Goal: Task Accomplishment & Management: Manage account settings

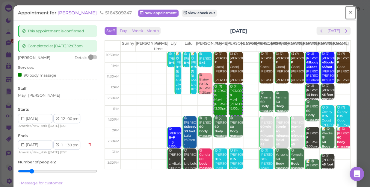
click at [348, 12] on span "×" at bounding box center [350, 12] width 4 height 8
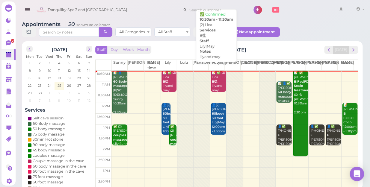
click at [214, 80] on div "📝 ✅ (2) Lica B盐 lilyand may Lily|May 10:30am - 11:30am" at bounding box center [218, 91] width 14 height 40
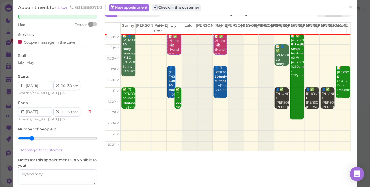
scroll to position [27, 0]
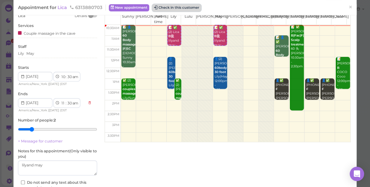
click at [182, 5] on button "Check in this customer" at bounding box center [176, 7] width 49 height 7
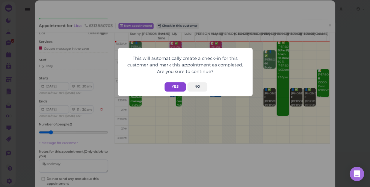
click at [170, 86] on button "Yes" at bounding box center [174, 86] width 21 height 9
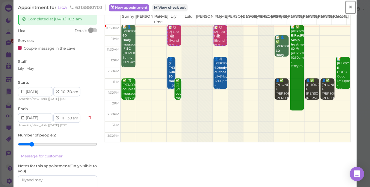
click at [348, 9] on span "×" at bounding box center [350, 7] width 4 height 8
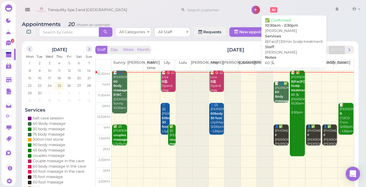
click at [295, 99] on div "📝 ✅ Maria B|Fac|F|30min Scalp treatment 60 头 Emily 10:30am - 2:30pm" at bounding box center [297, 93] width 14 height 44
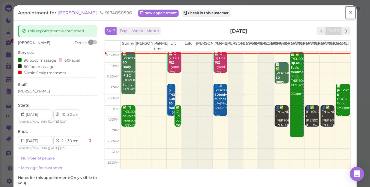
click at [348, 12] on span "×" at bounding box center [350, 12] width 4 height 8
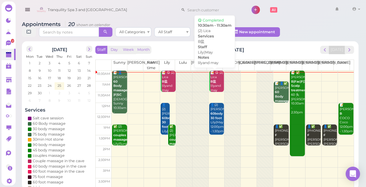
click at [212, 89] on div "📝 😋 (2) Lica B盐 lilyand may Lily|May 10:30am - 11:30am" at bounding box center [217, 91] width 14 height 40
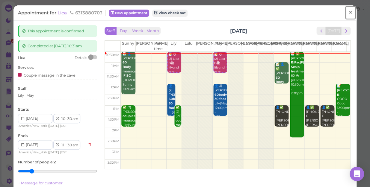
click at [348, 13] on span "×" at bounding box center [350, 12] width 4 height 8
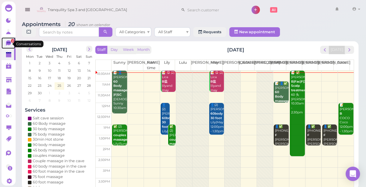
click at [5, 43] on link "2" at bounding box center [8, 42] width 14 height 11
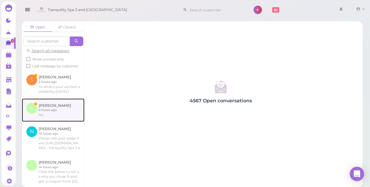
click at [49, 117] on link at bounding box center [53, 110] width 63 height 23
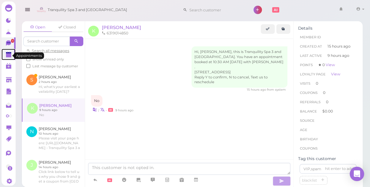
click at [8, 57] on polygon at bounding box center [8, 55] width 5 height 4
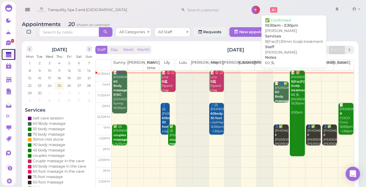
click at [293, 102] on div "📝 ✅ Maria B|Fac|F|30min Scalp treatment 60 头 Emily 10:30am - 2:30pm" at bounding box center [297, 93] width 14 height 44
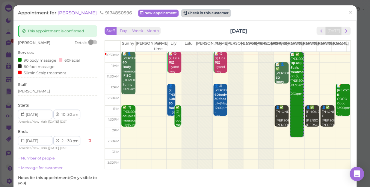
click at [191, 15] on button "Check in this customer" at bounding box center [205, 13] width 49 height 7
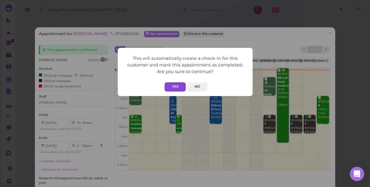
click at [176, 86] on button "Yes" at bounding box center [174, 86] width 21 height 9
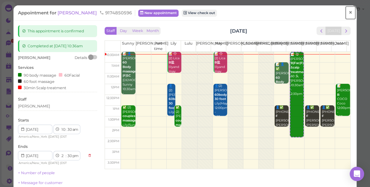
click at [348, 13] on span "×" at bounding box center [350, 12] width 4 height 8
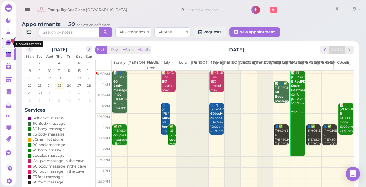
click at [9, 44] on icon at bounding box center [8, 42] width 5 height 5
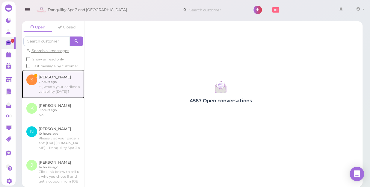
click at [52, 96] on link at bounding box center [53, 84] width 63 height 28
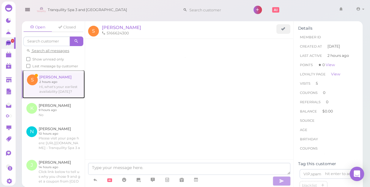
scroll to position [569, 0]
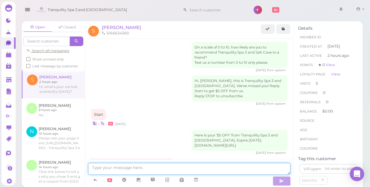
click at [174, 168] on textarea at bounding box center [189, 169] width 202 height 12
type textarea "NOW"
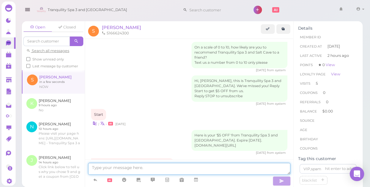
scroll to position [583, 0]
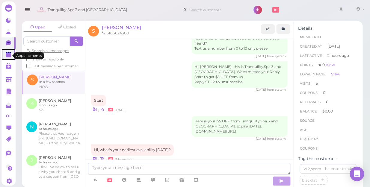
click at [10, 57] on polygon at bounding box center [8, 55] width 5 height 4
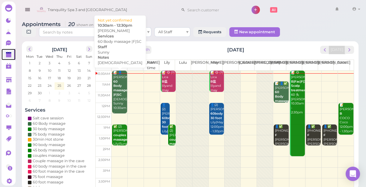
click at [118, 102] on div "📝 👤KARON 60 Body massage |F|SC FEMALE Sunny 10:30am - 12:30pm" at bounding box center [120, 95] width 14 height 49
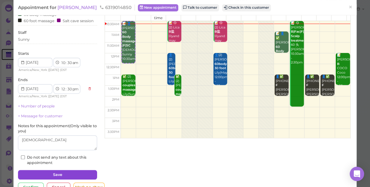
scroll to position [48, 0]
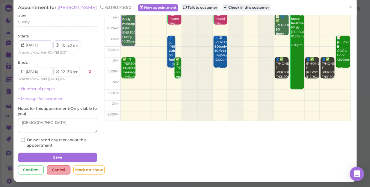
click at [57, 170] on div "Cancel" at bounding box center [59, 170] width 24 height 10
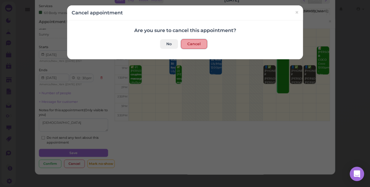
click at [193, 45] on button "Cancel" at bounding box center [194, 44] width 26 height 10
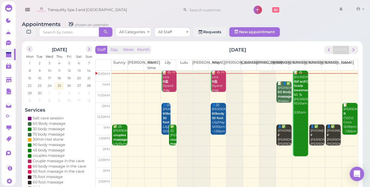
click at [120, 81] on td at bounding box center [234, 86] width 246 height 11
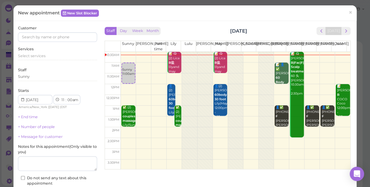
click at [305, 64] on td at bounding box center [235, 68] width 229 height 11
click at [305, 71] on div "Linda 11:00am" at bounding box center [311, 69] width 13 height 13
click at [320, 64] on td at bounding box center [235, 68] width 229 height 11
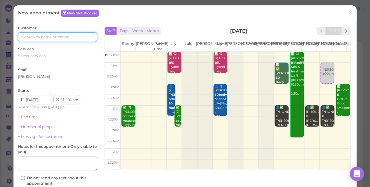
click at [78, 38] on input at bounding box center [57, 37] width 79 height 10
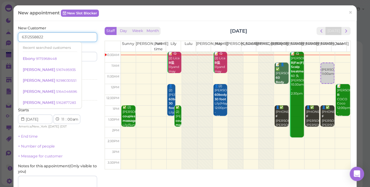
type input "6312558822"
click at [86, 84] on div "New Customer 6312558822 Recent searched customers Ebony 9175968448 Ashley 51674…" at bounding box center [57, 124] width 79 height 199
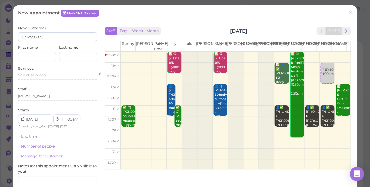
click at [44, 73] on span "Select services" at bounding box center [32, 75] width 28 height 4
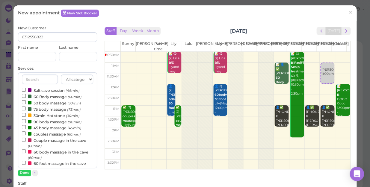
click at [48, 135] on label "couples massage (60min)" at bounding box center [51, 134] width 59 height 6
click at [26, 135] on input "couples massage (60min)" at bounding box center [24, 133] width 4 height 4
click at [25, 172] on button "Done" at bounding box center [24, 173] width 13 height 6
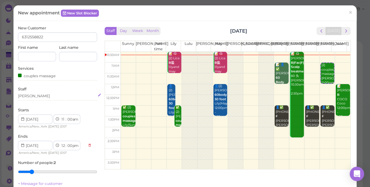
click at [31, 97] on div "[PERSON_NAME]" at bounding box center [57, 95] width 79 height 5
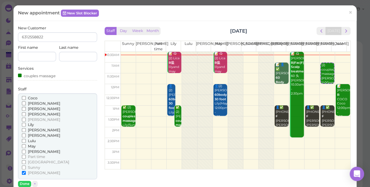
click at [24, 97] on input "Coco" at bounding box center [24, 98] width 4 height 4
click at [26, 182] on button "Done" at bounding box center [24, 184] width 13 height 6
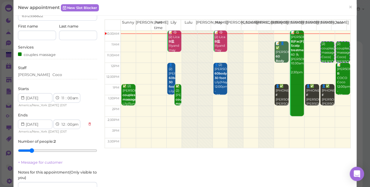
scroll to position [94, 0]
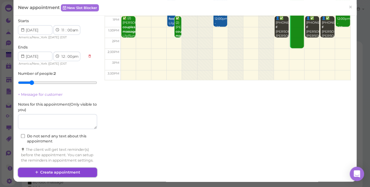
click at [74, 171] on button "Create appointment" at bounding box center [57, 173] width 79 height 10
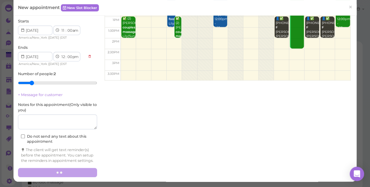
scroll to position [0, 0]
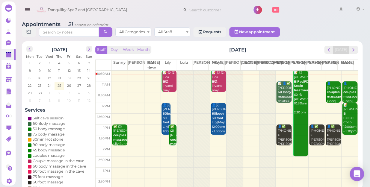
click at [118, 81] on td at bounding box center [234, 86] width 246 height 11
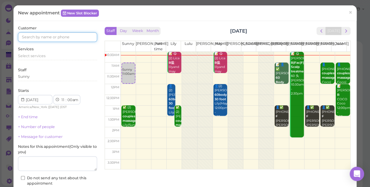
click at [67, 38] on input at bounding box center [57, 37] width 79 height 10
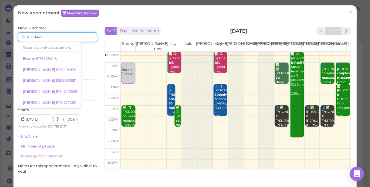
type input "5168261426"
click at [79, 66] on div "Services Select services" at bounding box center [57, 74] width 79 height 16
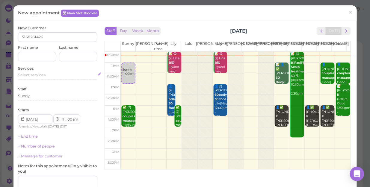
click at [52, 73] on div "Select services" at bounding box center [57, 74] width 79 height 5
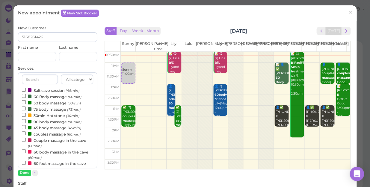
click at [51, 94] on label "60 Body massage (60min)" at bounding box center [52, 96] width 60 height 6
click at [26, 94] on input "60 Body massage (60min)" at bounding box center [24, 96] width 4 height 4
click at [25, 172] on button "Done" at bounding box center [24, 173] width 13 height 6
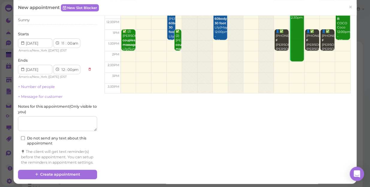
scroll to position [81, 0]
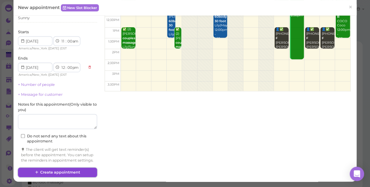
click at [80, 169] on button "Create appointment" at bounding box center [57, 173] width 79 height 10
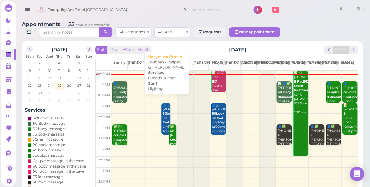
click at [163, 112] on b "60body 30 foot" at bounding box center [169, 118] width 12 height 13
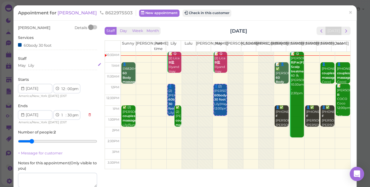
click at [36, 66] on div "May Lily" at bounding box center [57, 65] width 79 height 5
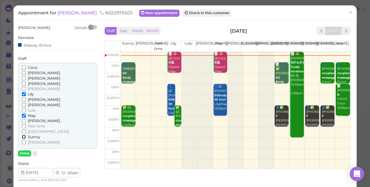
click at [22, 137] on input "Sunny" at bounding box center [24, 137] width 4 height 4
click at [23, 94] on input "Lily" at bounding box center [24, 94] width 4 height 4
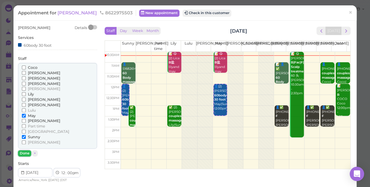
click at [27, 154] on button "Done" at bounding box center [24, 153] width 13 height 6
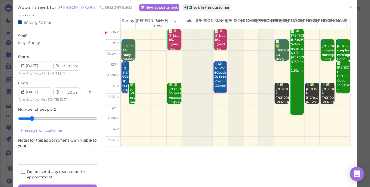
scroll to position [54, 0]
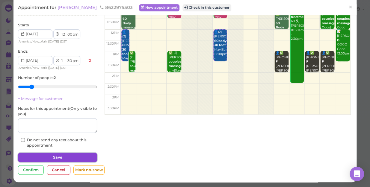
click at [62, 158] on button "Save" at bounding box center [57, 158] width 79 height 10
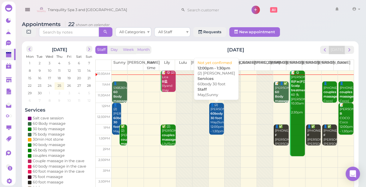
click at [216, 123] on div "👤(2) Christina 60body 30 foot May|Sunny 12:00pm - 1:30pm" at bounding box center [217, 118] width 14 height 31
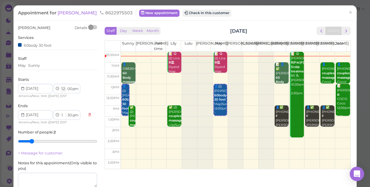
click at [65, 90] on select "1 2 3 4 5 6 7 8 9 10 11 12" at bounding box center [62, 89] width 5 height 6
select select "11"
click at [60, 86] on select "1 2 3 4 5 6 7 8 9 10 11 12" at bounding box center [62, 89] width 5 height 6
type input "2025-09-26"
select select "12"
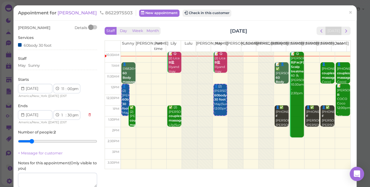
select select "am"
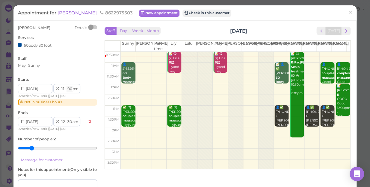
click at [70, 88] on select "00 05 10 15 20 25 30 35 40 45 50 55" at bounding box center [69, 89] width 6 height 6
select select "30"
click at [66, 86] on select "00 05 10 15 20 25 30 35 40 45 50 55" at bounding box center [69, 89] width 6 height 6
select select "1"
select select "00"
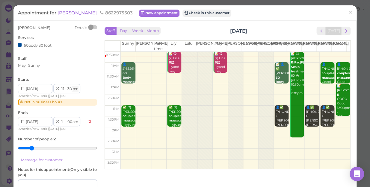
click at [76, 89] on select "am pm" at bounding box center [75, 89] width 7 height 6
select select "am"
click at [72, 86] on select "am pm" at bounding box center [75, 89] width 7 height 6
type input "[DATE]"
select select "pm"
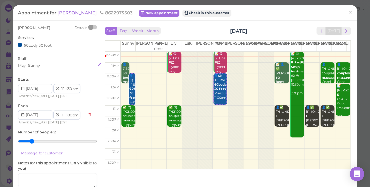
click at [45, 66] on div "May Sunny" at bounding box center [57, 65] width 79 height 5
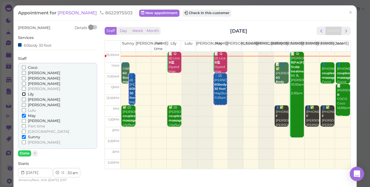
click at [22, 95] on input "Lily" at bounding box center [24, 94] width 4 height 4
click at [22, 136] on input "Sunny" at bounding box center [24, 137] width 4 height 4
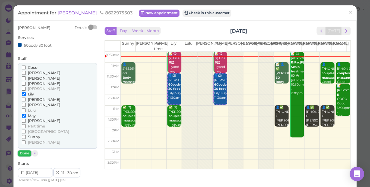
click at [24, 151] on button "Done" at bounding box center [24, 153] width 13 height 6
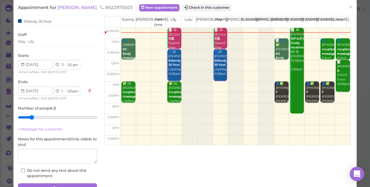
scroll to position [54, 0]
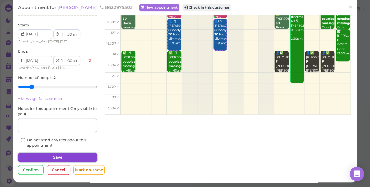
click at [39, 157] on button "Save" at bounding box center [57, 158] width 79 height 10
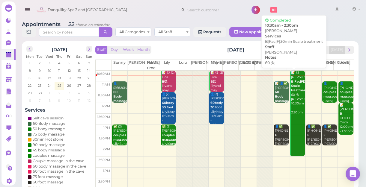
click at [292, 113] on div "📝 😋 Maria B|Fac|F|30min Scalp treatment 60 头 Emily 10:30am - 2:30pm" at bounding box center [297, 93] width 14 height 44
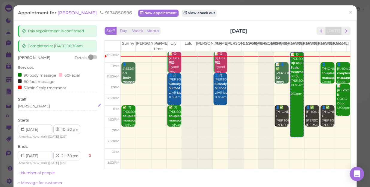
click at [32, 105] on div "[PERSON_NAME]" at bounding box center [57, 106] width 79 height 5
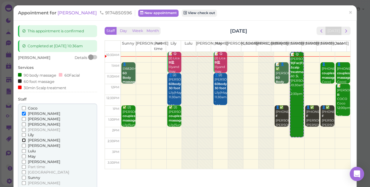
click at [22, 140] on input "[PERSON_NAME]" at bounding box center [24, 140] width 4 height 4
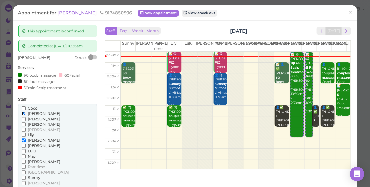
click at [23, 113] on input "[PERSON_NAME]" at bounding box center [24, 114] width 4 height 4
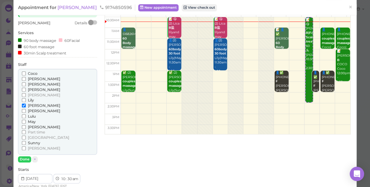
scroll to position [81, 0]
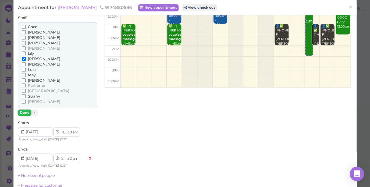
click at [26, 113] on button "Done" at bounding box center [24, 113] width 13 height 6
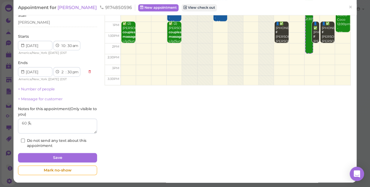
scroll to position [84, 0]
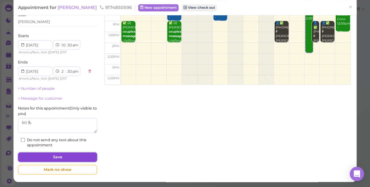
click at [71, 155] on button "Save" at bounding box center [57, 157] width 79 height 10
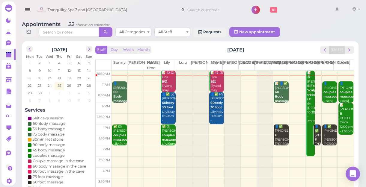
click at [293, 79] on td at bounding box center [232, 76] width 242 height 11
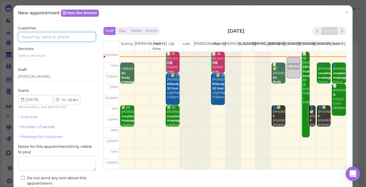
click at [87, 37] on input at bounding box center [57, 37] width 78 height 10
type input "6028596965"
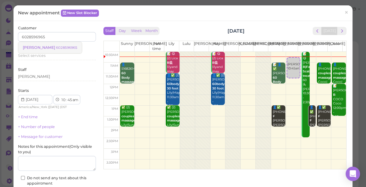
click at [56, 46] on small "6028596965" at bounding box center [66, 48] width 21 height 4
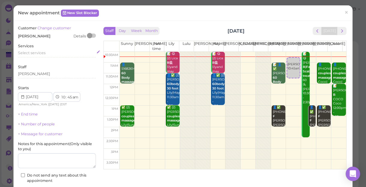
click at [51, 57] on div "Select services" at bounding box center [57, 53] width 78 height 7
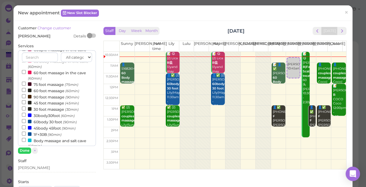
scroll to position [81, 0]
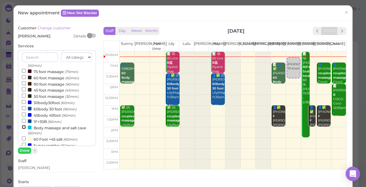
click at [22, 128] on input "Body massage and salt cave (60min)" at bounding box center [24, 127] width 4 height 4
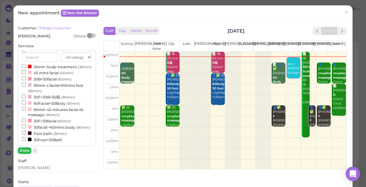
click at [22, 148] on button "Done" at bounding box center [24, 151] width 13 height 6
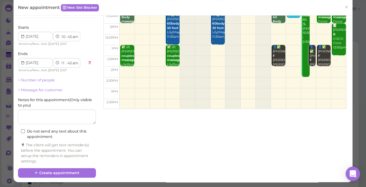
scroll to position [61, 0]
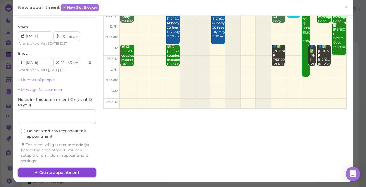
click at [58, 175] on button "Create appointment" at bounding box center [57, 173] width 78 height 10
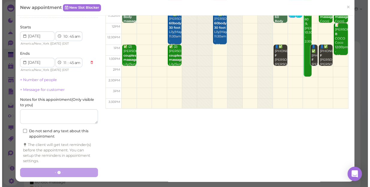
scroll to position [0, 0]
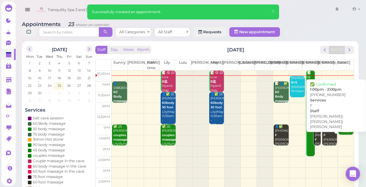
click at [329, 142] on div "👤✅ (3) 5165261552 F Helen|Linda|Tina 1:00pm - 2:00pm" at bounding box center [330, 145] width 14 height 40
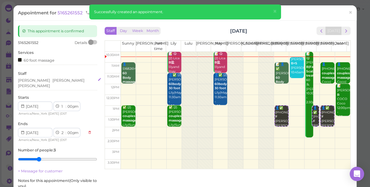
click at [63, 81] on div "Linda Helen Tina" at bounding box center [57, 83] width 79 height 11
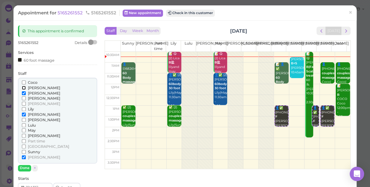
click at [23, 87] on input "[PERSON_NAME]" at bounding box center [24, 88] width 4 height 4
click at [23, 115] on input "[PERSON_NAME]" at bounding box center [24, 115] width 4 height 4
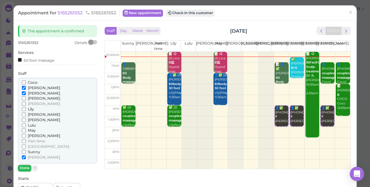
click at [25, 170] on button "Done" at bounding box center [24, 168] width 13 height 6
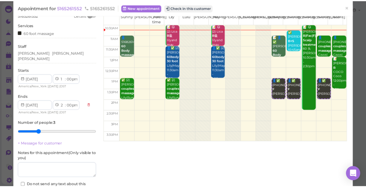
scroll to position [54, 0]
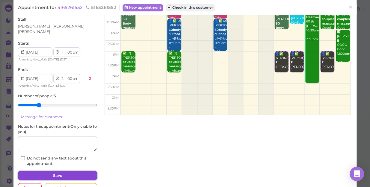
click at [60, 172] on button "Save" at bounding box center [57, 176] width 79 height 10
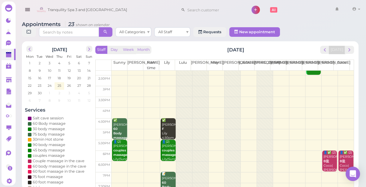
scroll to position [108, 0]
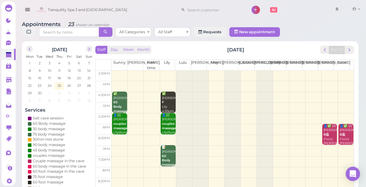
click at [341, 148] on td at bounding box center [232, 151] width 242 height 11
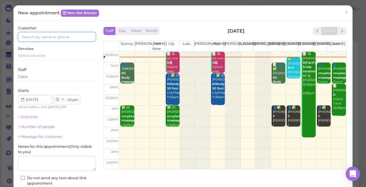
click at [76, 34] on input at bounding box center [57, 37] width 78 height 10
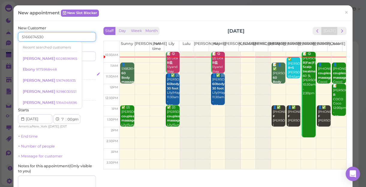
type input "5166674530"
click at [85, 75] on div "Select services" at bounding box center [57, 74] width 78 height 5
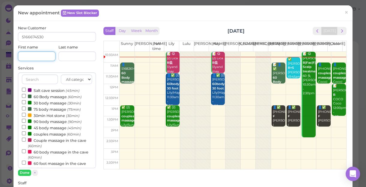
click at [40, 55] on input at bounding box center [36, 56] width 37 height 10
type input "a"
type input "Alexa"
click at [99, 117] on div "Staff Day Week Month Thursday, Sep 25 Today Sunny Kelly Part time Lily Lulu Lis…" at bounding box center [225, 96] width 252 height 142
click at [39, 134] on label "couples massage (60min)" at bounding box center [51, 134] width 59 height 6
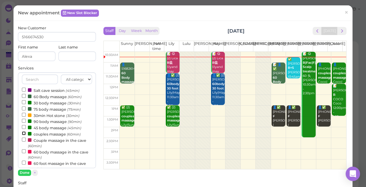
click at [26, 134] on input "couples massage (60min)" at bounding box center [24, 133] width 4 height 4
click at [22, 175] on button "Done" at bounding box center [24, 173] width 13 height 6
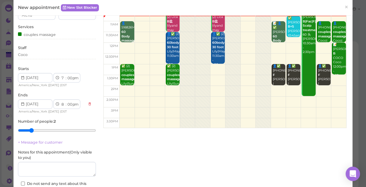
scroll to position [54, 0]
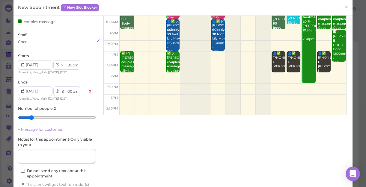
click at [34, 39] on div "Coco" at bounding box center [57, 41] width 78 height 5
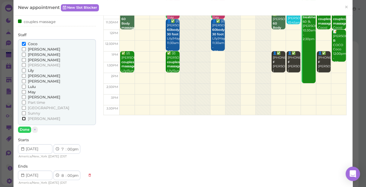
click at [23, 117] on input "[PERSON_NAME]" at bounding box center [24, 119] width 4 height 4
click at [25, 128] on button "Done" at bounding box center [24, 130] width 13 height 6
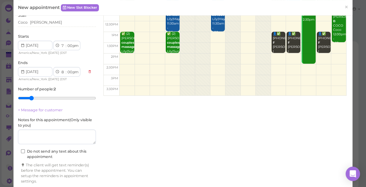
scroll to position [94, 0]
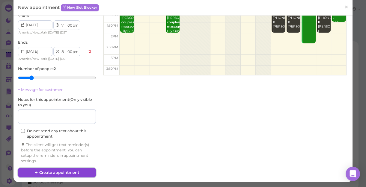
click at [70, 175] on button "Create appointment" at bounding box center [57, 173] width 78 height 10
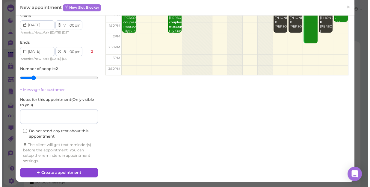
scroll to position [0, 0]
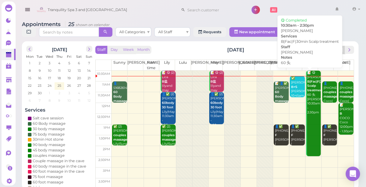
click at [310, 142] on link "📝 😋 Maria B|Fac|F|30min Scalp treatment 60 头 Linda 10:30am - 2:30pm" at bounding box center [313, 114] width 15 height 86
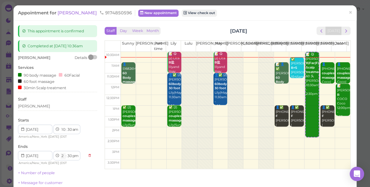
click at [62, 156] on select "1 2 3 4 5 6 7 8 9 10 11 12" at bounding box center [62, 156] width 5 height 6
select select "3"
click at [60, 153] on select "1 2 3 4 5 6 7 8 9 10 11 12" at bounding box center [62, 156] width 5 height 6
click at [70, 156] on select "00 05 10 15 20 25 30 35 40 45 50 55" at bounding box center [69, 156] width 6 height 6
select select "00"
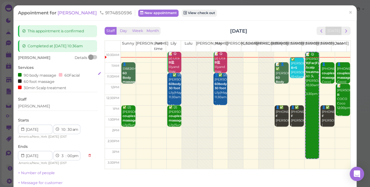
click at [66, 153] on select "00 05 10 15 20 25 30 35 40 45 50 55" at bounding box center [69, 156] width 6 height 6
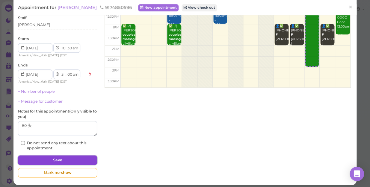
click at [81, 159] on button "Save" at bounding box center [57, 160] width 79 height 10
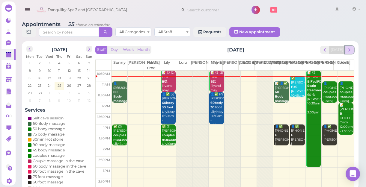
click at [349, 51] on span "next" at bounding box center [349, 50] width 6 height 6
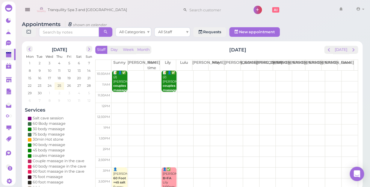
click at [117, 103] on td at bounding box center [234, 108] width 246 height 11
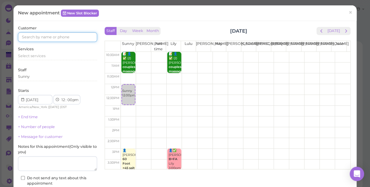
click at [84, 38] on input at bounding box center [57, 37] width 79 height 10
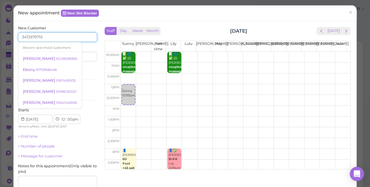
type input "3472579715"
click at [85, 68] on div "Services Select services" at bounding box center [57, 74] width 79 height 16
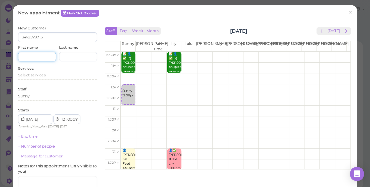
click at [51, 57] on input at bounding box center [37, 57] width 38 height 10
type input "j"
click at [348, 14] on span "×" at bounding box center [350, 12] width 4 height 8
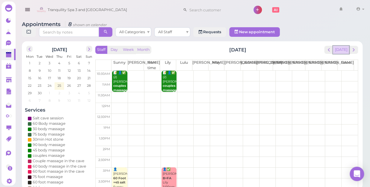
click at [341, 46] on button "[DATE]" at bounding box center [341, 50] width 16 height 8
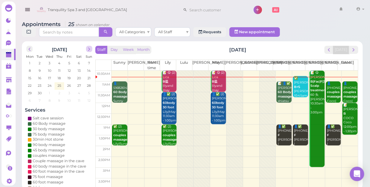
click at [90, 46] on span "next" at bounding box center [89, 49] width 6 height 6
click at [59, 60] on span "2" at bounding box center [59, 62] width 3 height 5
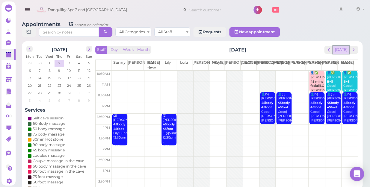
click at [339, 46] on button "[DATE]" at bounding box center [341, 50] width 16 height 8
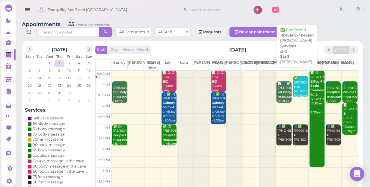
click at [300, 85] on div "✅ Sandra B+S Emily 10:45am - 11:45am" at bounding box center [300, 91] width 14 height 31
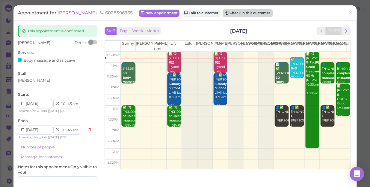
click at [223, 12] on button "Check in this customer" at bounding box center [247, 13] width 49 height 7
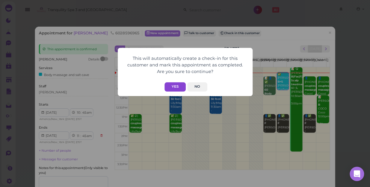
click at [176, 85] on button "Yes" at bounding box center [174, 86] width 21 height 9
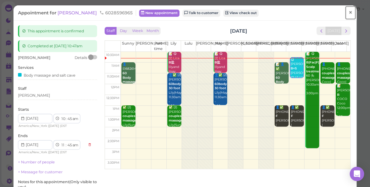
click at [349, 12] on link "×" at bounding box center [350, 13] width 11 height 14
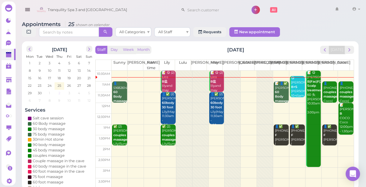
click at [58, 93] on span "2" at bounding box center [59, 92] width 3 height 5
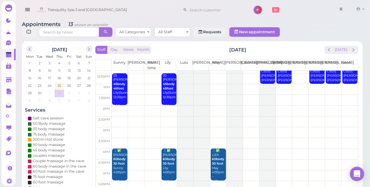
scroll to position [108, 0]
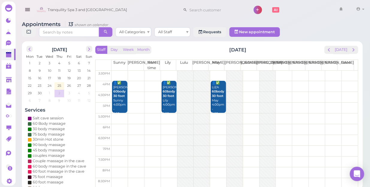
click at [345, 81] on td at bounding box center [234, 86] width 246 height 11
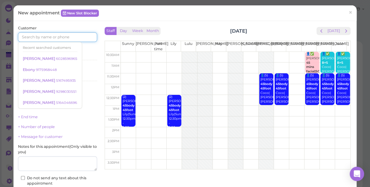
click at [75, 34] on input at bounding box center [57, 37] width 79 height 10
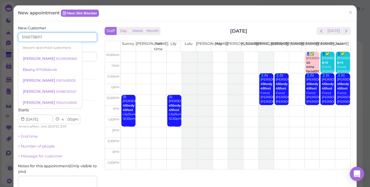
type input "5166738011"
click at [81, 72] on div "Services Select services" at bounding box center [57, 74] width 79 height 16
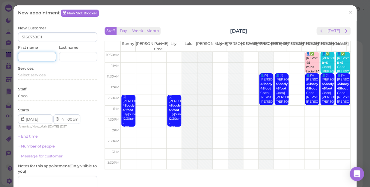
click at [39, 57] on input at bounding box center [37, 57] width 38 height 10
type input "m"
type input "[PERSON_NAME]"
click at [39, 72] on div "Services Select services" at bounding box center [57, 74] width 79 height 16
click at [40, 74] on span "Select services" at bounding box center [32, 75] width 28 height 4
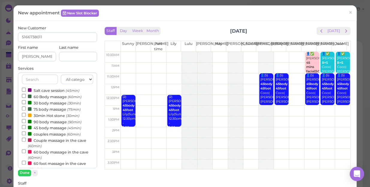
click at [56, 96] on label "60 Body massage (60min)" at bounding box center [52, 96] width 60 height 6
click at [26, 96] on input "60 Body massage (60min)" at bounding box center [24, 96] width 4 height 4
click at [27, 173] on button "Done" at bounding box center [24, 173] width 13 height 6
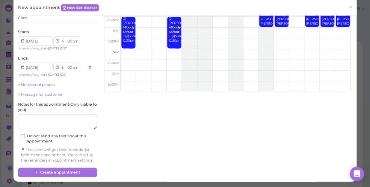
scroll to position [81, 0]
click at [46, 117] on textarea at bounding box center [57, 121] width 79 height 15
type textarea "V"
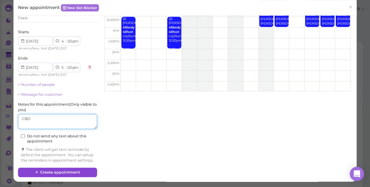
type textarea "CBD"
click at [60, 173] on button "Create appointment" at bounding box center [57, 173] width 79 height 10
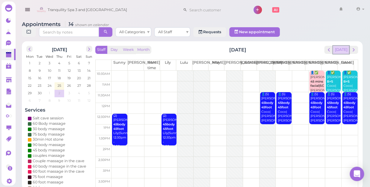
click at [344, 46] on button "[DATE]" at bounding box center [341, 50] width 16 height 8
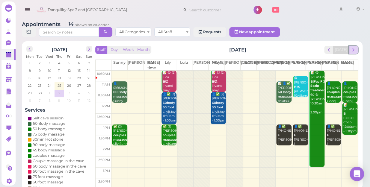
click at [353, 47] on button "next" at bounding box center [352, 50] width 9 height 8
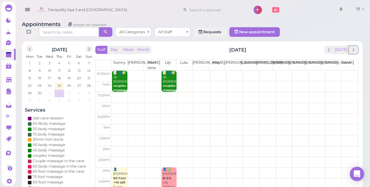
click at [353, 47] on button "next" at bounding box center [352, 50] width 9 height 8
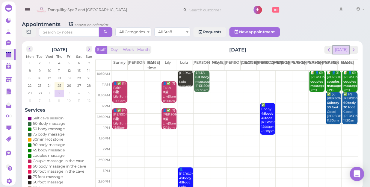
click at [341, 46] on button "[DATE]" at bounding box center [341, 50] width 16 height 8
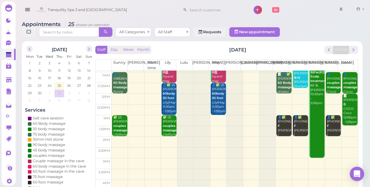
scroll to position [0, 0]
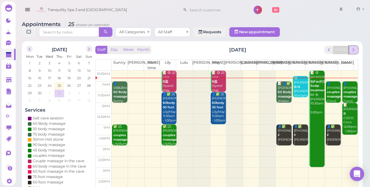
click at [350, 47] on span "next" at bounding box center [353, 50] width 6 height 6
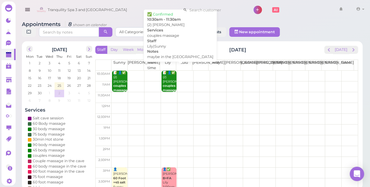
click at [169, 84] on b "couples massage" at bounding box center [170, 88] width 14 height 8
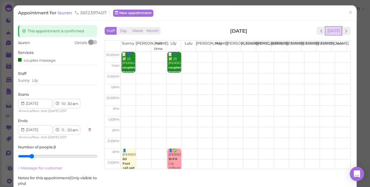
click at [331, 31] on button "[DATE]" at bounding box center [333, 31] width 16 height 8
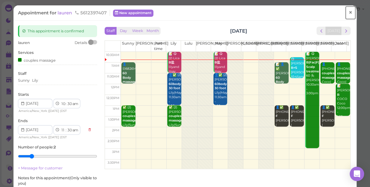
click at [348, 13] on span "×" at bounding box center [350, 12] width 4 height 8
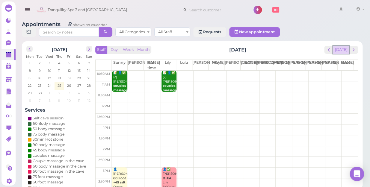
click at [344, 48] on button "[DATE]" at bounding box center [341, 50] width 16 height 8
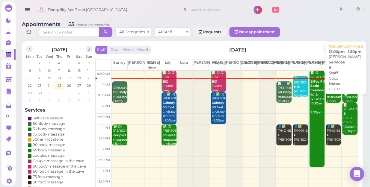
click at [343, 117] on div "📝 christine B COCO Coco 12:00pm - 1:30pm" at bounding box center [350, 118] width 14 height 31
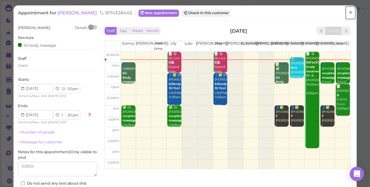
click at [348, 14] on link "×" at bounding box center [350, 13] width 11 height 14
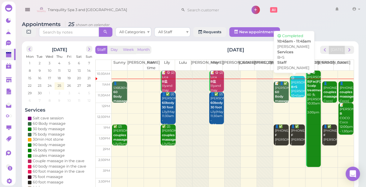
click at [294, 91] on div "😋 Sandra B+S Emily 10:45am - 11:45am" at bounding box center [297, 91] width 14 height 31
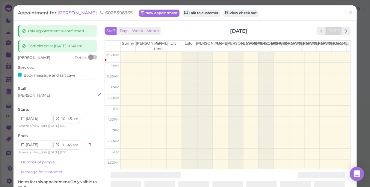
click at [30, 96] on div "[PERSON_NAME]" at bounding box center [57, 95] width 79 height 5
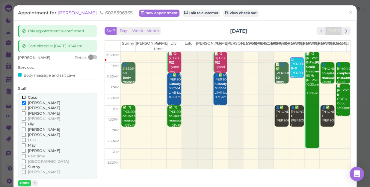
click at [22, 97] on input "Coco" at bounding box center [24, 98] width 4 height 4
click at [22, 103] on input "[PERSON_NAME]" at bounding box center [24, 103] width 4 height 4
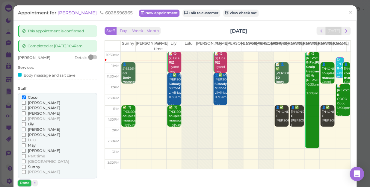
click at [23, 182] on button "Done" at bounding box center [24, 183] width 13 height 6
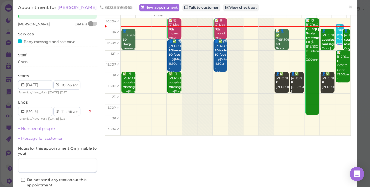
scroll to position [73, 0]
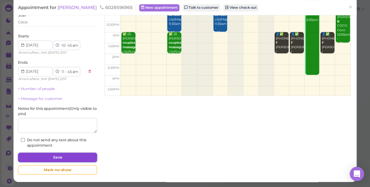
click at [51, 156] on button "Save" at bounding box center [57, 158] width 79 height 10
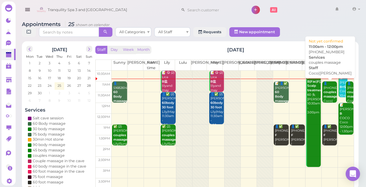
click at [323, 88] on div "👤(2) 6312558822 couples massage Coco|Tina 11:00am - 12:00pm" at bounding box center [330, 101] width 14 height 40
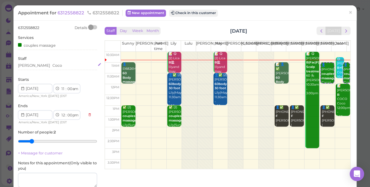
click at [39, 65] on div "[PERSON_NAME]" at bounding box center [57, 65] width 79 height 5
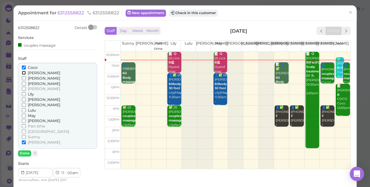
click at [22, 72] on input "[PERSON_NAME]" at bounding box center [24, 73] width 4 height 4
click at [22, 67] on input "Coco" at bounding box center [24, 68] width 4 height 4
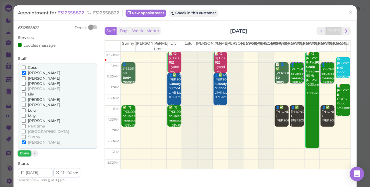
click at [24, 152] on button "Done" at bounding box center [24, 153] width 13 height 6
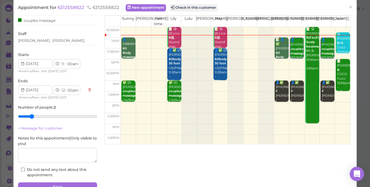
scroll to position [54, 0]
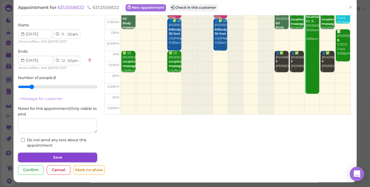
click at [43, 156] on button "Save" at bounding box center [57, 158] width 79 height 10
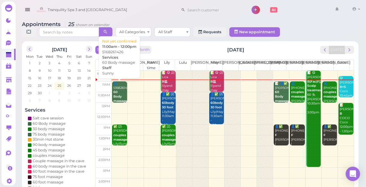
click at [118, 92] on div "👤5168261426 60 Body massage Sunny 11:00am - 12:00pm" at bounding box center [120, 101] width 14 height 40
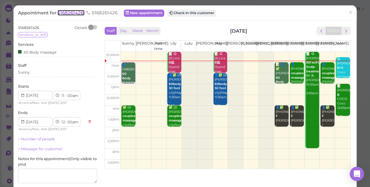
click at [78, 15] on span "5168261426" at bounding box center [70, 13] width 27 height 6
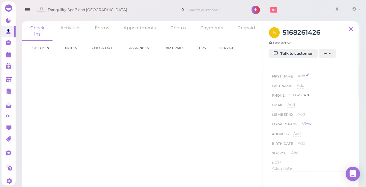
click at [302, 77] on span "Add" at bounding box center [300, 76] width 7 height 4
type input "j"
type input "[PERSON_NAME]"
click at [307, 83] on div "Done ×" at bounding box center [307, 86] width 21 height 7
click at [306, 87] on button "Done" at bounding box center [304, 87] width 13 height 6
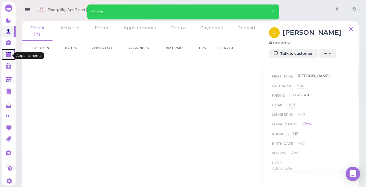
click at [10, 55] on polygon at bounding box center [8, 55] width 5 height 4
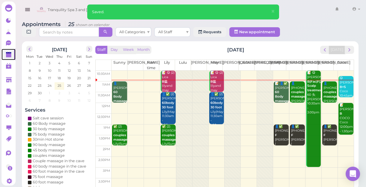
click at [120, 90] on div "👤JIMMY 60 Body massage Sunny 11:00am - 12:00pm" at bounding box center [120, 101] width 14 height 40
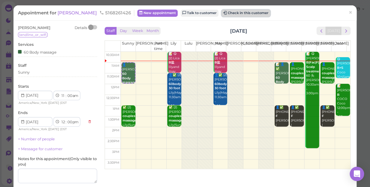
click at [234, 12] on button "Check in this customer" at bounding box center [245, 13] width 49 height 7
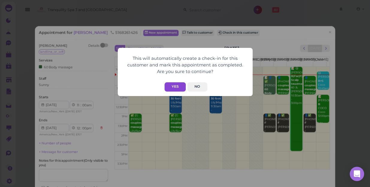
click at [174, 88] on button "Yes" at bounding box center [174, 86] width 21 height 9
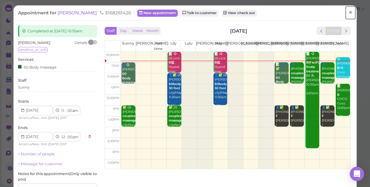
click at [348, 13] on span "×" at bounding box center [350, 12] width 4 height 8
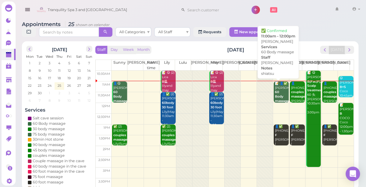
click at [275, 92] on div "📝 👤✅ dawn cronin 60 Body massage shiatsu Helen 11:00am - 12:00pm" at bounding box center [281, 103] width 14 height 44
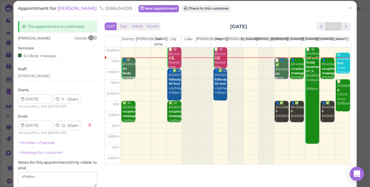
scroll to position [4, 0]
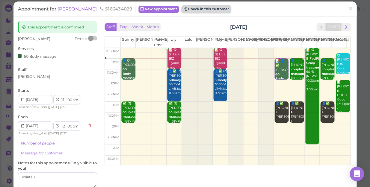
click at [199, 10] on button "Check in this customer" at bounding box center [206, 9] width 49 height 7
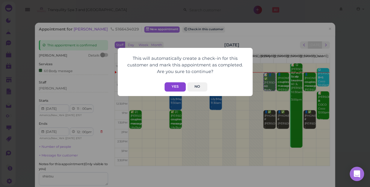
click at [172, 84] on button "Yes" at bounding box center [174, 86] width 21 height 9
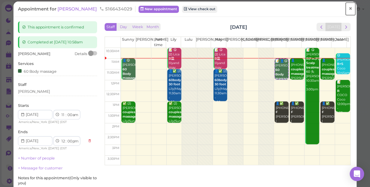
click at [348, 7] on span "×" at bounding box center [350, 8] width 4 height 8
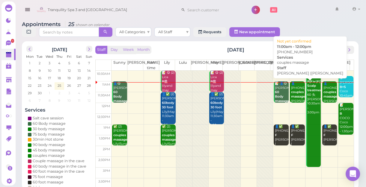
click at [294, 95] on b "couples massage" at bounding box center [298, 94] width 14 height 8
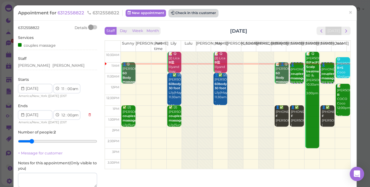
click at [195, 16] on button "Check in this customer" at bounding box center [193, 13] width 49 height 7
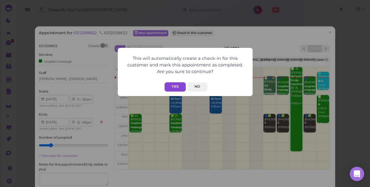
click at [173, 86] on button "Yes" at bounding box center [174, 86] width 21 height 9
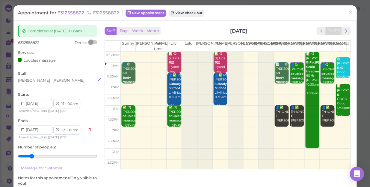
click at [44, 83] on div "Tina Emily" at bounding box center [57, 80] width 79 height 5
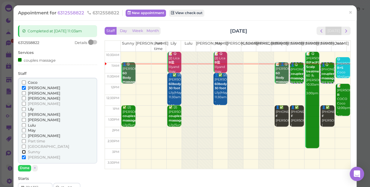
click at [22, 151] on input "Sunny" at bounding box center [24, 152] width 4 height 4
click at [23, 157] on input "[PERSON_NAME]" at bounding box center [24, 157] width 4 height 4
click at [24, 168] on button "Done" at bounding box center [24, 168] width 13 height 6
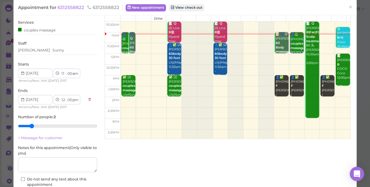
scroll to position [69, 0]
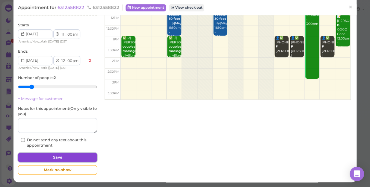
click at [62, 156] on button "Save" at bounding box center [57, 158] width 79 height 10
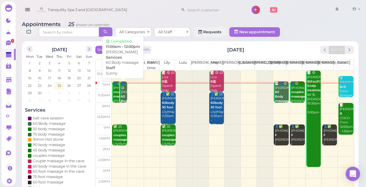
click at [123, 96] on b "60 Body massage" at bounding box center [128, 101] width 14 height 13
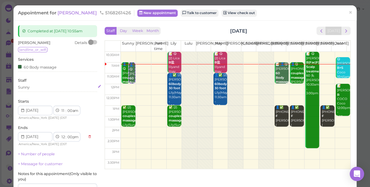
click at [32, 87] on div "Sunny" at bounding box center [57, 87] width 79 height 5
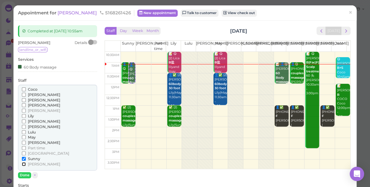
click at [24, 164] on input "[PERSON_NAME]" at bounding box center [24, 164] width 4 height 4
click at [23, 157] on input "Sunny" at bounding box center [24, 159] width 4 height 4
click at [25, 175] on button "Done" at bounding box center [24, 175] width 13 height 6
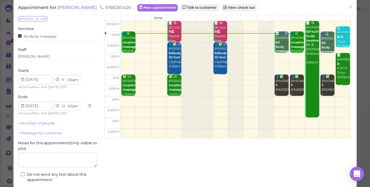
scroll to position [65, 0]
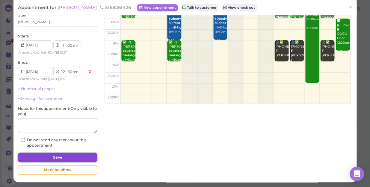
click at [78, 155] on button "Save" at bounding box center [57, 158] width 79 height 10
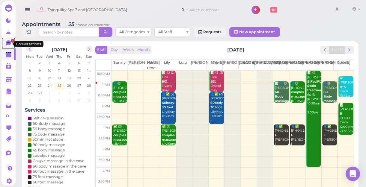
click at [11, 43] on span "1" at bounding box center [12, 41] width 3 height 4
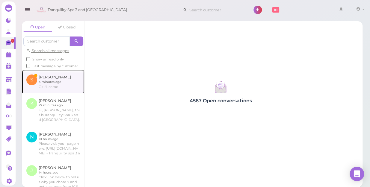
click at [49, 90] on link at bounding box center [53, 81] width 63 height 23
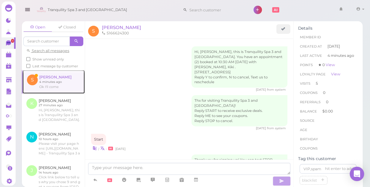
scroll to position [608, 0]
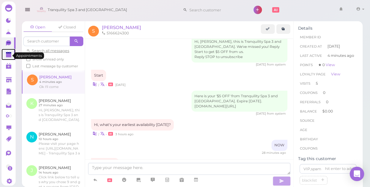
click at [7, 57] on polygon at bounding box center [8, 55] width 5 height 4
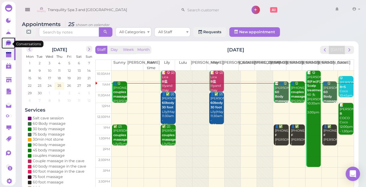
click at [8, 44] on icon at bounding box center [8, 42] width 5 height 5
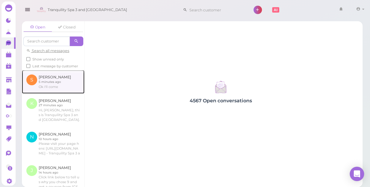
click at [49, 90] on link at bounding box center [53, 81] width 63 height 23
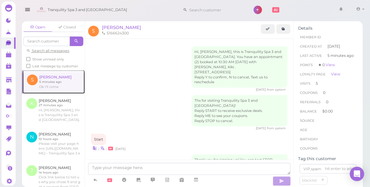
scroll to position [608, 0]
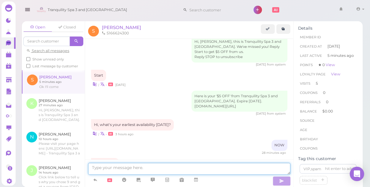
click at [176, 170] on textarea at bounding box center [189, 169] width 202 height 12
type textarea "what time?"
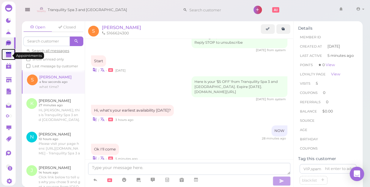
click at [6, 58] on icon at bounding box center [9, 55] width 6 height 6
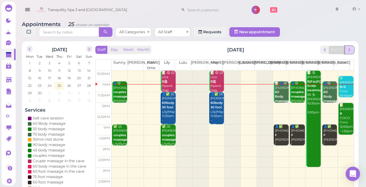
click at [350, 53] on button "next" at bounding box center [348, 50] width 9 height 8
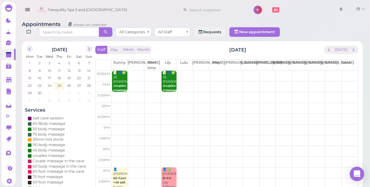
click at [280, 71] on td at bounding box center [234, 76] width 246 height 11
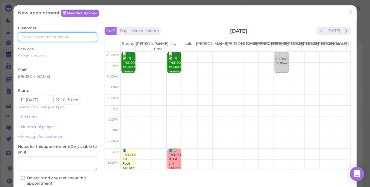
click at [83, 39] on input at bounding box center [57, 37] width 79 height 10
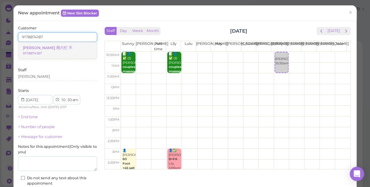
type input "9178874187"
click at [42, 51] on small "9178874187" at bounding box center [32, 53] width 19 height 4
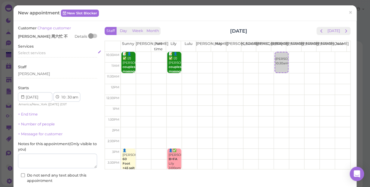
click at [48, 53] on div "Select services" at bounding box center [57, 52] width 79 height 5
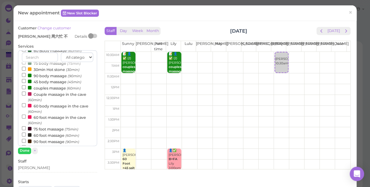
scroll to position [54, 0]
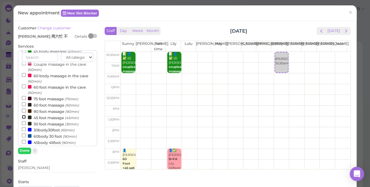
click at [22, 118] on input "45 foot massage (45min)" at bounding box center [24, 117] width 4 height 4
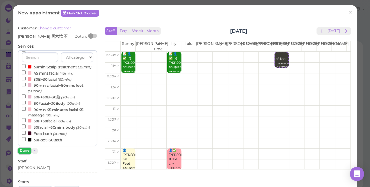
click at [24, 149] on button "Done" at bounding box center [24, 151] width 13 height 6
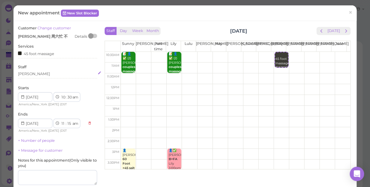
click at [29, 76] on div "[PERSON_NAME]" at bounding box center [57, 73] width 79 height 5
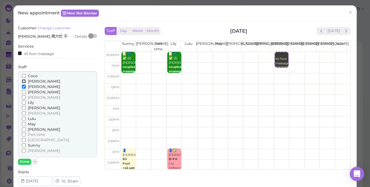
click at [22, 82] on input "[PERSON_NAME]" at bounding box center [24, 81] width 4 height 4
click at [27, 160] on button "Done" at bounding box center [24, 162] width 13 height 6
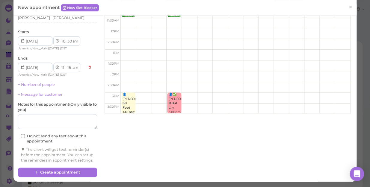
scroll to position [61, 0]
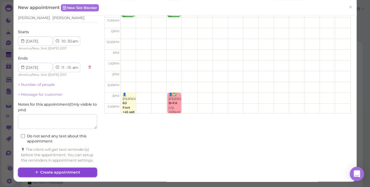
click at [69, 170] on button "Create appointment" at bounding box center [57, 173] width 79 height 10
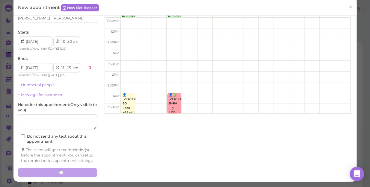
scroll to position [0, 0]
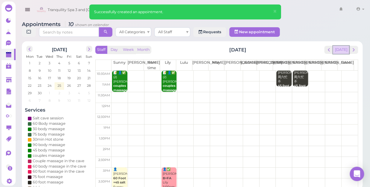
click at [339, 46] on button "[DATE]" at bounding box center [341, 50] width 16 height 8
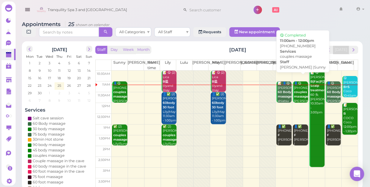
click at [294, 93] on b "couples massage" at bounding box center [301, 94] width 14 height 8
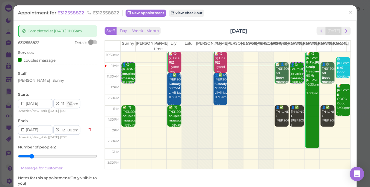
click at [70, 103] on select "00 05 10 15 20 25 30 35 40 45 50 55" at bounding box center [69, 104] width 6 height 6
select select "15"
click at [66, 101] on select "00 05 10 15 20 25 30 35 40 45 50 55" at bounding box center [69, 104] width 6 height 6
select select "15"
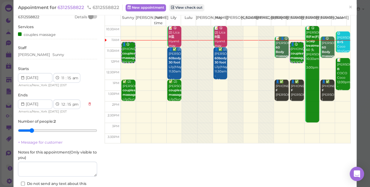
scroll to position [69, 0]
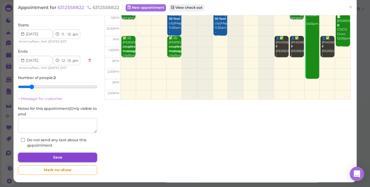
click at [73, 155] on button "Save" at bounding box center [57, 158] width 79 height 10
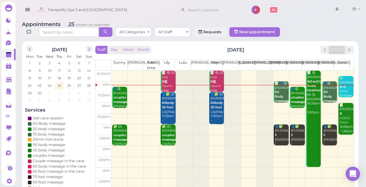
click at [122, 101] on b "couples massage" at bounding box center [120, 100] width 14 height 8
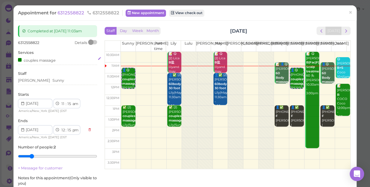
click at [57, 61] on div "couples massage" at bounding box center [57, 60] width 79 height 6
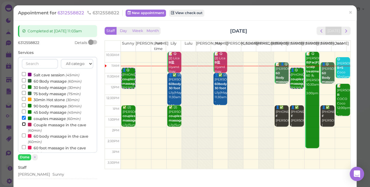
click at [22, 124] on input "Couple massage in the cave (60min)" at bounding box center [24, 124] width 4 height 4
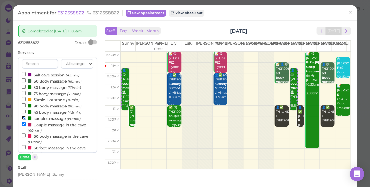
click at [22, 119] on input "couples massage (60min)" at bounding box center [24, 118] width 4 height 4
select select "12"
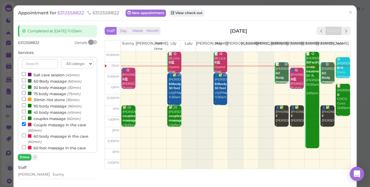
click at [26, 156] on button "Done" at bounding box center [24, 157] width 13 height 6
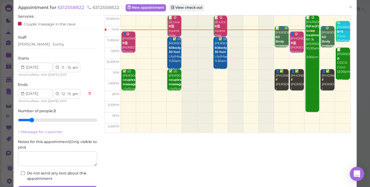
scroll to position [69, 0]
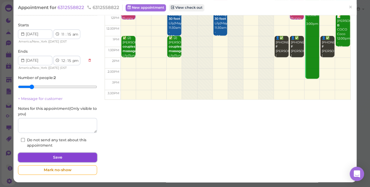
click at [60, 156] on button "Save" at bounding box center [57, 158] width 79 height 10
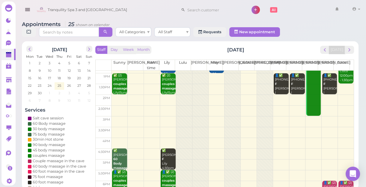
scroll to position [108, 0]
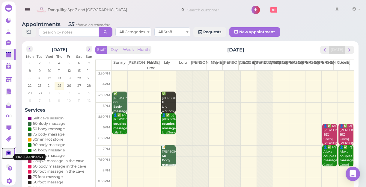
click at [8, 154] on icon at bounding box center [8, 153] width 3 height 2
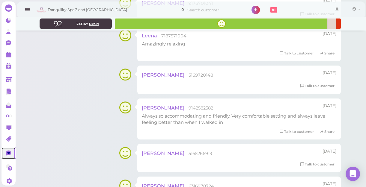
scroll to position [952, 0]
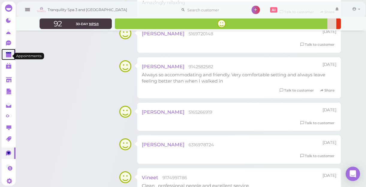
click at [8, 57] on polygon at bounding box center [8, 55] width 5 height 4
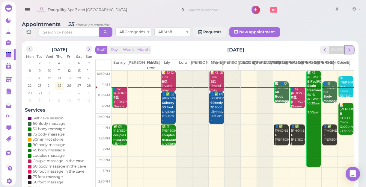
click at [349, 52] on span "next" at bounding box center [349, 50] width 6 height 6
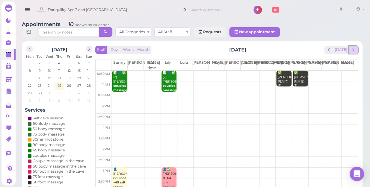
click at [353, 47] on span "next" at bounding box center [353, 50] width 6 height 6
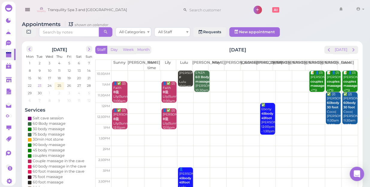
click at [39, 83] on span "23" at bounding box center [39, 85] width 5 height 5
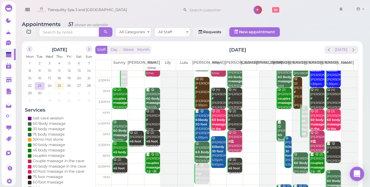
scroll to position [81, 0]
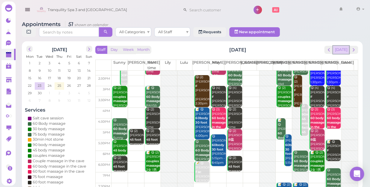
click at [343, 47] on button "[DATE]" at bounding box center [341, 50] width 16 height 8
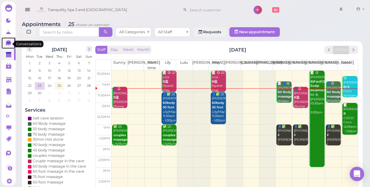
click at [8, 44] on icon at bounding box center [9, 43] width 6 height 6
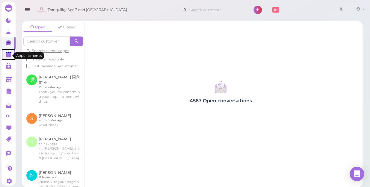
click at [8, 56] on polygon at bounding box center [8, 55] width 5 height 4
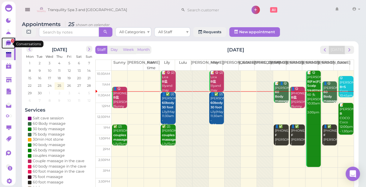
click at [7, 45] on icon at bounding box center [8, 42] width 5 height 5
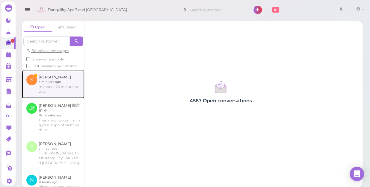
click at [49, 90] on link at bounding box center [53, 84] width 63 height 28
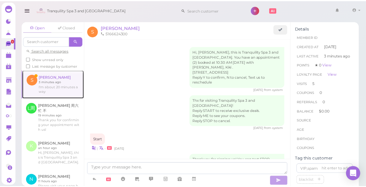
scroll to position [669, 0]
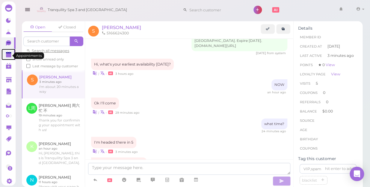
click at [8, 55] on polygon at bounding box center [8, 55] width 5 height 4
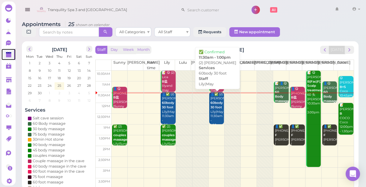
click at [216, 115] on div "👤✅ (2) Christina 60body 30 foot Lily|May 11:30am - 1:00pm" at bounding box center [217, 109] width 14 height 35
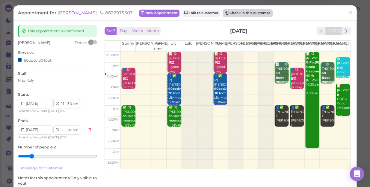
click at [225, 12] on button "Check in this customer" at bounding box center [247, 13] width 49 height 7
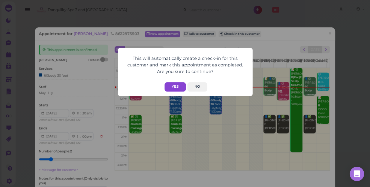
click at [172, 86] on button "Yes" at bounding box center [174, 86] width 21 height 9
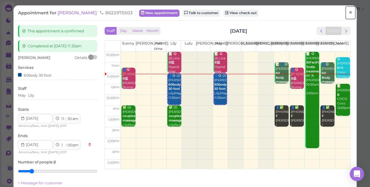
click at [348, 12] on span "×" at bounding box center [350, 12] width 4 height 8
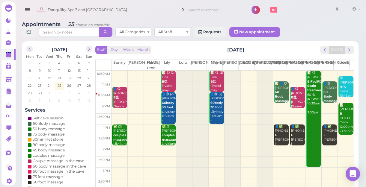
click at [117, 110] on td at bounding box center [232, 108] width 242 height 11
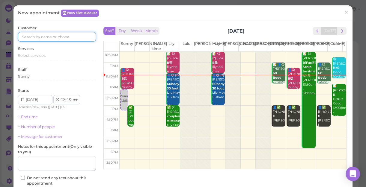
click at [68, 36] on input at bounding box center [57, 37] width 78 height 10
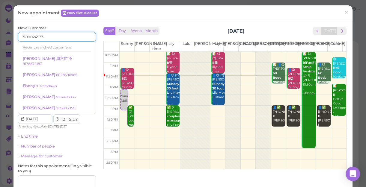
type input "7189024533"
click at [83, 72] on div "Services Select services" at bounding box center [57, 74] width 78 height 16
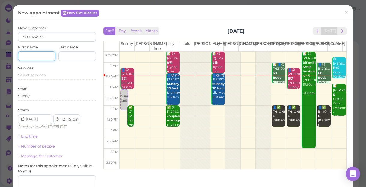
click at [42, 56] on input at bounding box center [36, 56] width 37 height 10
type input "[PERSON_NAME]"
click at [24, 77] on div "Select services" at bounding box center [57, 74] width 78 height 5
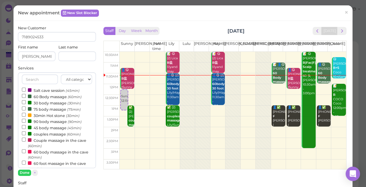
click at [46, 104] on label "30 body massage (30min)" at bounding box center [51, 103] width 59 height 6
click at [26, 104] on input "30 body massage (30min)" at bounding box center [24, 102] width 4 height 4
click at [23, 173] on button "Done" at bounding box center [24, 173] width 13 height 6
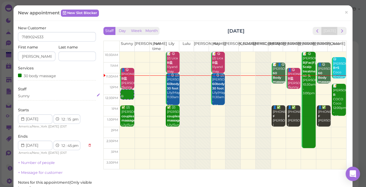
click at [33, 96] on div "Sunny" at bounding box center [57, 95] width 78 height 5
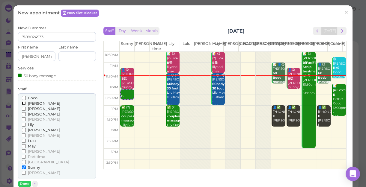
click at [22, 102] on input "[PERSON_NAME]" at bounding box center [24, 103] width 4 height 4
click at [24, 183] on button "Done" at bounding box center [24, 184] width 13 height 6
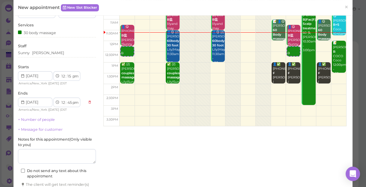
scroll to position [83, 0]
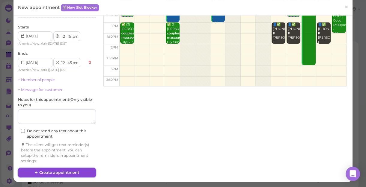
click at [59, 172] on button "Create appointment" at bounding box center [57, 173] width 78 height 10
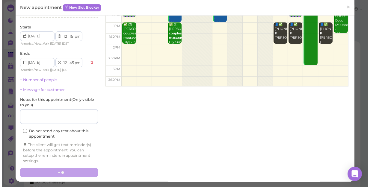
scroll to position [0, 0]
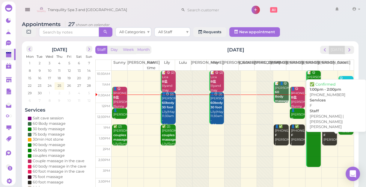
click at [329, 141] on div "👤✅ (3) 5165261552 F Emily |Helen|Tina 1:00pm - 2:00pm" at bounding box center [330, 147] width 14 height 44
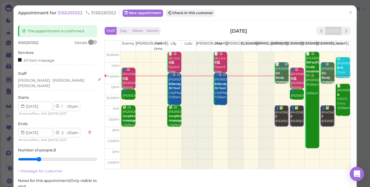
click at [53, 81] on div "Helen Tina Emily" at bounding box center [57, 83] width 79 height 11
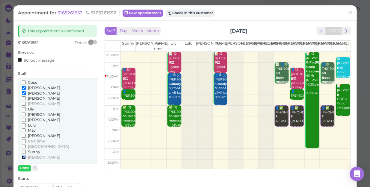
click at [24, 157] on input "[PERSON_NAME]" at bounding box center [24, 157] width 4 height 4
click at [24, 131] on input "May" at bounding box center [24, 130] width 4 height 4
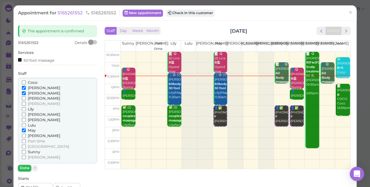
click at [24, 169] on button "Done" at bounding box center [24, 168] width 13 height 6
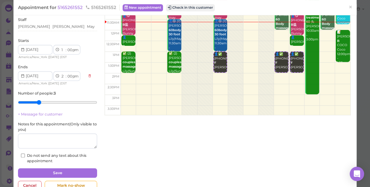
scroll to position [54, 0]
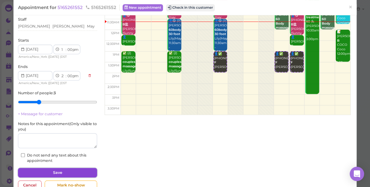
click at [43, 172] on button "Save" at bounding box center [57, 173] width 79 height 10
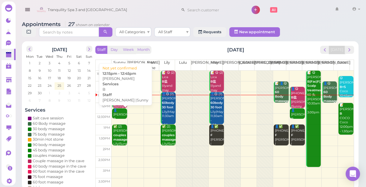
click at [119, 117] on div "👤Mike B Emily |Sunny 12:15pm - 12:45pm" at bounding box center [120, 125] width 14 height 35
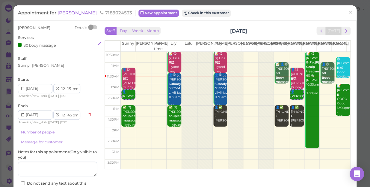
click at [57, 46] on div "30 body massage" at bounding box center [57, 45] width 79 height 6
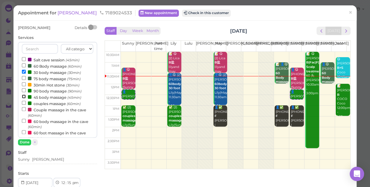
click at [23, 97] on input "45 body massage (45min)" at bounding box center [24, 97] width 4 height 4
select select "1"
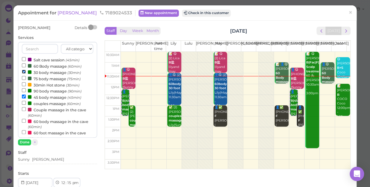
click at [23, 72] on input "30 body massage (30min)" at bounding box center [24, 72] width 4 height 4
select select "00"
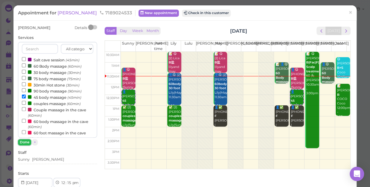
click at [25, 140] on button "Done" at bounding box center [24, 142] width 13 height 6
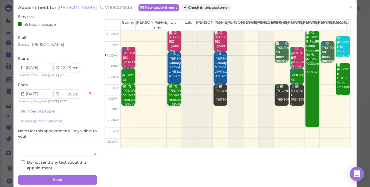
scroll to position [43, 0]
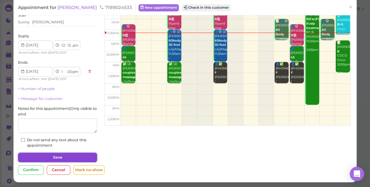
click at [82, 157] on button "Save" at bounding box center [57, 158] width 79 height 10
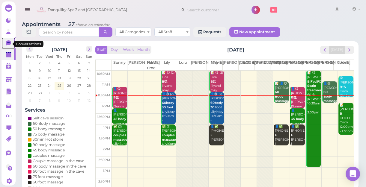
click at [9, 44] on icon at bounding box center [8, 42] width 5 height 5
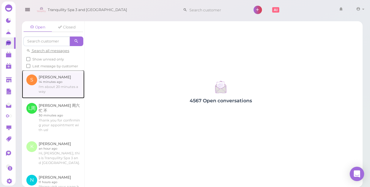
click at [51, 90] on link at bounding box center [53, 84] width 63 height 28
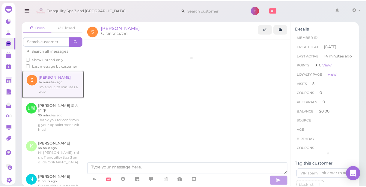
scroll to position [669, 0]
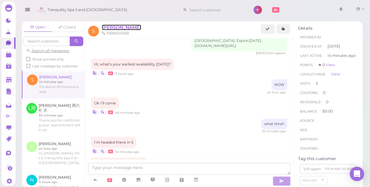
click at [105, 28] on span "[PERSON_NAME]" at bounding box center [121, 28] width 39 height 6
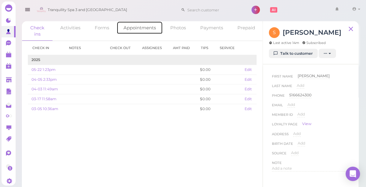
click at [134, 25] on link "Appointments" at bounding box center [139, 27] width 46 height 13
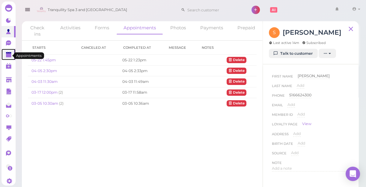
click at [6, 55] on polygon at bounding box center [8, 55] width 5 height 4
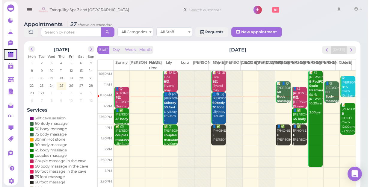
scroll to position [54, 0]
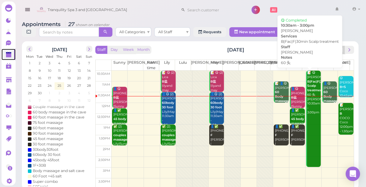
click at [306, 120] on link "📝 😋 Maria B|Fac|F|30min Scalp treatment 60 头 Linda 10:30am - 3:00pm" at bounding box center [313, 119] width 15 height 96
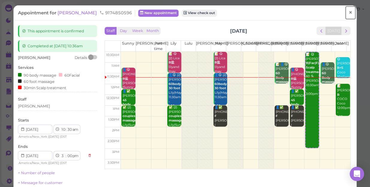
click at [348, 12] on span "×" at bounding box center [350, 12] width 4 height 8
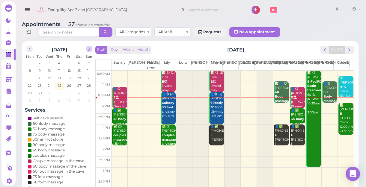
click at [90, 51] on span "next" at bounding box center [89, 49] width 6 height 6
click at [49, 92] on span "29" at bounding box center [49, 92] width 5 height 5
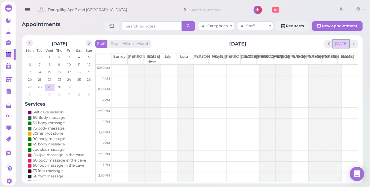
click at [345, 46] on button "[DATE]" at bounding box center [341, 44] width 16 height 8
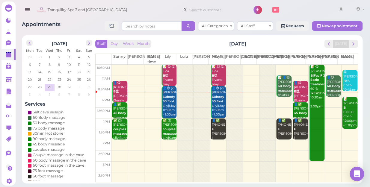
click at [216, 82] on div "📝 😋 (2) Lica B盐 lilyand may Lily|May 10:30am - 11:30am" at bounding box center [218, 85] width 14 height 40
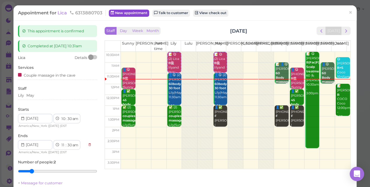
click at [136, 11] on link "New appointment" at bounding box center [129, 13] width 40 height 7
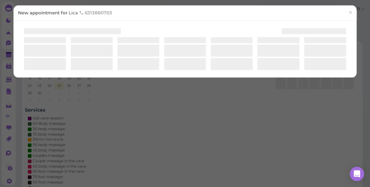
select select "1"
select select "00"
select select "am"
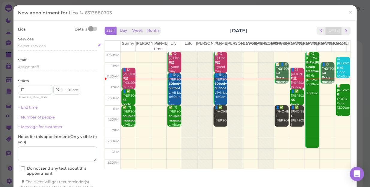
click at [49, 44] on div "Select services" at bounding box center [57, 45] width 79 height 5
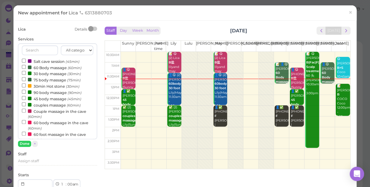
click at [44, 111] on label "Couple massage in the cave (60min)" at bounding box center [57, 114] width 71 height 12
click at [26, 111] on input "Couple massage in the cave (60min)" at bounding box center [24, 111] width 4 height 4
click at [25, 144] on button "Done" at bounding box center [24, 144] width 13 height 6
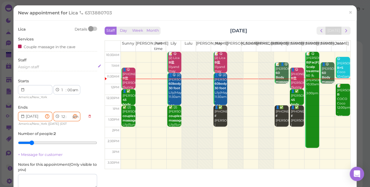
click at [40, 67] on div "Assign staff" at bounding box center [57, 66] width 79 height 5
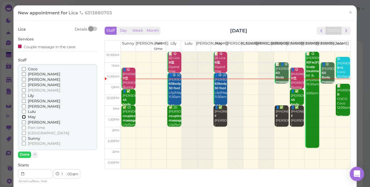
click at [23, 116] on input "May" at bounding box center [24, 117] width 4 height 4
click at [22, 94] on input "Lily" at bounding box center [24, 96] width 4 height 4
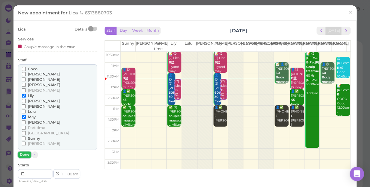
click at [23, 154] on button "Done" at bounding box center [24, 154] width 13 height 6
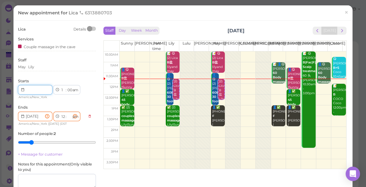
click at [35, 87] on input at bounding box center [35, 90] width 34 height 10
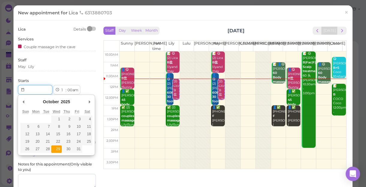
type input "2025-10-29"
type input "Invalid date"
select select "00"
select select
select select "am"
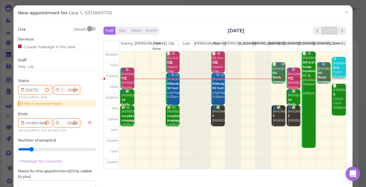
click at [61, 88] on select "1 2 3 4 5 6 7 8 9 10 11 12" at bounding box center [62, 90] width 5 height 6
select select "10"
click at [60, 87] on select "1 2 3 4 5 6 7 8 9 10 11 12" at bounding box center [62, 90] width 5 height 6
type input "2025-10-29"
select select "11"
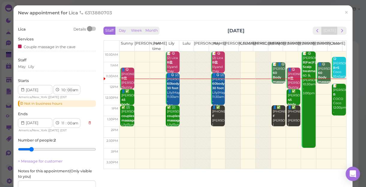
click at [69, 89] on select "00 05 10 15 20 25 30 35 40 45 50 55" at bounding box center [69, 90] width 6 height 6
select select "30"
click at [66, 87] on select "00 05 10 15 20 25 30 35 40 45 50 55" at bounding box center [69, 90] width 6 height 6
select select "30"
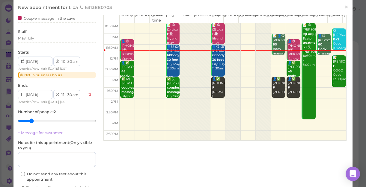
scroll to position [71, 0]
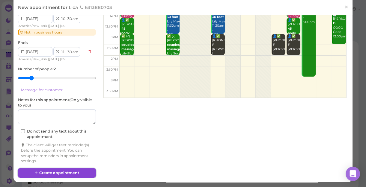
click at [81, 172] on button "Create appointment" at bounding box center [57, 173] width 78 height 10
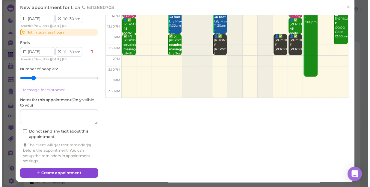
scroll to position [0, 0]
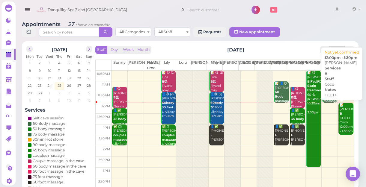
click at [339, 127] on div "📝 christine B COCO Coco 12:00pm - 1:30pm" at bounding box center [346, 118] width 14 height 31
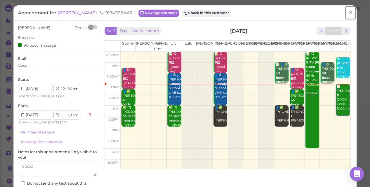
click at [348, 14] on span "×" at bounding box center [350, 12] width 4 height 8
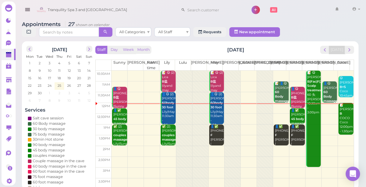
click at [325, 107] on td at bounding box center [232, 108] width 242 height 11
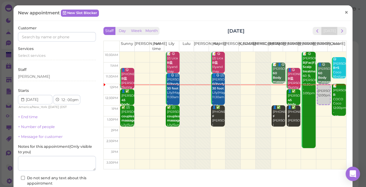
click at [344, 13] on span "×" at bounding box center [346, 12] width 4 height 8
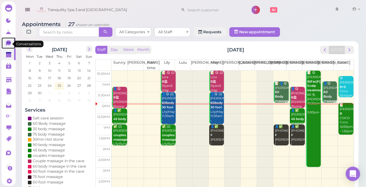
click at [6, 45] on icon at bounding box center [8, 42] width 5 height 5
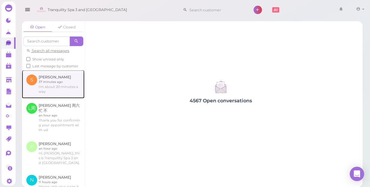
click at [45, 88] on link at bounding box center [53, 84] width 63 height 28
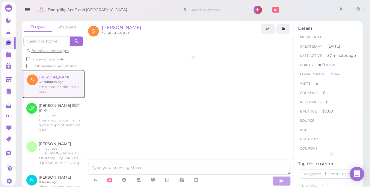
scroll to position [669, 0]
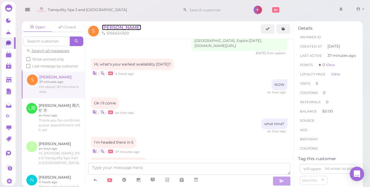
click at [105, 26] on span "[PERSON_NAME]" at bounding box center [121, 28] width 39 height 6
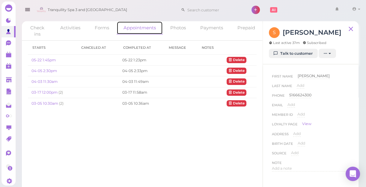
click at [134, 32] on link "Appointments" at bounding box center [139, 27] width 46 height 13
click at [137, 31] on link "Appointments" at bounding box center [139, 27] width 46 height 13
click at [40, 49] on th "Starts" at bounding box center [52, 48] width 49 height 14
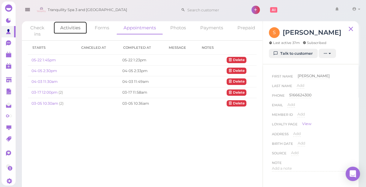
click at [67, 26] on link "Activities" at bounding box center [70, 27] width 34 height 13
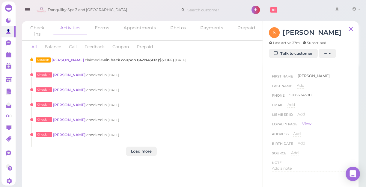
click at [121, 58] on span "win back coupon 04ZN4SH2 ($5 OFF)" at bounding box center [137, 60] width 71 height 4
click at [53, 60] on link "[PERSON_NAME]" at bounding box center [67, 60] width 33 height 4
click at [140, 30] on link "Appointments" at bounding box center [139, 27] width 46 height 13
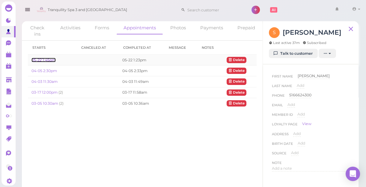
click at [46, 60] on link "05-22 1:45pm" at bounding box center [43, 60] width 24 height 4
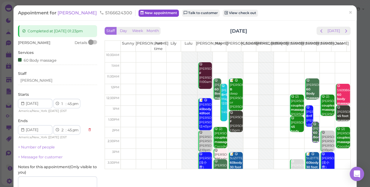
click at [138, 14] on link "New appointment" at bounding box center [158, 13] width 40 height 7
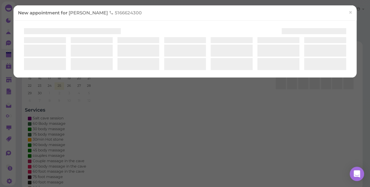
select select "1"
select select "00"
select select "am"
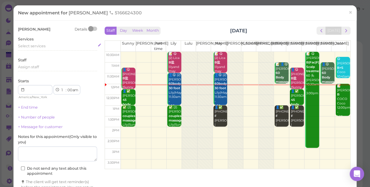
click at [48, 48] on div "Select services" at bounding box center [57, 45] width 79 height 5
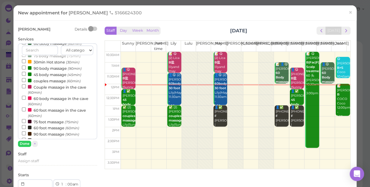
scroll to position [54, 0]
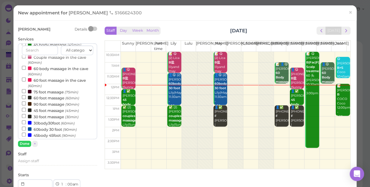
click at [40, 132] on label "60body 30 foot (90min)" at bounding box center [49, 129] width 55 height 6
click at [26, 131] on input "60body 30 foot (90min)" at bounding box center [24, 129] width 4 height 4
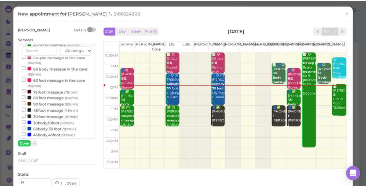
scroll to position [193, 0]
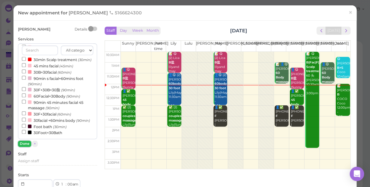
click at [22, 143] on button "Done" at bounding box center [24, 144] width 13 height 6
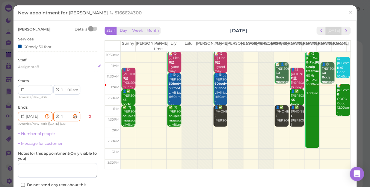
click at [43, 69] on div "Assign staff" at bounding box center [57, 66] width 79 height 5
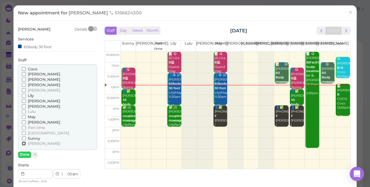
click at [23, 145] on input "[PERSON_NAME]" at bounding box center [24, 144] width 4 height 4
click at [25, 154] on button "Done" at bounding box center [24, 154] width 13 height 6
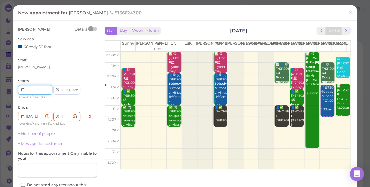
click at [32, 92] on input at bounding box center [35, 90] width 34 height 10
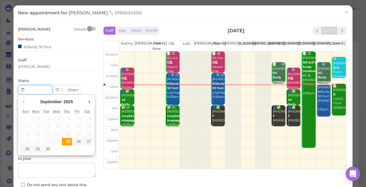
type input "[DATE]"
type input "Invalid date"
select select "00"
select select
select select "am"
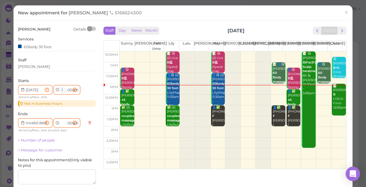
click at [61, 91] on select "1 2 3 4 5 6 7 8 9 10 11 12" at bounding box center [62, 90] width 5 height 6
select select "12"
click at [60, 87] on select "1 2 3 4 5 6 7 8 9 10 11 12" at bounding box center [62, 90] width 5 height 6
type input "[DATE]"
select select "1"
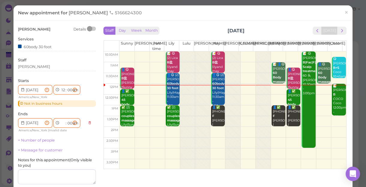
select select "30"
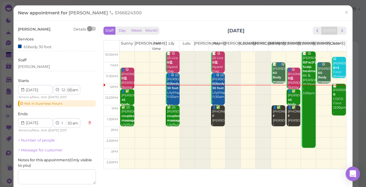
click at [69, 89] on select "00 05 10 15 20 25 30 35 40 45 50 55" at bounding box center [69, 90] width 6 height 6
select select "10"
click at [66, 87] on select "00 05 10 15 20 25 30 35 40 45 50 55" at bounding box center [69, 90] width 6 height 6
select select "40"
click at [76, 92] on select "am pm" at bounding box center [75, 90] width 7 height 6
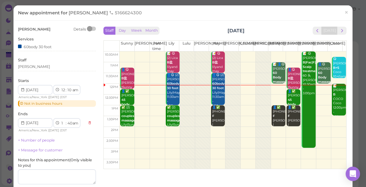
select select "pm"
click at [72, 87] on select "am pm" at bounding box center [75, 90] width 7 height 6
select select "pm"
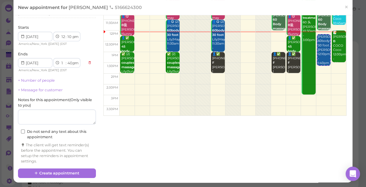
scroll to position [54, 0]
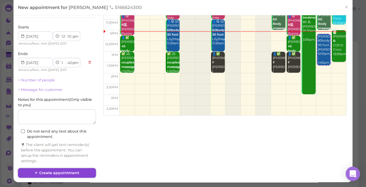
click at [76, 171] on button "Create appointment" at bounding box center [57, 173] width 78 height 10
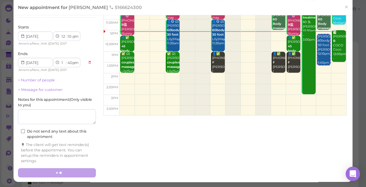
scroll to position [0, 0]
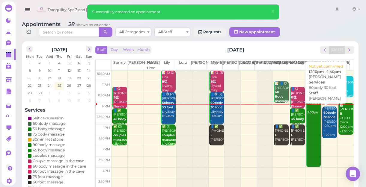
click at [326, 126] on div "Sara 60body 30 foot Tina 12:10pm - 1:40pm" at bounding box center [330, 122] width 14 height 31
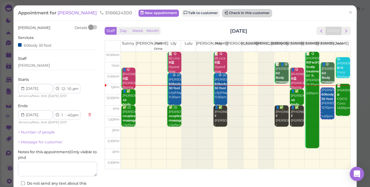
click at [222, 12] on button "Check in this customer" at bounding box center [246, 13] width 49 height 7
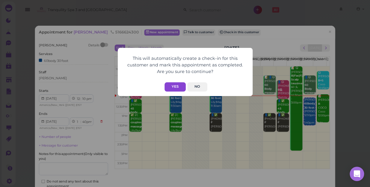
click at [175, 85] on button "Yes" at bounding box center [174, 86] width 21 height 9
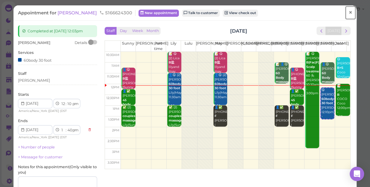
click at [348, 16] on link "×" at bounding box center [350, 13] width 11 height 14
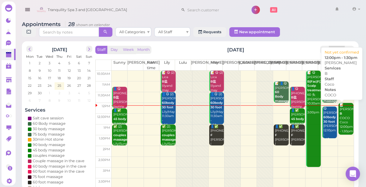
click at [339, 117] on div "📝 christine B COCO Coco 12:00pm - 1:30pm" at bounding box center [346, 118] width 14 height 31
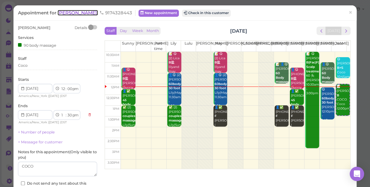
click at [60, 13] on span "[PERSON_NAME]" at bounding box center [77, 13] width 40 height 6
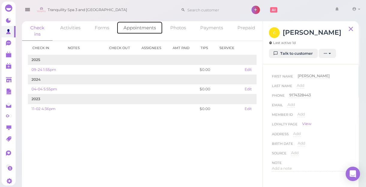
click at [134, 28] on link "Appointments" at bounding box center [139, 27] width 46 height 13
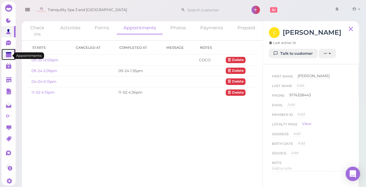
click at [6, 55] on polygon at bounding box center [8, 55] width 5 height 4
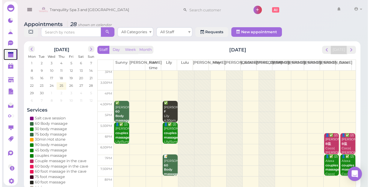
scroll to position [108, 0]
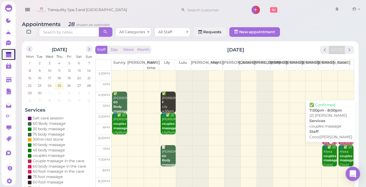
click at [326, 161] on b "couples massage" at bounding box center [330, 158] width 14 height 8
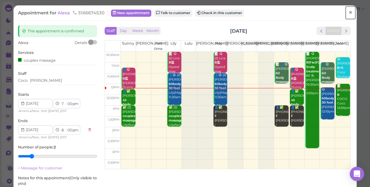
click at [348, 12] on span "×" at bounding box center [350, 12] width 4 height 8
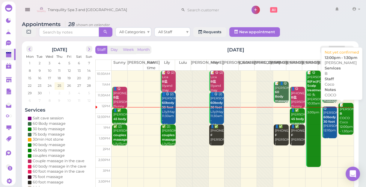
click at [340, 126] on div "📝 christine B COCO Coco 12:00pm - 1:30pm" at bounding box center [346, 118] width 14 height 31
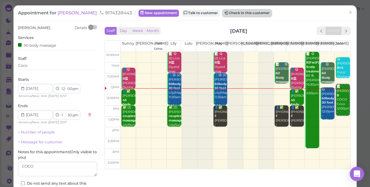
click at [234, 12] on button "Check in this customer" at bounding box center [246, 13] width 49 height 7
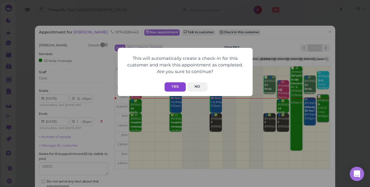
click at [178, 86] on button "Yes" at bounding box center [174, 86] width 21 height 9
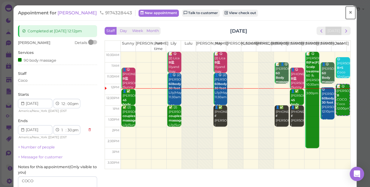
click at [348, 12] on span "×" at bounding box center [350, 12] width 4 height 8
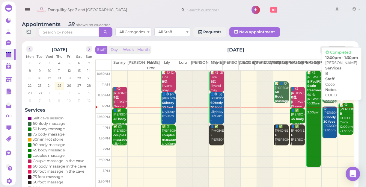
click at [340, 128] on div "📝 😋 christine B COCO Coco 12:00pm - 1:30pm" at bounding box center [346, 118] width 14 height 31
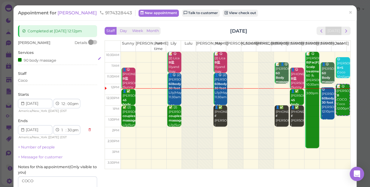
click at [63, 63] on div "90 body massage" at bounding box center [57, 61] width 79 height 8
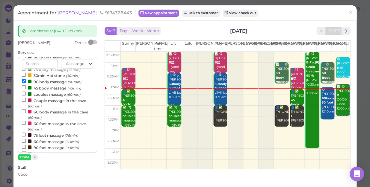
scroll to position [54, 0]
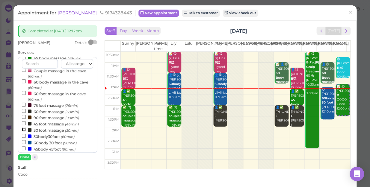
click at [23, 130] on input "30 foot massage (30min)" at bounding box center [24, 130] width 4 height 4
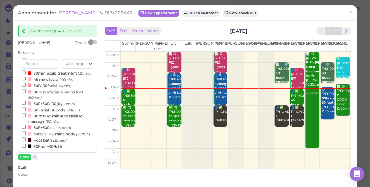
select select "2"
select select "00"
click at [25, 157] on button "Done" at bounding box center [24, 157] width 13 height 6
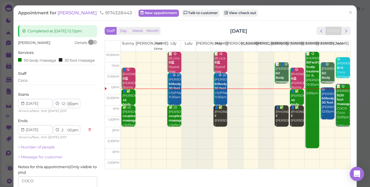
click at [69, 107] on select "00 05 10 15 20 25 30 35 40 45 50 55" at bounding box center [69, 104] width 6 height 6
select select "20"
click at [66, 105] on select "00 05 10 15 20 25 30 35 40 45 50 55" at bounding box center [69, 104] width 6 height 6
select select "20"
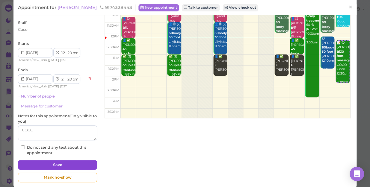
scroll to position [63, 0]
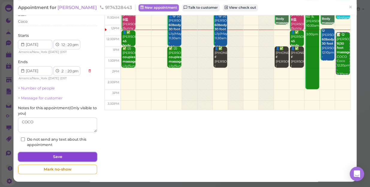
click at [79, 156] on button "Save" at bounding box center [57, 157] width 79 height 10
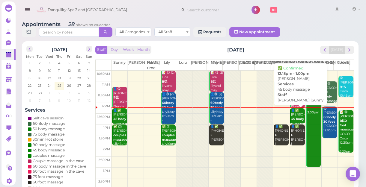
click at [295, 113] on div "👤✅ Mike 45 body massage Emily |Sunny 12:15pm - 1:00pm" at bounding box center [297, 128] width 14 height 40
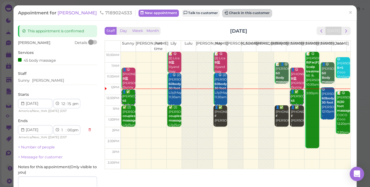
click at [222, 10] on button "Check in this customer" at bounding box center [246, 13] width 49 height 7
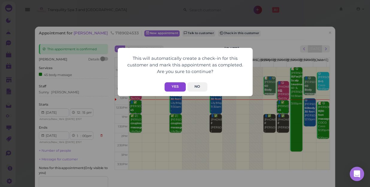
click at [175, 86] on button "Yes" at bounding box center [174, 86] width 21 height 9
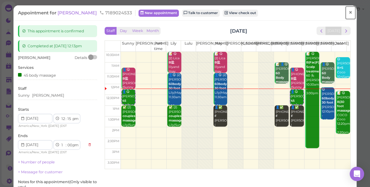
click at [348, 11] on span "×" at bounding box center [350, 12] width 4 height 8
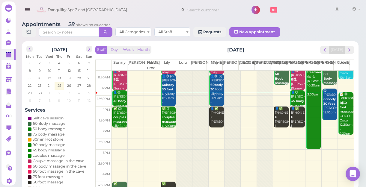
scroll to position [27, 0]
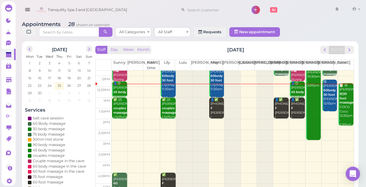
click at [117, 124] on td at bounding box center [232, 124] width 242 height 11
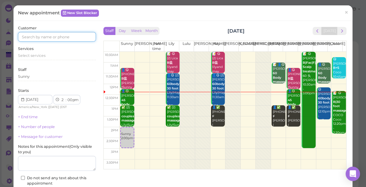
click at [72, 36] on input at bounding box center [57, 37] width 78 height 10
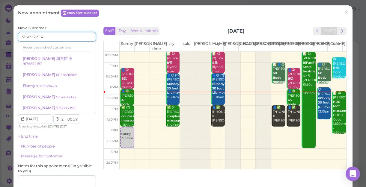
type input "5166956514"
click at [84, 69] on div "Services Select services" at bounding box center [57, 74] width 78 height 16
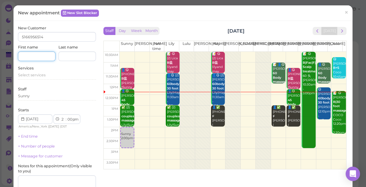
click at [39, 56] on input at bounding box center [36, 56] width 37 height 10
click at [24, 74] on span "Select services" at bounding box center [32, 75] width 28 height 4
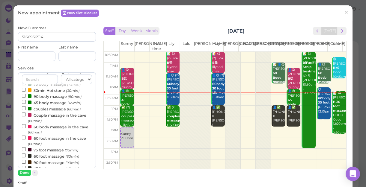
scroll to position [54, 0]
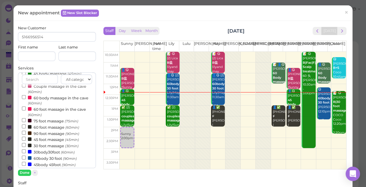
click at [53, 129] on label "60 foot massage (60min)" at bounding box center [50, 127] width 57 height 6
click at [26, 128] on input "60 foot massage (60min)" at bounding box center [24, 127] width 4 height 4
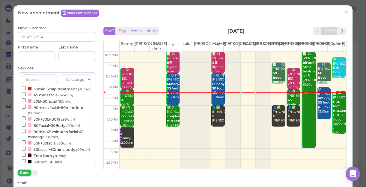
click at [23, 171] on button "Done" at bounding box center [24, 173] width 13 height 6
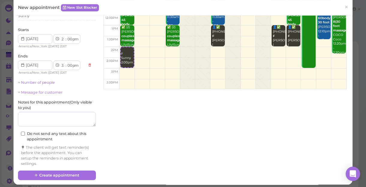
scroll to position [83, 0]
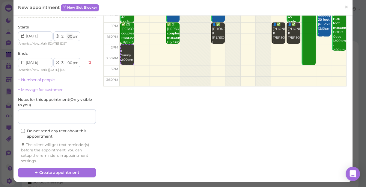
click at [70, 38] on select "00 05 10 15 20 25 30 35 40 45 50 55" at bounding box center [69, 37] width 6 height 6
select select "15"
click at [66, 34] on select "00 05 10 15 20 25 30 35 40 45 50 55" at bounding box center [69, 37] width 6 height 6
select select "15"
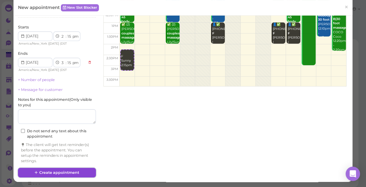
click at [64, 170] on button "Create appointment" at bounding box center [57, 173] width 78 height 10
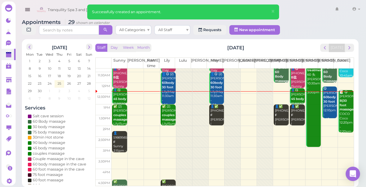
scroll to position [27, 0]
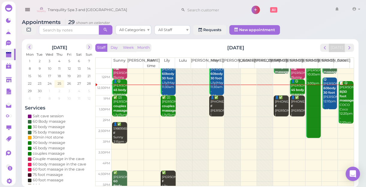
click at [323, 113] on td at bounding box center [232, 111] width 242 height 11
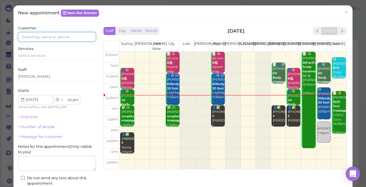
click at [85, 37] on input at bounding box center [57, 37] width 78 height 10
type input "3472486277"
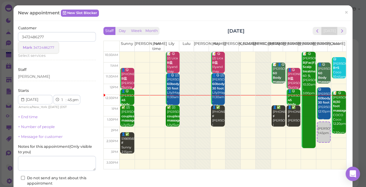
click at [46, 45] on link "Mark 3472486277" at bounding box center [38, 47] width 40 height 11
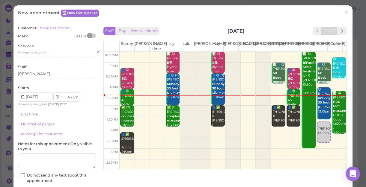
click at [48, 53] on div "Select services" at bounding box center [57, 52] width 78 height 5
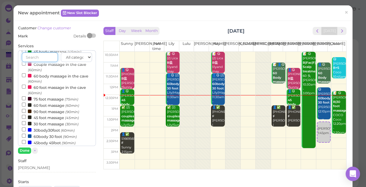
scroll to position [54, 0]
click at [23, 103] on input "60 foot massage (60min)" at bounding box center [24, 104] width 4 height 4
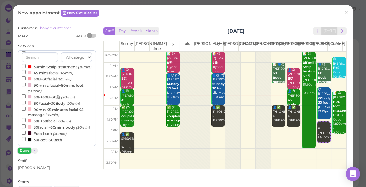
click at [25, 149] on button "Done" at bounding box center [24, 151] width 13 height 6
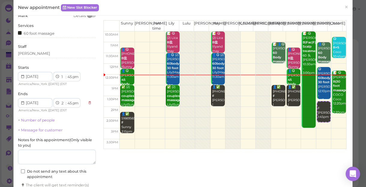
scroll to position [54, 0]
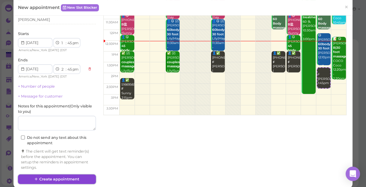
click at [77, 177] on button "Create appointment" at bounding box center [57, 180] width 78 height 10
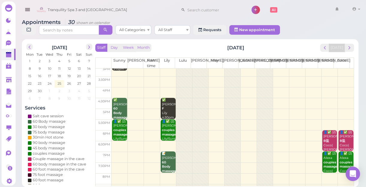
scroll to position [108, 0]
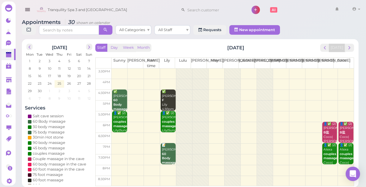
click at [167, 166] on td at bounding box center [232, 170] width 242 height 11
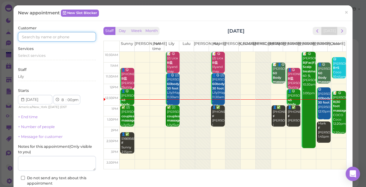
click at [63, 36] on input at bounding box center [57, 37] width 78 height 10
type input "7182886997"
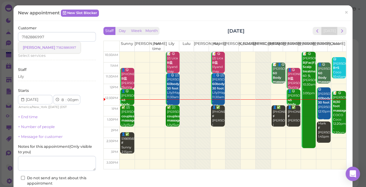
click at [56, 49] on small "7182886997" at bounding box center [66, 48] width 20 height 4
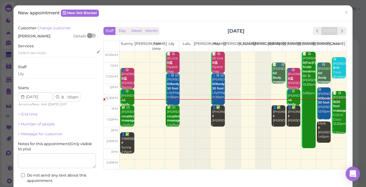
click at [45, 51] on span "Select services" at bounding box center [32, 53] width 28 height 4
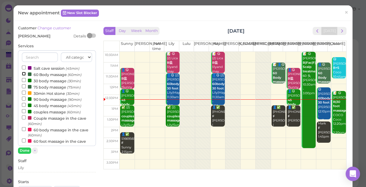
click at [22, 74] on input "60 Body massage (60min)" at bounding box center [24, 74] width 4 height 4
click at [22, 150] on button "Done" at bounding box center [24, 151] width 13 height 6
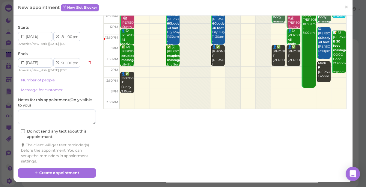
scroll to position [61, 0]
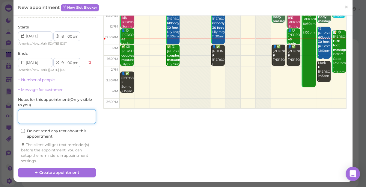
click at [58, 116] on textarea at bounding box center [57, 116] width 78 height 15
type textarea "l"
type textarea "LILY"
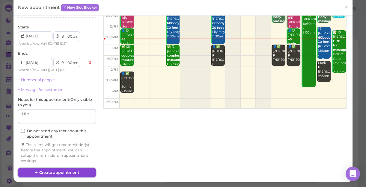
click at [64, 171] on button "Create appointment" at bounding box center [57, 173] width 78 height 10
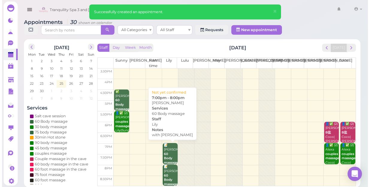
scroll to position [0, 0]
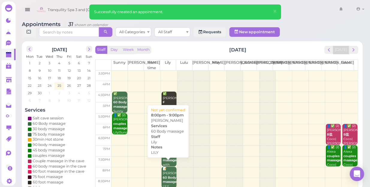
click at [166, 169] on div "📝 David 60 Body massage LILY Lily 8:00pm - 9:00pm" at bounding box center [169, 187] width 14 height 40
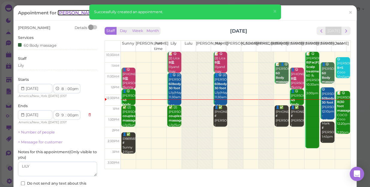
click at [64, 14] on span "[PERSON_NAME]" at bounding box center [77, 13] width 40 height 6
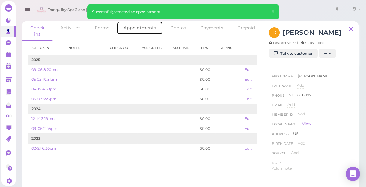
click at [150, 28] on link "Appointments" at bounding box center [139, 27] width 46 height 13
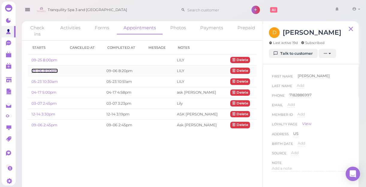
click at [46, 71] on link "09-06 8:00pm" at bounding box center [44, 71] width 26 height 4
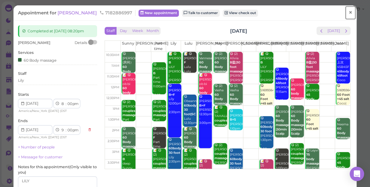
click at [348, 13] on span "×" at bounding box center [350, 12] width 4 height 8
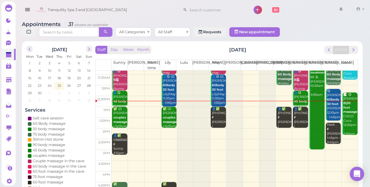
scroll to position [27, 0]
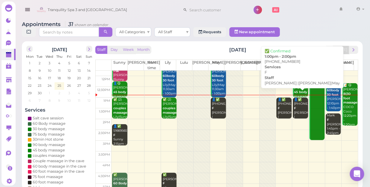
click at [280, 102] on div "👤✅ (3) 5165261552 F Emily |Helen|May 1:00pm - 2:00pm" at bounding box center [284, 115] width 14 height 35
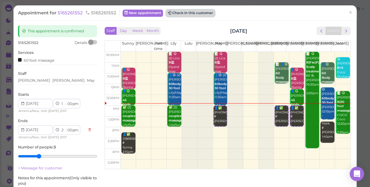
click at [183, 16] on button "Check in this customer" at bounding box center [190, 13] width 49 height 7
drag, startPoint x: 183, startPoint y: 16, endPoint x: 175, endPoint y: 13, distance: 8.4
click at [175, 13] on button "Check in this customer" at bounding box center [190, 13] width 49 height 7
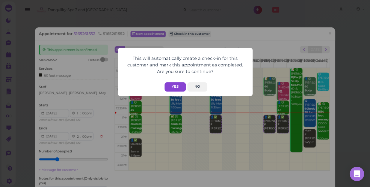
click at [172, 86] on button "Yes" at bounding box center [174, 86] width 21 height 9
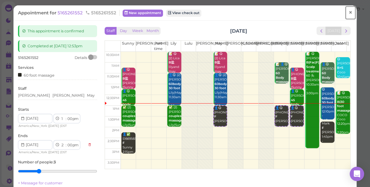
click at [348, 13] on span "×" at bounding box center [350, 12] width 4 height 8
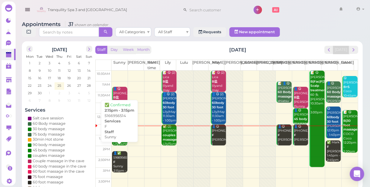
click at [116, 159] on div "👤✅ 5166956514 F Sunny 2:15pm - 3:15pm" at bounding box center [120, 164] width 14 height 26
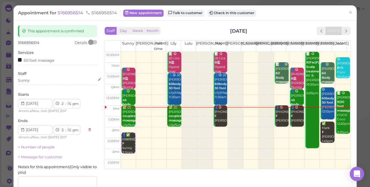
click at [35, 82] on div "Sunny" at bounding box center [57, 80] width 79 height 5
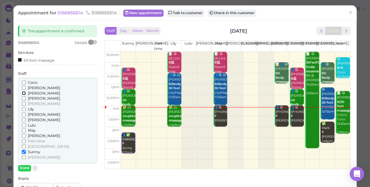
click at [23, 94] on input "[PERSON_NAME]" at bounding box center [24, 93] width 4 height 4
click at [23, 151] on input "Sunny" at bounding box center [24, 152] width 4 height 4
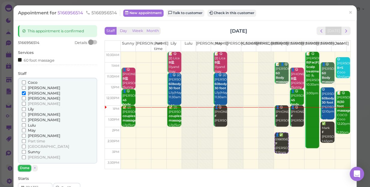
click at [25, 168] on button "Done" at bounding box center [24, 168] width 13 height 6
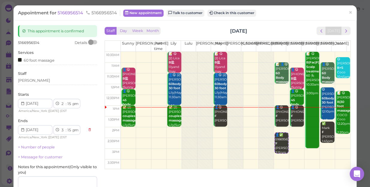
scroll to position [58, 0]
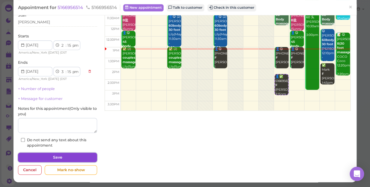
click at [65, 159] on button "Save" at bounding box center [57, 158] width 79 height 10
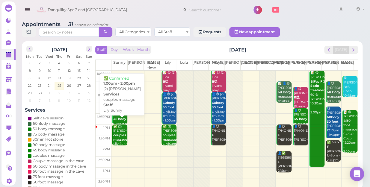
click at [119, 133] on b "couples massage" at bounding box center [120, 137] width 14 height 8
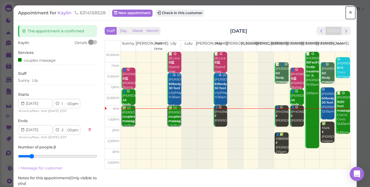
click at [348, 12] on span "×" at bounding box center [350, 12] width 4 height 8
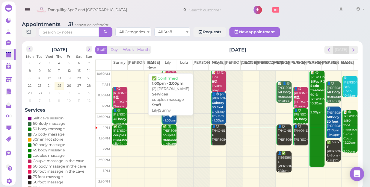
click at [166, 126] on div "✅ (2) Kaylin couples massage Lily|Sunny 1:00pm - 2:00pm" at bounding box center [169, 140] width 14 height 31
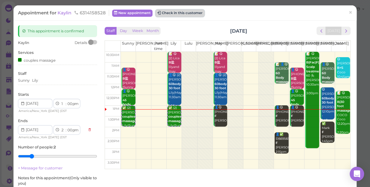
click at [184, 15] on button "Check in this customer" at bounding box center [179, 13] width 49 height 7
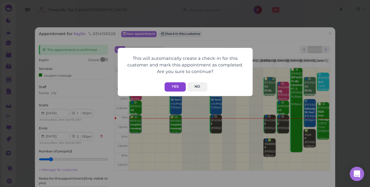
click at [170, 86] on button "Yes" at bounding box center [174, 86] width 21 height 9
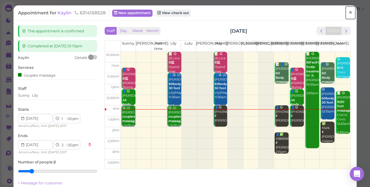
click at [348, 12] on span "×" at bounding box center [350, 12] width 4 height 8
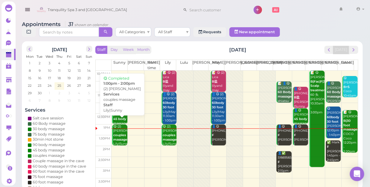
click at [120, 133] on b "couples massage" at bounding box center [120, 137] width 14 height 8
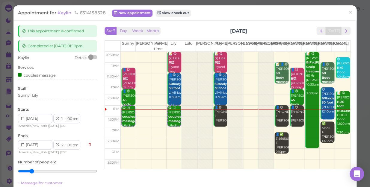
click at [70, 119] on select "00 05 10 15 20 25 30 35 40 45 50 55" at bounding box center [69, 119] width 6 height 6
select select "15"
click at [66, 116] on select "00 05 10 15 20 25 30 35 40 45 50 55" at bounding box center [69, 119] width 6 height 6
select select "15"
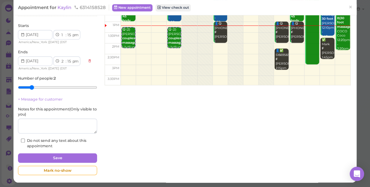
scroll to position [84, 0]
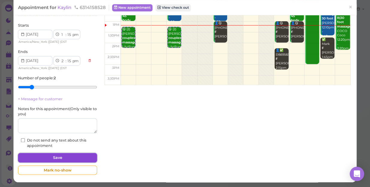
click at [81, 154] on button "Save" at bounding box center [57, 158] width 79 height 10
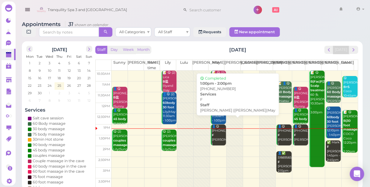
click at [213, 131] on div "👤😋 (3) 5165261552 F Emily |Helen|May 1:00pm - 2:00pm" at bounding box center [218, 142] width 14 height 35
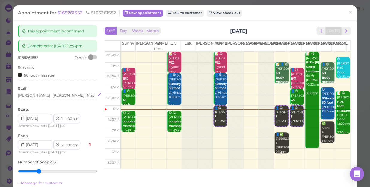
click at [60, 96] on div "Helen Emily May" at bounding box center [57, 95] width 79 height 5
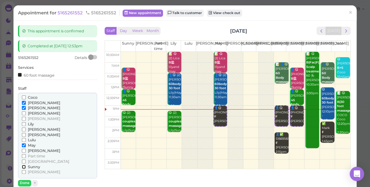
click at [22, 168] on input "Sunny" at bounding box center [24, 167] width 4 height 4
click at [24, 144] on input "May" at bounding box center [24, 145] width 4 height 4
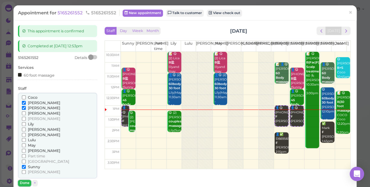
click at [23, 184] on button "Done" at bounding box center [24, 183] width 13 height 6
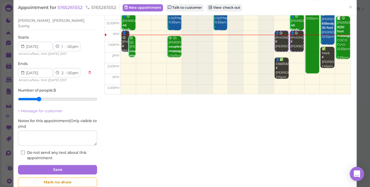
scroll to position [81, 0]
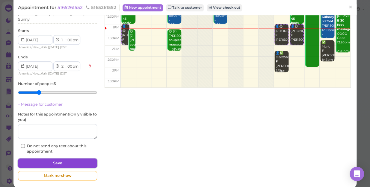
click at [68, 159] on button "Save" at bounding box center [57, 163] width 79 height 10
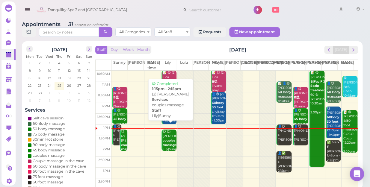
click at [166, 139] on b "couples massage" at bounding box center [170, 143] width 14 height 8
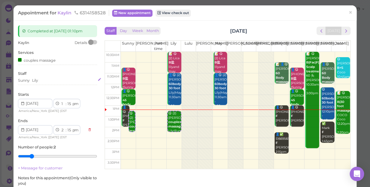
click at [42, 81] on div "Sunny [PERSON_NAME]" at bounding box center [57, 80] width 79 height 5
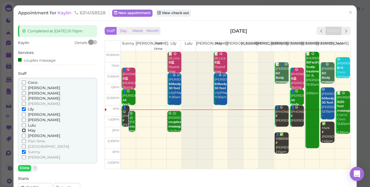
click at [22, 130] on input "May" at bounding box center [24, 130] width 4 height 4
click at [24, 151] on input "Sunny" at bounding box center [24, 152] width 4 height 4
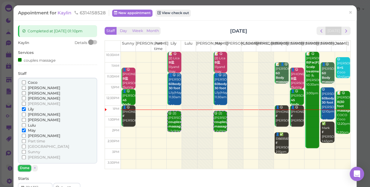
click at [24, 168] on button "Done" at bounding box center [24, 168] width 13 height 6
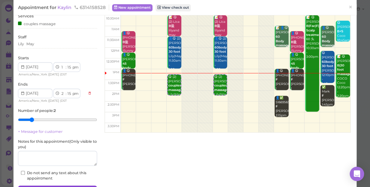
scroll to position [69, 0]
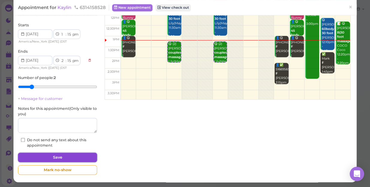
click at [67, 157] on button "Save" at bounding box center [57, 158] width 79 height 10
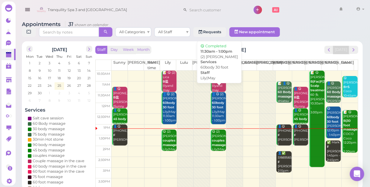
click at [216, 105] on div "👤😋 (2) Christina 60body 30 foot Lily|May 11:30am - 1:00pm" at bounding box center [218, 107] width 14 height 31
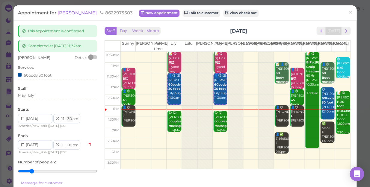
click at [71, 118] on select "00 05 10 15 20 25 30 35 40 45 50 55" at bounding box center [69, 119] width 6 height 6
select select "40"
click at [66, 116] on select "00 05 10 15 20 25 30 35 40 45 50 55" at bounding box center [69, 119] width 6 height 6
select select "10"
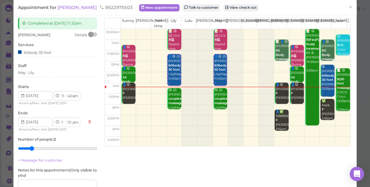
scroll to position [54, 0]
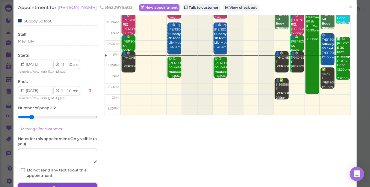
click at [75, 183] on button "Save" at bounding box center [57, 188] width 79 height 10
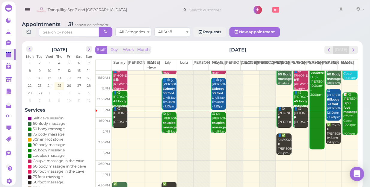
scroll to position [27, 0]
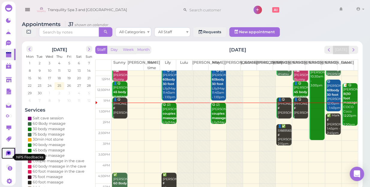
click at [6, 155] on icon at bounding box center [9, 154] width 6 height 6
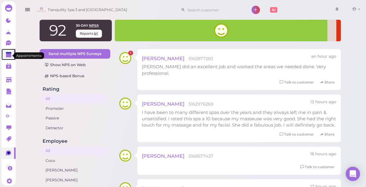
click at [6, 56] on polygon at bounding box center [8, 55] width 5 height 4
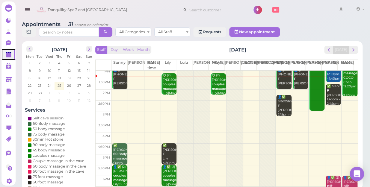
scroll to position [108, 0]
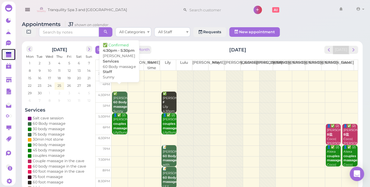
click at [119, 100] on b "60 Body massage" at bounding box center [120, 104] width 14 height 8
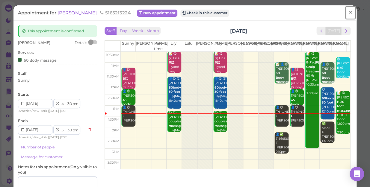
click at [348, 13] on span "×" at bounding box center [350, 12] width 4 height 8
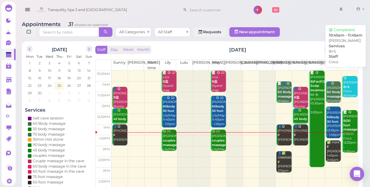
click at [343, 85] on b "B+S" at bounding box center [346, 87] width 6 height 4
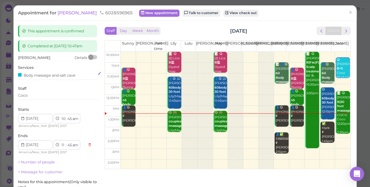
click at [80, 75] on div "Body massage and salt cave" at bounding box center [57, 75] width 79 height 6
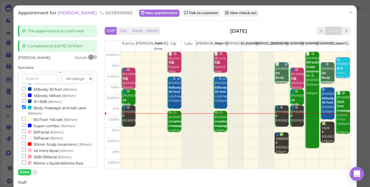
scroll to position [136, 0]
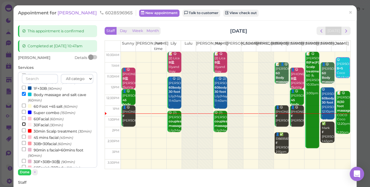
click at [22, 125] on input "30Facial (30min)" at bounding box center [24, 124] width 4 height 4
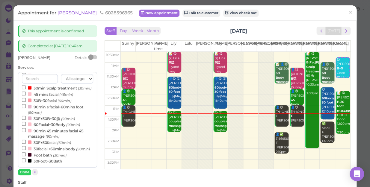
select select "12"
select select "15"
select select "pm"
click at [22, 171] on button "Done" at bounding box center [24, 172] width 13 height 6
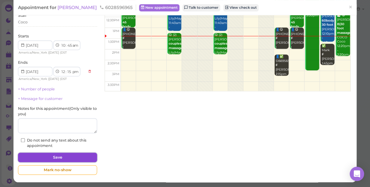
click at [63, 158] on button "Save" at bounding box center [57, 158] width 79 height 10
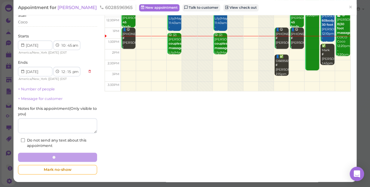
scroll to position [78, 0]
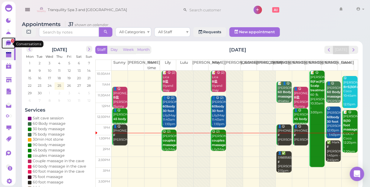
click at [6, 43] on icon at bounding box center [8, 42] width 5 height 5
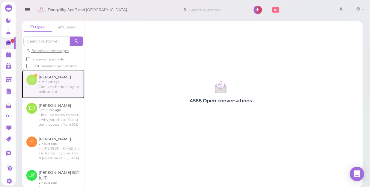
click at [45, 95] on link at bounding box center [53, 84] width 63 height 28
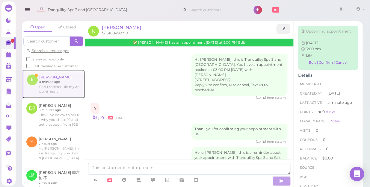
scroll to position [44, 0]
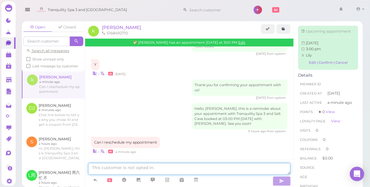
click at [192, 169] on textarea at bounding box center [189, 169] width 202 height 12
type textarea "OK"
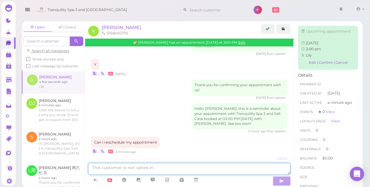
scroll to position [58, 0]
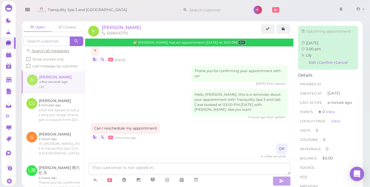
click at [238, 41] on link "Edit" at bounding box center [241, 42] width 7 height 4
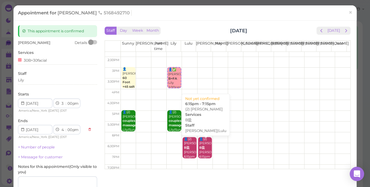
scroll to position [81, 0]
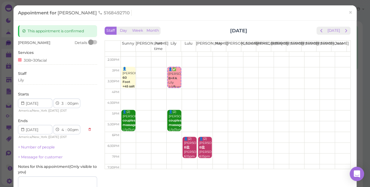
click at [173, 81] on div "👤✅ karen B+FA Lily 3:00pm - 4:00pm" at bounding box center [174, 82] width 13 height 31
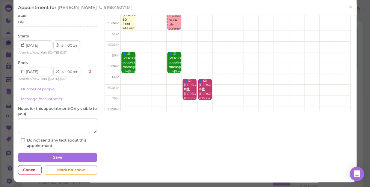
scroll to position [0, 0]
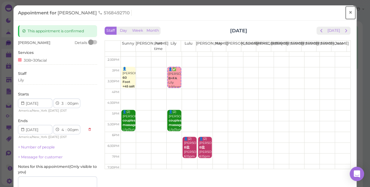
click at [348, 13] on span "×" at bounding box center [350, 12] width 4 height 8
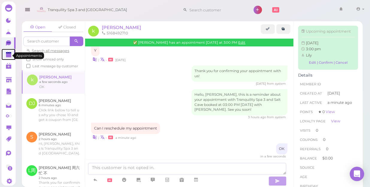
click at [6, 57] on polygon at bounding box center [8, 55] width 5 height 4
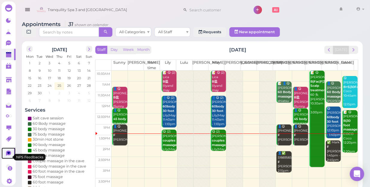
click at [8, 156] on icon at bounding box center [8, 153] width 5 height 5
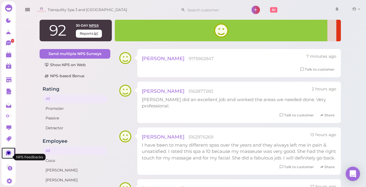
click at [8, 156] on icon at bounding box center [8, 153] width 5 height 5
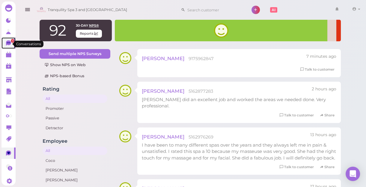
click at [6, 41] on link "1" at bounding box center [8, 42] width 14 height 11
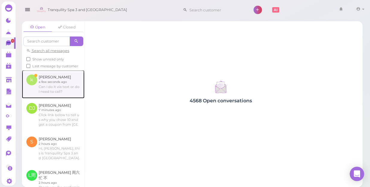
click at [55, 96] on link at bounding box center [53, 84] width 63 height 28
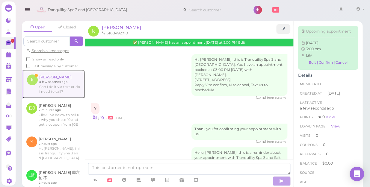
scroll to position [84, 0]
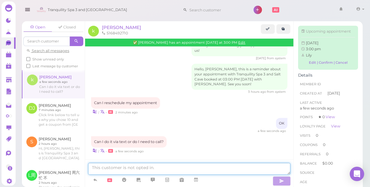
click at [162, 169] on textarea at bounding box center [189, 169] width 202 height 12
type textarea "U"
type textarea "u"
type textarea "up to you"
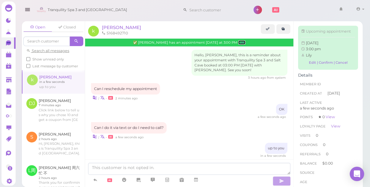
click at [238, 41] on link "Edit" at bounding box center [241, 42] width 7 height 4
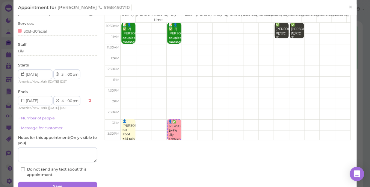
scroll to position [58, 0]
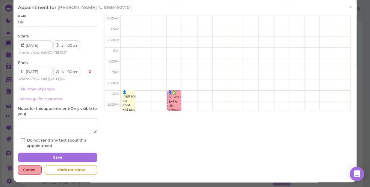
click at [29, 171] on div "Cancel" at bounding box center [30, 170] width 24 height 10
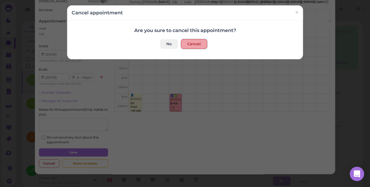
click at [192, 42] on button "Cancel" at bounding box center [194, 44] width 26 height 10
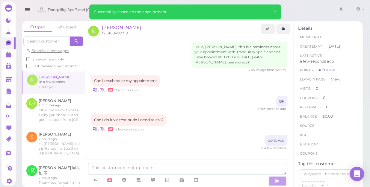
scroll to position [130, 0]
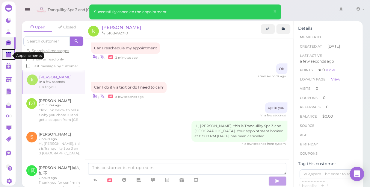
click at [5, 56] on link at bounding box center [8, 54] width 14 height 11
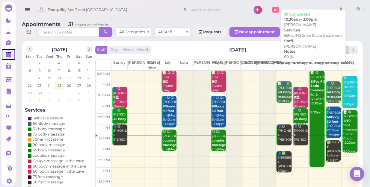
click at [312, 83] on b "B|Fac|F|30min Scalp treatment" at bounding box center [321, 86] width 23 height 13
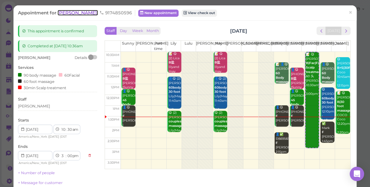
click at [65, 15] on span "[PERSON_NAME]" at bounding box center [77, 13] width 40 height 6
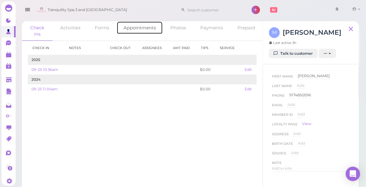
click at [134, 27] on link "Appointments" at bounding box center [139, 27] width 46 height 13
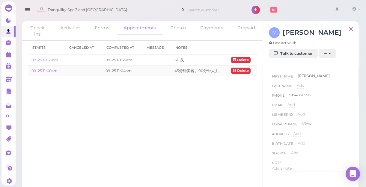
click at [114, 71] on td "09-25 11:04am" at bounding box center [122, 71] width 40 height 11
click at [49, 71] on link "09-25 11:00am" at bounding box center [44, 71] width 26 height 4
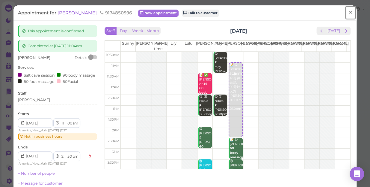
click at [348, 12] on span "×" at bounding box center [350, 12] width 4 height 8
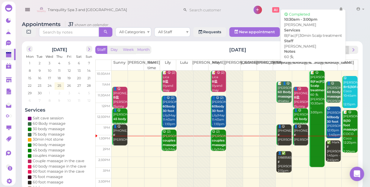
click at [314, 152] on link "📝 😋 Maria B|Fac|F|30min Scalp treatment 60 头 Linda 10:30am - 3:00pm" at bounding box center [316, 119] width 15 height 96
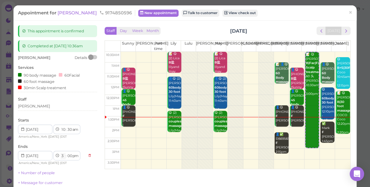
click at [61, 156] on select "1 2 3 4 5 6 7 8 9 10 11 12" at bounding box center [62, 156] width 5 height 6
select select "2"
click at [60, 153] on select "1 2 3 4 5 6 7 8 9 10 11 12" at bounding box center [62, 156] width 5 height 6
click at [71, 156] on select "00 05 10 15 20 25 30 35 40 45 50 55" at bounding box center [69, 156] width 6 height 6
select select "30"
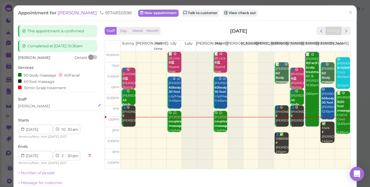
click at [66, 153] on select "00 05 10 15 20 25 30 35 40 45 50 55" at bounding box center [69, 156] width 6 height 6
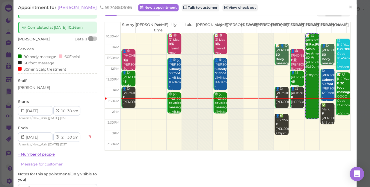
scroll to position [54, 0]
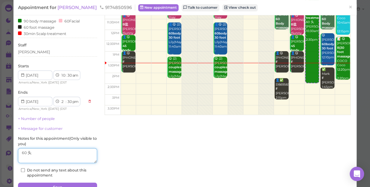
click at [50, 157] on textarea at bounding box center [57, 155] width 79 height 15
type textarea "6"
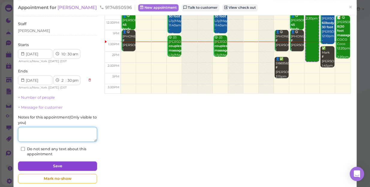
scroll to position [81, 0]
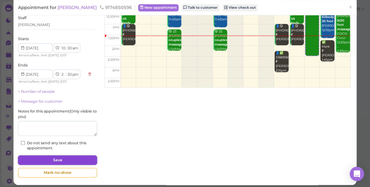
click at [59, 159] on button "Save" at bounding box center [57, 160] width 79 height 10
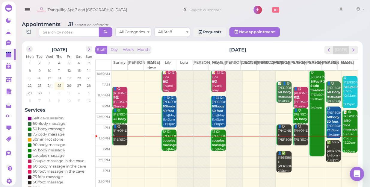
click at [296, 146] on td at bounding box center [234, 151] width 246 height 11
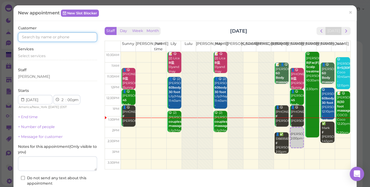
click at [70, 39] on input at bounding box center [57, 37] width 79 height 10
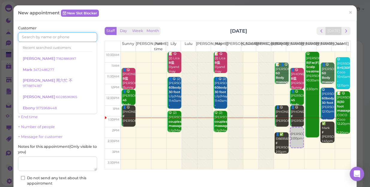
click at [38, 36] on input at bounding box center [57, 37] width 79 height 10
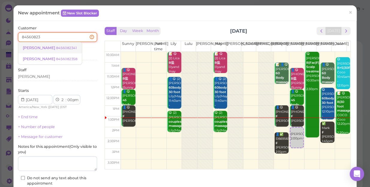
type input "84560823"
click at [56, 48] on small "8456082341" at bounding box center [66, 48] width 21 height 4
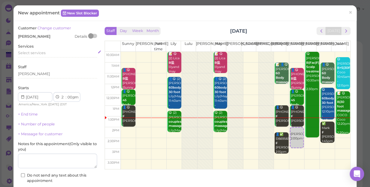
click at [42, 54] on span "Select services" at bounding box center [32, 53] width 28 height 4
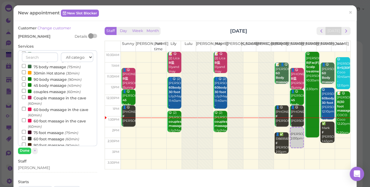
scroll to position [27, 0]
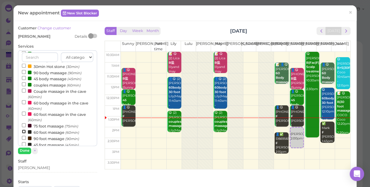
click at [23, 132] on input "60 foot massage (60min)" at bounding box center [24, 132] width 4 height 4
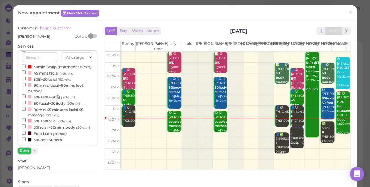
click at [23, 148] on button "Done" at bounding box center [24, 151] width 13 height 6
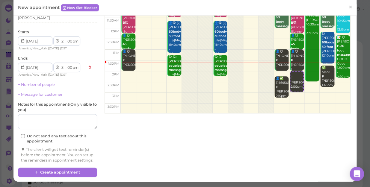
scroll to position [61, 0]
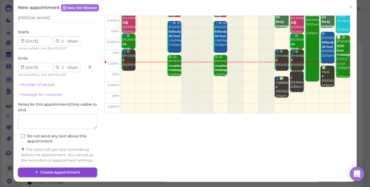
click at [84, 173] on button "Create appointment" at bounding box center [57, 173] width 79 height 10
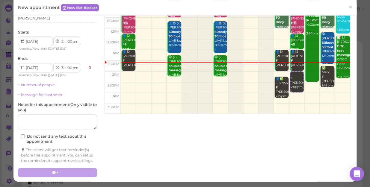
scroll to position [60, 0]
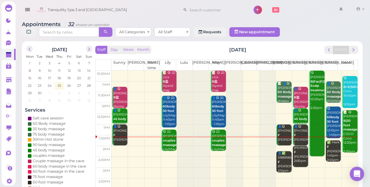
click at [117, 146] on td at bounding box center [234, 151] width 246 height 11
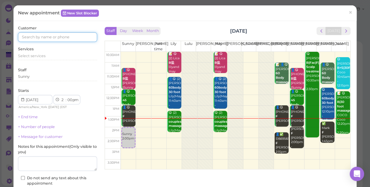
click at [70, 35] on input at bounding box center [57, 37] width 79 height 10
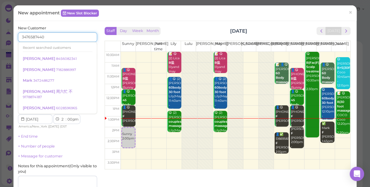
type input "3476587440"
click at [84, 72] on div "Services Select services" at bounding box center [57, 74] width 79 height 16
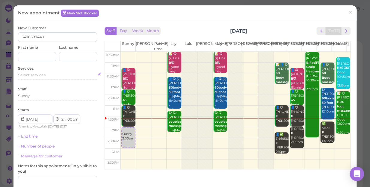
click at [51, 77] on div "Select services" at bounding box center [57, 74] width 79 height 5
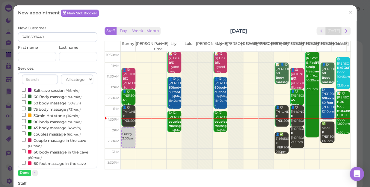
click at [49, 96] on label "60 Body massage (60min)" at bounding box center [52, 96] width 60 height 6
click at [26, 96] on input "60 Body massage (60min)" at bounding box center [24, 96] width 4 height 4
click at [24, 174] on button "Done" at bounding box center [24, 173] width 13 height 6
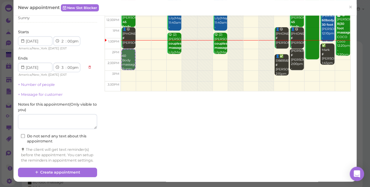
scroll to position [83, 0]
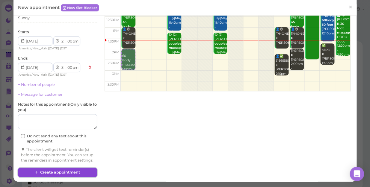
click at [81, 173] on button "Create appointment" at bounding box center [57, 173] width 79 height 10
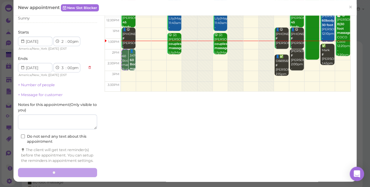
scroll to position [0, 0]
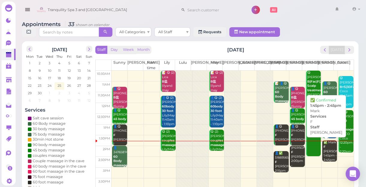
click at [323, 152] on div "✅ Mark F Tina 1:45pm - 2:45pm" at bounding box center [330, 151] width 14 height 22
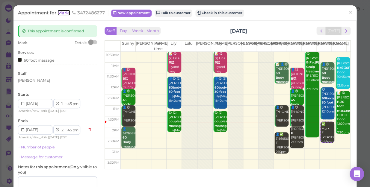
click at [65, 14] on span "Mark" at bounding box center [63, 13] width 13 height 6
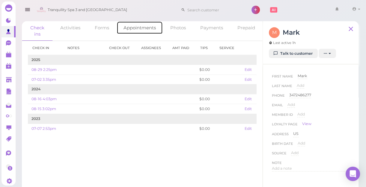
click at [137, 29] on link "Appointments" at bounding box center [139, 27] width 46 height 13
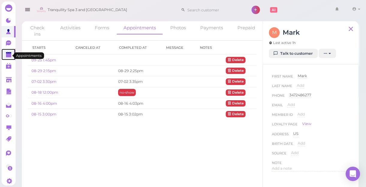
click at [8, 57] on polygon at bounding box center [8, 55] width 5 height 4
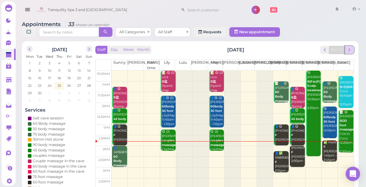
click at [350, 51] on span "next" at bounding box center [349, 50] width 6 height 6
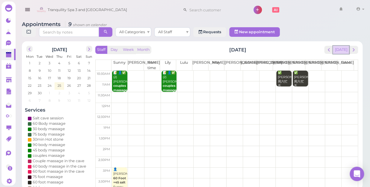
click at [339, 46] on button "[DATE]" at bounding box center [341, 50] width 16 height 8
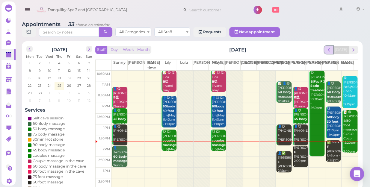
click at [331, 47] on span "prev" at bounding box center [329, 50] width 6 height 6
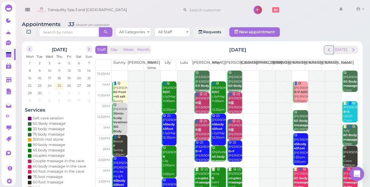
click at [331, 47] on span "prev" at bounding box center [329, 50] width 6 height 6
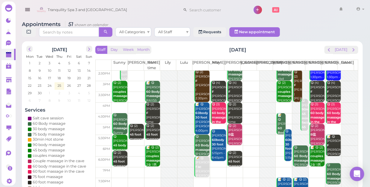
scroll to position [108, 0]
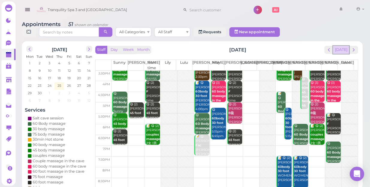
click at [341, 46] on button "[DATE]" at bounding box center [341, 50] width 16 height 8
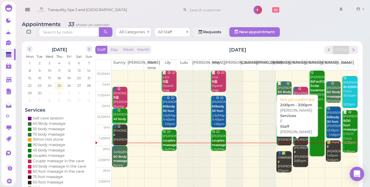
click at [296, 154] on div "kevin F Emily 2:00pm - 3:00pm" at bounding box center [300, 159] width 14 height 26
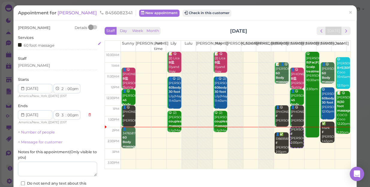
click at [54, 43] on div "60 foot massage" at bounding box center [57, 45] width 79 height 6
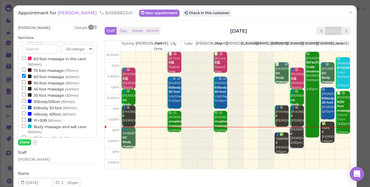
scroll to position [81, 0]
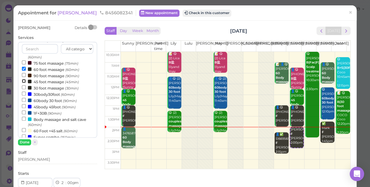
click at [23, 81] on input "45 foot massage (45min)" at bounding box center [24, 81] width 4 height 4
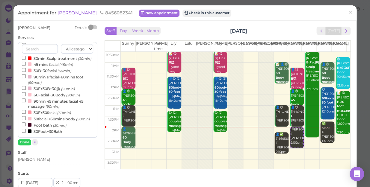
select select "45"
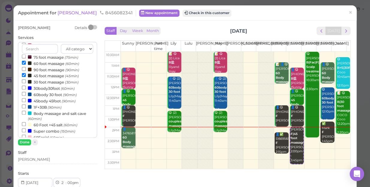
scroll to position [84, 0]
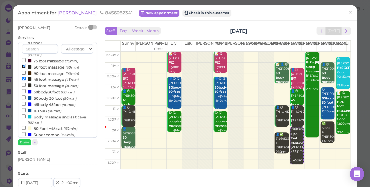
click at [22, 66] on input "60 foot massage (60min)" at bounding box center [24, 66] width 4 height 4
select select "2"
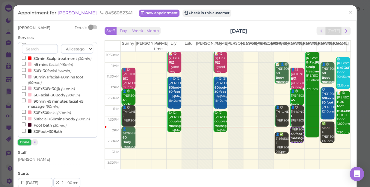
click at [22, 140] on button "Done" at bounding box center [24, 142] width 13 height 6
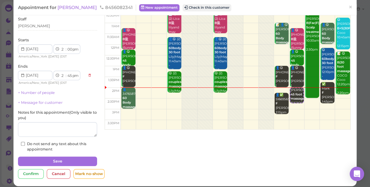
scroll to position [43, 0]
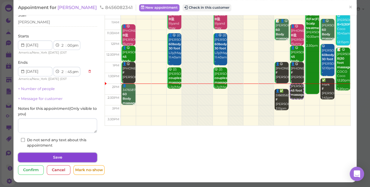
click at [84, 155] on button "Save" at bounding box center [57, 158] width 79 height 10
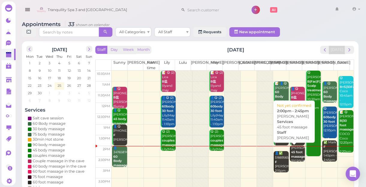
click at [291, 151] on b "45 foot massage" at bounding box center [298, 154] width 14 height 8
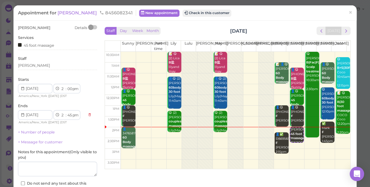
click at [182, 17] on div "Appointment for kevin 8456082341 New appointment Check in this customer ×" at bounding box center [184, 12] width 343 height 15
click at [182, 13] on button "Check in this customer" at bounding box center [206, 13] width 49 height 7
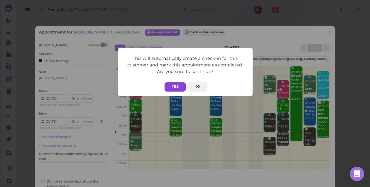
click at [175, 87] on button "Yes" at bounding box center [174, 86] width 21 height 9
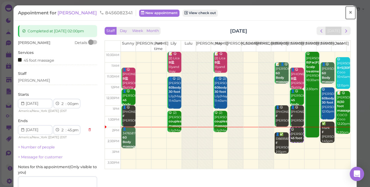
click at [348, 13] on span "×" at bounding box center [350, 12] width 4 height 8
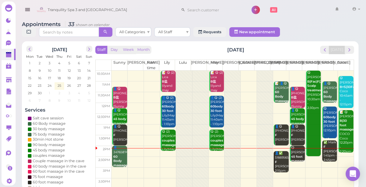
click at [323, 153] on div "✅ Mark F Tina 1:45pm - 2:45pm" at bounding box center [330, 151] width 14 height 22
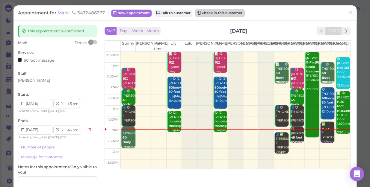
click at [230, 12] on button "Check in this customer" at bounding box center [219, 13] width 49 height 7
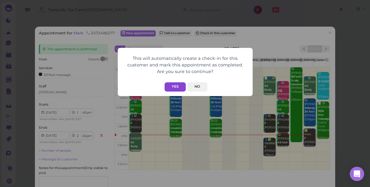
click at [172, 87] on button "Yes" at bounding box center [174, 86] width 21 height 9
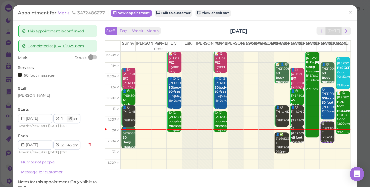
click at [69, 118] on select "00 05 10 15 20 25 30 35 40 45 50 55" at bounding box center [69, 119] width 6 height 6
click at [66, 34] on div "This appointment is confirmed" at bounding box center [57, 31] width 79 height 12
click at [70, 119] on select "00 05 10 15 20 25 30 35 40 45 50 55" at bounding box center [69, 119] width 6 height 6
select select "10"
click at [66, 116] on select "00 05 10 15 20 25 30 35 40 45 50 55" at bounding box center [69, 119] width 6 height 6
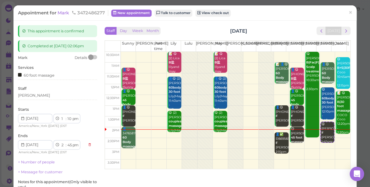
select select "10"
click at [62, 120] on select "1 2 3 4 5 6 7 8 9 10 11 12" at bounding box center [62, 119] width 5 height 6
select select "2"
click at [60, 116] on select "1 2 3 4 5 6 7 8 9 10 11 12" at bounding box center [62, 119] width 5 height 6
select select "3"
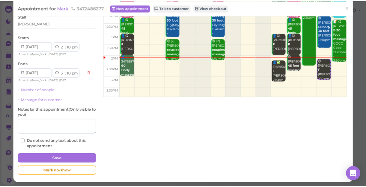
scroll to position [73, 0]
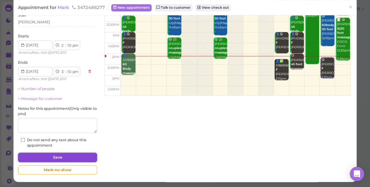
click at [77, 157] on button "Save" at bounding box center [57, 158] width 79 height 10
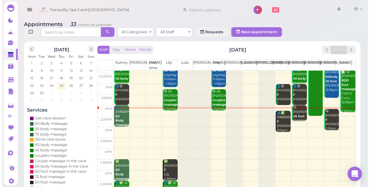
scroll to position [27, 0]
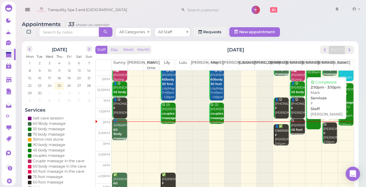
click at [325, 139] on div "😋 Mark F Tina 2:10pm - 3:10pm" at bounding box center [330, 135] width 14 height 26
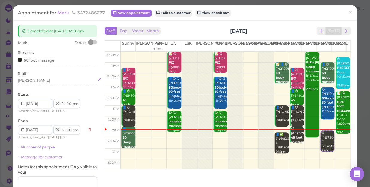
click at [29, 81] on div "[PERSON_NAME]" at bounding box center [57, 80] width 79 height 5
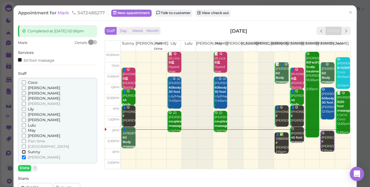
click at [23, 151] on input "Sunny" at bounding box center [24, 152] width 4 height 4
click at [23, 158] on input "[PERSON_NAME]" at bounding box center [24, 157] width 4 height 4
click at [25, 168] on button "Done" at bounding box center [24, 168] width 13 height 6
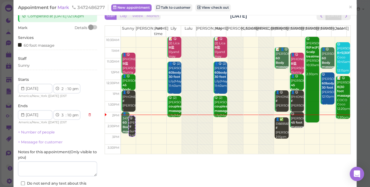
scroll to position [54, 0]
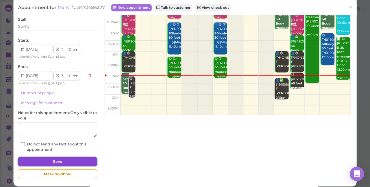
click at [47, 160] on button "Save" at bounding box center [57, 162] width 79 height 10
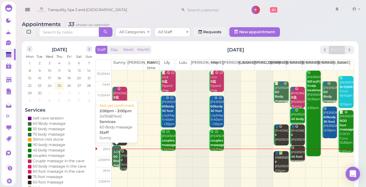
click at [114, 161] on b "60 Body massage" at bounding box center [120, 161] width 14 height 13
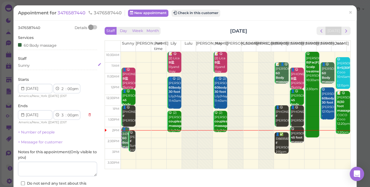
click at [36, 63] on div "Sunny" at bounding box center [57, 65] width 79 height 5
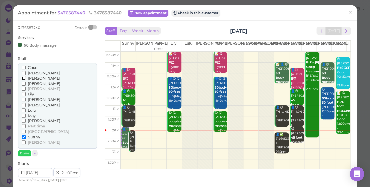
click at [22, 78] on input "[PERSON_NAME]" at bounding box center [24, 78] width 4 height 4
click at [23, 154] on button "Done" at bounding box center [24, 153] width 13 height 6
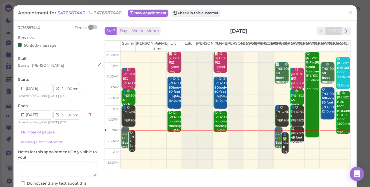
click at [29, 66] on div "Sunny" at bounding box center [24, 65] width 12 height 5
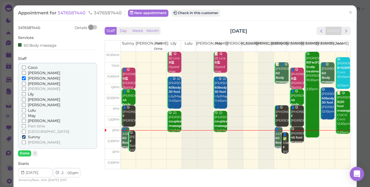
click at [22, 136] on input "Sunny" at bounding box center [24, 137] width 4 height 4
click at [25, 152] on button "Done" at bounding box center [24, 153] width 13 height 6
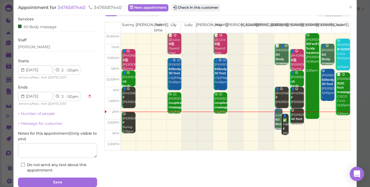
scroll to position [43, 0]
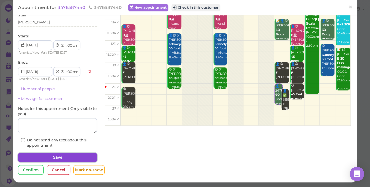
click at [57, 157] on button "Save" at bounding box center [57, 158] width 79 height 10
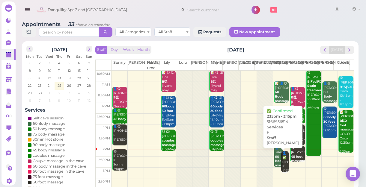
click at [282, 163] on div "👤✅ 5166956514 F Helen 2:15pm - 3:15pm" at bounding box center [285, 168] width 7 height 35
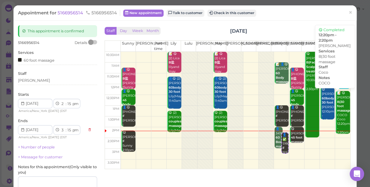
click at [336, 130] on div "📝 😋 christine B|30 foot massage COCO Coco 12:20pm - 2:20pm" at bounding box center [342, 113] width 13 height 44
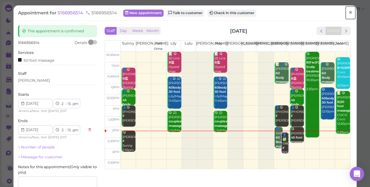
click at [348, 11] on span "×" at bounding box center [350, 12] width 4 height 8
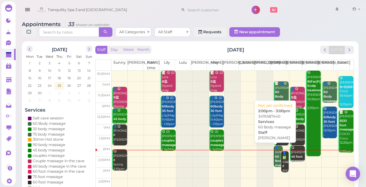
click at [274, 154] on div "👤3476587440 60 Body massage Helen 2:00pm - 3:00pm" at bounding box center [278, 166] width 8 height 40
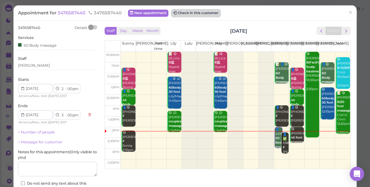
click at [183, 15] on button "Check in this customer" at bounding box center [195, 13] width 49 height 7
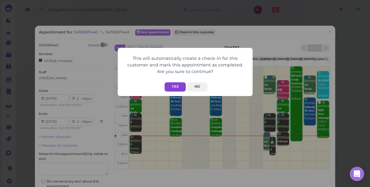
click at [175, 87] on button "Yes" at bounding box center [174, 86] width 21 height 9
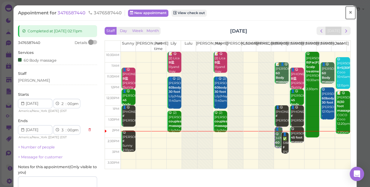
click at [348, 13] on span "×" at bounding box center [350, 12] width 4 height 8
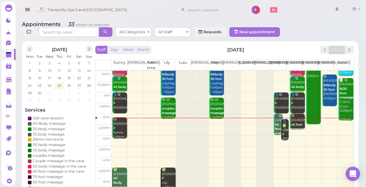
scroll to position [81, 0]
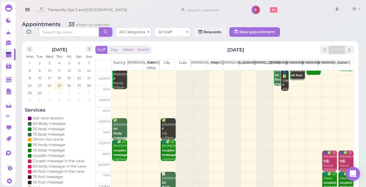
click at [166, 87] on td at bounding box center [232, 91] width 242 height 11
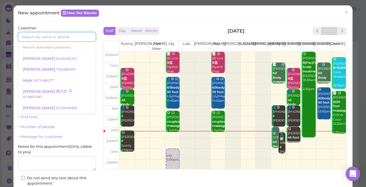
click at [79, 34] on input at bounding box center [57, 37] width 78 height 10
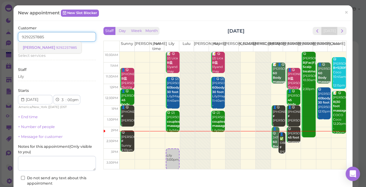
type input "9292257885"
click at [56, 48] on small "9292257885" at bounding box center [66, 48] width 21 height 4
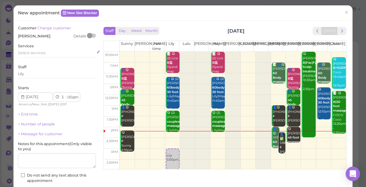
click at [46, 52] on div "Select services" at bounding box center [57, 52] width 78 height 5
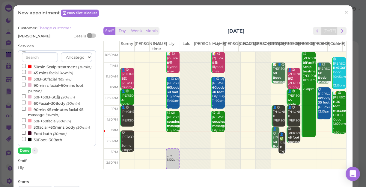
scroll to position [190, 0]
click at [23, 118] on input "30F+30facial (60min)" at bounding box center [24, 120] width 4 height 4
click at [24, 148] on button "Done" at bounding box center [24, 151] width 13 height 6
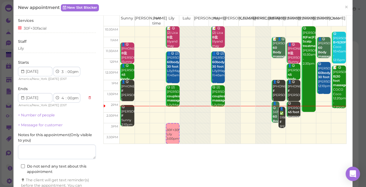
scroll to position [61, 0]
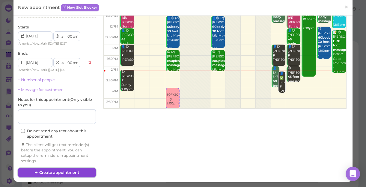
click at [64, 172] on button "Create appointment" at bounding box center [57, 173] width 78 height 10
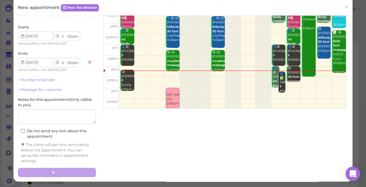
scroll to position [0, 0]
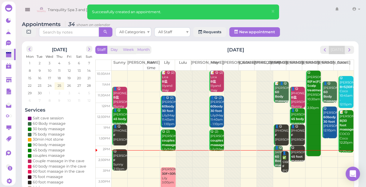
click at [215, 169] on td at bounding box center [232, 173] width 242 height 11
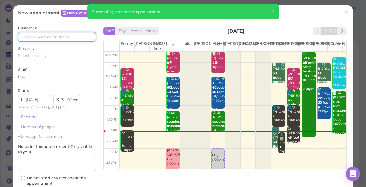
click at [73, 33] on input at bounding box center [57, 37] width 78 height 10
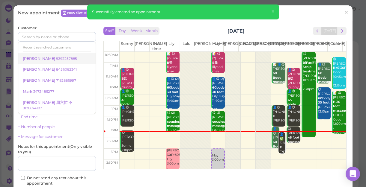
click at [56, 58] on small "9292257885" at bounding box center [66, 59] width 21 height 4
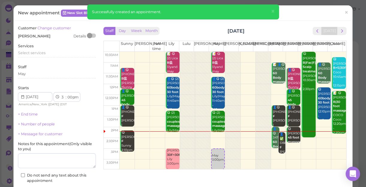
click at [44, 49] on div "Services Select services" at bounding box center [57, 51] width 78 height 16
click at [45, 53] on div "Select services" at bounding box center [57, 52] width 78 height 5
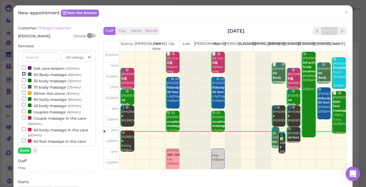
click at [22, 74] on input "60 Body massage (60min)" at bounding box center [24, 74] width 4 height 4
click at [25, 150] on button "Done" at bounding box center [24, 151] width 13 height 6
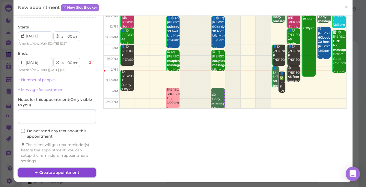
click at [69, 172] on button "Create appointment" at bounding box center [57, 173] width 78 height 10
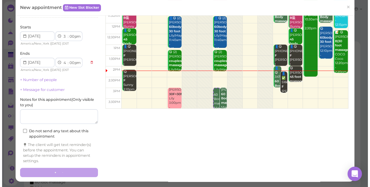
scroll to position [60, 0]
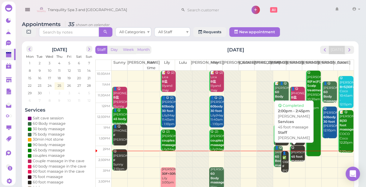
click at [295, 157] on b "45 foot massage" at bounding box center [298, 159] width 14 height 8
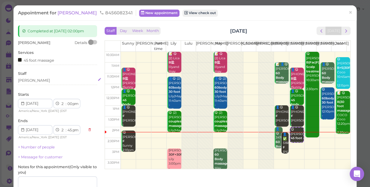
click at [30, 82] on div "[PERSON_NAME]" at bounding box center [57, 80] width 79 height 5
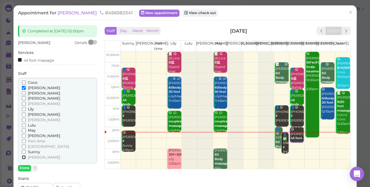
click at [24, 157] on input "[PERSON_NAME]" at bounding box center [24, 157] width 4 height 4
click at [23, 88] on input "[PERSON_NAME]" at bounding box center [24, 88] width 4 height 4
click at [23, 168] on button "Done" at bounding box center [24, 168] width 13 height 6
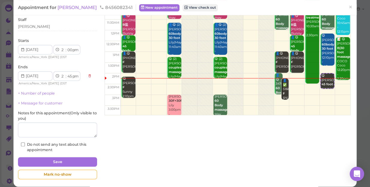
scroll to position [54, 0]
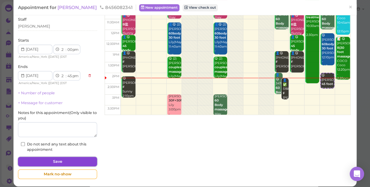
click at [45, 157] on button "Save" at bounding box center [57, 162] width 79 height 10
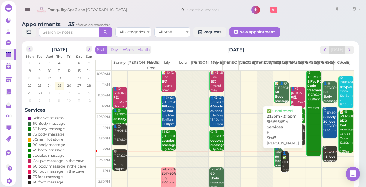
click at [282, 162] on div "👤✅ 5166956514 F Helen 2:15pm - 3:15pm" at bounding box center [285, 168] width 7 height 35
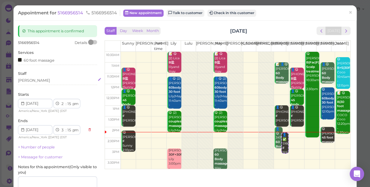
click at [28, 78] on div "[PERSON_NAME]" at bounding box center [34, 80] width 32 height 5
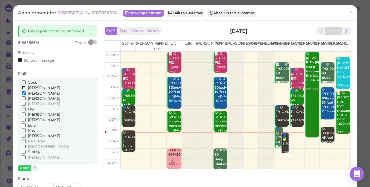
click at [23, 87] on input "[PERSON_NAME]" at bounding box center [24, 88] width 4 height 4
click at [22, 92] on input "[PERSON_NAME]" at bounding box center [24, 93] width 4 height 4
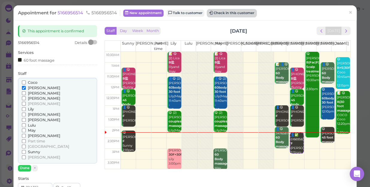
click at [228, 14] on button "Check in this customer" at bounding box center [231, 13] width 49 height 7
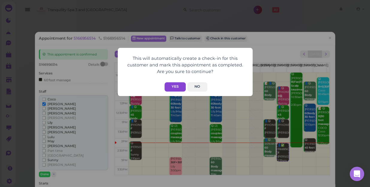
click at [172, 85] on button "Yes" at bounding box center [174, 86] width 21 height 9
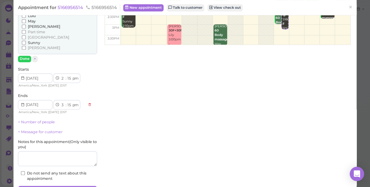
scroll to position [157, 0]
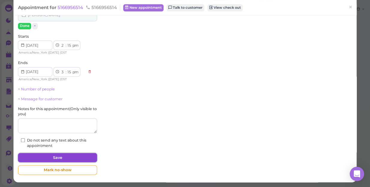
click at [85, 156] on button "Save" at bounding box center [57, 158] width 79 height 10
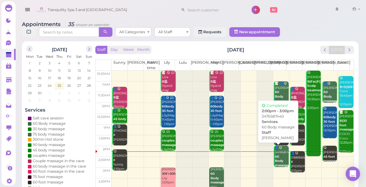
click at [275, 157] on b "60 Body massage" at bounding box center [282, 161] width 14 height 13
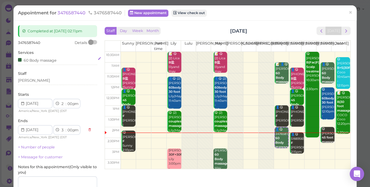
click at [54, 63] on div "60 Body massage" at bounding box center [37, 60] width 39 height 6
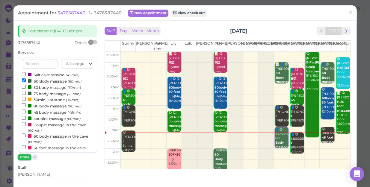
click at [25, 156] on button "Done" at bounding box center [24, 157] width 13 height 6
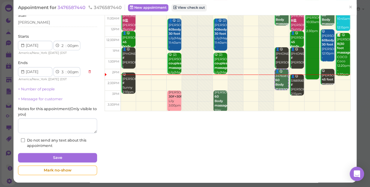
scroll to position [58, 0]
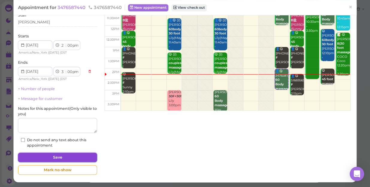
click at [79, 158] on button "Save" at bounding box center [57, 158] width 79 height 10
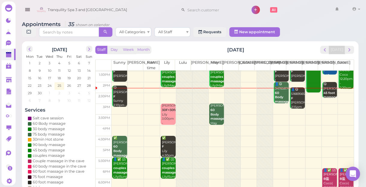
scroll to position [54, 0]
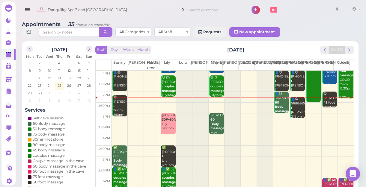
click at [342, 103] on td at bounding box center [232, 108] width 242 height 11
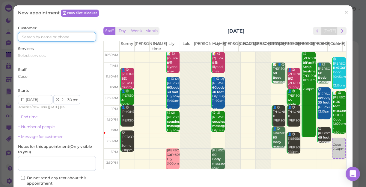
click at [75, 37] on input at bounding box center [57, 37] width 78 height 10
type input "5165821253"
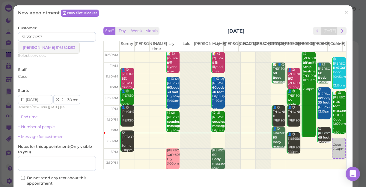
click at [58, 44] on link "Victoria friia 5165821253" at bounding box center [48, 47] width 61 height 11
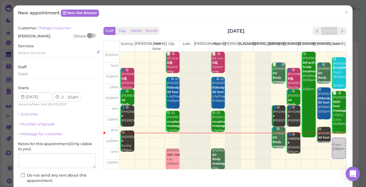
click at [47, 54] on div "Select services" at bounding box center [57, 52] width 78 height 5
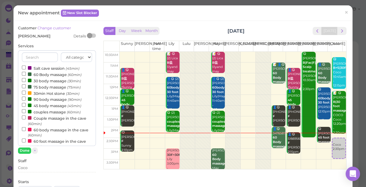
click at [44, 99] on label "90 body massage (90min)" at bounding box center [52, 99] width 60 height 6
click at [26, 99] on input "90 body massage (90min)" at bounding box center [24, 99] width 4 height 4
click at [24, 149] on button "Done" at bounding box center [24, 151] width 13 height 6
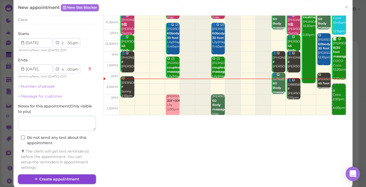
click at [76, 177] on button "Create appointment" at bounding box center [57, 180] width 78 height 10
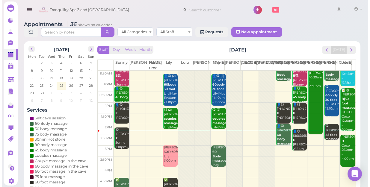
scroll to position [0, 0]
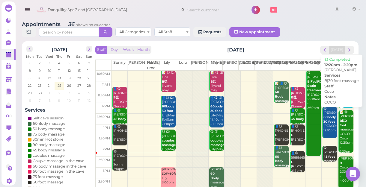
click at [339, 128] on b "B|30 foot massage" at bounding box center [346, 125] width 14 height 13
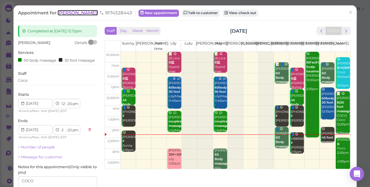
click at [64, 13] on span "[PERSON_NAME]" at bounding box center [77, 13] width 40 height 6
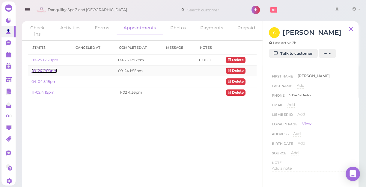
click at [46, 70] on link "09-24 2:00pm" at bounding box center [44, 71] width 26 height 4
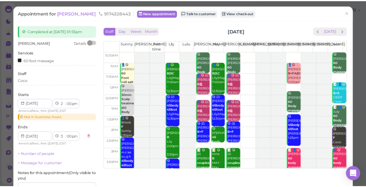
scroll to position [27, 0]
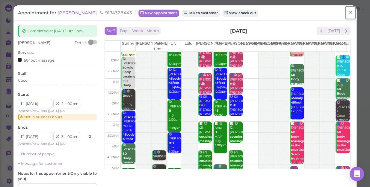
click at [348, 11] on span "×" at bounding box center [350, 12] width 4 height 8
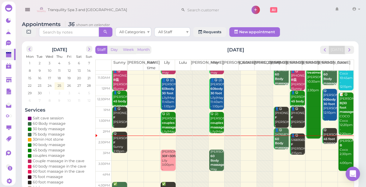
scroll to position [27, 0]
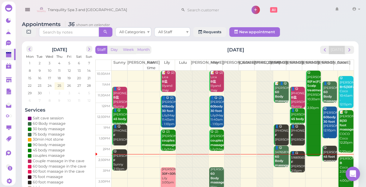
scroll to position [27, 0]
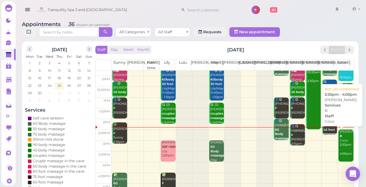
click at [339, 148] on div "[PERSON_NAME] B Coco 2:30pm - 4:00pm" at bounding box center [346, 143] width 14 height 26
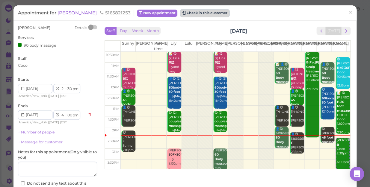
click at [195, 13] on button "Check in this customer" at bounding box center [204, 13] width 49 height 7
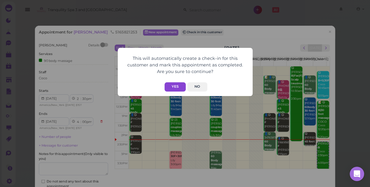
click at [168, 86] on button "Yes" at bounding box center [174, 86] width 21 height 9
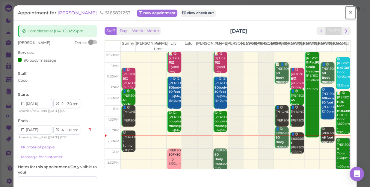
click at [348, 13] on span "×" at bounding box center [350, 12] width 4 height 8
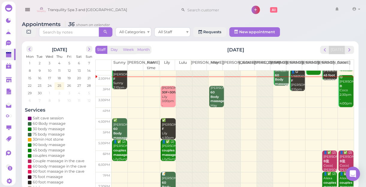
scroll to position [54, 0]
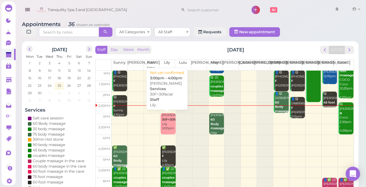
click at [168, 130] on div "[PERSON_NAME] 30F+30facial Lily 3:00pm - 4:00pm" at bounding box center [168, 126] width 14 height 26
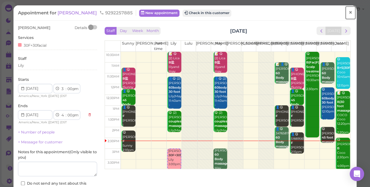
click at [345, 12] on link "×" at bounding box center [350, 13] width 11 height 14
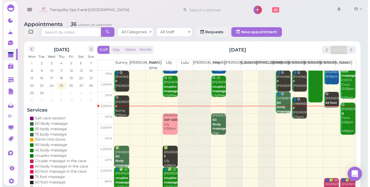
scroll to position [54, 0]
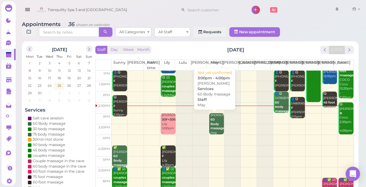
click at [216, 129] on b "60 Body massage" at bounding box center [217, 124] width 14 height 13
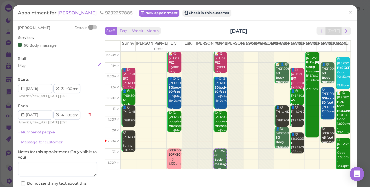
click at [31, 67] on div "May" at bounding box center [57, 65] width 79 height 5
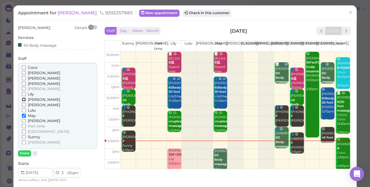
click at [23, 99] on input "[PERSON_NAME]" at bounding box center [24, 100] width 4 height 4
click at [23, 115] on input "May" at bounding box center [24, 116] width 4 height 4
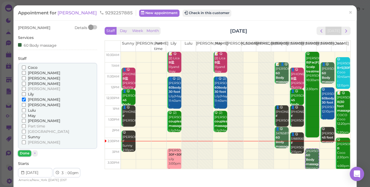
click at [24, 151] on button "Done" at bounding box center [24, 153] width 13 height 6
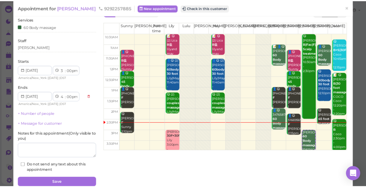
scroll to position [43, 0]
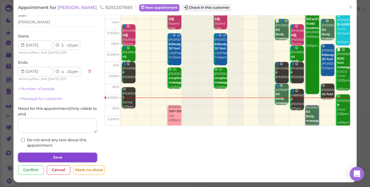
click at [60, 157] on button "Save" at bounding box center [57, 158] width 79 height 10
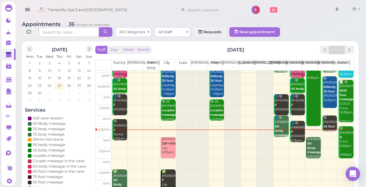
scroll to position [81, 0]
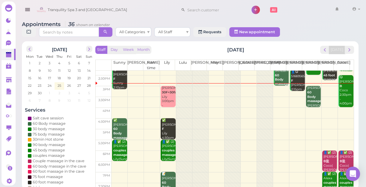
click at [213, 88] on td at bounding box center [232, 91] width 242 height 11
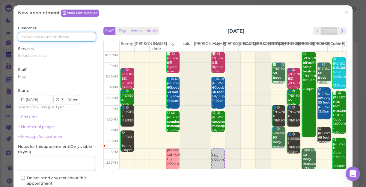
click at [78, 38] on input at bounding box center [57, 37] width 78 height 10
type input "5163533480"
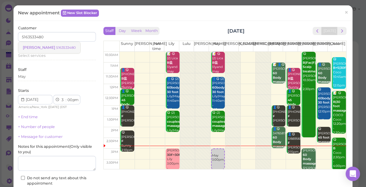
click at [56, 46] on small "5163533480" at bounding box center [66, 48] width 20 height 4
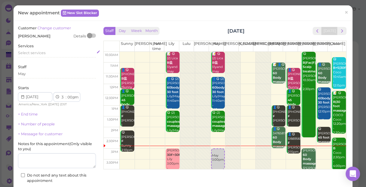
click at [45, 53] on div "Select services" at bounding box center [57, 52] width 78 height 5
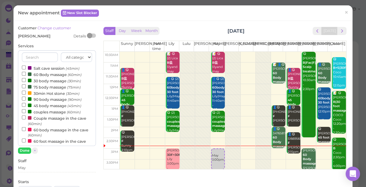
click at [56, 75] on label "60 Body massage (60min)" at bounding box center [52, 74] width 60 height 6
click at [26, 75] on input "60 Body massage (60min)" at bounding box center [24, 74] width 4 height 4
click at [23, 150] on button "Done" at bounding box center [24, 151] width 13 height 6
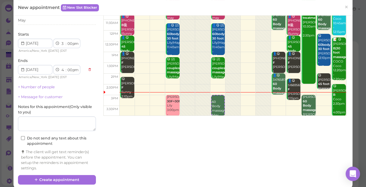
scroll to position [61, 0]
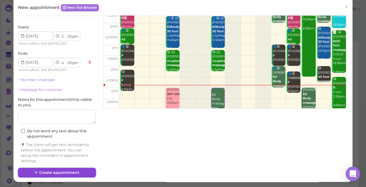
click at [51, 171] on button "Create appointment" at bounding box center [57, 173] width 78 height 10
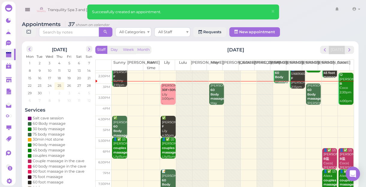
scroll to position [54, 0]
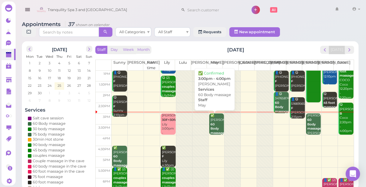
click at [216, 132] on b "60 Body massage" at bounding box center [217, 128] width 14 height 13
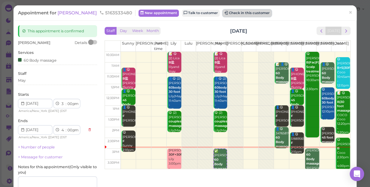
click at [222, 13] on button "Check in this customer" at bounding box center [246, 13] width 49 height 7
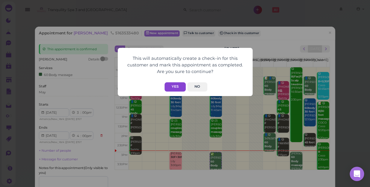
click at [175, 87] on button "Yes" at bounding box center [174, 86] width 21 height 9
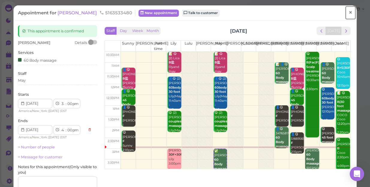
click at [348, 12] on span "×" at bounding box center [350, 12] width 4 height 8
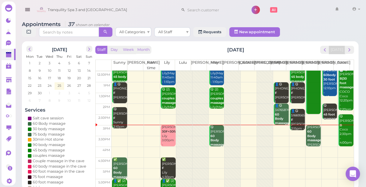
scroll to position [54, 0]
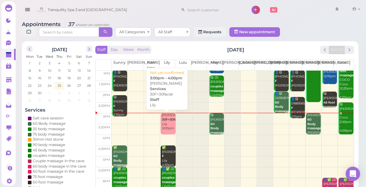
click at [166, 129] on div "[PERSON_NAME] 30F+30facial Lily 3:00pm - 4:00pm" at bounding box center [168, 126] width 14 height 26
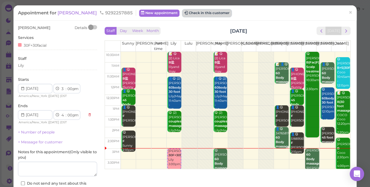
click at [188, 15] on button "Check in this customer" at bounding box center [206, 13] width 49 height 7
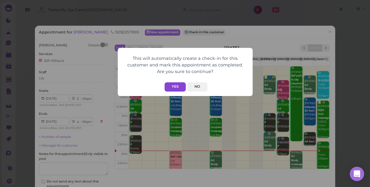
click at [177, 87] on button "Yes" at bounding box center [174, 86] width 21 height 9
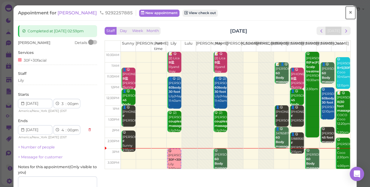
click at [348, 10] on span "×" at bounding box center [350, 12] width 4 height 8
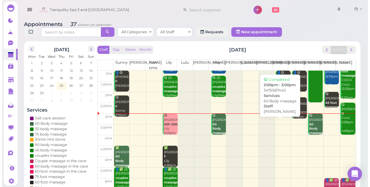
scroll to position [54, 0]
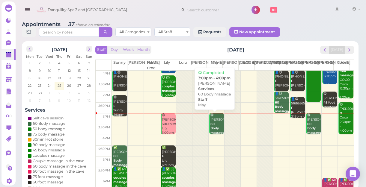
click at [215, 128] on b "60 Body massage" at bounding box center [217, 128] width 14 height 13
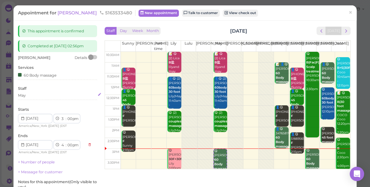
click at [27, 98] on div "May" at bounding box center [57, 95] width 79 height 5
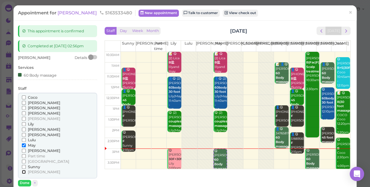
click at [22, 171] on input "[PERSON_NAME]" at bounding box center [24, 172] width 4 height 4
click at [22, 146] on input "May" at bounding box center [24, 145] width 4 height 4
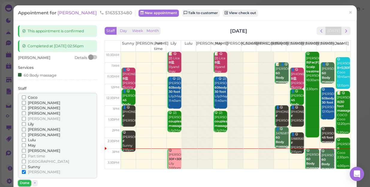
click at [21, 183] on button "Done" at bounding box center [24, 183] width 13 height 6
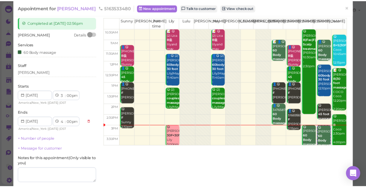
scroll to position [54, 0]
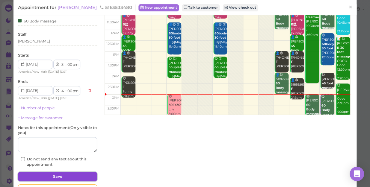
click at [63, 174] on button "Save" at bounding box center [57, 177] width 79 height 10
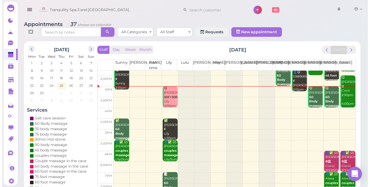
scroll to position [81, 0]
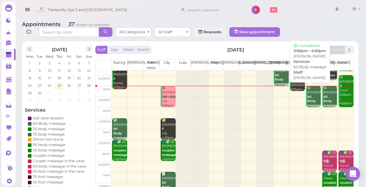
click at [307, 103] on div "😋 [PERSON_NAME] 60 Body massage [PERSON_NAME] 3:00pm - 4:00pm" at bounding box center [314, 106] width 14 height 40
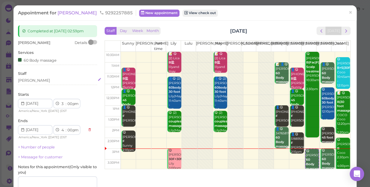
click at [31, 79] on div "[PERSON_NAME]" at bounding box center [57, 80] width 79 height 5
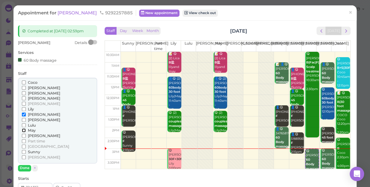
click at [23, 131] on input "May" at bounding box center [24, 130] width 4 height 4
click at [23, 113] on input "[PERSON_NAME]" at bounding box center [24, 115] width 4 height 4
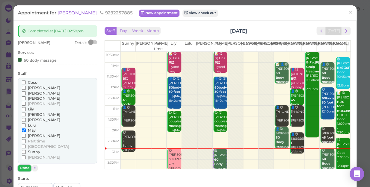
click at [26, 167] on button "Done" at bounding box center [24, 168] width 13 height 6
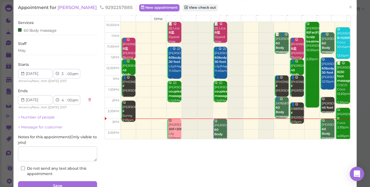
scroll to position [58, 0]
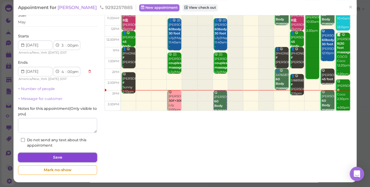
click at [44, 157] on button "Save" at bounding box center [57, 158] width 79 height 10
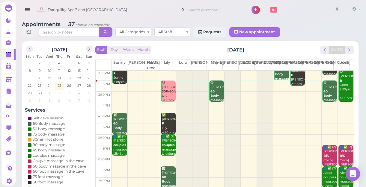
scroll to position [81, 0]
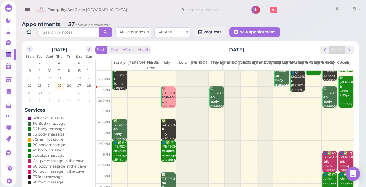
click at [308, 98] on td at bounding box center [232, 103] width 242 height 11
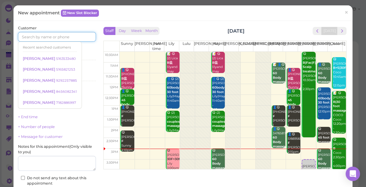
click at [84, 36] on input at bounding box center [57, 37] width 78 height 10
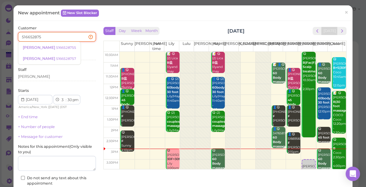
type input "5166528755"
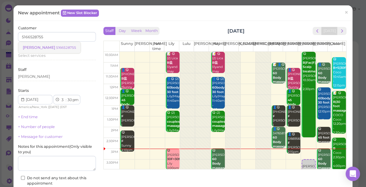
click at [56, 46] on small "5166528755" at bounding box center [66, 48] width 20 height 4
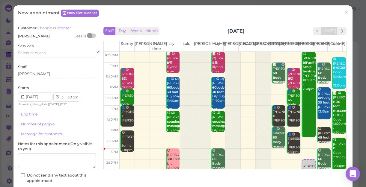
click at [45, 53] on span "Select services" at bounding box center [32, 53] width 28 height 4
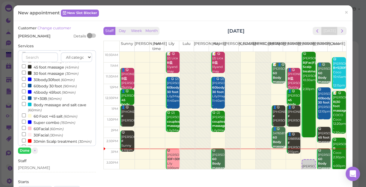
scroll to position [109, 0]
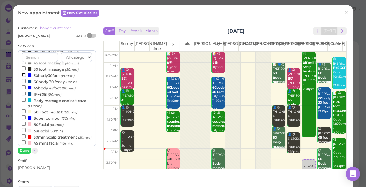
click at [22, 75] on input "30body30foot (60min)" at bounding box center [24, 75] width 4 height 4
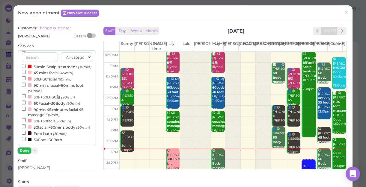
click at [23, 151] on button "Done" at bounding box center [24, 151] width 13 height 6
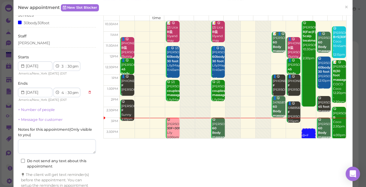
scroll to position [61, 0]
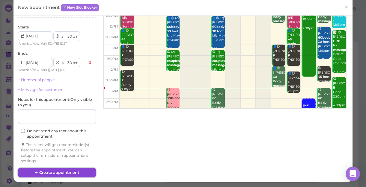
click at [79, 171] on button "Create appointment" at bounding box center [57, 173] width 78 height 10
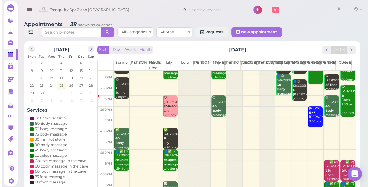
scroll to position [81, 0]
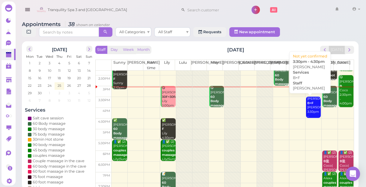
click at [307, 110] on div "[PERSON_NAME]+F [PERSON_NAME] 3:30pm - 4:30pm" at bounding box center [314, 110] width 14 height 26
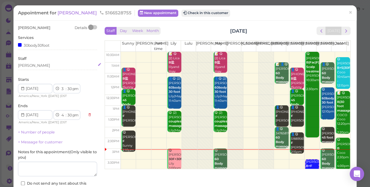
click at [28, 66] on div "[PERSON_NAME]" at bounding box center [57, 65] width 79 height 5
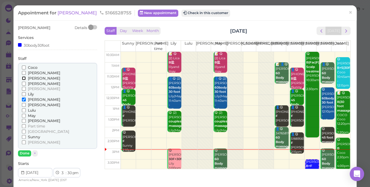
click at [23, 78] on input "[PERSON_NAME]" at bounding box center [24, 78] width 4 height 4
click at [24, 98] on input "[PERSON_NAME]" at bounding box center [24, 100] width 4 height 4
click at [22, 154] on button "Done" at bounding box center [24, 153] width 13 height 6
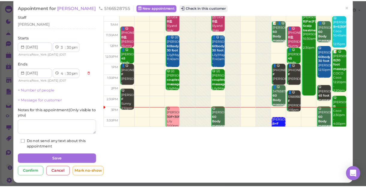
scroll to position [43, 0]
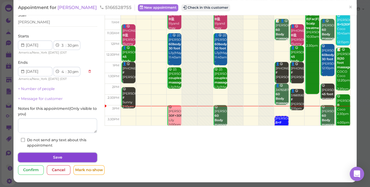
click at [60, 158] on button "Save" at bounding box center [57, 158] width 79 height 10
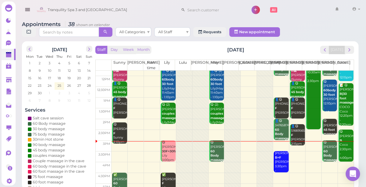
scroll to position [81, 0]
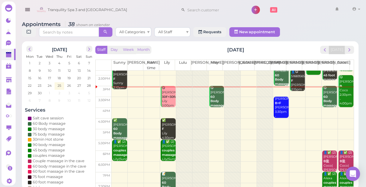
click at [309, 92] on td at bounding box center [232, 91] width 242 height 11
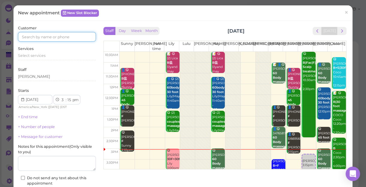
click at [78, 36] on input at bounding box center [57, 37] width 78 height 10
type input "5162447460"
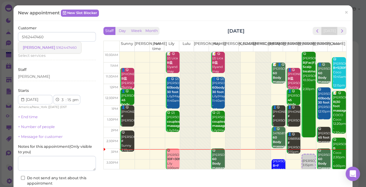
click at [56, 48] on small "5162447460" at bounding box center [66, 48] width 21 height 4
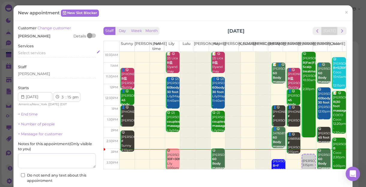
click at [45, 52] on span "Select services" at bounding box center [32, 53] width 28 height 4
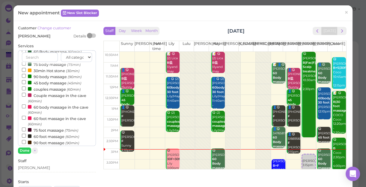
scroll to position [54, 0]
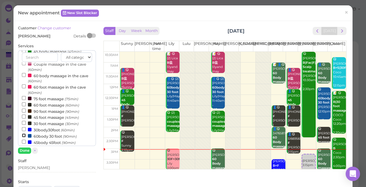
click at [22, 136] on input "60body 30 foot (90min)" at bounding box center [24, 136] width 4 height 4
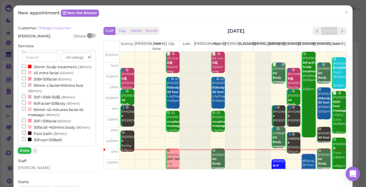
click at [24, 150] on button "Done" at bounding box center [24, 151] width 13 height 6
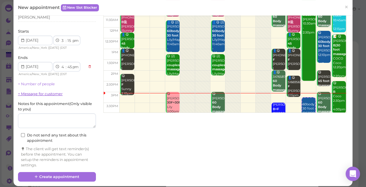
scroll to position [61, 0]
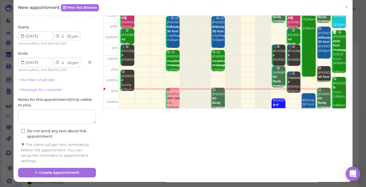
click at [68, 36] on select "00 05 10 15 20 25 30 35 40 45 50 55" at bounding box center [69, 37] width 6 height 6
select select "10"
click at [66, 34] on select "00 05 10 15 20 25 30 35 40 45 50 55" at bounding box center [69, 37] width 6 height 6
select select "40"
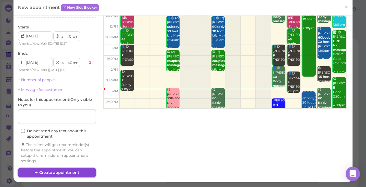
click at [74, 173] on button "Create appointment" at bounding box center [57, 173] width 78 height 10
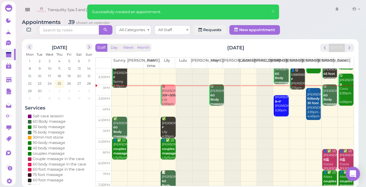
scroll to position [81, 0]
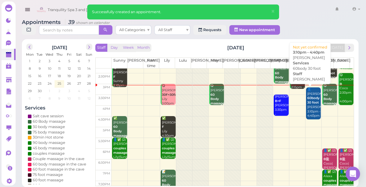
click at [309, 98] on b "60body 30 foot" at bounding box center [313, 100] width 12 height 8
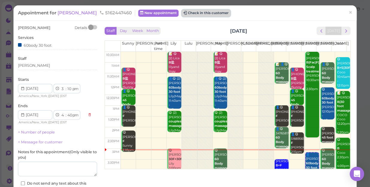
click at [181, 11] on button "Check in this customer" at bounding box center [205, 13] width 49 height 7
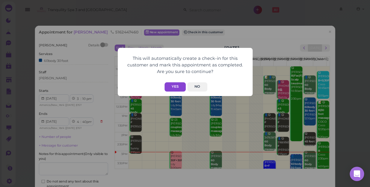
click at [175, 84] on button "Yes" at bounding box center [174, 86] width 21 height 9
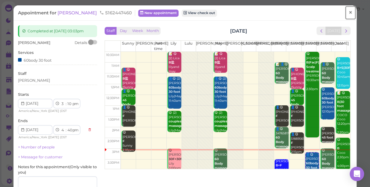
click at [348, 13] on span "×" at bounding box center [350, 12] width 4 height 8
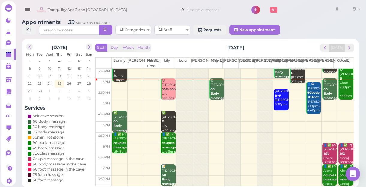
scroll to position [54, 0]
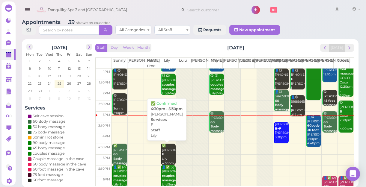
click at [163, 154] on div "✅ [PERSON_NAME] F [PERSON_NAME] 4:30pm - 5:30pm" at bounding box center [168, 159] width 14 height 31
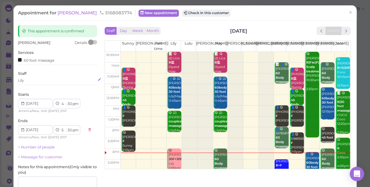
click at [30, 82] on div "Lily" at bounding box center [57, 80] width 79 height 5
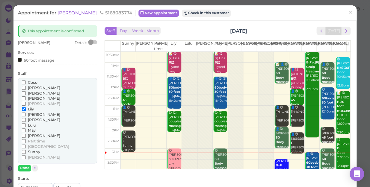
click at [24, 83] on input "Coco" at bounding box center [24, 83] width 4 height 4
click at [24, 109] on input "Lily" at bounding box center [24, 109] width 4 height 4
click at [25, 165] on button "Done" at bounding box center [24, 168] width 13 height 6
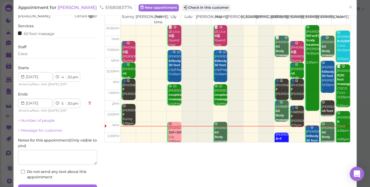
scroll to position [58, 0]
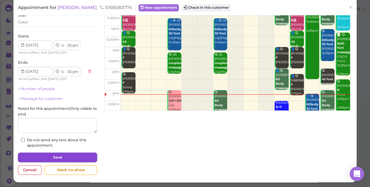
click at [76, 157] on button "Save" at bounding box center [57, 158] width 79 height 10
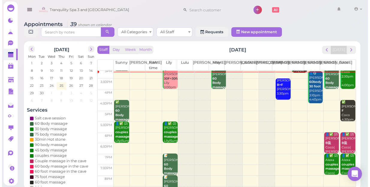
scroll to position [108, 0]
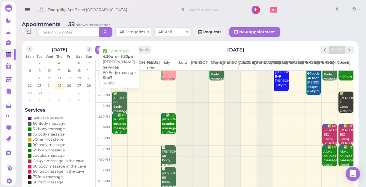
click at [120, 105] on b "60 Body massage" at bounding box center [120, 106] width 14 height 13
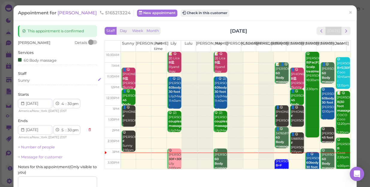
click at [35, 81] on div "Sunny" at bounding box center [57, 80] width 79 height 5
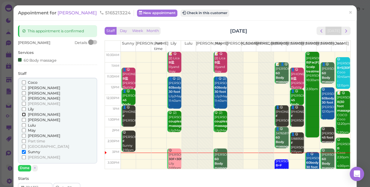
click at [23, 114] on input "[PERSON_NAME]" at bounding box center [24, 115] width 4 height 4
click at [23, 152] on input "Sunny" at bounding box center [24, 152] width 4 height 4
click at [24, 166] on button "Done" at bounding box center [24, 168] width 13 height 6
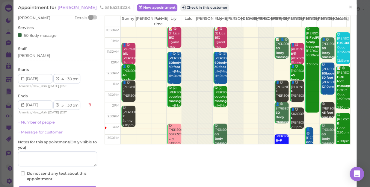
scroll to position [58, 0]
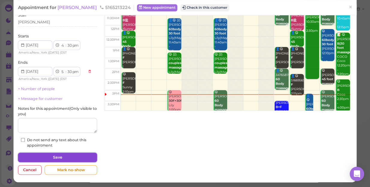
click at [68, 154] on button "Save" at bounding box center [57, 158] width 79 height 10
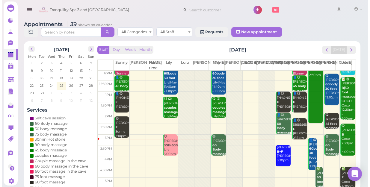
scroll to position [81, 0]
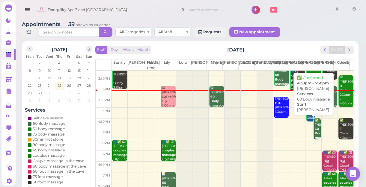
click at [314, 128] on b "60 Body massage" at bounding box center [321, 133] width 14 height 13
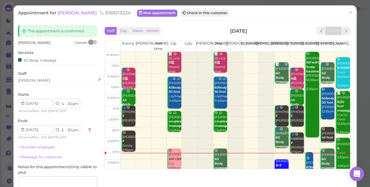
click at [31, 81] on div "[PERSON_NAME]" at bounding box center [57, 80] width 79 height 5
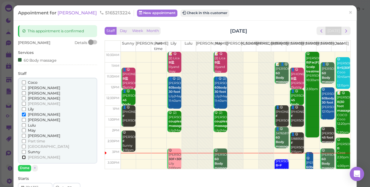
click at [23, 157] on input "[PERSON_NAME]" at bounding box center [24, 157] width 4 height 4
click at [23, 114] on input "[PERSON_NAME]" at bounding box center [24, 115] width 4 height 4
click at [25, 168] on button "Done" at bounding box center [24, 168] width 13 height 6
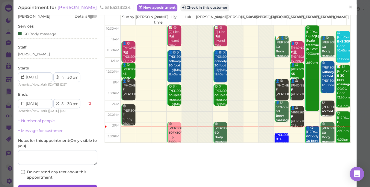
scroll to position [58, 0]
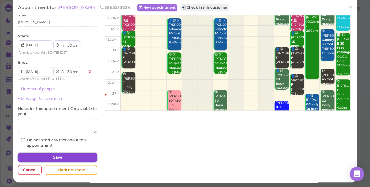
click at [60, 156] on button "Save" at bounding box center [57, 158] width 79 height 10
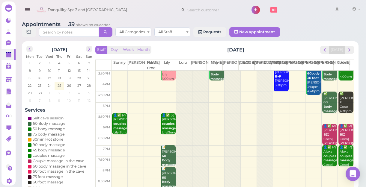
scroll to position [2, 0]
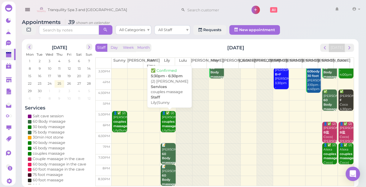
click at [164, 122] on div "👤✅ (2) [PERSON_NAME] couples massage Lily|Sunny 5:30pm - 6:30pm" at bounding box center [168, 128] width 14 height 35
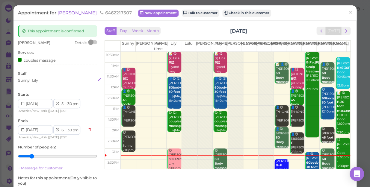
click at [40, 82] on div "Sunny [PERSON_NAME]" at bounding box center [57, 80] width 79 height 5
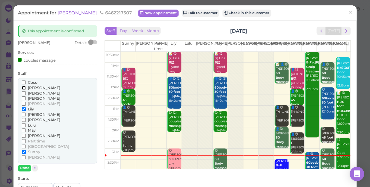
click at [23, 87] on input "[PERSON_NAME]" at bounding box center [24, 88] width 4 height 4
click at [24, 109] on input "Lily" at bounding box center [24, 109] width 4 height 4
click at [26, 168] on button "Done" at bounding box center [24, 168] width 13 height 6
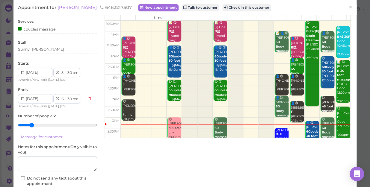
scroll to position [69, 0]
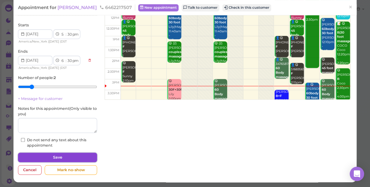
click at [67, 157] on button "Save" at bounding box center [57, 158] width 79 height 10
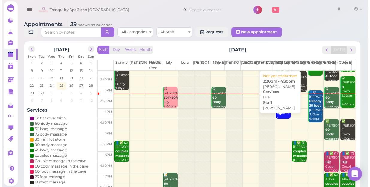
scroll to position [81, 0]
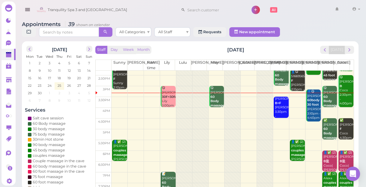
click at [326, 163] on div "👤✅ (2) [PERSON_NAME]盐 Coco|[PERSON_NAME] 6:00pm - 7:00pm" at bounding box center [330, 168] width 14 height 35
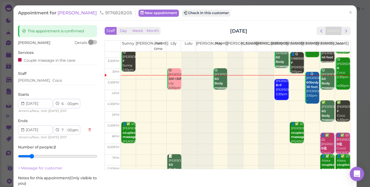
scroll to position [81, 0]
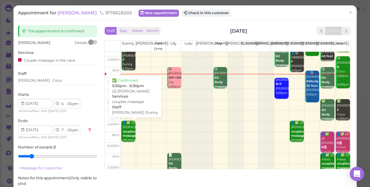
click at [125, 130] on div "👤✅ (2) [PERSON_NAME] couples massage [PERSON_NAME] |Sunny 5:30pm - 6:30pm" at bounding box center [128, 141] width 13 height 40
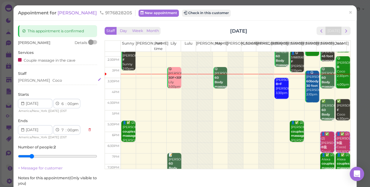
click at [45, 81] on div "[PERSON_NAME]" at bounding box center [57, 80] width 79 height 5
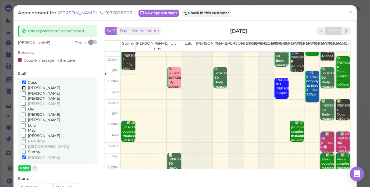
click at [22, 88] on input "[PERSON_NAME]" at bounding box center [24, 88] width 4 height 4
click at [22, 84] on input "Coco" at bounding box center [24, 83] width 4 height 4
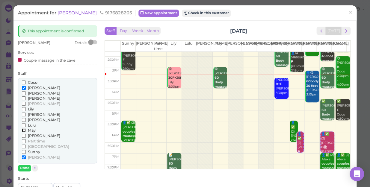
click at [24, 131] on input "May" at bounding box center [24, 130] width 4 height 4
click at [22, 157] on input "[PERSON_NAME]" at bounding box center [24, 157] width 4 height 4
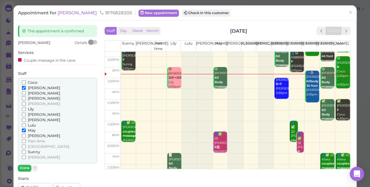
click at [24, 166] on button "Done" at bounding box center [24, 168] width 13 height 6
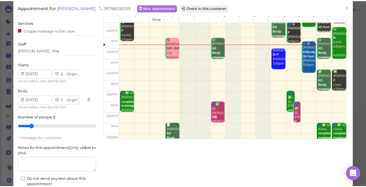
scroll to position [69, 0]
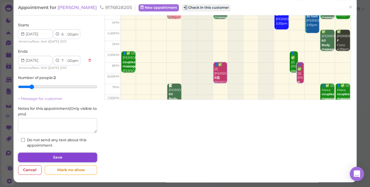
click at [72, 158] on button "Save" at bounding box center [57, 158] width 79 height 10
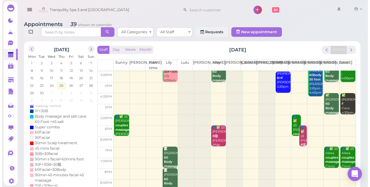
scroll to position [108, 0]
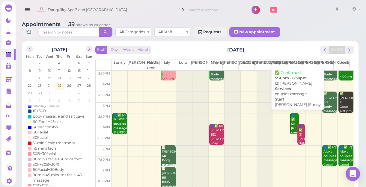
click at [290, 121] on div "👤✅ (2) [PERSON_NAME] couples massage [PERSON_NAME] |Sunny 5:30pm - 6:30pm" at bounding box center [294, 137] width 8 height 49
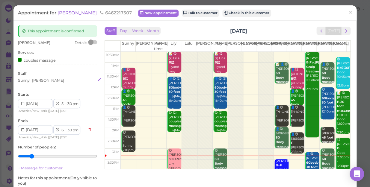
click at [46, 80] on div "Sunny [PERSON_NAME]" at bounding box center [57, 80] width 79 height 5
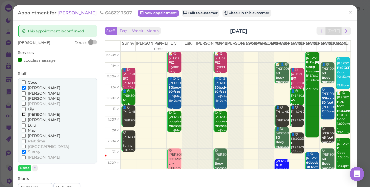
click at [23, 114] on input "[PERSON_NAME]" at bounding box center [24, 115] width 4 height 4
click at [25, 87] on input "[PERSON_NAME]" at bounding box center [24, 88] width 4 height 4
click at [24, 168] on button "Done" at bounding box center [24, 168] width 13 height 6
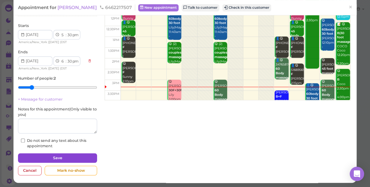
scroll to position [69, 0]
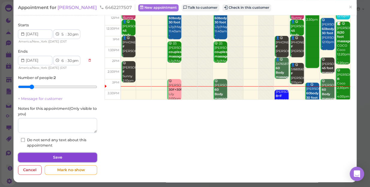
click at [60, 156] on button "Save" at bounding box center [57, 158] width 79 height 10
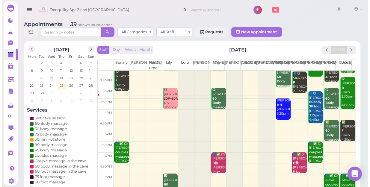
scroll to position [108, 0]
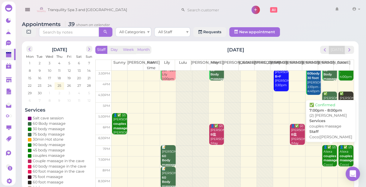
click at [326, 159] on b "couples massage" at bounding box center [330, 158] width 14 height 8
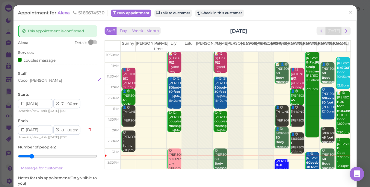
click at [38, 80] on div "[PERSON_NAME]" at bounding box center [57, 80] width 79 height 5
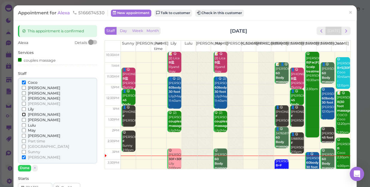
click at [23, 115] on input "[PERSON_NAME]" at bounding box center [24, 115] width 4 height 4
click at [23, 157] on input "[PERSON_NAME]" at bounding box center [24, 157] width 4 height 4
click at [25, 168] on button "Done" at bounding box center [24, 168] width 13 height 6
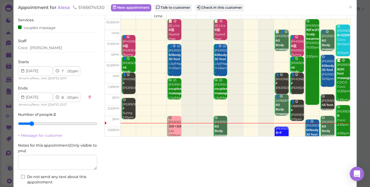
scroll to position [69, 0]
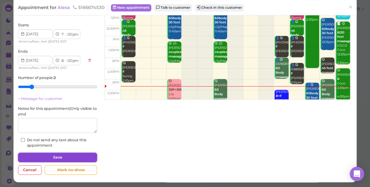
click at [73, 158] on button "Save" at bounding box center [57, 158] width 79 height 10
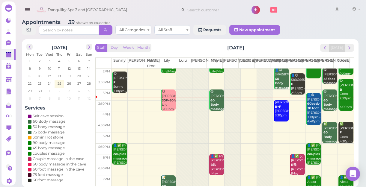
scroll to position [27, 0]
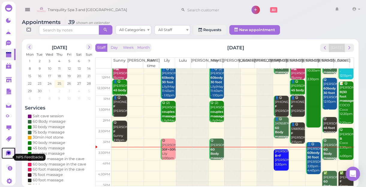
click at [8, 154] on icon at bounding box center [8, 153] width 3 height 2
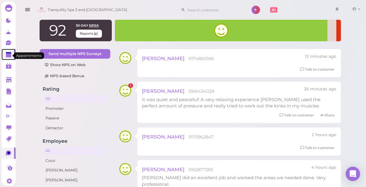
click at [9, 57] on polygon at bounding box center [8, 55] width 5 height 4
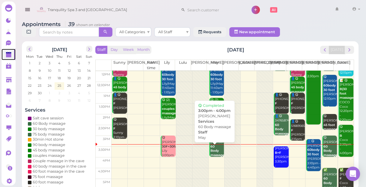
scroll to position [81, 0]
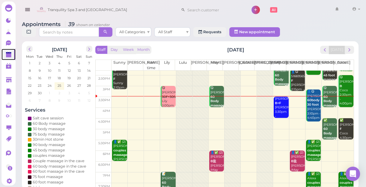
click at [116, 100] on td at bounding box center [232, 102] width 242 height 11
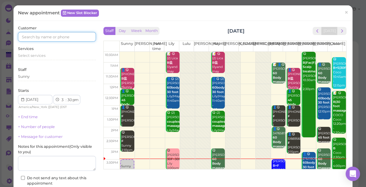
click at [75, 35] on input at bounding box center [57, 37] width 78 height 10
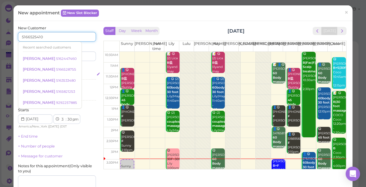
type input "5166525410"
click at [84, 72] on div "Select services" at bounding box center [57, 74] width 78 height 5
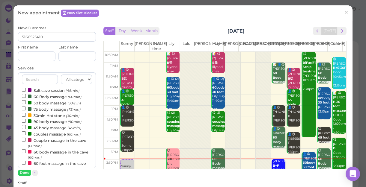
click at [54, 96] on label "60 Body massage (60min)" at bounding box center [52, 96] width 60 height 6
click at [26, 96] on input "60 Body massage (60min)" at bounding box center [24, 96] width 4 height 4
click at [22, 171] on button "Done" at bounding box center [24, 173] width 13 height 6
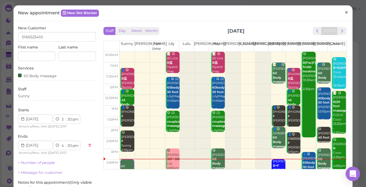
click at [344, 12] on span "×" at bounding box center [346, 12] width 4 height 8
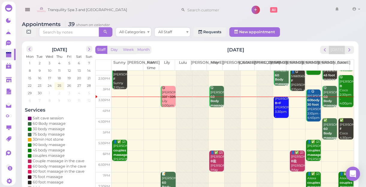
click at [292, 111] on td at bounding box center [232, 113] width 242 height 11
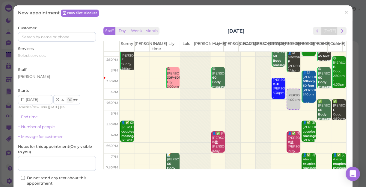
click at [69, 102] on select "00 05 10 15 20 25 30 35 40 45 50 55" at bounding box center [69, 100] width 6 height 6
select select "15"
click at [66, 97] on select "00 05 10 15 20 25 30 35 40 45 50 55" at bounding box center [69, 100] width 6 height 6
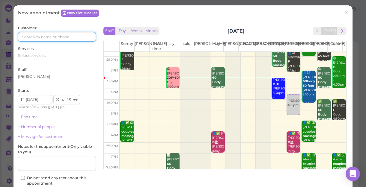
click at [72, 37] on input at bounding box center [57, 37] width 78 height 10
type input "5165273750"
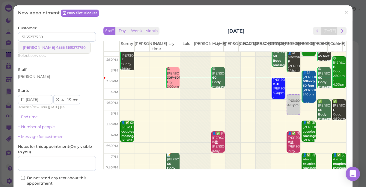
click at [66, 46] on small "5165273750" at bounding box center [76, 48] width 20 height 4
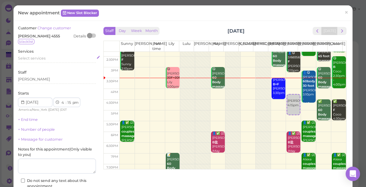
click at [41, 57] on span "Select services" at bounding box center [32, 58] width 28 height 4
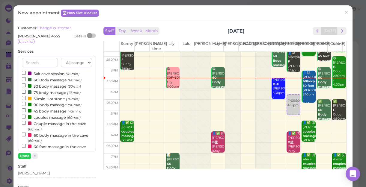
click at [51, 80] on label "60 Body massage (60min)" at bounding box center [52, 80] width 60 height 6
click at [26, 80] on input "60 Body massage (60min)" at bounding box center [24, 79] width 4 height 4
click at [25, 155] on button "Done" at bounding box center [24, 156] width 13 height 6
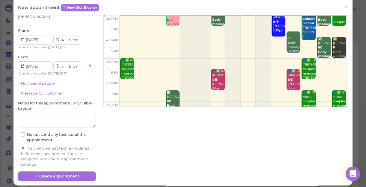
scroll to position [66, 0]
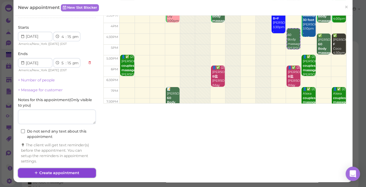
click at [63, 172] on button "Create appointment" at bounding box center [57, 173] width 78 height 10
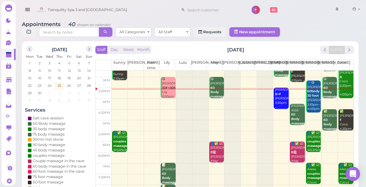
scroll to position [81, 0]
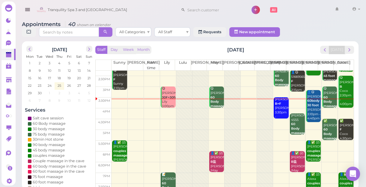
click at [116, 102] on td at bounding box center [232, 103] width 242 height 11
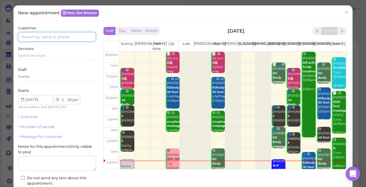
click at [65, 37] on input at bounding box center [57, 37] width 78 height 10
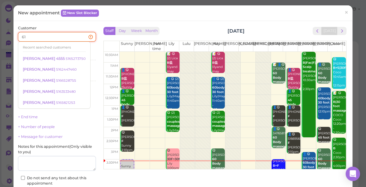
type input "6"
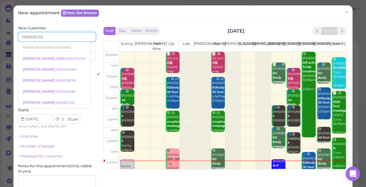
type input "5166525410"
click at [80, 77] on div "Select services" at bounding box center [57, 74] width 78 height 5
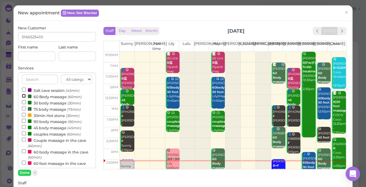
click at [24, 97] on input "60 Body massage (60min)" at bounding box center [24, 96] width 4 height 4
click at [27, 171] on button "Done" at bounding box center [24, 173] width 13 height 6
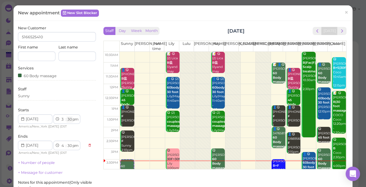
click at [69, 120] on select "00 05 10 15 20 25 30 35 40 45 50 55" at bounding box center [69, 119] width 6 height 6
select select "35"
click at [66, 116] on select "00 05 10 15 20 25 30 35 40 45 50 55" at bounding box center [69, 119] width 6 height 6
select select "35"
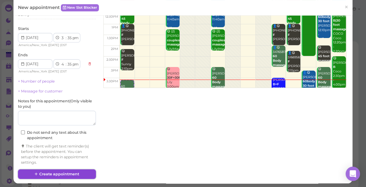
click at [81, 172] on button "Create appointment" at bounding box center [57, 174] width 78 height 10
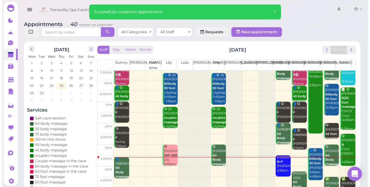
scroll to position [54, 0]
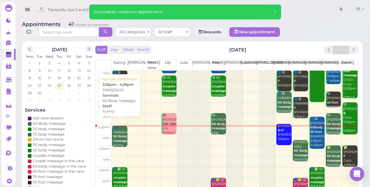
click at [120, 134] on b "60 Body massage" at bounding box center [120, 138] width 14 height 8
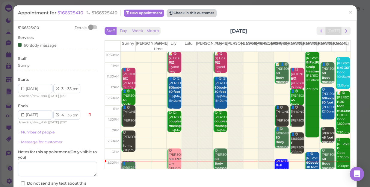
click at [199, 12] on button "Check in this customer" at bounding box center [191, 13] width 49 height 7
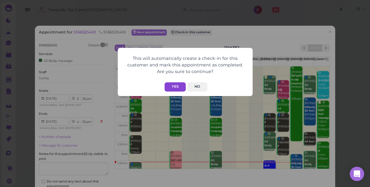
click at [175, 83] on button "Yes" at bounding box center [174, 86] width 21 height 9
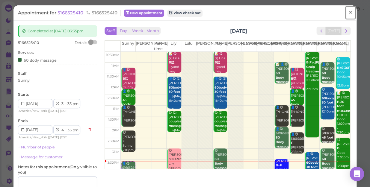
click at [348, 13] on span "×" at bounding box center [350, 12] width 4 height 8
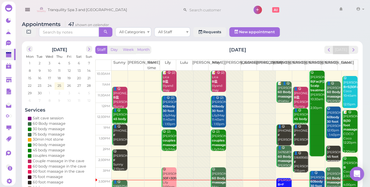
scroll to position [81, 0]
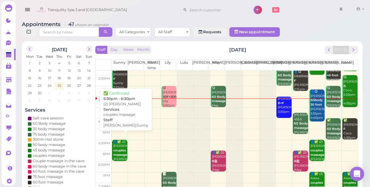
click at [123, 148] on b "couples massage" at bounding box center [120, 152] width 14 height 8
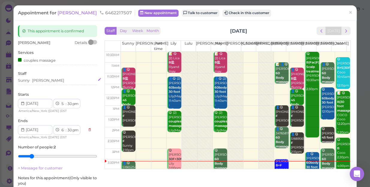
click at [43, 81] on div "Sunny [PERSON_NAME]" at bounding box center [57, 80] width 79 height 5
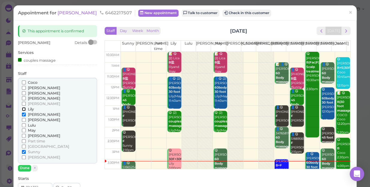
click at [23, 109] on input "Lily" at bounding box center [24, 109] width 4 height 4
click at [23, 150] on input "Sunny" at bounding box center [24, 152] width 4 height 4
click at [22, 168] on button "Done" at bounding box center [24, 168] width 13 height 6
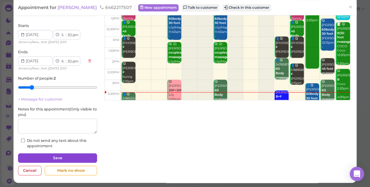
scroll to position [69, 0]
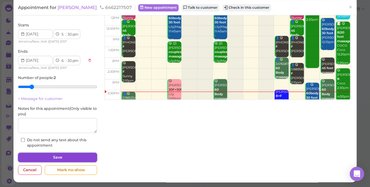
click at [69, 158] on button "Save" at bounding box center [57, 158] width 79 height 10
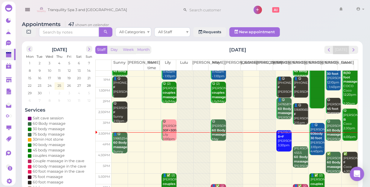
scroll to position [81, 0]
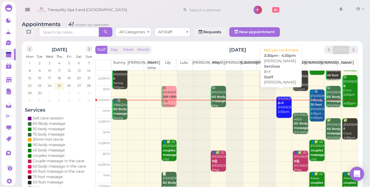
click at [280, 102] on div "[PERSON_NAME]+F [PERSON_NAME] 3:30pm - 4:30pm" at bounding box center [284, 110] width 14 height 26
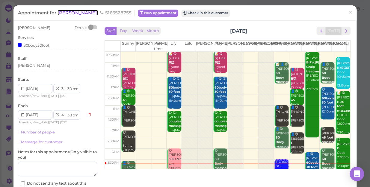
click at [66, 12] on span "[PERSON_NAME]" at bounding box center [77, 13] width 40 height 6
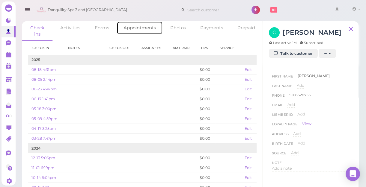
click at [141, 30] on link "Appointments" at bounding box center [139, 27] width 46 height 13
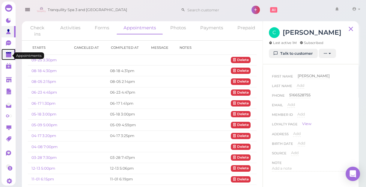
click at [9, 54] on polygon at bounding box center [8, 55] width 5 height 4
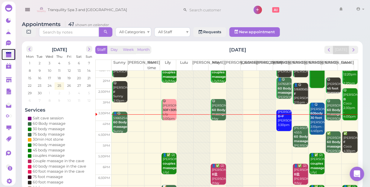
scroll to position [54, 0]
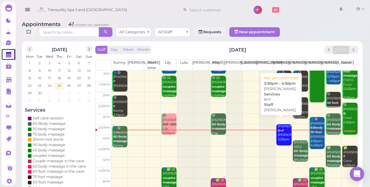
click at [278, 129] on div "[PERSON_NAME]+F [PERSON_NAME] 3:30pm - 4:30pm" at bounding box center [284, 137] width 14 height 26
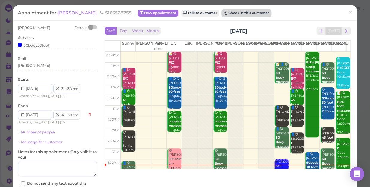
click at [231, 15] on button "Check in this customer" at bounding box center [246, 13] width 49 height 7
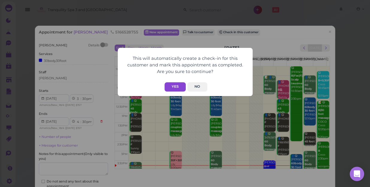
click at [175, 86] on button "Yes" at bounding box center [174, 86] width 21 height 9
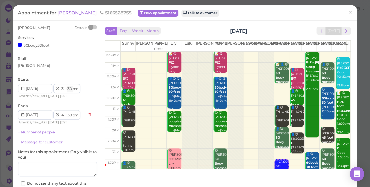
click at [72, 90] on div "[PERSON_NAME] Details Services 30body30foot Staff [PERSON_NAME] Starts 1 2 3 4 …" at bounding box center [57, 108] width 79 height 166
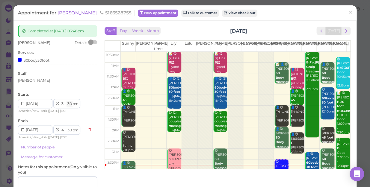
click at [70, 103] on select "00 05 10 15 20 25 30 35 40 45 50 55" at bounding box center [69, 104] width 6 height 6
select select "45"
click at [66, 101] on select "00 05 10 15 20 25 30 35 40 45 50 55" at bounding box center [69, 104] width 6 height 6
select select "45"
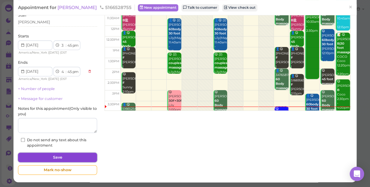
click at [79, 157] on button "Save" at bounding box center [57, 158] width 79 height 10
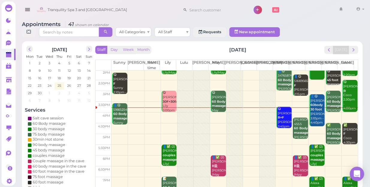
scroll to position [81, 0]
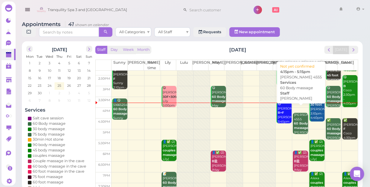
click at [294, 122] on b "60 Body massage" at bounding box center [301, 126] width 14 height 8
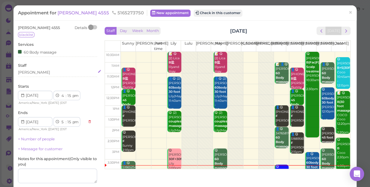
click at [31, 72] on div "[PERSON_NAME]" at bounding box center [57, 72] width 79 height 5
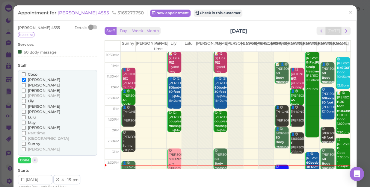
click at [23, 73] on input "Coco" at bounding box center [24, 74] width 4 height 4
click at [23, 78] on input "[PERSON_NAME]" at bounding box center [24, 80] width 4 height 4
click at [25, 160] on button "Done" at bounding box center [24, 160] width 13 height 6
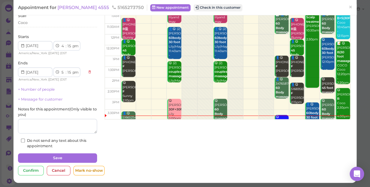
scroll to position [50, 0]
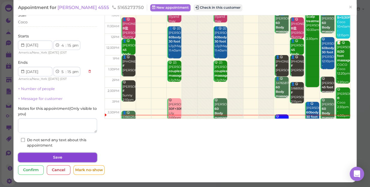
click at [45, 157] on button "Save" at bounding box center [57, 158] width 79 height 10
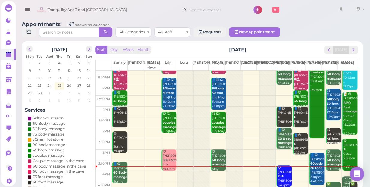
scroll to position [108, 0]
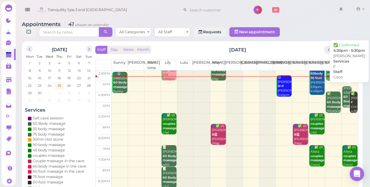
click at [350, 99] on div "✅ [PERSON_NAME] F Coco 4:30pm - 5:30pm" at bounding box center [353, 107] width 7 height 31
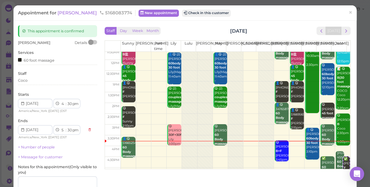
scroll to position [81, 0]
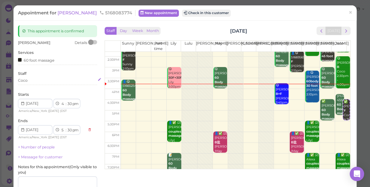
click at [29, 83] on div "Coco" at bounding box center [57, 80] width 79 height 5
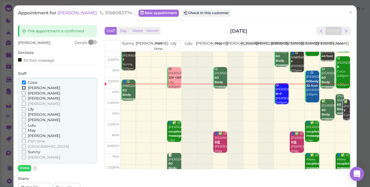
click at [23, 89] on input "[PERSON_NAME]" at bounding box center [24, 88] width 4 height 4
click at [22, 81] on input "Coco" at bounding box center [24, 83] width 4 height 4
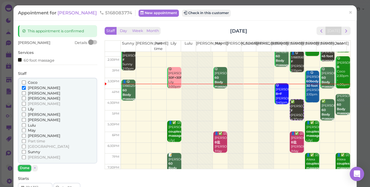
click at [24, 166] on button "Done" at bounding box center [24, 168] width 13 height 6
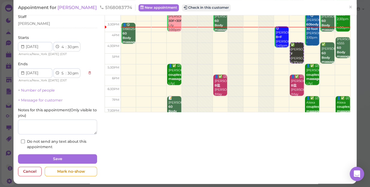
scroll to position [58, 0]
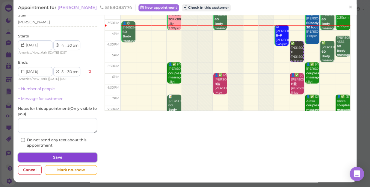
click at [67, 158] on button "Save" at bounding box center [57, 158] width 79 height 10
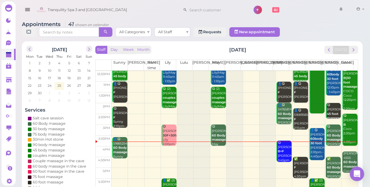
scroll to position [81, 0]
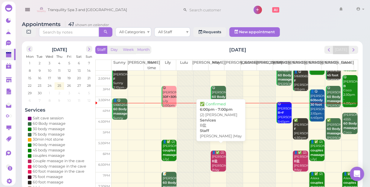
click at [218, 154] on div "👤✅ (2) [PERSON_NAME]盐 [PERSON_NAME] |May 6:00pm - 7:00pm" at bounding box center [218, 168] width 14 height 35
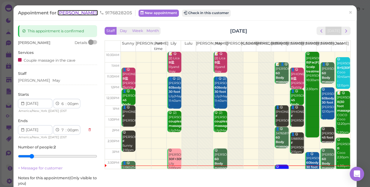
click at [59, 15] on span "[PERSON_NAME]" at bounding box center [77, 13] width 40 height 6
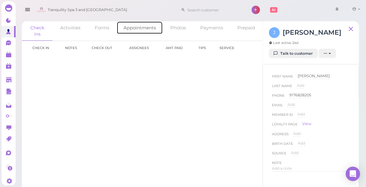
click at [138, 32] on link "Appointments" at bounding box center [139, 27] width 46 height 13
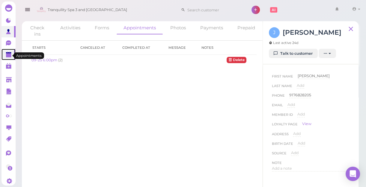
click at [6, 57] on polygon at bounding box center [8, 55] width 5 height 4
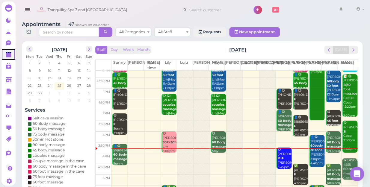
scroll to position [108, 0]
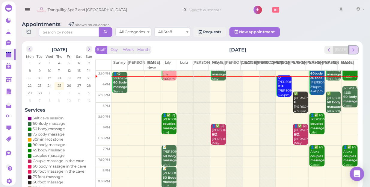
click at [352, 47] on span "next" at bounding box center [353, 50] width 6 height 6
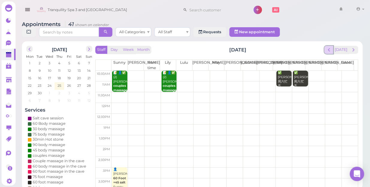
click at [327, 47] on span "prev" at bounding box center [329, 50] width 6 height 6
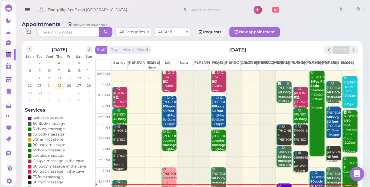
scroll to position [108, 0]
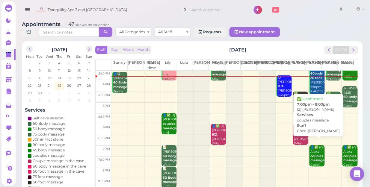
click at [313, 154] on b "couples massage" at bounding box center [317, 158] width 14 height 8
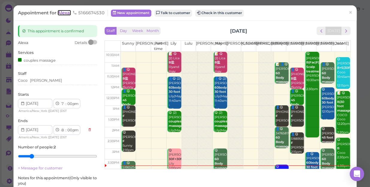
click at [66, 14] on span "Alexa" at bounding box center [63, 13] width 13 height 6
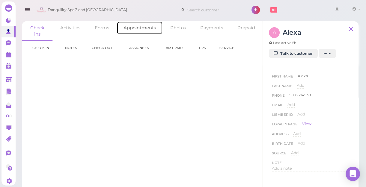
click at [138, 30] on link "Appointments" at bounding box center [139, 27] width 46 height 13
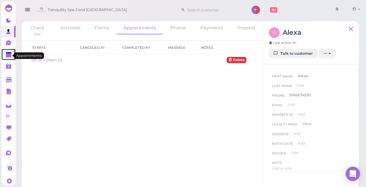
click at [8, 54] on polygon at bounding box center [8, 55] width 5 height 4
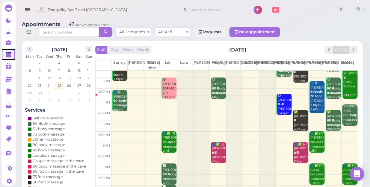
scroll to position [108, 0]
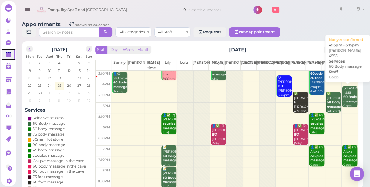
click at [343, 95] on b "60 Body massage" at bounding box center [350, 99] width 14 height 8
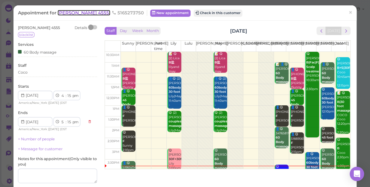
click at [63, 13] on span "[PERSON_NAME] 4555" at bounding box center [83, 13] width 53 height 6
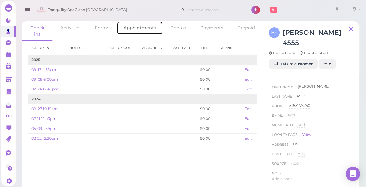
click at [147, 29] on link "Appointments" at bounding box center [139, 27] width 46 height 13
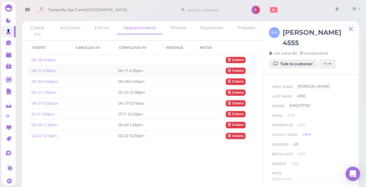
click at [50, 73] on td "09-17 4:30pm" at bounding box center [49, 71] width 43 height 11
click at [50, 72] on link "09-17 4:30pm" at bounding box center [43, 71] width 25 height 4
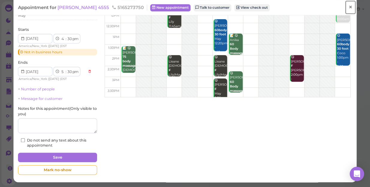
click at [348, 7] on span "×" at bounding box center [350, 7] width 4 height 8
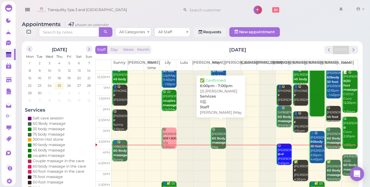
scroll to position [108, 0]
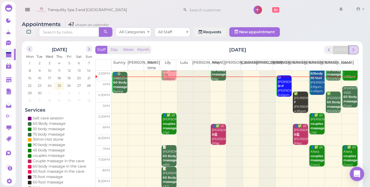
click at [352, 48] on button "next" at bounding box center [352, 50] width 9 height 8
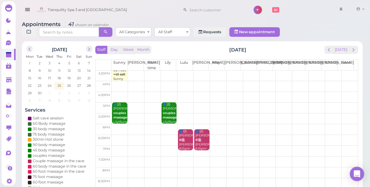
scroll to position [0, 0]
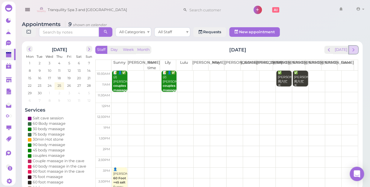
click at [353, 47] on span "next" at bounding box center [353, 50] width 6 height 6
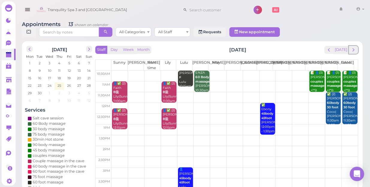
click at [353, 47] on span "next" at bounding box center [353, 50] width 6 height 6
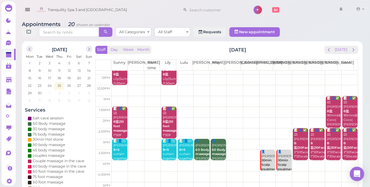
scroll to position [27, 0]
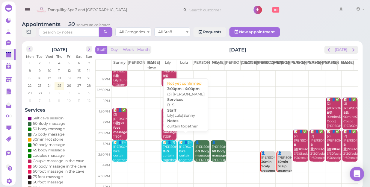
click at [181, 151] on div "📝 👤(3) [PERSON_NAME] B+S curtain together [PERSON_NAME]|[PERSON_NAME]|Sunny 3:0…" at bounding box center [186, 160] width 14 height 40
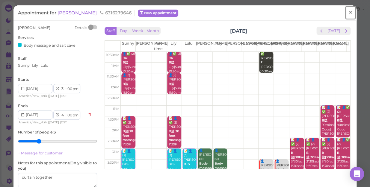
click at [348, 12] on span "×" at bounding box center [350, 12] width 4 height 8
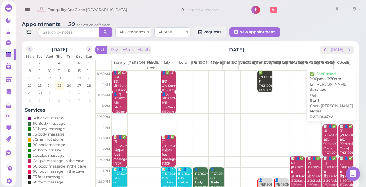
click at [327, 140] on div "📝 👤✅ (2) [PERSON_NAME] B盐 90mins$370 Coco|[PERSON_NAME] 1:00pm - 2:30pm" at bounding box center [330, 147] width 14 height 44
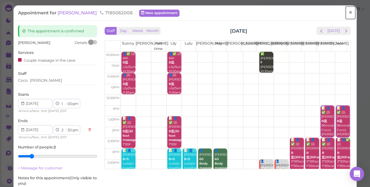
click at [348, 13] on span "×" at bounding box center [350, 12] width 4 height 8
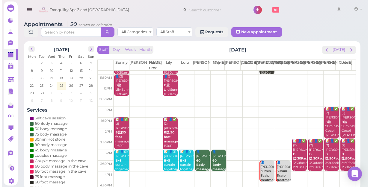
scroll to position [27, 0]
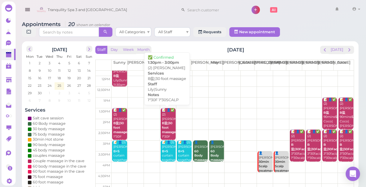
click at [166, 127] on b "B盐|30 foot massage" at bounding box center [169, 127] width 14 height 13
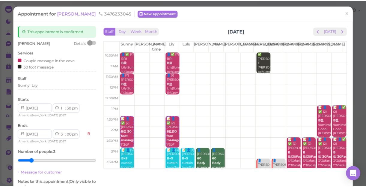
scroll to position [54, 0]
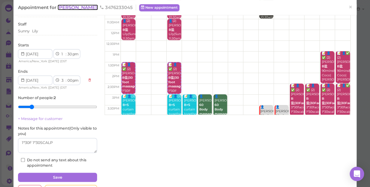
click at [68, 6] on span "[PERSON_NAME]" at bounding box center [77, 7] width 40 height 6
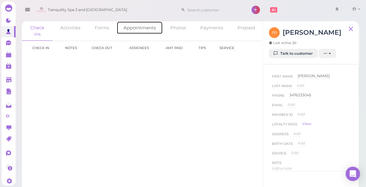
click at [140, 29] on link "Appointments" at bounding box center [139, 27] width 46 height 13
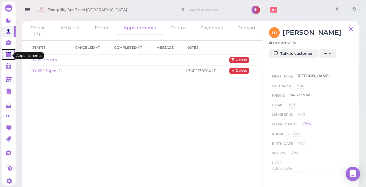
click at [10, 57] on polygon at bounding box center [8, 55] width 5 height 4
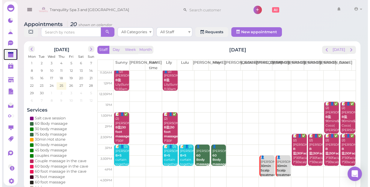
scroll to position [54, 0]
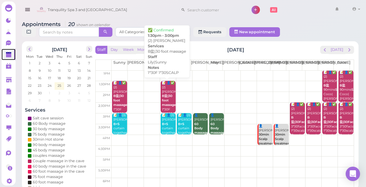
click at [166, 102] on b "B盐|30 foot massage" at bounding box center [169, 100] width 14 height 13
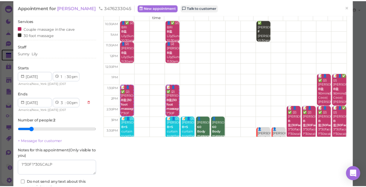
scroll to position [20, 0]
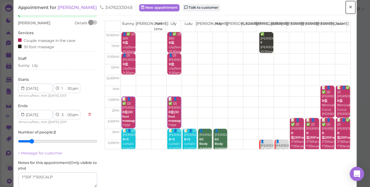
click at [348, 7] on span "×" at bounding box center [350, 7] width 4 height 8
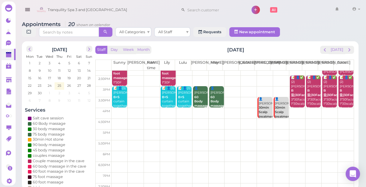
scroll to position [81, 0]
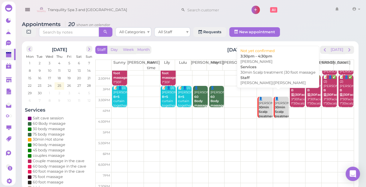
click at [279, 112] on b "30min Scalp treatment |30 foot massage" at bounding box center [283, 116] width 16 height 22
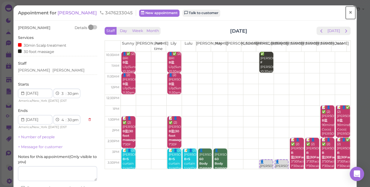
click at [349, 13] on link "×" at bounding box center [350, 13] width 11 height 14
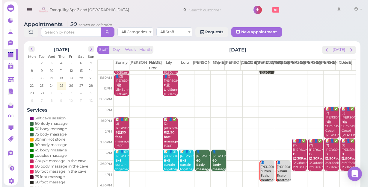
scroll to position [27, 0]
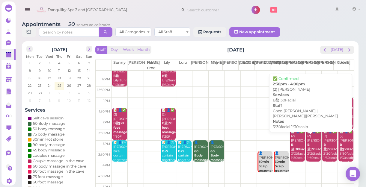
click at [295, 150] on b "B盐|30Facial" at bounding box center [299, 147] width 17 height 8
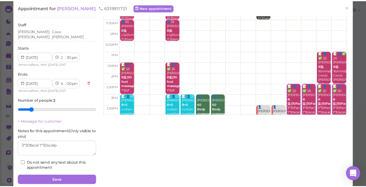
scroll to position [27, 0]
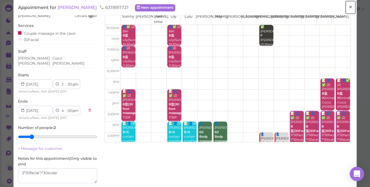
click at [348, 7] on span "×" at bounding box center [350, 7] width 4 height 8
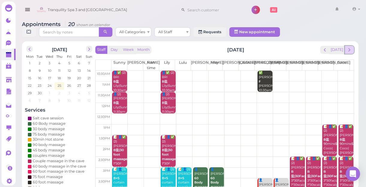
click at [346, 49] on span "next" at bounding box center [349, 50] width 6 height 6
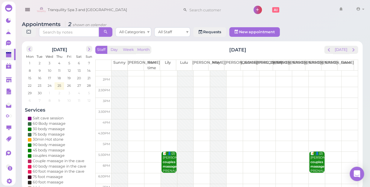
scroll to position [81, 0]
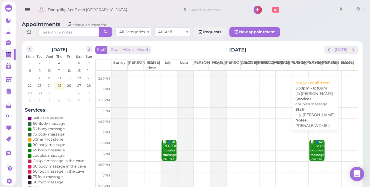
click at [310, 141] on div "📝 👤(2) [PERSON_NAME] couples massage PRENALE WOMEN [PERSON_NAME]|[PERSON_NAME] …" at bounding box center [317, 164] width 14 height 49
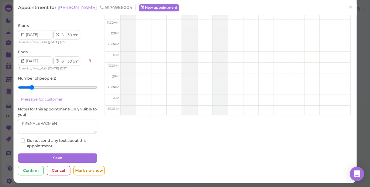
scroll to position [54, 0]
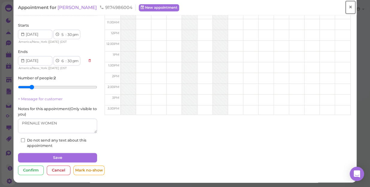
click at [348, 7] on span "×" at bounding box center [350, 7] width 4 height 8
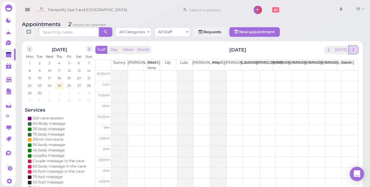
click at [354, 47] on span "next" at bounding box center [353, 50] width 6 height 6
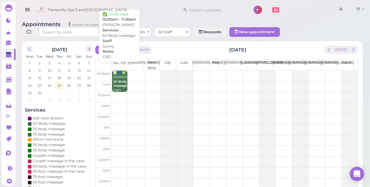
click at [120, 77] on div "📝 👤✅ [PERSON_NAME] 60 Body massage CBD Sunny 10:30am - 11:30am" at bounding box center [120, 91] width 14 height 40
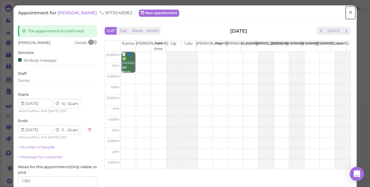
click at [348, 14] on span "×" at bounding box center [350, 12] width 4 height 8
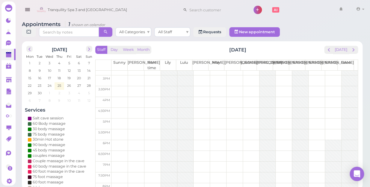
scroll to position [108, 0]
click at [354, 47] on span "next" at bounding box center [353, 50] width 6 height 6
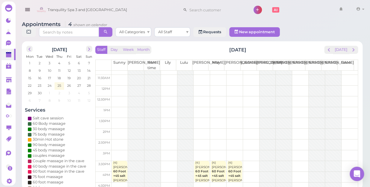
scroll to position [27, 0]
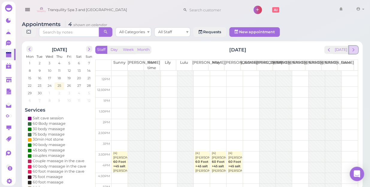
click at [355, 47] on span "next" at bounding box center [353, 50] width 6 height 6
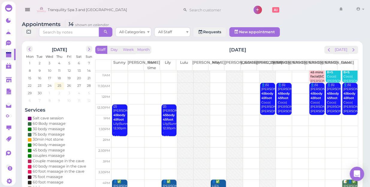
scroll to position [0, 0]
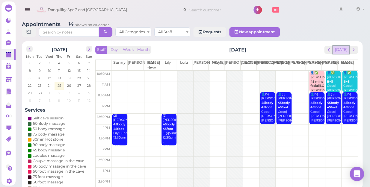
click at [337, 46] on button "[DATE]" at bounding box center [341, 50] width 16 height 8
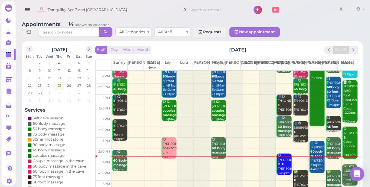
scroll to position [108, 0]
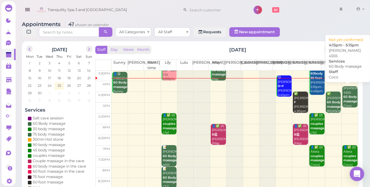
click at [345, 95] on b "60 Body massage" at bounding box center [350, 99] width 14 height 8
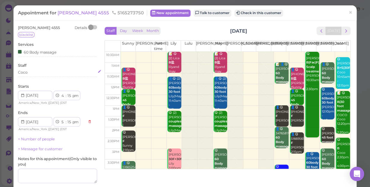
click at [28, 72] on div "Coco" at bounding box center [57, 72] width 79 height 5
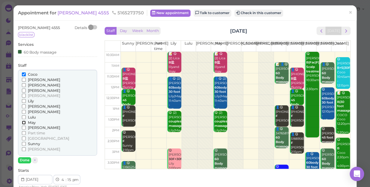
click at [23, 121] on input "May" at bounding box center [24, 123] width 4 height 4
click at [23, 75] on input "Coco" at bounding box center [24, 74] width 4 height 4
click at [25, 160] on button "Done" at bounding box center [24, 160] width 13 height 6
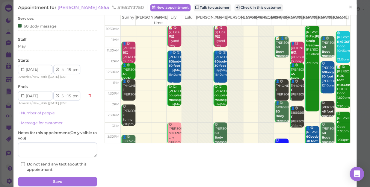
scroll to position [50, 0]
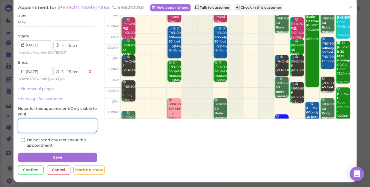
click at [45, 124] on textarea at bounding box center [57, 125] width 79 height 15
type textarea "m"
type textarea "May"
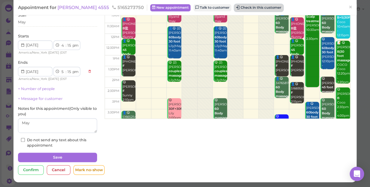
click at [243, 7] on button "Check in this customer" at bounding box center [258, 7] width 49 height 7
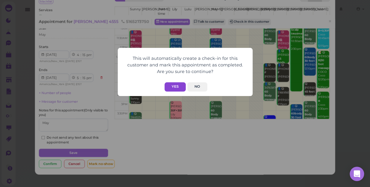
click at [178, 85] on button "Yes" at bounding box center [174, 86] width 21 height 9
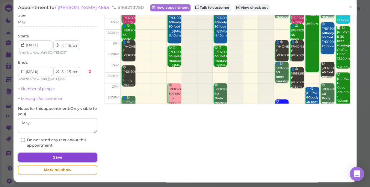
click at [76, 156] on button "Save" at bounding box center [57, 158] width 79 height 10
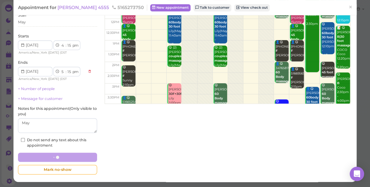
scroll to position [65, 0]
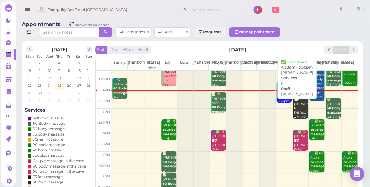
scroll to position [108, 0]
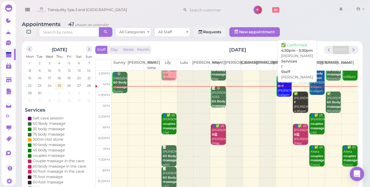
click at [295, 102] on div "✅ [PERSON_NAME] F [PERSON_NAME] 4:30pm - 5:30pm" at bounding box center [300, 107] width 14 height 31
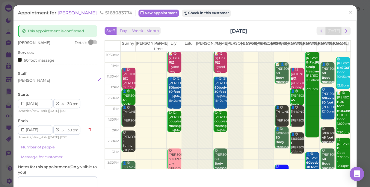
click at [35, 81] on div "[PERSON_NAME]" at bounding box center [57, 80] width 79 height 5
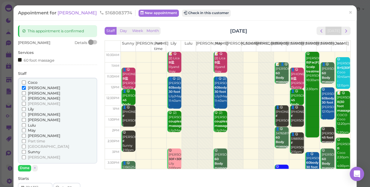
click at [22, 80] on label "Coco" at bounding box center [30, 82] width 16 height 5
click at [22, 81] on input "Coco" at bounding box center [24, 83] width 4 height 4
click at [22, 88] on input "[PERSON_NAME]" at bounding box center [24, 88] width 4 height 4
click at [24, 170] on button "Done" at bounding box center [24, 168] width 13 height 6
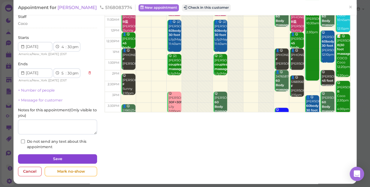
scroll to position [58, 0]
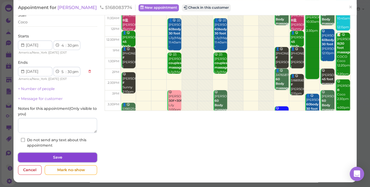
click at [59, 154] on button "Save" at bounding box center [57, 158] width 79 height 10
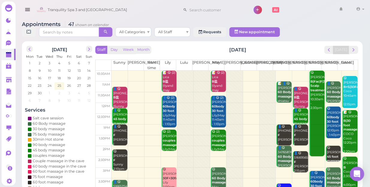
scroll to position [108, 0]
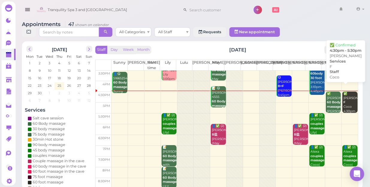
click at [347, 101] on div "✅ [PERSON_NAME] F Coco 4:30pm - 5:30pm" at bounding box center [350, 107] width 14 height 31
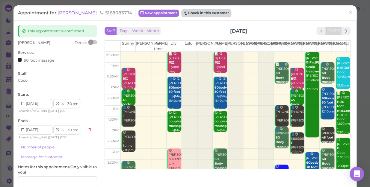
click at [198, 15] on button "Check in this customer" at bounding box center [206, 13] width 49 height 7
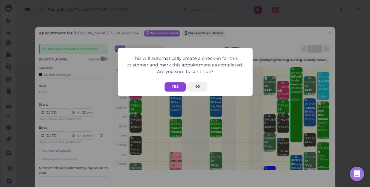
click at [173, 83] on button "Yes" at bounding box center [174, 86] width 21 height 9
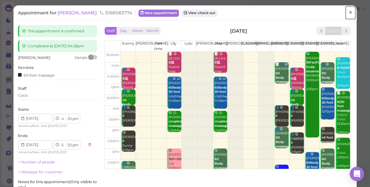
click at [348, 12] on span "×" at bounding box center [350, 12] width 4 height 8
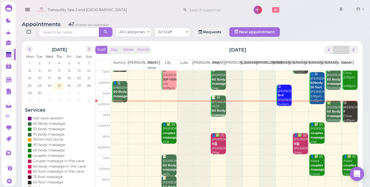
scroll to position [108, 0]
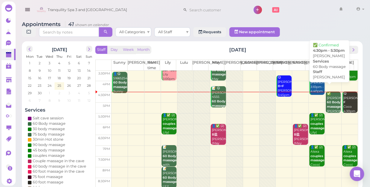
click at [331, 102] on b "60 Body massage" at bounding box center [334, 104] width 14 height 8
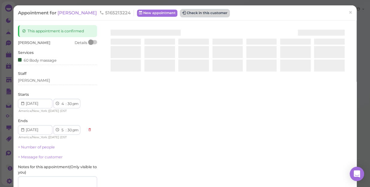
click at [180, 15] on button "Check in this customer" at bounding box center [204, 13] width 49 height 7
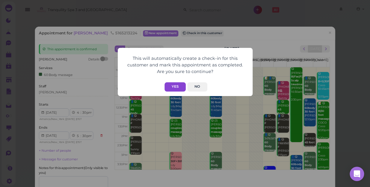
click at [175, 85] on button "Yes" at bounding box center [174, 86] width 21 height 9
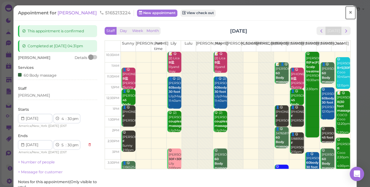
click at [348, 13] on span "×" at bounding box center [350, 12] width 4 height 8
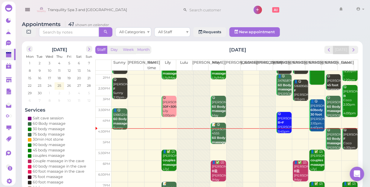
scroll to position [108, 0]
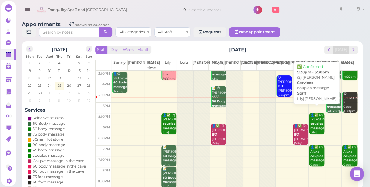
click at [314, 125] on b "couples massage" at bounding box center [317, 126] width 14 height 8
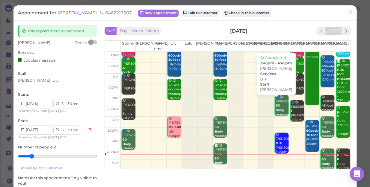
scroll to position [81, 0]
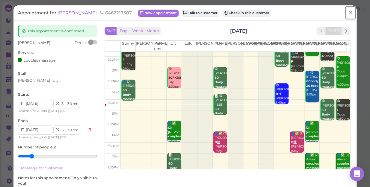
click at [348, 12] on span "×" at bounding box center [350, 12] width 4 height 8
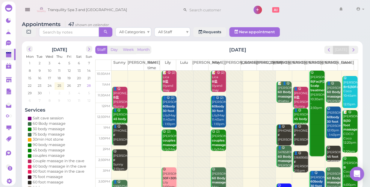
click at [87, 83] on span "28" at bounding box center [88, 85] width 5 height 5
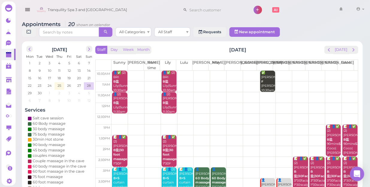
click at [343, 81] on td at bounding box center [234, 86] width 246 height 11
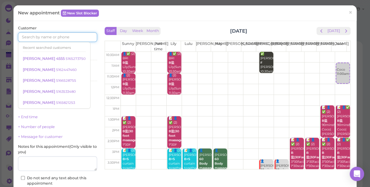
click at [79, 38] on input at bounding box center [57, 37] width 79 height 10
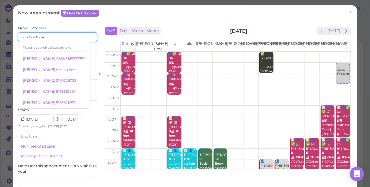
type input "5169728084"
click at [88, 73] on div "Select services" at bounding box center [57, 74] width 79 height 5
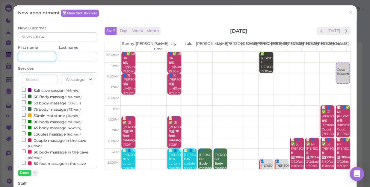
click at [37, 55] on input at bounding box center [37, 57] width 38 height 10
type input "[PERSON_NAME]"
click at [24, 133] on input "couples massage (60min)" at bounding box center [24, 133] width 4 height 4
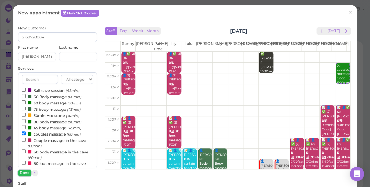
click at [23, 173] on button "Done" at bounding box center [24, 173] width 13 height 6
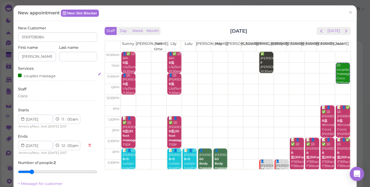
click at [46, 75] on div "couples massage" at bounding box center [37, 75] width 38 height 6
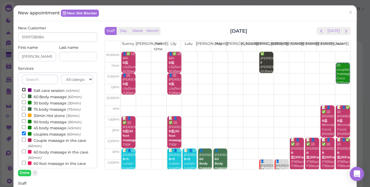
click at [23, 90] on input "Salt cave session (45min)" at bounding box center [24, 90] width 4 height 4
click at [26, 172] on button "Done" at bounding box center [24, 173] width 13 height 6
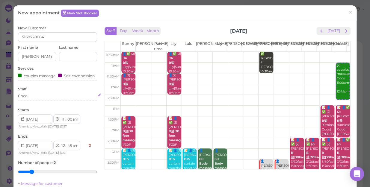
click at [27, 99] on div "Coco" at bounding box center [23, 95] width 10 height 5
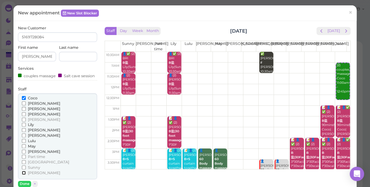
click at [23, 175] on input "[PERSON_NAME]" at bounding box center [24, 173] width 4 height 4
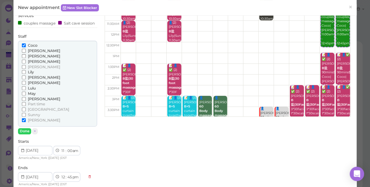
scroll to position [54, 0]
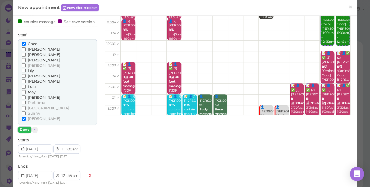
click at [23, 133] on button "Done" at bounding box center [24, 130] width 13 height 6
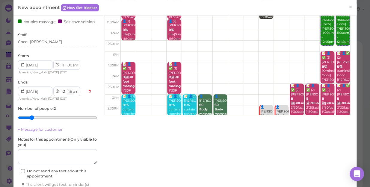
click at [70, 95] on select "00 05 10 15 20 25 30 35 40 45 50 55" at bounding box center [69, 92] width 6 height 6
select select "00"
click at [66, 93] on select "00 05 10 15 20 25 30 35 40 45 50 55" at bounding box center [69, 92] width 6 height 6
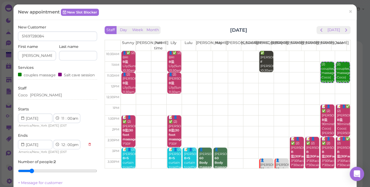
scroll to position [0, 0]
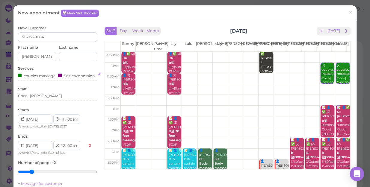
click at [62, 79] on div "couples massage Salt cave session" at bounding box center [57, 75] width 79 height 6
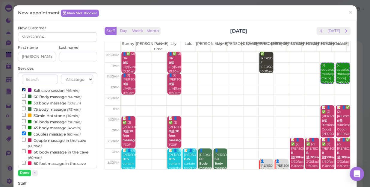
click at [25, 90] on input "Salt cave session (45min)" at bounding box center [24, 90] width 4 height 4
click at [25, 133] on input "couples massage (60min)" at bounding box center [24, 133] width 4 height 4
click at [23, 90] on input "Salt cave session (45min)" at bounding box center [24, 90] width 4 height 4
select select "11"
select select "45"
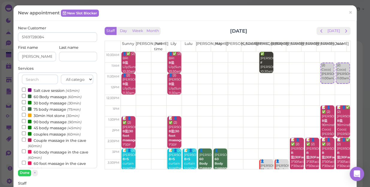
select select "am"
click at [25, 133] on input "couples massage (60min)" at bounding box center [24, 133] width 4 height 4
select select "12"
select select "pm"
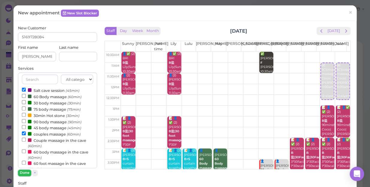
click at [27, 171] on button "Done" at bounding box center [24, 173] width 13 height 6
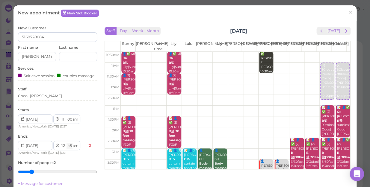
click at [69, 149] on select "00 05 10 15 20 25 30 35 40 45 50 55" at bounding box center [69, 146] width 6 height 6
click at [66, 148] on select "00 05 10 15 20 25 30 35 40 45 50 55" at bounding box center [69, 146] width 6 height 6
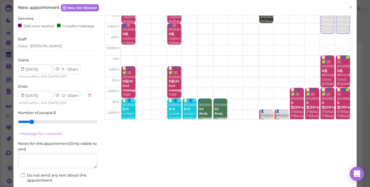
scroll to position [99, 0]
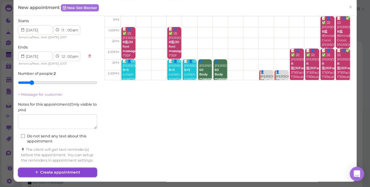
click at [67, 172] on button "Create appointment" at bounding box center [57, 173] width 79 height 10
select select "45"
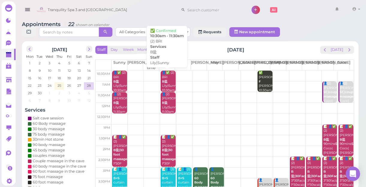
click at [169, 84] on div "👤✅ (2) BRI B盐 Lily|Sunny 10:30am - 11:30am" at bounding box center [168, 86] width 14 height 31
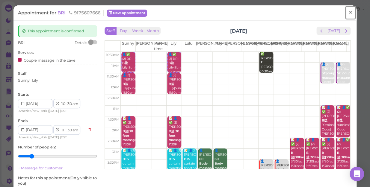
click at [348, 11] on span "×" at bounding box center [350, 12] width 4 height 8
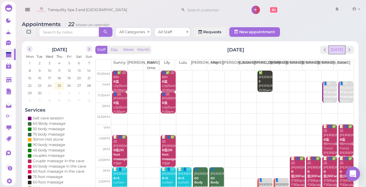
click at [338, 50] on button "[DATE]" at bounding box center [336, 50] width 16 height 8
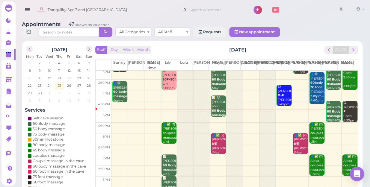
scroll to position [108, 0]
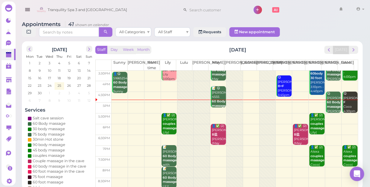
click at [344, 113] on td at bounding box center [234, 118] width 246 height 11
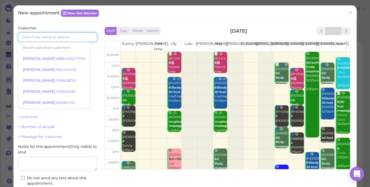
click at [78, 39] on input at bounding box center [57, 37] width 79 height 10
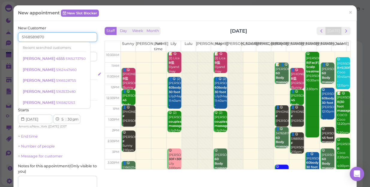
type input "5168589870"
click at [86, 74] on div "Select services" at bounding box center [57, 74] width 79 height 5
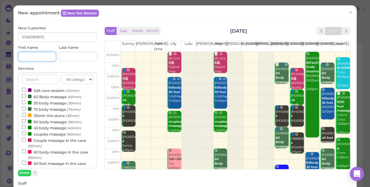
click at [48, 57] on input at bounding box center [37, 57] width 38 height 10
type input "j"
type input "I"
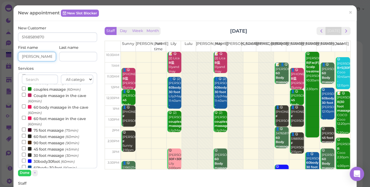
scroll to position [81, 0]
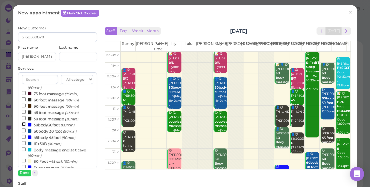
click at [23, 125] on input "30body30foot (60min)" at bounding box center [24, 124] width 4 height 4
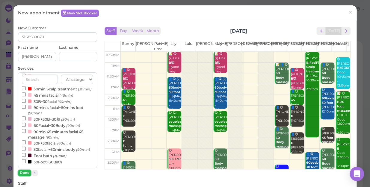
click at [25, 172] on button "Done" at bounding box center [24, 173] width 13 height 6
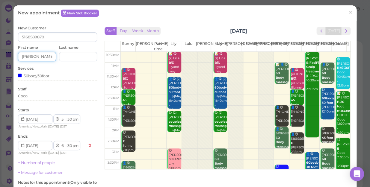
click at [40, 60] on input "[PERSON_NAME]" at bounding box center [37, 57] width 38 height 10
type input "[PERSON_NAME]"
click at [33, 96] on div "Coco" at bounding box center [57, 95] width 79 height 5
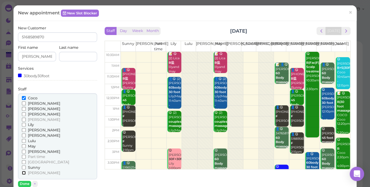
click at [22, 172] on input "[PERSON_NAME]" at bounding box center [24, 173] width 4 height 4
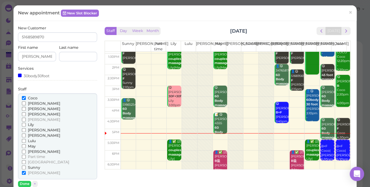
scroll to position [81, 0]
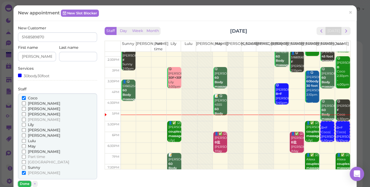
click at [22, 181] on button "Done" at bounding box center [24, 184] width 13 height 6
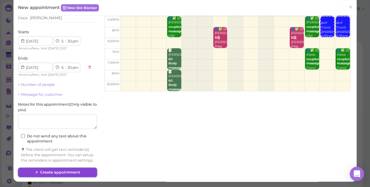
click at [79, 173] on button "Create appointment" at bounding box center [57, 173] width 79 height 10
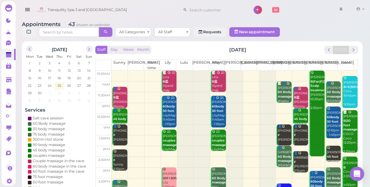
click at [89, 90] on span "5" at bounding box center [88, 92] width 3 height 5
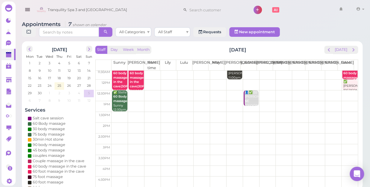
scroll to position [54, 0]
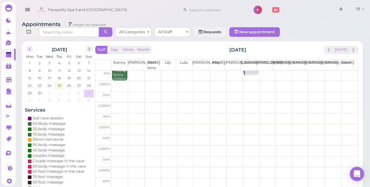
click at [345, 113] on td at bounding box center [234, 118] width 246 height 11
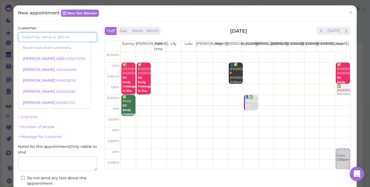
click at [78, 34] on input at bounding box center [57, 37] width 79 height 10
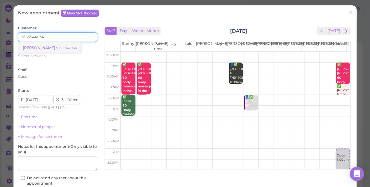
type input "5165544034"
click at [56, 49] on small "5165544034" at bounding box center [66, 48] width 21 height 4
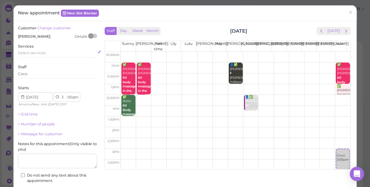
click at [48, 54] on div "Select services" at bounding box center [57, 52] width 79 height 5
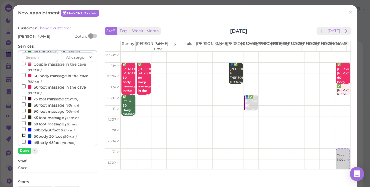
click at [23, 136] on input "60body 30 foot (90min)" at bounding box center [24, 136] width 4 height 4
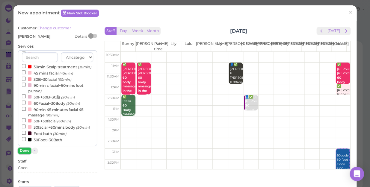
click at [25, 150] on button "Done" at bounding box center [24, 151] width 13 height 6
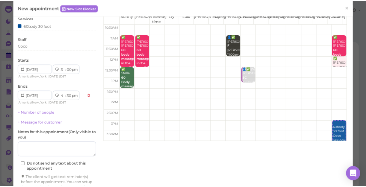
scroll to position [61, 0]
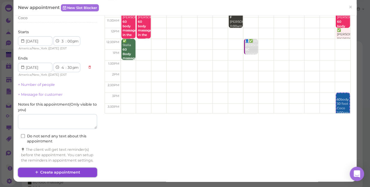
click at [64, 174] on button "Create appointment" at bounding box center [57, 173] width 79 height 10
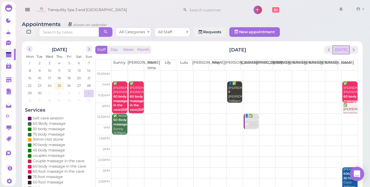
click at [347, 46] on button "[DATE]" at bounding box center [341, 50] width 16 height 8
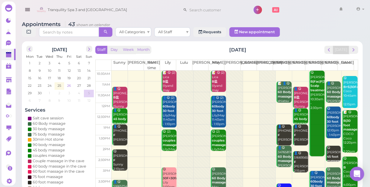
click at [68, 83] on span "26" at bounding box center [68, 85] width 5 height 5
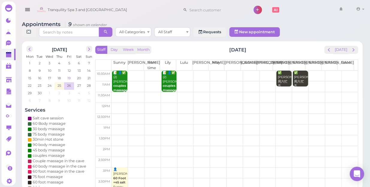
click at [67, 75] on span "19" at bounding box center [69, 77] width 4 height 5
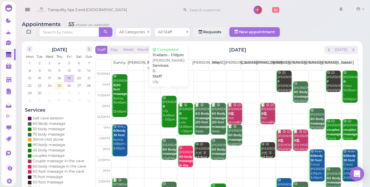
click at [168, 106] on div "😋 [PERSON_NAME] 11:40am - 1:10pm" at bounding box center [169, 109] width 14 height 26
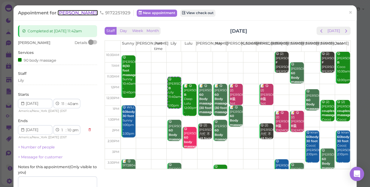
click at [66, 13] on span "[PERSON_NAME]" at bounding box center [77, 13] width 40 height 6
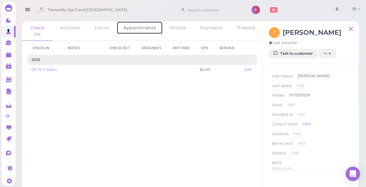
click at [140, 28] on link "Appointments" at bounding box center [139, 27] width 46 height 13
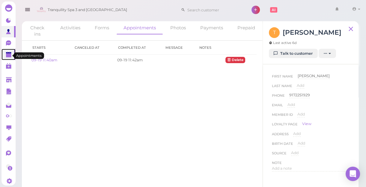
click at [6, 56] on polygon at bounding box center [8, 55] width 5 height 4
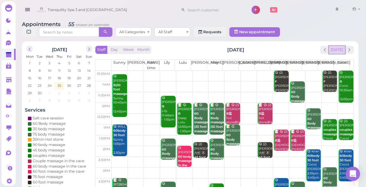
click at [337, 51] on button "[DATE]" at bounding box center [336, 50] width 16 height 8
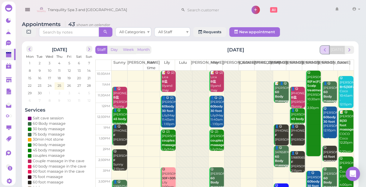
click at [325, 50] on span "prev" at bounding box center [325, 50] width 6 height 6
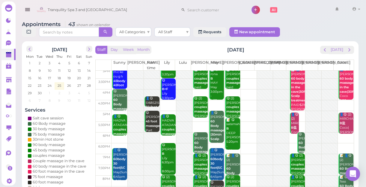
scroll to position [108, 0]
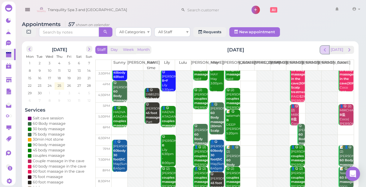
click at [329, 50] on button "prev" at bounding box center [324, 50] width 9 height 8
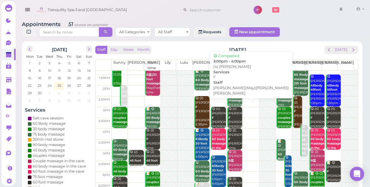
scroll to position [54, 0]
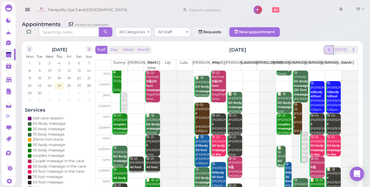
click at [330, 47] on span "prev" at bounding box center [329, 50] width 6 height 6
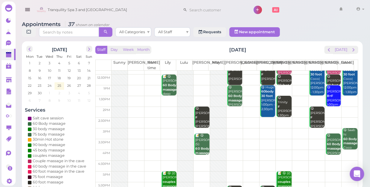
scroll to position [0, 0]
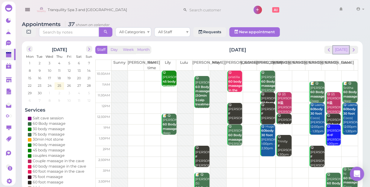
click at [344, 47] on button "[DATE]" at bounding box center [341, 50] width 16 height 8
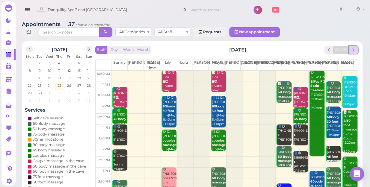
click at [355, 48] on button "next" at bounding box center [352, 50] width 9 height 8
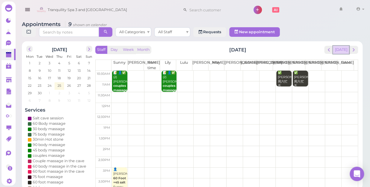
click at [344, 46] on button "[DATE]" at bounding box center [341, 50] width 16 height 8
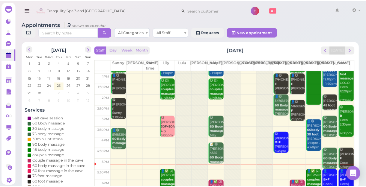
scroll to position [81, 0]
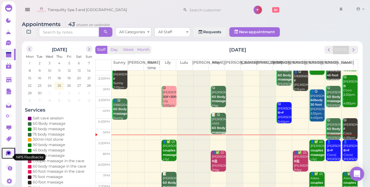
click at [9, 154] on icon at bounding box center [8, 153] width 3 height 2
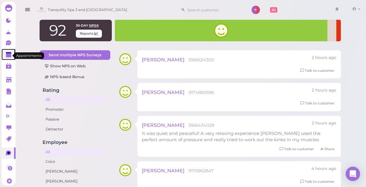
click at [10, 58] on icon at bounding box center [9, 55] width 6 height 6
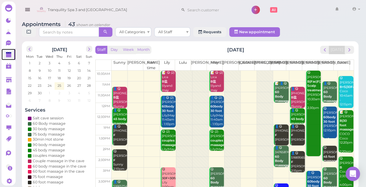
scroll to position [108, 0]
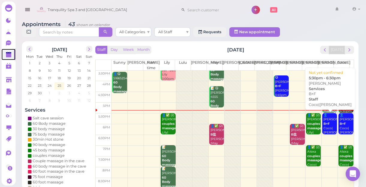
click at [323, 123] on div "👤[PERSON_NAME]+F Coco|[PERSON_NAME] 5:30pm - 6:30pm" at bounding box center [330, 130] width 14 height 35
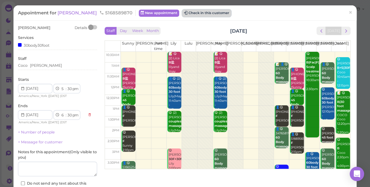
click at [182, 15] on button "Check in this customer" at bounding box center [206, 13] width 49 height 7
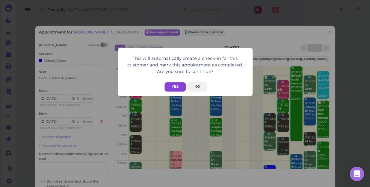
click at [178, 88] on button "Yes" at bounding box center [174, 86] width 21 height 9
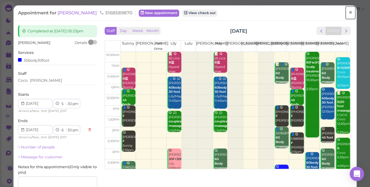
click at [348, 14] on link "×" at bounding box center [350, 13] width 11 height 14
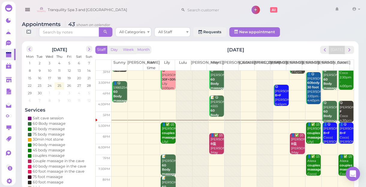
scroll to position [108, 0]
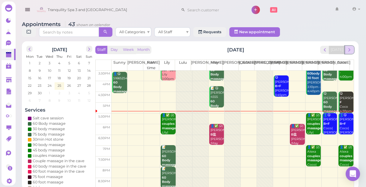
click at [350, 50] on span "next" at bounding box center [349, 50] width 6 height 6
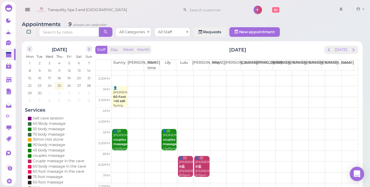
scroll to position [0, 0]
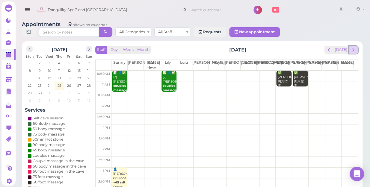
click at [356, 46] on button "next" at bounding box center [352, 50] width 9 height 8
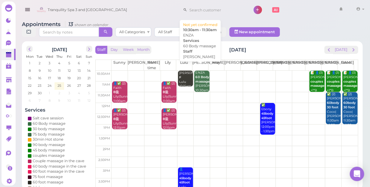
click at [198, 82] on div "ENZA 60 Body massage [PERSON_NAME] 10:30am - 11:30am" at bounding box center [202, 86] width 14 height 31
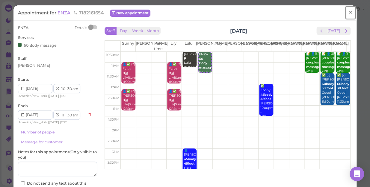
click at [348, 10] on span "×" at bounding box center [350, 12] width 4 height 8
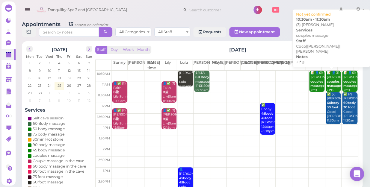
click at [317, 80] on b "couples massage" at bounding box center [317, 84] width 14 height 8
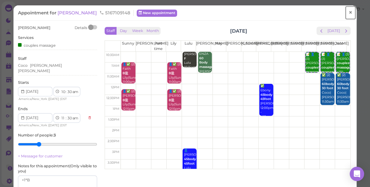
click at [348, 12] on span "×" at bounding box center [350, 12] width 4 height 8
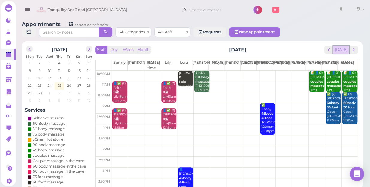
click at [343, 46] on button "[DATE]" at bounding box center [341, 50] width 16 height 8
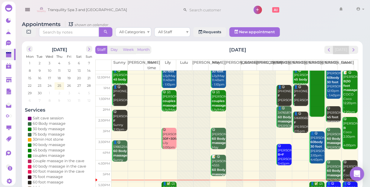
scroll to position [108, 0]
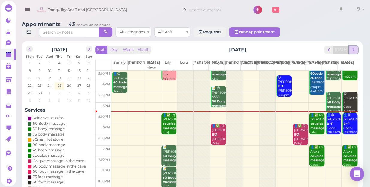
click at [356, 46] on button "next" at bounding box center [352, 50] width 9 height 8
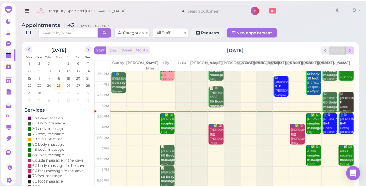
scroll to position [0, 0]
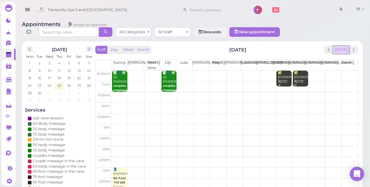
click at [338, 46] on button "[DATE]" at bounding box center [341, 50] width 16 height 8
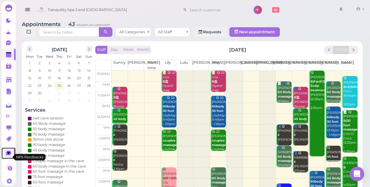
click at [7, 155] on icon at bounding box center [8, 153] width 5 height 5
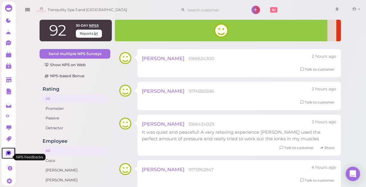
click at [7, 155] on icon at bounding box center [8, 153] width 5 height 5
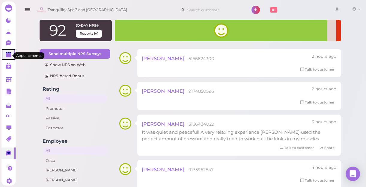
click at [7, 57] on polygon at bounding box center [8, 55] width 5 height 4
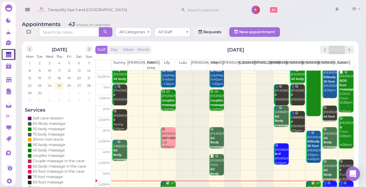
scroll to position [108, 0]
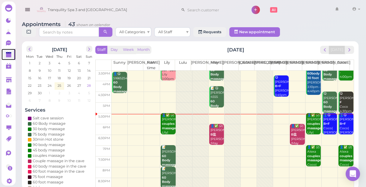
click at [92, 85] on td "28" at bounding box center [89, 85] width 10 height 6
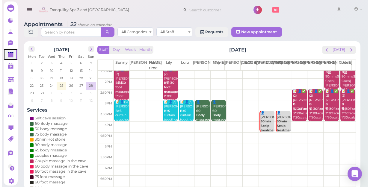
scroll to position [54, 0]
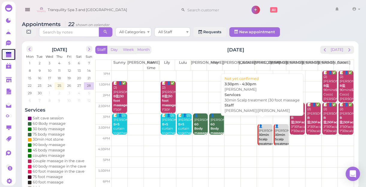
click at [260, 140] on b "30min Scalp treatment |30 foot massage" at bounding box center [266, 144] width 16 height 22
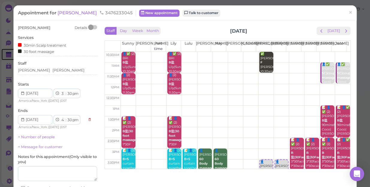
scroll to position [27, 0]
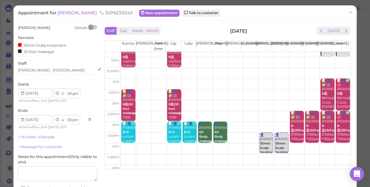
click at [52, 70] on div "[PERSON_NAME]" at bounding box center [68, 70] width 32 height 5
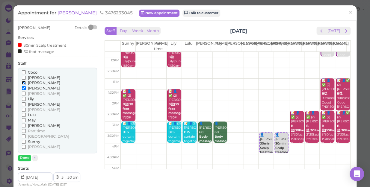
click at [23, 84] on input "[PERSON_NAME]" at bounding box center [24, 83] width 4 height 4
click at [22, 87] on input "[PERSON_NAME]" at bounding box center [24, 88] width 4 height 4
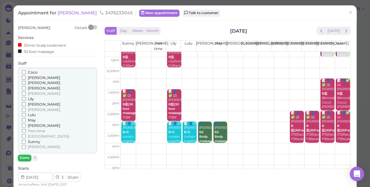
click at [21, 158] on button "Done" at bounding box center [24, 158] width 13 height 6
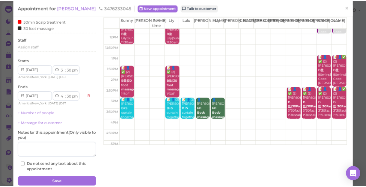
scroll to position [48, 0]
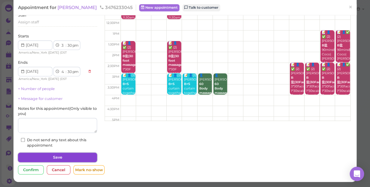
click at [65, 154] on button "Save" at bounding box center [57, 158] width 79 height 10
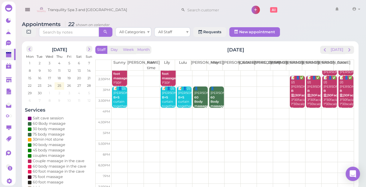
scroll to position [81, 0]
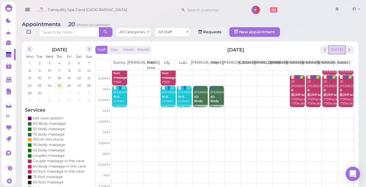
click at [338, 51] on button "[DATE]" at bounding box center [336, 50] width 16 height 8
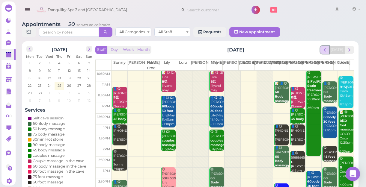
click at [325, 52] on span "prev" at bounding box center [325, 50] width 6 height 6
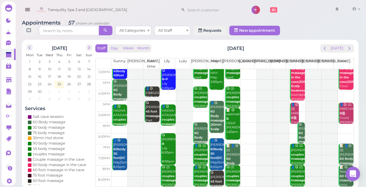
scroll to position [2, 0]
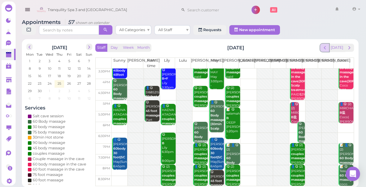
click at [326, 48] on span "prev" at bounding box center [325, 48] width 6 height 6
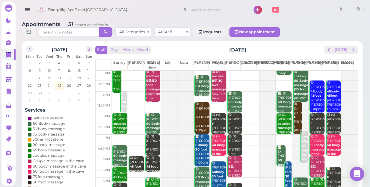
scroll to position [0, 0]
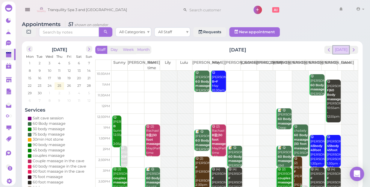
click at [341, 46] on button "[DATE]" at bounding box center [341, 50] width 16 height 8
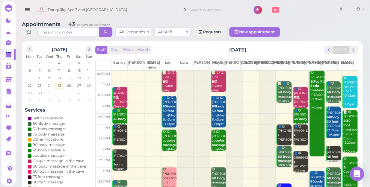
click at [87, 83] on span "28" at bounding box center [88, 85] width 5 height 5
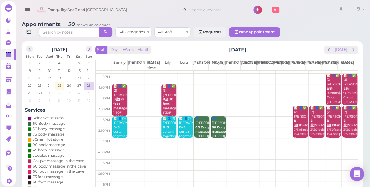
scroll to position [54, 0]
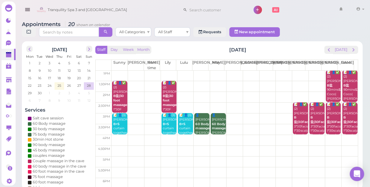
click at [278, 124] on td at bounding box center [234, 129] width 246 height 11
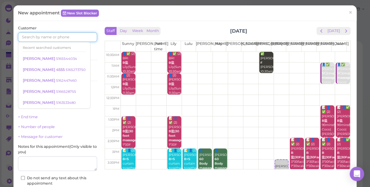
click at [80, 36] on input at bounding box center [57, 37] width 79 height 10
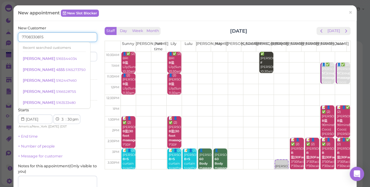
type input "7708330815"
click at [84, 67] on div "Services Select services" at bounding box center [57, 74] width 79 height 16
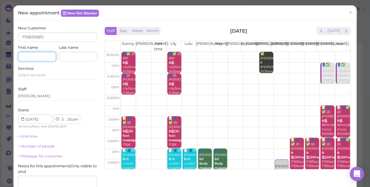
click at [46, 54] on input at bounding box center [37, 57] width 38 height 10
type input "d"
type input "[PERSON_NAME]"
click at [24, 77] on span "Select services" at bounding box center [32, 75] width 28 height 4
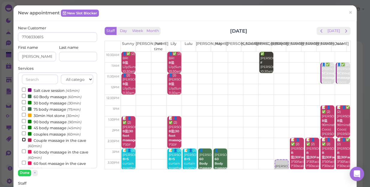
click at [24, 140] on input "Couple massage in the cave (60min)" at bounding box center [24, 140] width 4 height 4
click at [27, 172] on button "Done" at bounding box center [24, 173] width 13 height 6
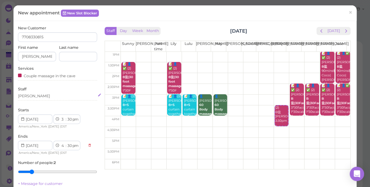
click at [33, 96] on div "[PERSON_NAME]" at bounding box center [57, 95] width 79 height 5
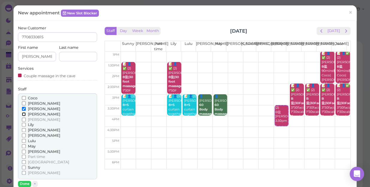
click at [24, 114] on input "[PERSON_NAME]" at bounding box center [24, 114] width 4 height 4
click at [25, 183] on button "Done" at bounding box center [24, 184] width 13 height 6
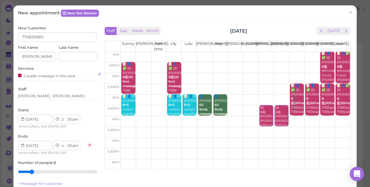
click at [81, 76] on div "Couple massage in the cave" at bounding box center [57, 75] width 79 height 6
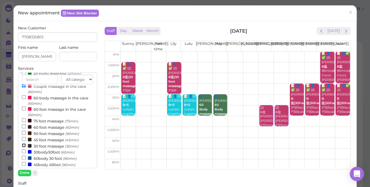
click at [22, 145] on input "30 foot massage (30min)" at bounding box center [24, 145] width 4 height 4
select select "5"
select select "00"
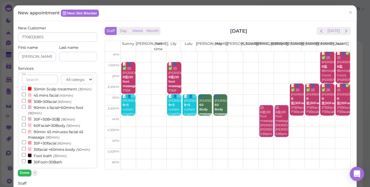
click at [25, 172] on button "Done" at bounding box center [24, 173] width 13 height 6
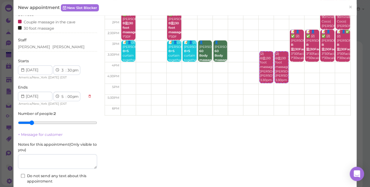
scroll to position [54, 0]
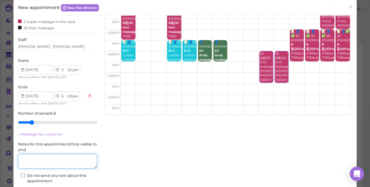
click at [55, 158] on textarea at bounding box center [57, 161] width 79 height 15
click at [41, 160] on textarea at bounding box center [57, 161] width 79 height 15
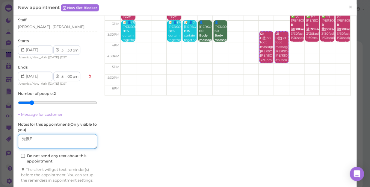
scroll to position [99, 0]
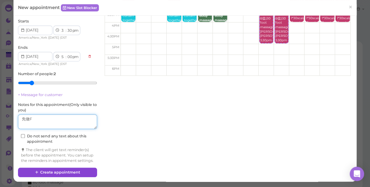
type textarea "先做F"
click at [72, 171] on button "Create appointment" at bounding box center [57, 173] width 79 height 10
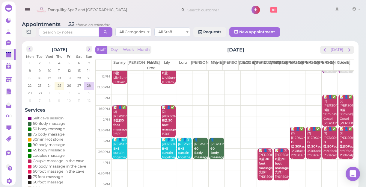
scroll to position [0, 0]
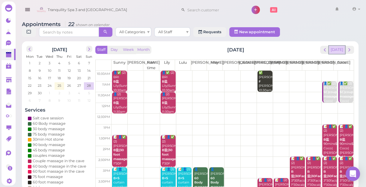
click at [337, 52] on button "[DATE]" at bounding box center [336, 50] width 16 height 8
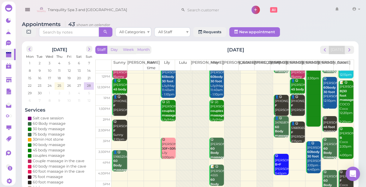
scroll to position [81, 0]
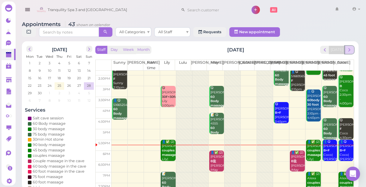
click at [349, 51] on span "next" at bounding box center [349, 50] width 6 height 6
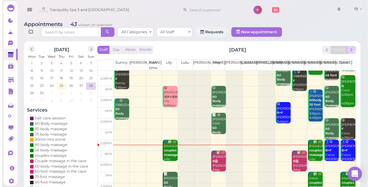
scroll to position [0, 0]
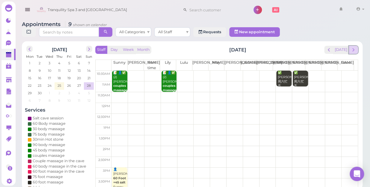
click at [353, 47] on span "next" at bounding box center [353, 50] width 6 height 6
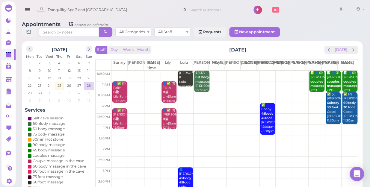
click at [298, 71] on td at bounding box center [234, 76] width 246 height 11
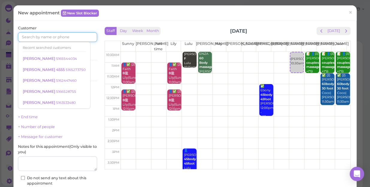
click at [72, 40] on input at bounding box center [57, 37] width 79 height 10
click at [81, 95] on div "1 2 3 4 5 6 7 8 9 10 11 12 : 00 05 10 15 20 25 30 35 40 45 50 55 am pm America/…" at bounding box center [51, 102] width 67 height 15
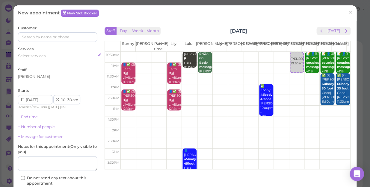
click at [46, 57] on div "Select services" at bounding box center [57, 55] width 79 height 5
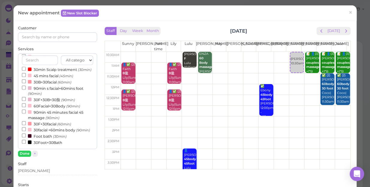
scroll to position [193, 0]
click at [23, 97] on input "30F+30B+30脸 (90min)" at bounding box center [24, 99] width 4 height 4
click at [26, 152] on button "Done" at bounding box center [24, 154] width 13 height 6
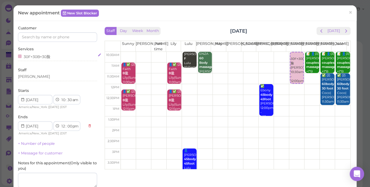
click at [54, 58] on div "30F+30B+30脸" at bounding box center [57, 56] width 79 height 6
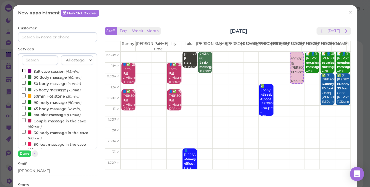
click at [24, 70] on input "Salt cave session (45min)" at bounding box center [24, 71] width 4 height 4
select select "45"
click at [24, 153] on button "Done" at bounding box center [24, 154] width 13 height 6
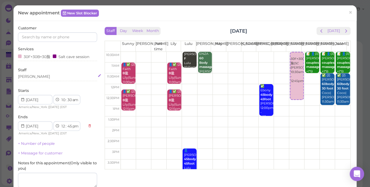
click at [35, 77] on div "[PERSON_NAME]" at bounding box center [57, 76] width 79 height 5
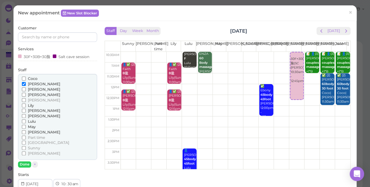
click at [21, 89] on div "[PERSON_NAME] [PERSON_NAME] [PERSON_NAME] [PERSON_NAME] [PERSON_NAME]" at bounding box center [57, 117] width 79 height 86
click at [24, 86] on label "[PERSON_NAME]" at bounding box center [41, 83] width 38 height 5
click at [24, 86] on input "[PERSON_NAME]" at bounding box center [24, 84] width 4 height 4
click at [24, 89] on input "[PERSON_NAME]" at bounding box center [24, 89] width 4 height 4
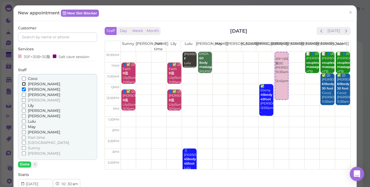
click at [23, 83] on input "[PERSON_NAME]" at bounding box center [24, 84] width 4 height 4
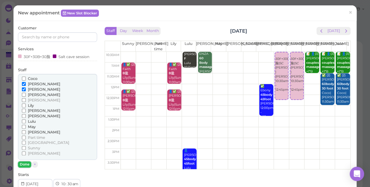
click at [26, 163] on button "Done" at bounding box center [24, 164] width 13 height 6
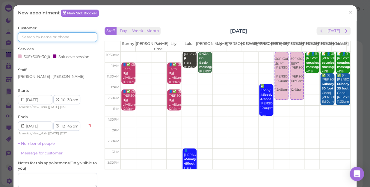
click at [67, 37] on input at bounding box center [57, 37] width 79 height 10
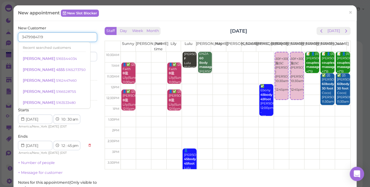
type input "3479984119"
click at [76, 66] on div "Services 30F+30B+30脸 Salt cave session" at bounding box center [57, 74] width 79 height 16
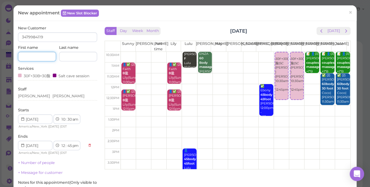
click at [45, 57] on input at bounding box center [37, 57] width 38 height 10
type input "[PERSON_NAME]"
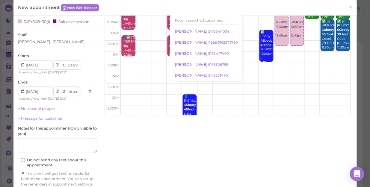
scroll to position [81, 0]
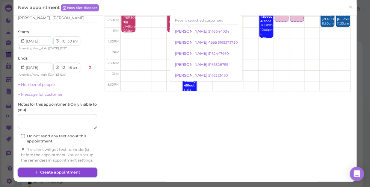
click at [86, 173] on button "Create appointment" at bounding box center [57, 173] width 79 height 10
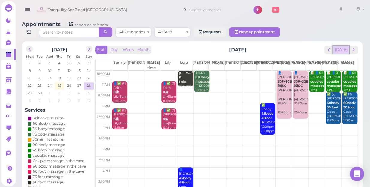
click at [341, 46] on button "[DATE]" at bounding box center [341, 50] width 16 height 8
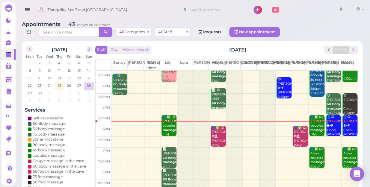
scroll to position [108, 0]
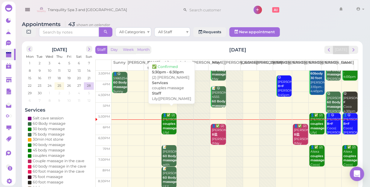
click at [169, 119] on div "👤✅ (2) [PERSON_NAME] couples massage [PERSON_NAME]|[PERSON_NAME] 5:30pm - 6:30pm" at bounding box center [169, 133] width 14 height 40
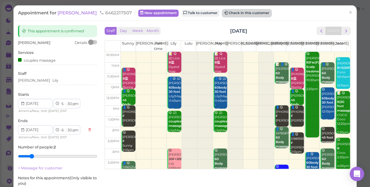
click at [242, 13] on button "Check in this customer" at bounding box center [246, 13] width 49 height 7
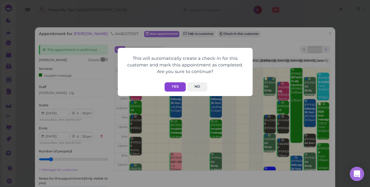
click at [174, 85] on button "Yes" at bounding box center [174, 86] width 21 height 9
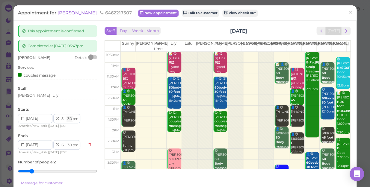
click at [68, 119] on select "00 05 10 15 20 25 30 35 40 45 50 55" at bounding box center [69, 119] width 6 height 6
select select "50"
click at [66, 116] on select "00 05 10 15 20 25 30 35 40 45 50 55" at bounding box center [69, 119] width 6 height 6
select select "50"
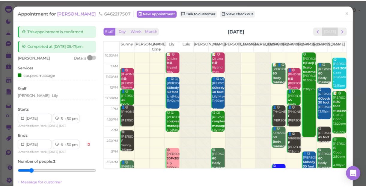
scroll to position [81, 0]
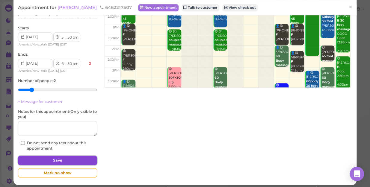
click at [73, 158] on button "Save" at bounding box center [57, 161] width 79 height 10
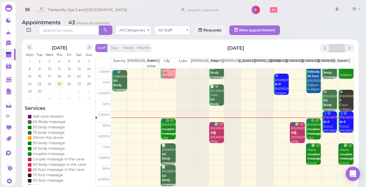
scroll to position [2, 0]
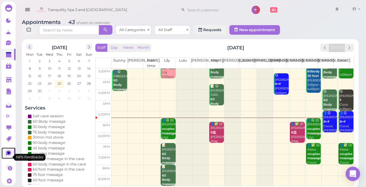
click at [7, 156] on icon at bounding box center [8, 153] width 5 height 5
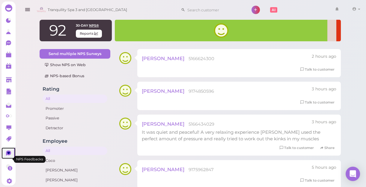
click at [7, 156] on icon at bounding box center [8, 153] width 5 height 5
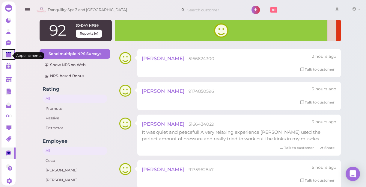
click at [6, 54] on link at bounding box center [8, 54] width 14 height 11
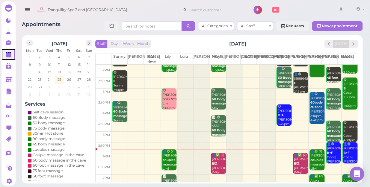
scroll to position [108, 0]
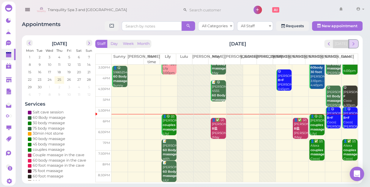
click at [350, 45] on span "next" at bounding box center [353, 44] width 6 height 6
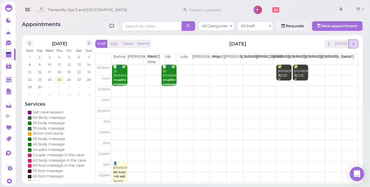
click at [353, 45] on span "next" at bounding box center [353, 44] width 6 height 6
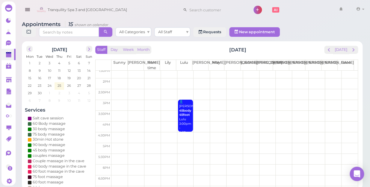
scroll to position [27, 0]
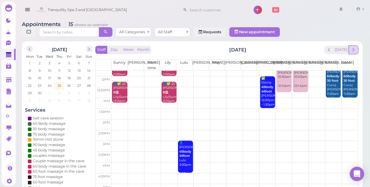
click at [353, 47] on span "next" at bounding box center [353, 50] width 6 height 6
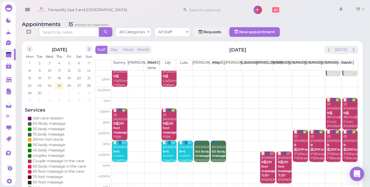
scroll to position [0, 0]
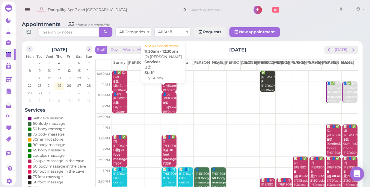
click at [167, 99] on div "👤(2) [PERSON_NAME]盐 Lily|Sunny 11:30am - 12:30pm" at bounding box center [169, 107] width 14 height 31
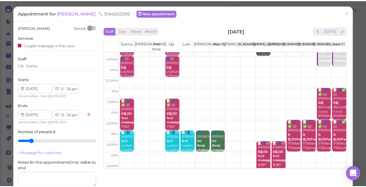
scroll to position [27, 0]
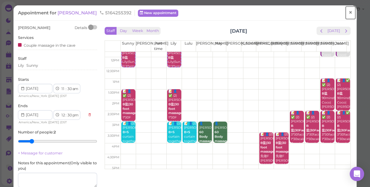
click at [348, 13] on link "×" at bounding box center [350, 13] width 11 height 14
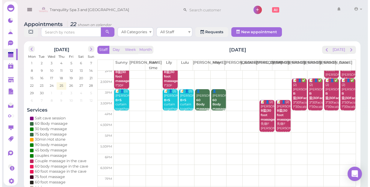
scroll to position [27, 0]
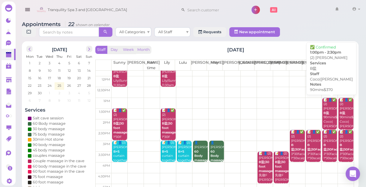
click at [323, 111] on b "B盐" at bounding box center [326, 113] width 6 height 4
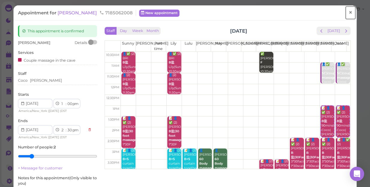
click at [348, 10] on span "×" at bounding box center [350, 12] width 4 height 8
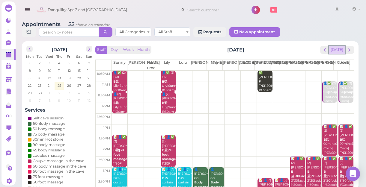
click at [341, 51] on button "[DATE]" at bounding box center [336, 50] width 16 height 8
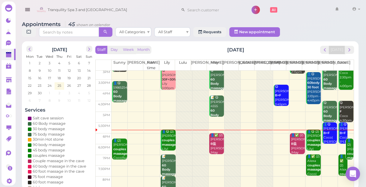
scroll to position [108, 0]
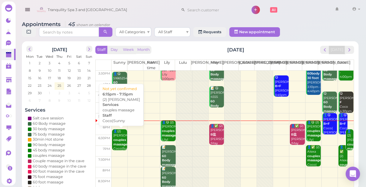
click at [118, 143] on b "couples massage" at bounding box center [120, 142] width 14 height 8
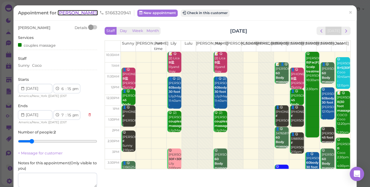
click at [65, 15] on span "[PERSON_NAME]" at bounding box center [77, 13] width 40 height 6
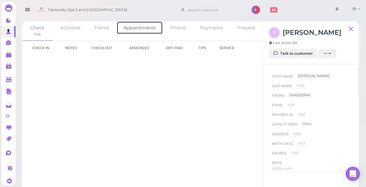
click at [134, 27] on link "Appointments" at bounding box center [139, 27] width 46 height 13
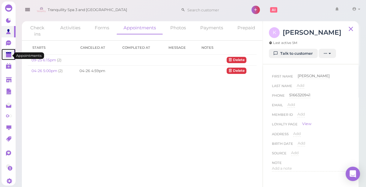
click at [9, 56] on polygon at bounding box center [8, 55] width 5 height 4
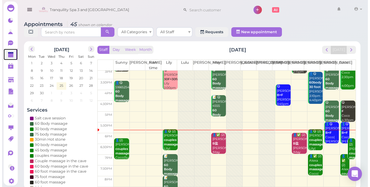
scroll to position [108, 0]
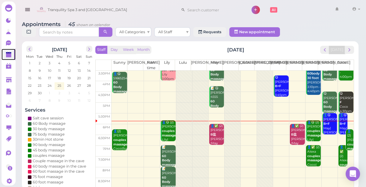
click at [307, 132] on div "👤😋 (2) [PERSON_NAME] couples massage [PERSON_NAME]|[PERSON_NAME] 5:50pm - 6:50pm" at bounding box center [314, 140] width 14 height 40
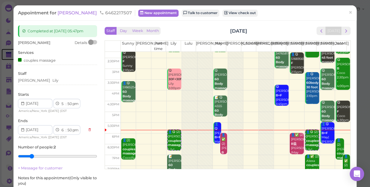
scroll to position [81, 0]
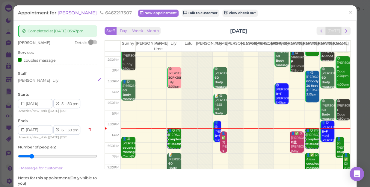
click at [39, 81] on div "[PERSON_NAME] [PERSON_NAME]" at bounding box center [57, 80] width 79 height 5
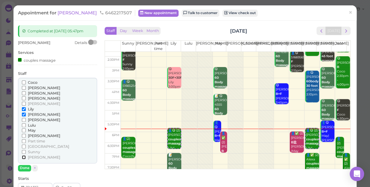
click at [22, 156] on input "[PERSON_NAME]" at bounding box center [24, 157] width 4 height 4
click at [24, 115] on input "[PERSON_NAME]" at bounding box center [24, 115] width 4 height 4
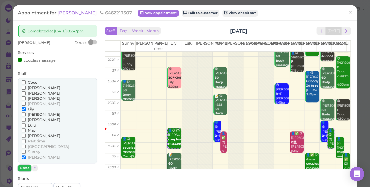
click at [25, 169] on button "Done" at bounding box center [24, 168] width 13 height 6
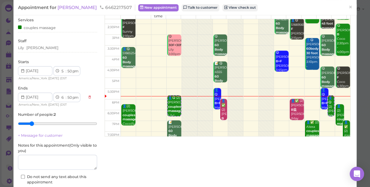
scroll to position [69, 0]
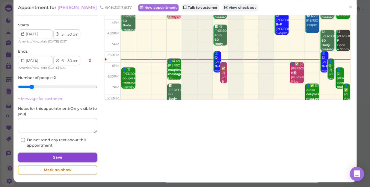
click at [52, 153] on button "Save" at bounding box center [57, 158] width 79 height 10
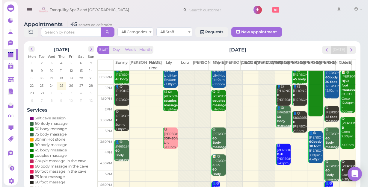
scroll to position [108, 0]
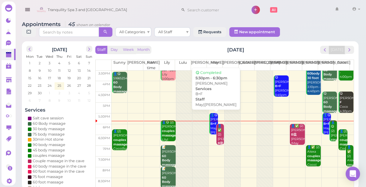
click at [212, 118] on div "👤😋 [PERSON_NAME]+F May|[PERSON_NAME] 5:30pm - 6:30pm" at bounding box center [214, 130] width 8 height 35
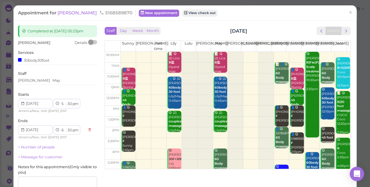
scroll to position [81, 0]
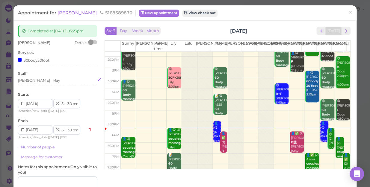
click at [37, 81] on div "[PERSON_NAME]" at bounding box center [57, 80] width 79 height 5
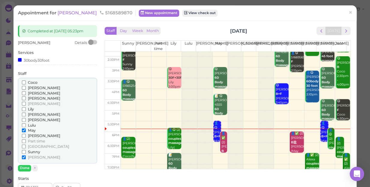
click at [22, 82] on input "Coco" at bounding box center [24, 83] width 4 height 4
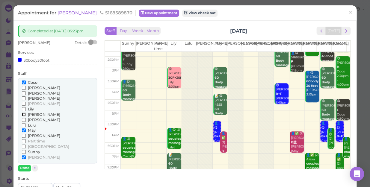
click at [23, 113] on input "[PERSON_NAME]" at bounding box center [24, 115] width 4 height 4
click at [23, 130] on input "May" at bounding box center [24, 130] width 4 height 4
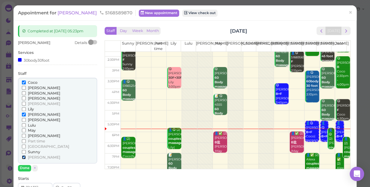
click at [24, 157] on input "[PERSON_NAME]" at bounding box center [24, 157] width 4 height 4
click at [24, 168] on button "Done" at bounding box center [24, 168] width 13 height 6
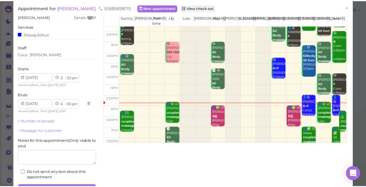
scroll to position [58, 0]
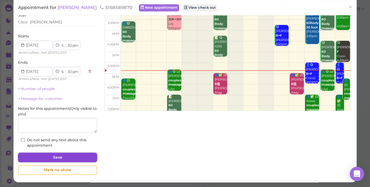
click at [66, 156] on button "Save" at bounding box center [57, 158] width 79 height 10
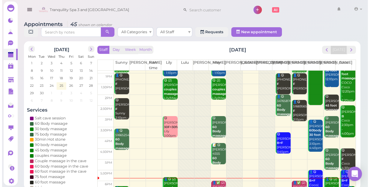
scroll to position [108, 0]
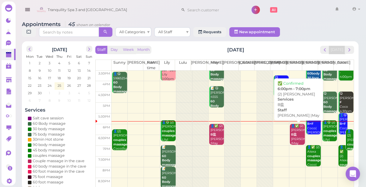
click at [292, 137] on div "👤✅ (2) [PERSON_NAME]盐 [PERSON_NAME] |May 6:00pm - 7:00pm" at bounding box center [297, 141] width 14 height 35
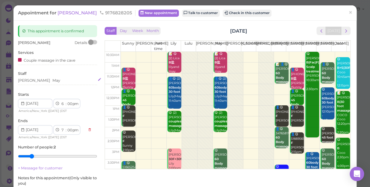
click at [41, 81] on div "[PERSON_NAME]" at bounding box center [57, 80] width 79 height 5
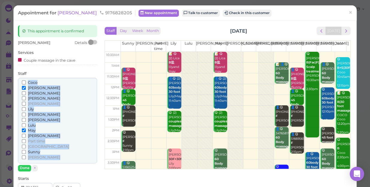
click at [41, 81] on div "Coco" at bounding box center [57, 82] width 71 height 5
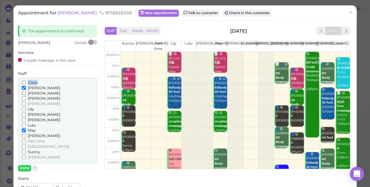
click at [41, 81] on div "Coco" at bounding box center [57, 82] width 71 height 5
drag, startPoint x: 41, startPoint y: 81, endPoint x: 24, endPoint y: 87, distance: 18.5
click at [24, 87] on input "[PERSON_NAME]" at bounding box center [24, 88] width 4 height 4
click at [23, 93] on input "[PERSON_NAME]" at bounding box center [24, 93] width 4 height 4
click at [24, 150] on input "Sunny" at bounding box center [24, 152] width 4 height 4
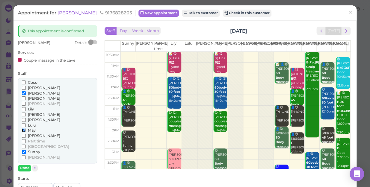
click at [22, 130] on input "May" at bounding box center [24, 130] width 4 height 4
click at [25, 168] on button "Done" at bounding box center [24, 168] width 13 height 6
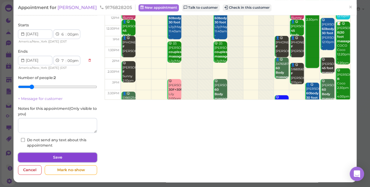
click at [75, 156] on button "Save" at bounding box center [57, 158] width 79 height 10
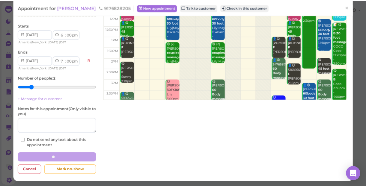
scroll to position [69, 0]
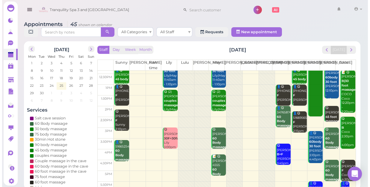
scroll to position [108, 0]
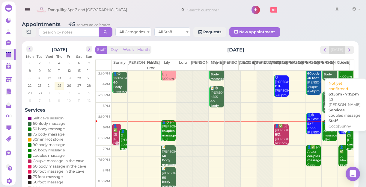
click at [347, 143] on b "couples massage" at bounding box center [354, 147] width 14 height 8
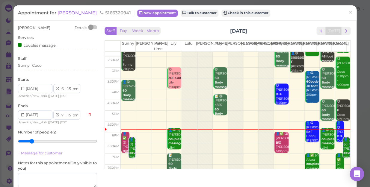
scroll to position [81, 0]
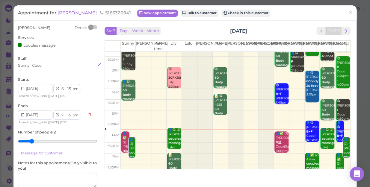
click at [46, 65] on div "Sunny Coco" at bounding box center [57, 65] width 79 height 5
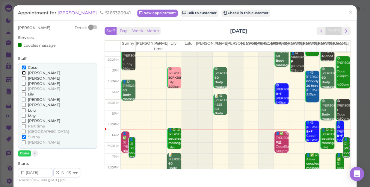
click at [23, 74] on input "[PERSON_NAME]" at bounding box center [24, 73] width 4 height 4
click at [23, 68] on input "Coco" at bounding box center [24, 68] width 4 height 4
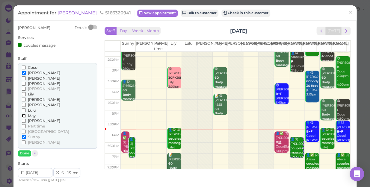
click at [24, 116] on input "May" at bounding box center [24, 116] width 4 height 4
click at [23, 136] on input "Sunny" at bounding box center [24, 137] width 4 height 4
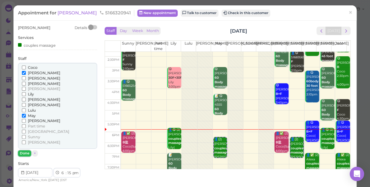
click at [24, 152] on button "Done" at bounding box center [24, 153] width 13 height 6
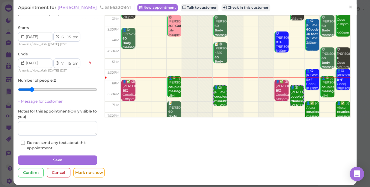
scroll to position [54, 0]
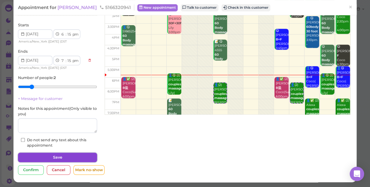
click at [56, 158] on button "Save" at bounding box center [57, 158] width 79 height 10
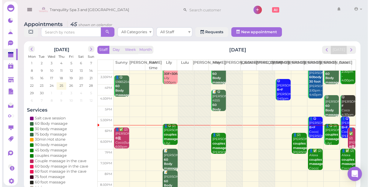
scroll to position [108, 0]
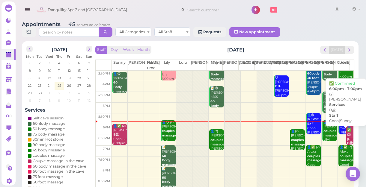
click at [347, 137] on div "👤✅ (2) [PERSON_NAME]盐 Coco|Sunny 6:00pm - 7:00pm" at bounding box center [349, 144] width 7 height 40
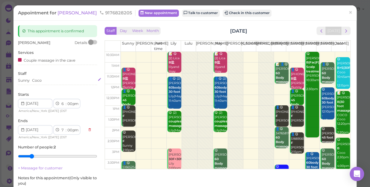
click at [43, 82] on div "Sunny Coco" at bounding box center [57, 80] width 79 height 5
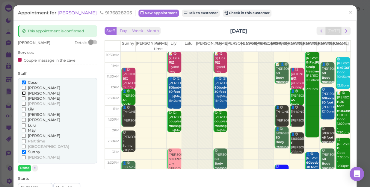
click at [22, 94] on input "[PERSON_NAME]" at bounding box center [24, 93] width 4 height 4
click at [23, 82] on input "Coco" at bounding box center [24, 83] width 4 height 4
click at [21, 167] on button "Done" at bounding box center [24, 168] width 13 height 6
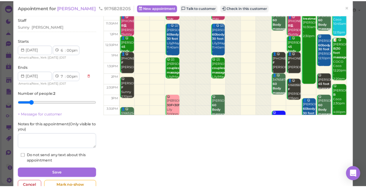
scroll to position [54, 0]
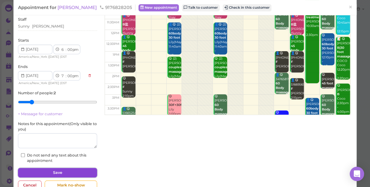
click at [76, 172] on button "Save" at bounding box center [57, 173] width 79 height 10
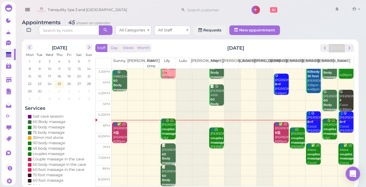
scroll to position [2, 0]
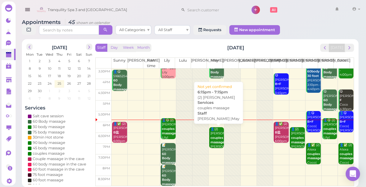
click at [211, 141] on b "couples massage" at bounding box center [217, 140] width 14 height 8
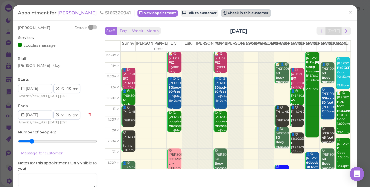
click at [225, 14] on button "Check in this customer" at bounding box center [245, 13] width 49 height 7
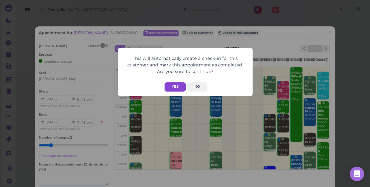
click at [170, 88] on button "Yes" at bounding box center [174, 86] width 21 height 9
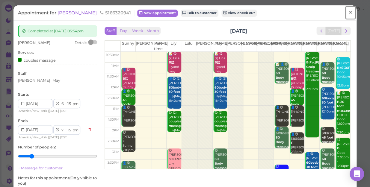
click at [348, 14] on link "×" at bounding box center [350, 13] width 11 height 14
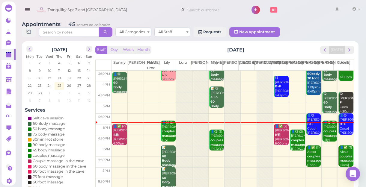
scroll to position [108, 0]
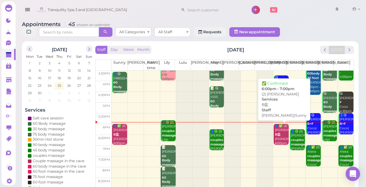
click at [278, 133] on div "👤✅ (2) [PERSON_NAME]盐 [PERSON_NAME]|Sunny 6:00pm - 7:00pm" at bounding box center [281, 139] width 14 height 31
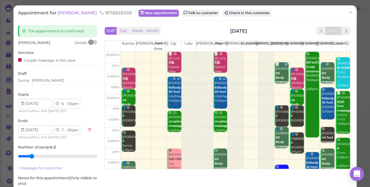
click at [230, 9] on div "Appointment for [PERSON_NAME] 9176828205 New appointment Talk to customer Check…" at bounding box center [184, 12] width 343 height 15
click at [228, 15] on button "Check in this customer" at bounding box center [246, 13] width 49 height 7
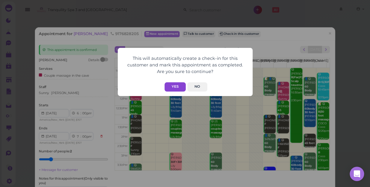
click at [176, 87] on button "Yes" at bounding box center [174, 86] width 21 height 9
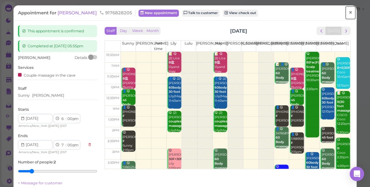
click at [348, 14] on span "×" at bounding box center [350, 12] width 4 height 8
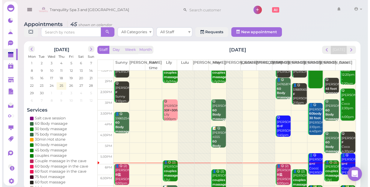
scroll to position [108, 0]
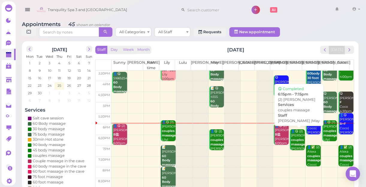
click at [295, 143] on b "couples massage" at bounding box center [298, 142] width 14 height 8
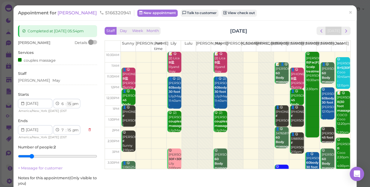
click at [71, 104] on select "00 05 10 15 20 25 30 35 40 45 50 55" at bounding box center [69, 104] width 6 height 6
select select "00"
click at [66, 101] on select "00 05 10 15 20 25 30 35 40 45 50 55" at bounding box center [69, 104] width 6 height 6
select select "00"
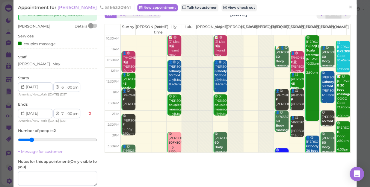
scroll to position [69, 0]
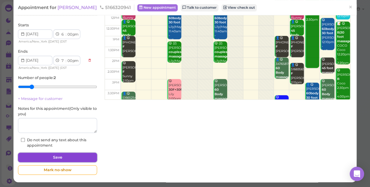
click at [66, 153] on button "Save" at bounding box center [57, 158] width 79 height 10
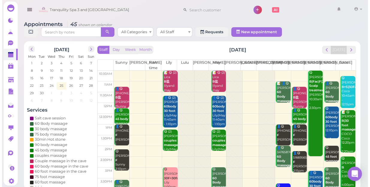
scroll to position [81, 0]
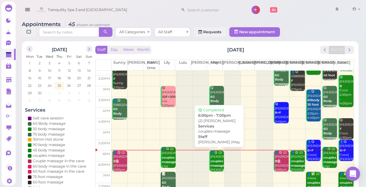
click at [214, 159] on div "👤😋 (2) [PERSON_NAME] couples massage [PERSON_NAME] |May 6:00pm - 7:00pm" at bounding box center [217, 171] width 14 height 40
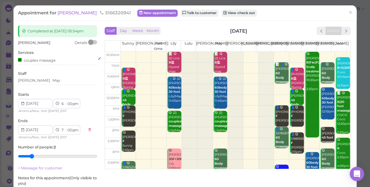
click at [51, 61] on div "couples massage" at bounding box center [37, 60] width 38 height 6
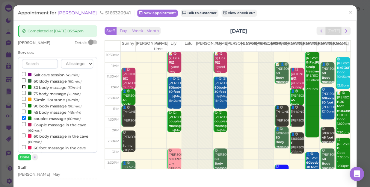
click at [24, 87] on input "30 body massage (30min)" at bounding box center [24, 87] width 4 height 4
select select "30"
click at [22, 117] on input "couples massage (60min)" at bounding box center [24, 118] width 4 height 4
select select "6"
click at [23, 158] on button "Done" at bounding box center [24, 157] width 13 height 6
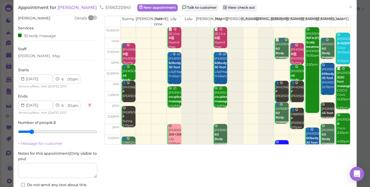
scroll to position [69, 0]
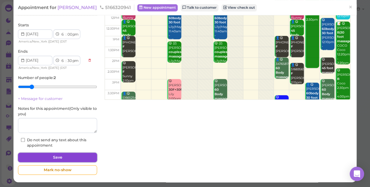
click at [66, 154] on button "Save" at bounding box center [57, 158] width 79 height 10
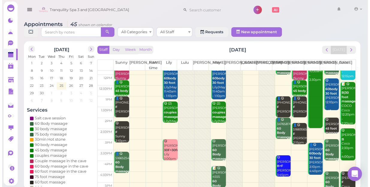
scroll to position [81, 0]
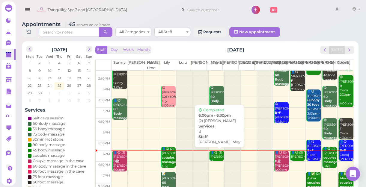
click at [216, 158] on div "👤😋 (2) [PERSON_NAME] [PERSON_NAME] |May 6:00pm - 6:30pm" at bounding box center [217, 168] width 14 height 35
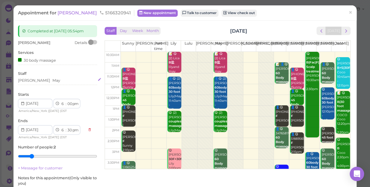
click at [44, 81] on div "[PERSON_NAME]" at bounding box center [57, 80] width 79 height 5
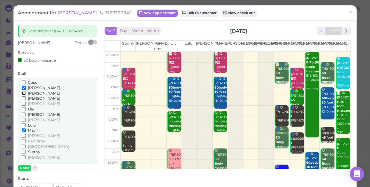
click at [24, 93] on input "[PERSON_NAME]" at bounding box center [24, 93] width 4 height 4
click at [23, 86] on input "[PERSON_NAME]" at bounding box center [24, 88] width 4 height 4
click at [23, 151] on input "Sunny" at bounding box center [24, 152] width 4 height 4
click at [22, 130] on input "May" at bounding box center [24, 130] width 4 height 4
click at [24, 168] on button "Done" at bounding box center [24, 168] width 13 height 6
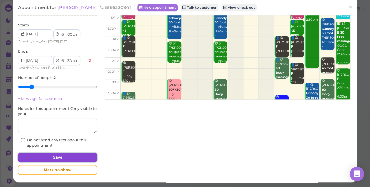
click at [66, 155] on button "Save" at bounding box center [57, 158] width 79 height 10
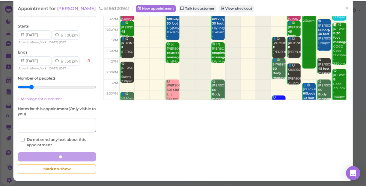
scroll to position [69, 0]
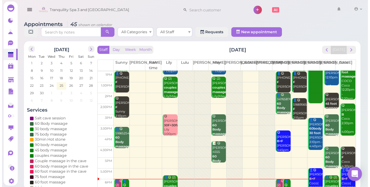
scroll to position [108, 0]
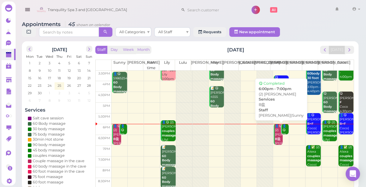
click at [275, 141] on div "👤😋 (2) [PERSON_NAME]盐 [PERSON_NAME]|Sunny 6:00pm - 7:00pm" at bounding box center [278, 141] width 8 height 35
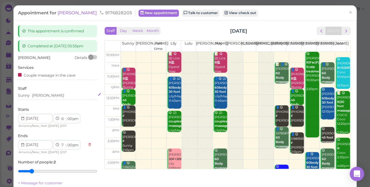
click at [48, 96] on div "Sunny [PERSON_NAME]" at bounding box center [57, 95] width 79 height 5
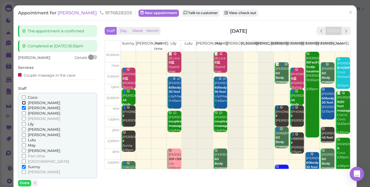
click at [22, 101] on input "[PERSON_NAME]" at bounding box center [24, 103] width 4 height 4
click at [22, 105] on label "[PERSON_NAME]" at bounding box center [41, 102] width 38 height 5
click at [22, 105] on input "[PERSON_NAME]" at bounding box center [24, 103] width 4 height 4
click at [23, 102] on input "[PERSON_NAME]" at bounding box center [24, 103] width 4 height 4
click at [23, 107] on input "[PERSON_NAME]" at bounding box center [24, 108] width 4 height 4
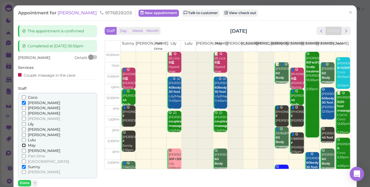
click at [23, 144] on input "May" at bounding box center [24, 145] width 4 height 4
click at [22, 167] on input "Sunny" at bounding box center [24, 167] width 4 height 4
click at [23, 181] on button "Done" at bounding box center [24, 183] width 13 height 6
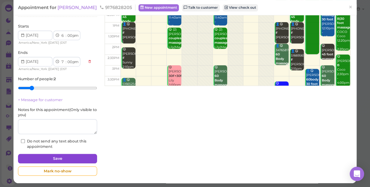
scroll to position [84, 0]
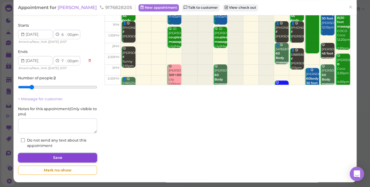
click at [60, 159] on button "Save" at bounding box center [57, 158] width 79 height 10
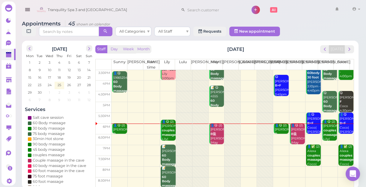
scroll to position [2, 0]
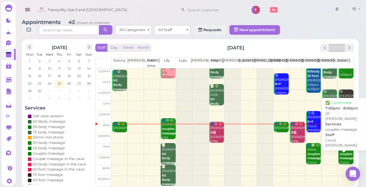
click at [340, 162] on div "👤✅ (2) Alexa couples massage Coco|[PERSON_NAME] 7:00pm - 8:00pm" at bounding box center [346, 163] width 14 height 40
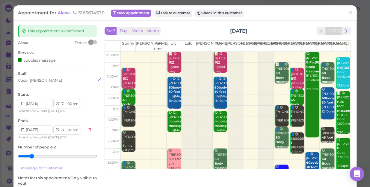
click at [38, 80] on div "[PERSON_NAME]" at bounding box center [46, 80] width 32 height 5
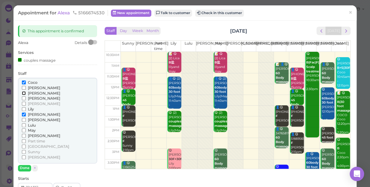
click at [23, 91] on input "[PERSON_NAME]" at bounding box center [24, 93] width 4 height 4
click at [21, 114] on div "[PERSON_NAME] [PERSON_NAME] [PERSON_NAME] [PERSON_NAME] [PERSON_NAME]" at bounding box center [57, 121] width 79 height 86
click at [23, 114] on input "[PERSON_NAME]" at bounding box center [24, 115] width 4 height 4
click at [24, 167] on button "Done" at bounding box center [24, 168] width 13 height 6
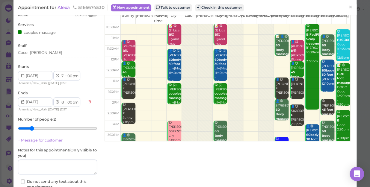
scroll to position [69, 0]
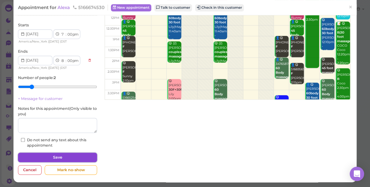
click at [82, 158] on button "Save" at bounding box center [57, 158] width 79 height 10
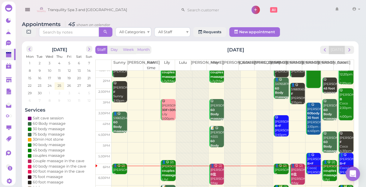
scroll to position [108, 0]
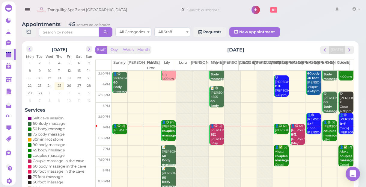
click at [310, 137] on td at bounding box center [232, 140] width 242 height 11
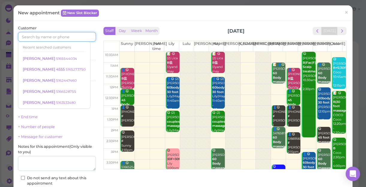
click at [80, 38] on input at bounding box center [57, 37] width 78 height 10
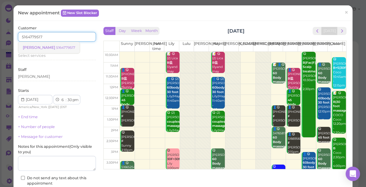
type input "5164779517"
click at [56, 49] on small "5164779517" at bounding box center [65, 48] width 19 height 4
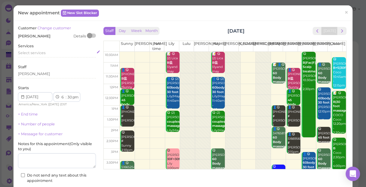
click at [47, 52] on div "Select services" at bounding box center [57, 52] width 78 height 5
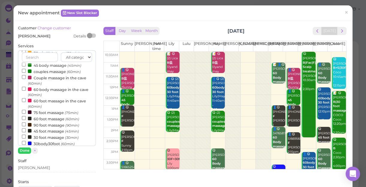
scroll to position [81, 0]
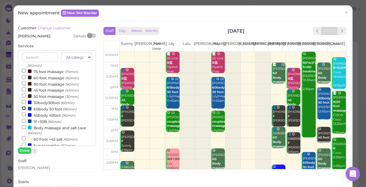
click at [24, 109] on input "60body 30 foot (90min)" at bounding box center [24, 108] width 4 height 4
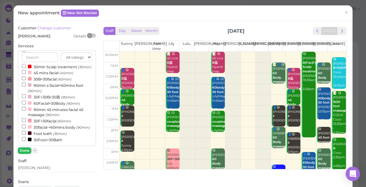
click at [23, 148] on button "Done" at bounding box center [24, 151] width 13 height 6
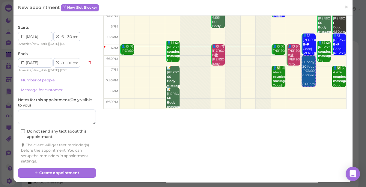
scroll to position [61, 0]
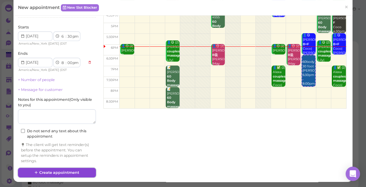
click at [69, 170] on button "Create appointment" at bounding box center [57, 173] width 78 height 10
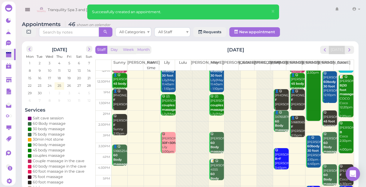
scroll to position [108, 0]
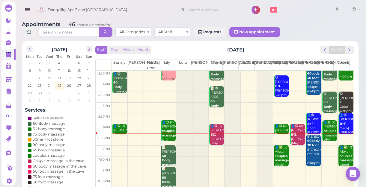
click at [120, 147] on td at bounding box center [232, 151] width 242 height 11
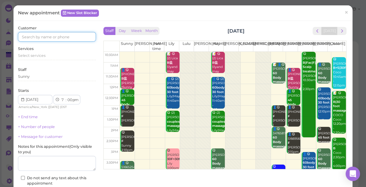
click at [65, 38] on input at bounding box center [57, 37] width 78 height 10
type input "5166407669"
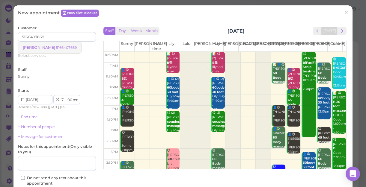
click at [56, 47] on small "5166407669" at bounding box center [66, 48] width 21 height 4
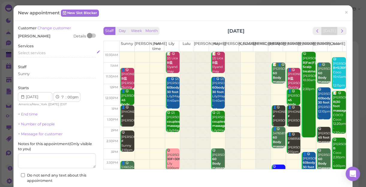
click at [43, 52] on span "Select services" at bounding box center [32, 53] width 28 height 4
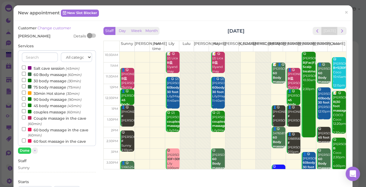
click at [52, 75] on label "60 Body massage (60min)" at bounding box center [52, 74] width 60 height 6
click at [26, 75] on input "60 Body massage (60min)" at bounding box center [24, 74] width 4 height 4
click at [21, 149] on button "Done" at bounding box center [24, 151] width 13 height 6
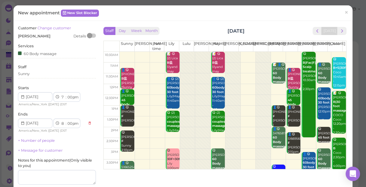
scroll to position [61, 0]
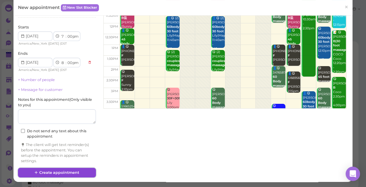
click at [60, 174] on button "Create appointment" at bounding box center [57, 173] width 78 height 10
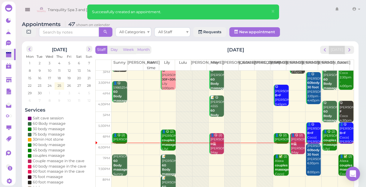
scroll to position [108, 0]
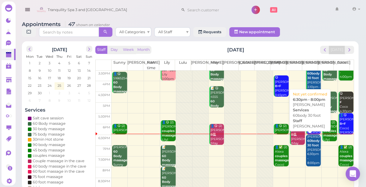
click at [308, 156] on div "[PERSON_NAME] 60body 30 foot [PERSON_NAME] 6:30pm - 8:00pm" at bounding box center [314, 150] width 14 height 31
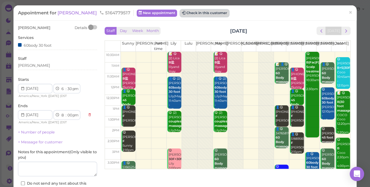
click at [191, 14] on button "Check in this customer" at bounding box center [204, 13] width 49 height 7
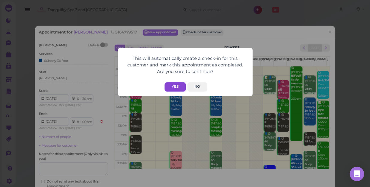
click at [179, 84] on button "Yes" at bounding box center [174, 86] width 21 height 9
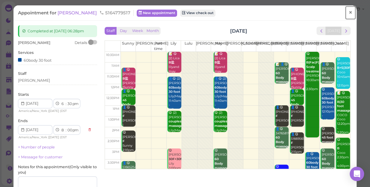
click at [348, 12] on span "×" at bounding box center [350, 12] width 4 height 8
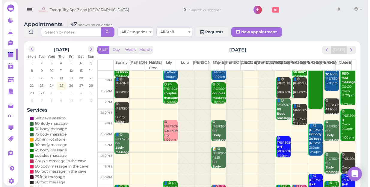
scroll to position [108, 0]
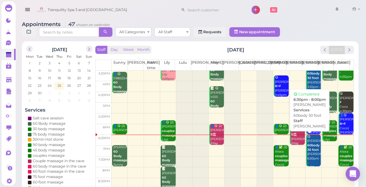
click at [315, 149] on div "😋 [PERSON_NAME] 60body 30 foot [PERSON_NAME] 6:30pm - 8:00pm" at bounding box center [314, 152] width 14 height 35
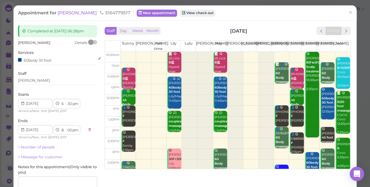
click at [52, 60] on div "60body 30 foot" at bounding box center [57, 60] width 79 height 6
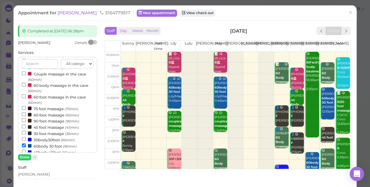
scroll to position [54, 0]
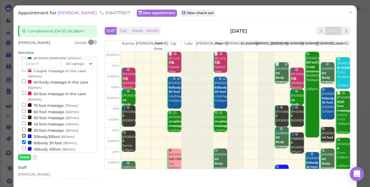
click at [23, 137] on input "30body30foot (60min)" at bounding box center [24, 136] width 4 height 4
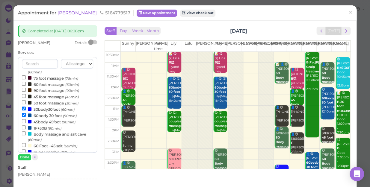
scroll to position [111, 0]
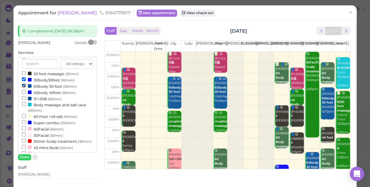
click at [22, 85] on input "60body 30 foot (90min)" at bounding box center [24, 86] width 4 height 4
select select "7"
select select "30"
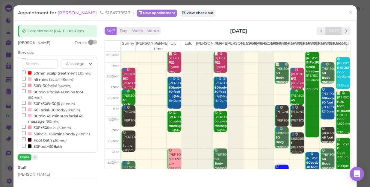
click at [23, 155] on button "Done" at bounding box center [24, 157] width 13 height 6
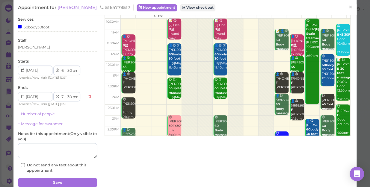
scroll to position [58, 0]
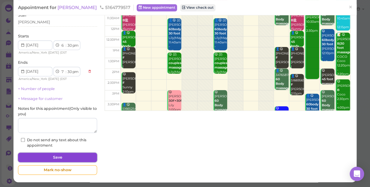
click at [75, 155] on button "Save" at bounding box center [57, 158] width 79 height 10
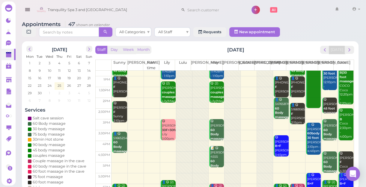
scroll to position [108, 0]
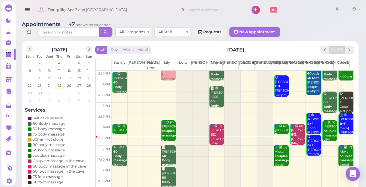
click at [325, 150] on td at bounding box center [232, 151] width 242 height 11
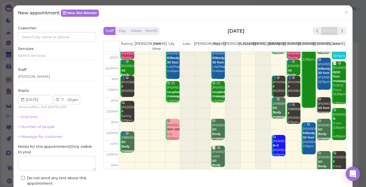
scroll to position [81, 0]
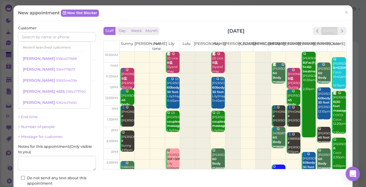
scroll to position [81, 0]
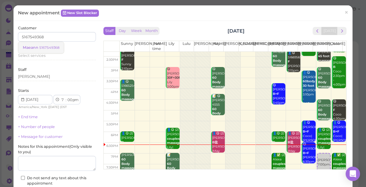
type input "5167549368"
click at [60, 49] on link "Maeann 5167549368" at bounding box center [41, 47] width 46 height 11
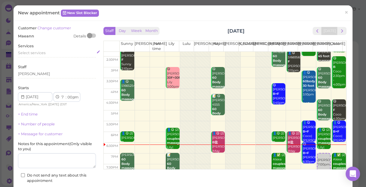
click at [51, 53] on div "Select services" at bounding box center [57, 52] width 78 height 5
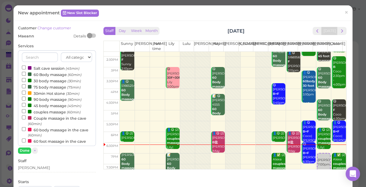
click at [41, 107] on label "45 body massage (45min)" at bounding box center [51, 105] width 59 height 6
click at [26, 107] on input "45 body massage (45min)" at bounding box center [24, 105] width 4 height 4
click at [22, 150] on button "Done" at bounding box center [24, 151] width 13 height 6
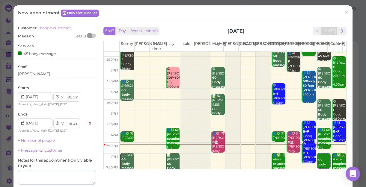
click at [69, 99] on select "00 05 10 15 20 25 30 35 40 45 50 55" at bounding box center [69, 97] width 6 height 6
select select "15"
click at [66, 94] on select "00 05 10 15 20 25 30 35 40 45 50 55" at bounding box center [69, 97] width 6 height 6
select select "8"
select select "00"
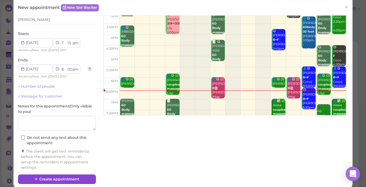
scroll to position [61, 0]
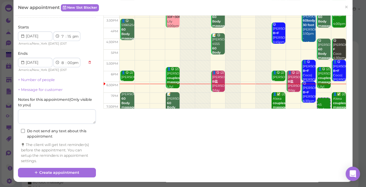
click at [55, 179] on div "Customer Change customer Maeann Details Services 45 body massage Staff Tina Sta…" at bounding box center [182, 71] width 339 height 222
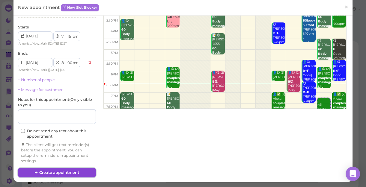
click at [59, 169] on button "Create appointment" at bounding box center [57, 173] width 78 height 10
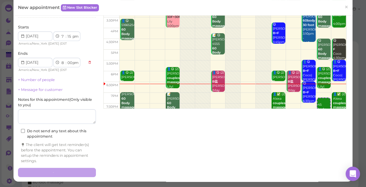
scroll to position [60, 0]
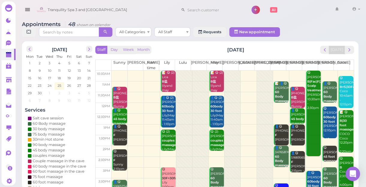
drag, startPoint x: 59, startPoint y: 169, endPoint x: 72, endPoint y: 152, distance: 21.8
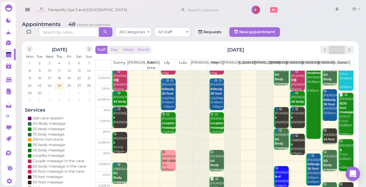
scroll to position [108, 0]
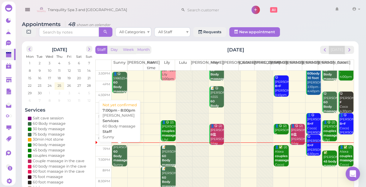
click at [116, 155] on b "60 Body massage" at bounding box center [120, 156] width 14 height 13
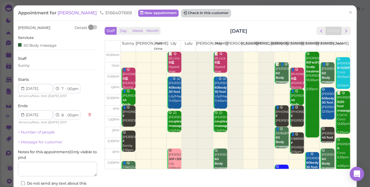
click at [181, 14] on button "Check in this customer" at bounding box center [205, 13] width 49 height 7
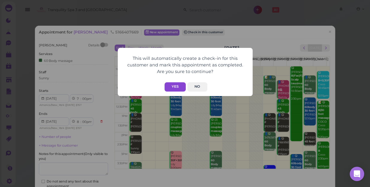
click at [174, 84] on button "Yes" at bounding box center [174, 86] width 21 height 9
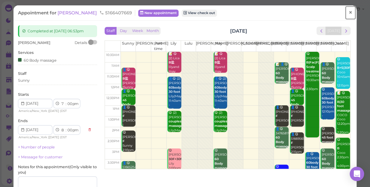
click at [348, 12] on span "×" at bounding box center [350, 12] width 4 height 8
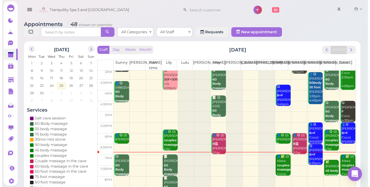
scroll to position [108, 0]
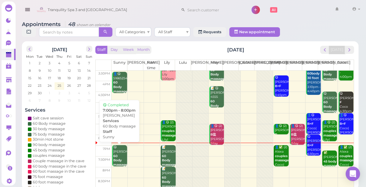
click at [118, 159] on b "60 Body massage" at bounding box center [120, 160] width 14 height 13
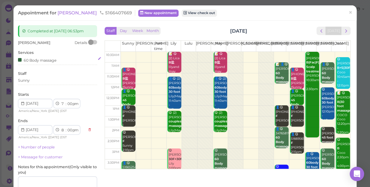
click at [59, 61] on div "60 Body massage" at bounding box center [57, 60] width 79 height 6
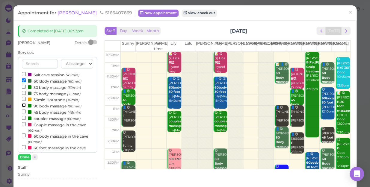
click at [24, 105] on input "90 body massage (90min)" at bounding box center [24, 105] width 4 height 4
select select "9"
select select "30"
click at [23, 80] on input "60 Body massage (60min)" at bounding box center [24, 80] width 4 height 4
select select "8"
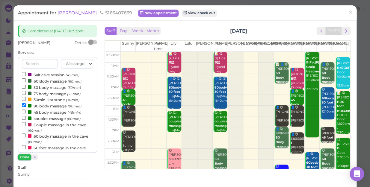
click at [25, 157] on button "Done" at bounding box center [24, 157] width 13 height 6
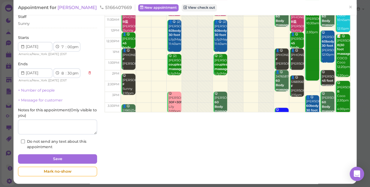
scroll to position [58, 0]
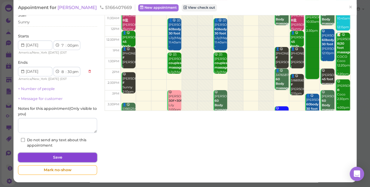
click at [72, 158] on button "Save" at bounding box center [57, 158] width 79 height 10
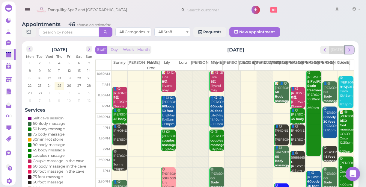
click at [348, 51] on span "next" at bounding box center [349, 50] width 6 height 6
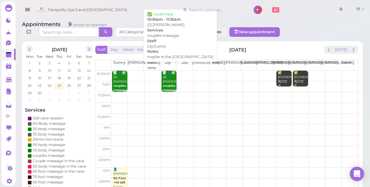
click at [170, 84] on b "couples massage" at bounding box center [170, 88] width 14 height 8
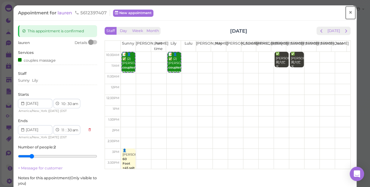
click at [348, 15] on span "×" at bounding box center [350, 12] width 4 height 8
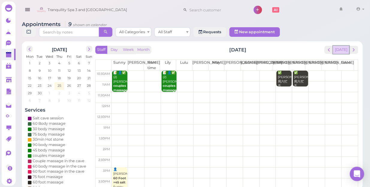
click at [339, 46] on button "[DATE]" at bounding box center [341, 50] width 16 height 8
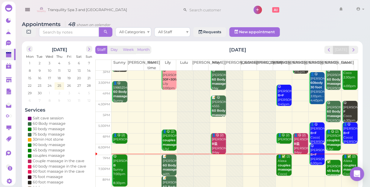
scroll to position [108, 0]
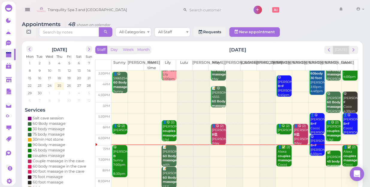
click at [215, 157] on td at bounding box center [234, 162] width 246 height 11
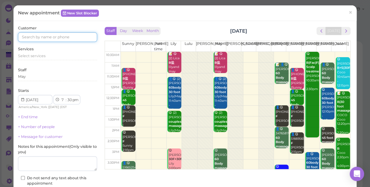
click at [79, 37] on input at bounding box center [57, 37] width 79 height 10
type input "9176998667"
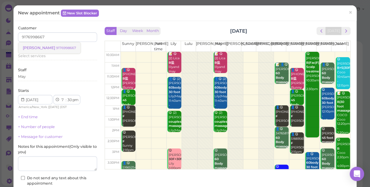
click at [56, 48] on small "9176998667" at bounding box center [66, 48] width 20 height 4
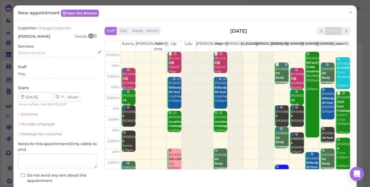
click at [43, 52] on span "Select services" at bounding box center [32, 53] width 28 height 4
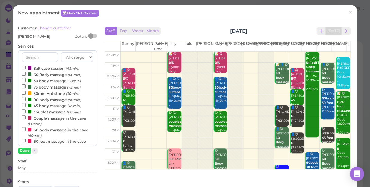
click at [45, 99] on label "90 body massage (90min)" at bounding box center [52, 99] width 60 height 6
click at [26, 99] on input "90 body massage (90min)" at bounding box center [24, 99] width 4 height 4
click at [25, 150] on button "Done" at bounding box center [24, 151] width 13 height 6
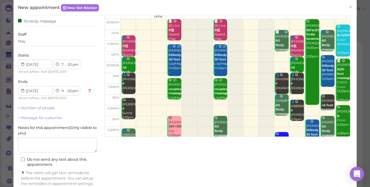
scroll to position [61, 0]
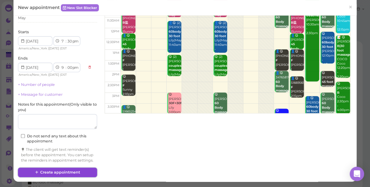
click at [78, 171] on button "Create appointment" at bounding box center [57, 173] width 79 height 10
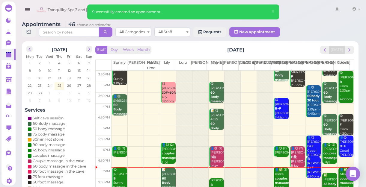
scroll to position [108, 0]
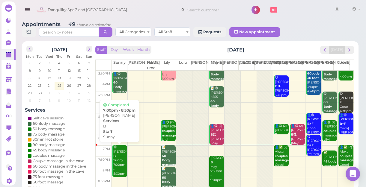
click at [120, 160] on div "😋 Tara B Sunny 7:00pm - 8:30pm" at bounding box center [120, 160] width 14 height 31
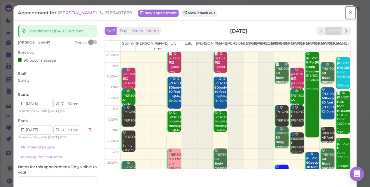
click at [348, 12] on span "×" at bounding box center [350, 12] width 4 height 8
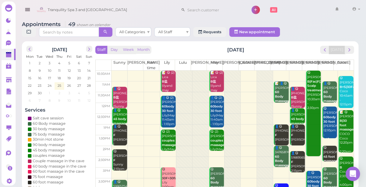
scroll to position [108, 0]
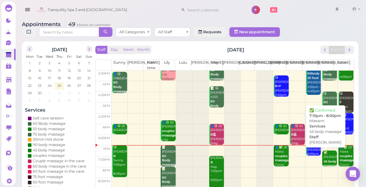
click at [326, 161] on b "45 body massage" at bounding box center [330, 164] width 14 height 8
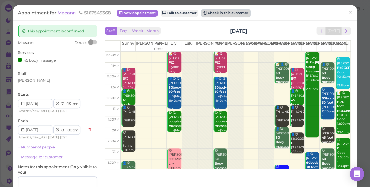
click at [240, 12] on button "Check in this customer" at bounding box center [225, 13] width 49 height 7
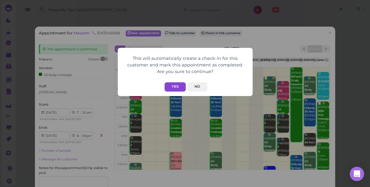
click at [170, 84] on button "Yes" at bounding box center [174, 86] width 21 height 9
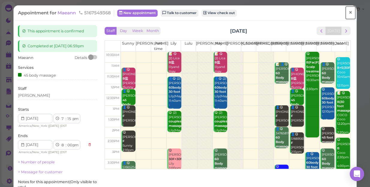
click at [348, 15] on span "×" at bounding box center [350, 12] width 4 height 8
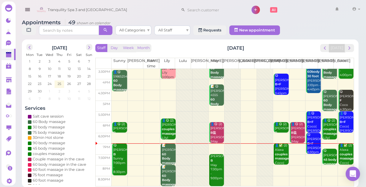
scroll to position [2, 0]
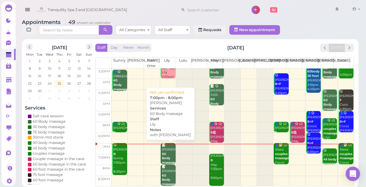
click at [167, 148] on div "📝 Noelle 60 Body massage with lily Lily 7:00pm - 8:00pm" at bounding box center [168, 167] width 14 height 49
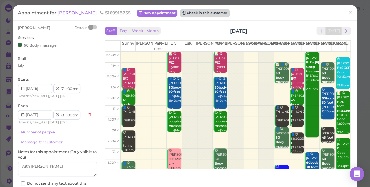
click at [186, 13] on button "Check in this customer" at bounding box center [204, 13] width 49 height 7
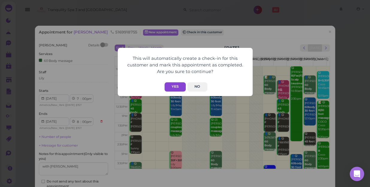
click at [172, 87] on button "Yes" at bounding box center [174, 86] width 21 height 9
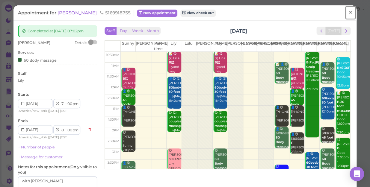
click at [348, 14] on span "×" at bounding box center [350, 12] width 4 height 8
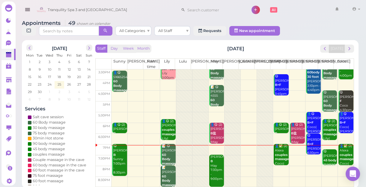
scroll to position [2, 0]
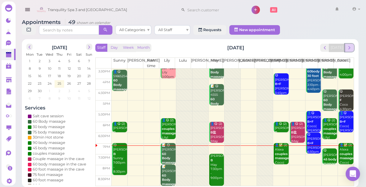
click at [351, 49] on span "next" at bounding box center [349, 48] width 6 height 6
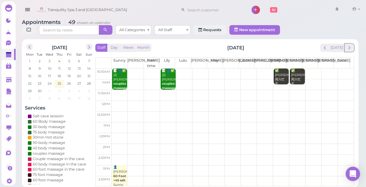
click at [351, 49] on span "next" at bounding box center [349, 48] width 6 height 6
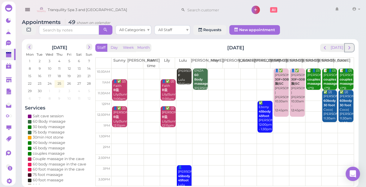
click at [351, 49] on span "next" at bounding box center [349, 48] width 6 height 6
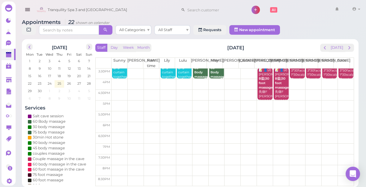
scroll to position [54, 0]
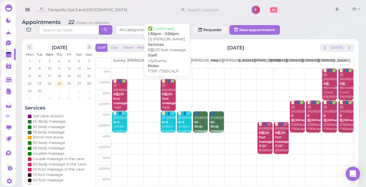
click at [165, 103] on b "B盐|30 foot massage" at bounding box center [169, 98] width 14 height 13
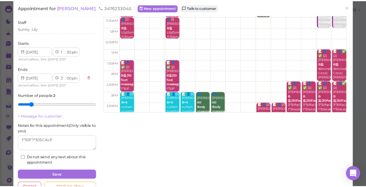
scroll to position [47, 0]
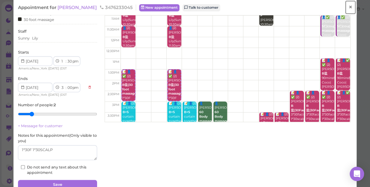
drag, startPoint x: 348, startPoint y: 9, endPoint x: 331, endPoint y: 18, distance: 19.8
click at [348, 9] on link "×" at bounding box center [350, 7] width 11 height 14
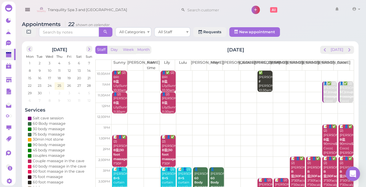
scroll to position [54, 0]
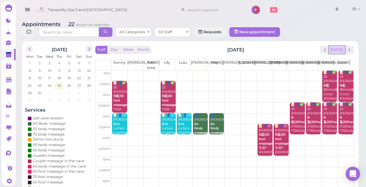
click at [338, 53] on button "[DATE]" at bounding box center [336, 50] width 16 height 8
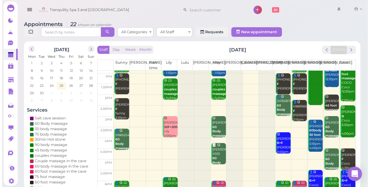
scroll to position [108, 0]
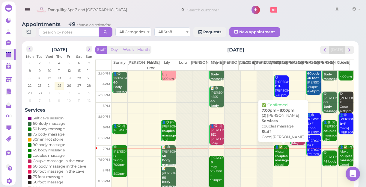
click at [277, 156] on b "couples massage" at bounding box center [282, 158] width 14 height 8
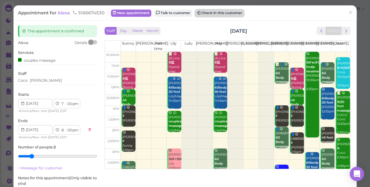
click at [217, 15] on button "Check in this customer" at bounding box center [219, 13] width 49 height 7
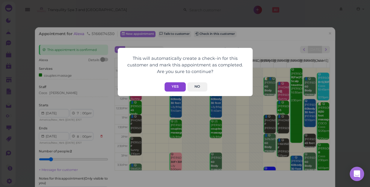
click at [176, 85] on button "Yes" at bounding box center [174, 86] width 21 height 9
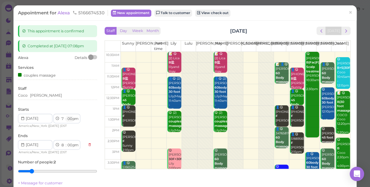
click at [69, 119] on select "00 05 10 15 20 25 30 35 40 45 50 55" at bounding box center [69, 119] width 6 height 6
select select "15"
click at [66, 116] on select "00 05 10 15 20 25 30 35 40 45 50 55" at bounding box center [69, 119] width 6 height 6
select select "15"
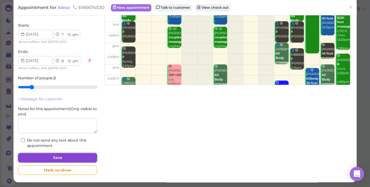
click at [70, 158] on button "Save" at bounding box center [57, 158] width 79 height 10
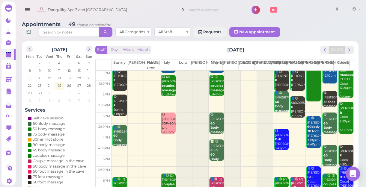
scroll to position [108, 0]
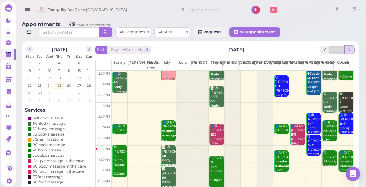
click at [350, 50] on span "next" at bounding box center [349, 50] width 6 height 6
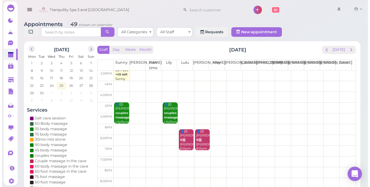
scroll to position [0, 0]
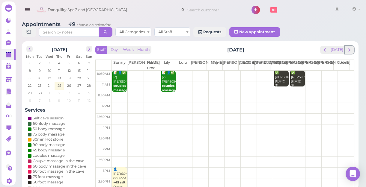
click at [350, 50] on span "next" at bounding box center [349, 50] width 6 height 6
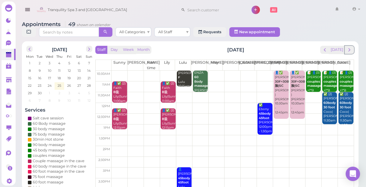
click at [350, 50] on span "next" at bounding box center [349, 50] width 6 height 6
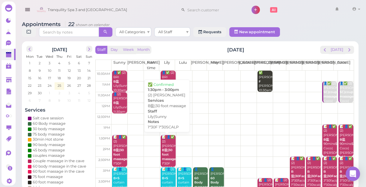
click at [168, 149] on b "B盐|30 foot massage" at bounding box center [169, 154] width 14 height 13
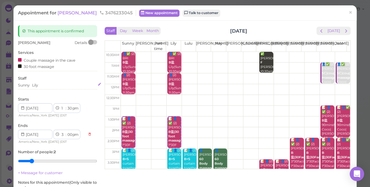
click at [41, 87] on div "Sunny [PERSON_NAME]" at bounding box center [57, 85] width 79 height 5
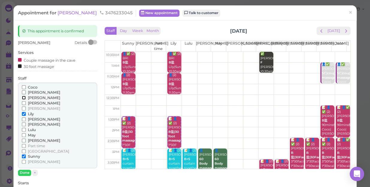
click at [23, 97] on input "[PERSON_NAME]" at bounding box center [24, 98] width 4 height 4
click at [22, 102] on input "[PERSON_NAME]" at bounding box center [24, 103] width 4 height 4
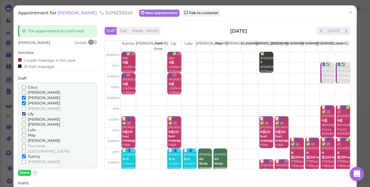
click at [24, 113] on input "Lily" at bounding box center [24, 114] width 4 height 4
click at [22, 155] on input "Sunny" at bounding box center [24, 156] width 4 height 4
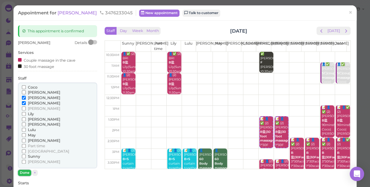
click at [25, 172] on button "Done" at bounding box center [24, 173] width 13 height 6
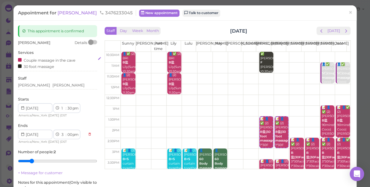
click at [55, 68] on div "Couple massage in the cave 30 foot massage" at bounding box center [57, 63] width 79 height 13
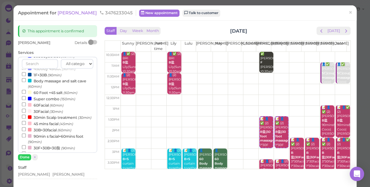
scroll to position [136, 0]
click at [22, 116] on input "30min Scalp treatment (30min)" at bounding box center [24, 115] width 4 height 4
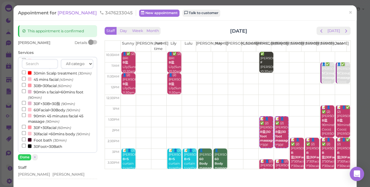
select select "30"
click at [23, 156] on button "Done" at bounding box center [24, 157] width 13 height 6
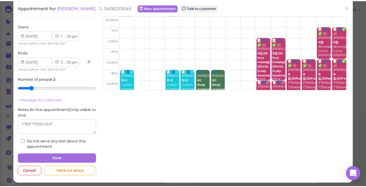
scroll to position [81, 0]
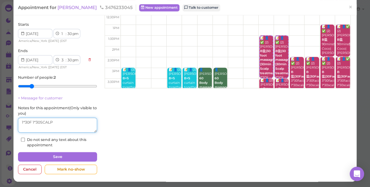
click at [58, 125] on textarea at bounding box center [57, 125] width 79 height 15
type textarea "1"
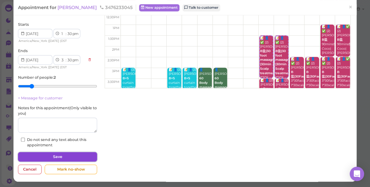
click at [61, 157] on button "Save" at bounding box center [57, 157] width 79 height 10
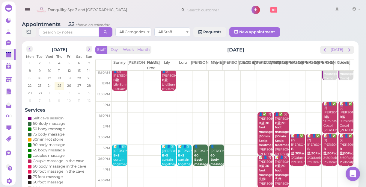
scroll to position [54, 0]
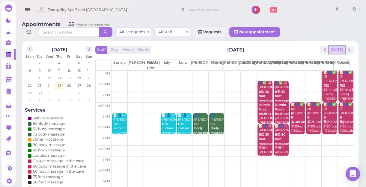
click at [337, 49] on button "[DATE]" at bounding box center [336, 50] width 16 height 8
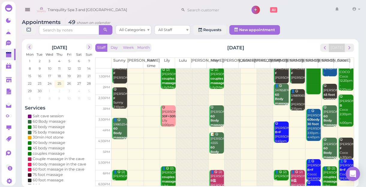
scroll to position [108, 0]
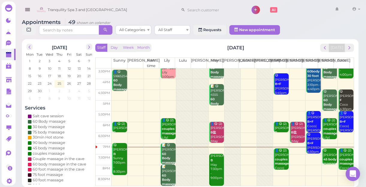
click at [310, 155] on td at bounding box center [232, 159] width 242 height 11
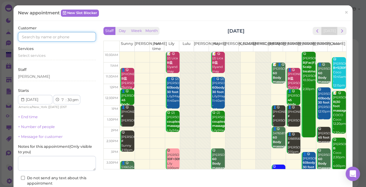
click at [68, 36] on input at bounding box center [57, 37] width 78 height 10
type input "9178484012"
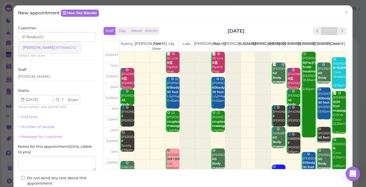
click at [56, 46] on small "9178484012" at bounding box center [66, 48] width 20 height 4
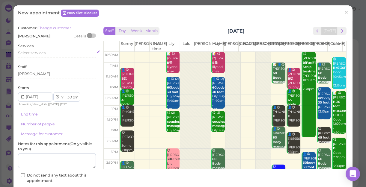
click at [47, 54] on div "Select services" at bounding box center [57, 52] width 78 height 5
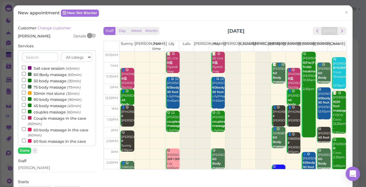
click at [41, 100] on label "90 body massage (90min)" at bounding box center [52, 99] width 60 height 6
click at [26, 100] on input "90 body massage (90min)" at bounding box center [24, 99] width 4 height 4
click at [24, 148] on button "Done" at bounding box center [24, 151] width 13 height 6
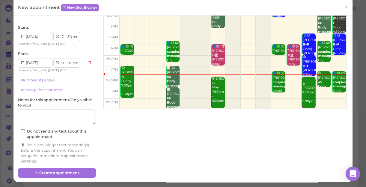
scroll to position [61, 0]
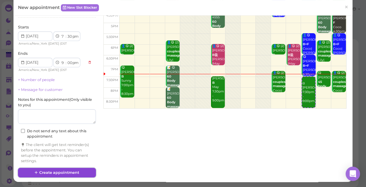
click at [64, 169] on button "Create appointment" at bounding box center [57, 173] width 78 height 10
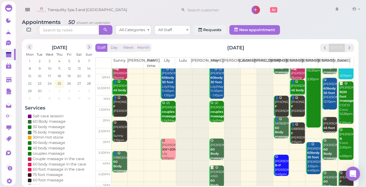
scroll to position [108, 0]
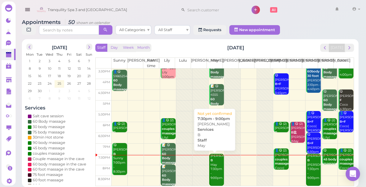
click at [219, 165] on div "Sally B May 7:30pm - 9:00pm" at bounding box center [217, 167] width 14 height 26
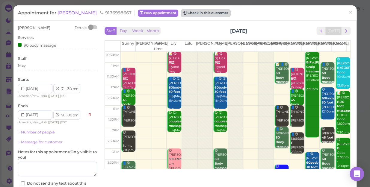
click at [181, 14] on button "Check in this customer" at bounding box center [205, 13] width 49 height 7
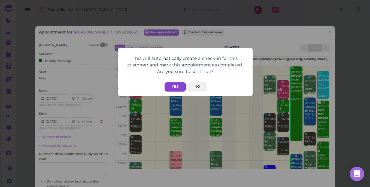
click at [170, 83] on button "Yes" at bounding box center [174, 86] width 21 height 9
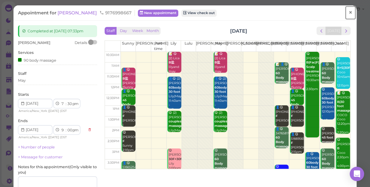
click at [348, 12] on span "×" at bounding box center [350, 12] width 4 height 8
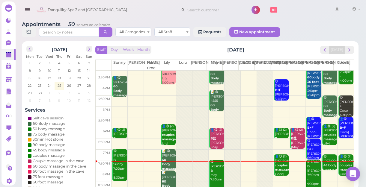
scroll to position [108, 0]
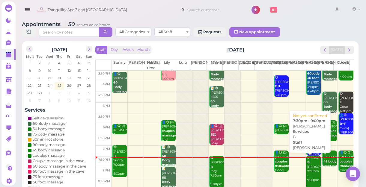
click at [312, 171] on div "Jennifer B Linda 7:30pm - 9:00pm" at bounding box center [314, 169] width 14 height 26
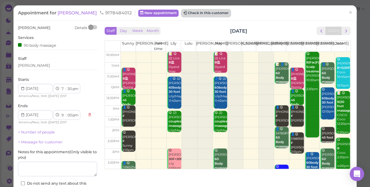
click at [202, 14] on button "Check in this customer" at bounding box center [205, 13] width 49 height 7
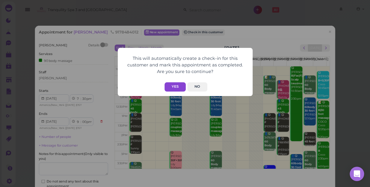
click at [175, 86] on button "Yes" at bounding box center [174, 86] width 21 height 9
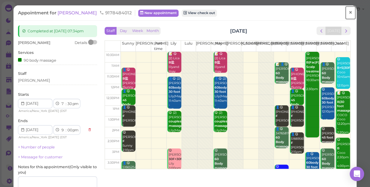
click at [348, 13] on link "×" at bounding box center [350, 13] width 11 height 14
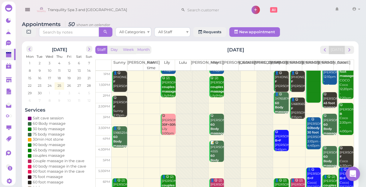
scroll to position [108, 0]
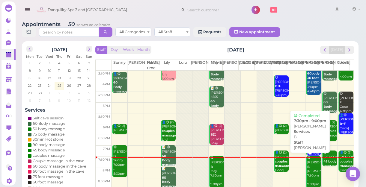
click at [310, 174] on div "😋 Jennifer B Linda 7:30pm - 9:00pm" at bounding box center [314, 171] width 14 height 31
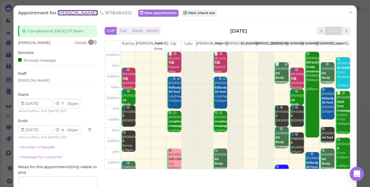
click at [69, 13] on span "[PERSON_NAME]" at bounding box center [77, 13] width 40 height 6
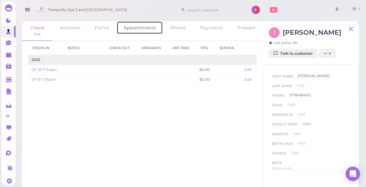
click at [136, 31] on link "Appointments" at bounding box center [139, 27] width 46 height 13
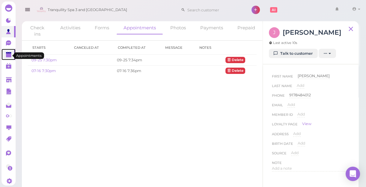
click at [7, 56] on polygon at bounding box center [8, 55] width 5 height 4
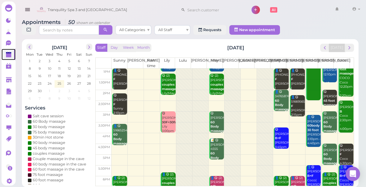
scroll to position [54, 0]
click at [8, 156] on icon at bounding box center [8, 153] width 5 height 5
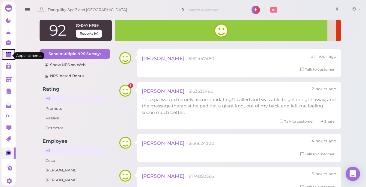
click at [5, 57] on link at bounding box center [8, 54] width 14 height 11
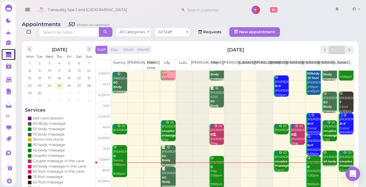
scroll to position [2, 0]
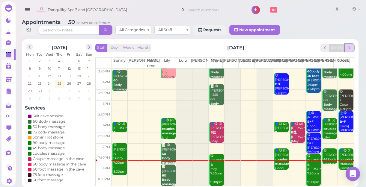
click at [350, 48] on span "next" at bounding box center [349, 48] width 6 height 6
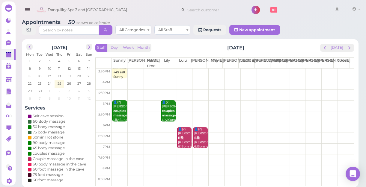
scroll to position [0, 0]
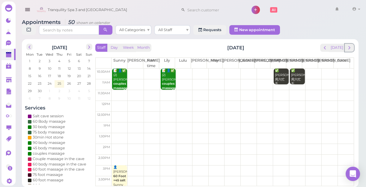
click at [349, 48] on span "next" at bounding box center [349, 48] width 6 height 6
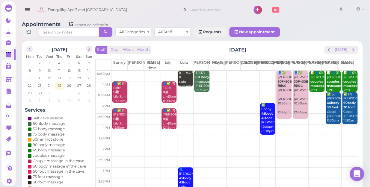
click at [281, 116] on td at bounding box center [234, 119] width 246 height 11
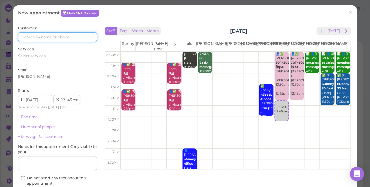
click at [74, 38] on input at bounding box center [57, 37] width 79 height 10
type input "5162389174"
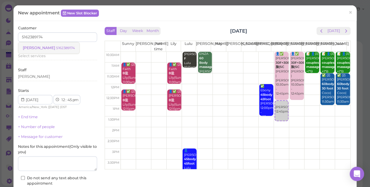
click at [56, 47] on small "5162389174" at bounding box center [65, 48] width 19 height 4
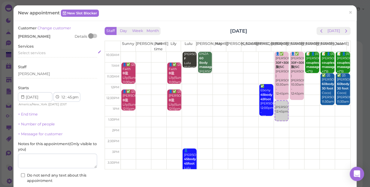
click at [49, 52] on div "Select services" at bounding box center [57, 52] width 79 height 5
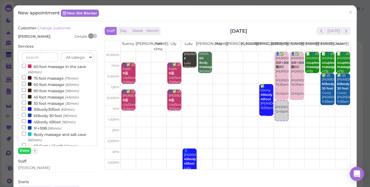
scroll to position [81, 0]
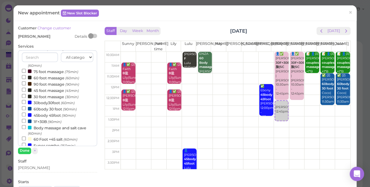
click at [55, 110] on label "60body 30 foot (90min)" at bounding box center [49, 109] width 55 height 6
click at [26, 110] on input "60body 30 foot (90min)" at bounding box center [24, 108] width 4 height 4
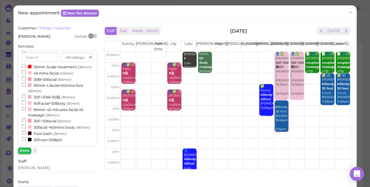
click at [23, 148] on button "Done" at bounding box center [24, 151] width 13 height 6
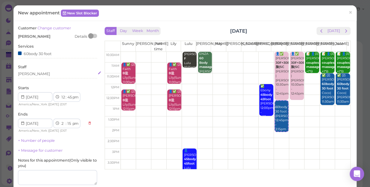
click at [32, 72] on div "[PERSON_NAME]" at bounding box center [57, 73] width 79 height 5
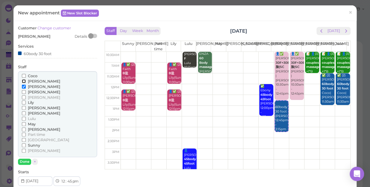
click at [22, 82] on input "[PERSON_NAME]" at bounding box center [24, 81] width 4 height 4
click at [22, 163] on button "Done" at bounding box center [24, 162] width 13 height 6
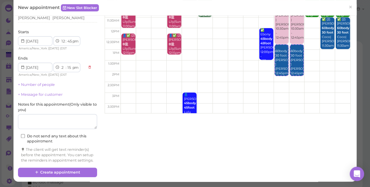
scroll to position [61, 0]
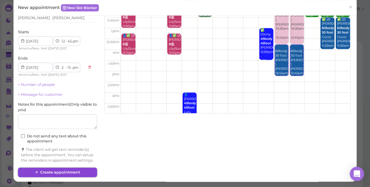
click at [83, 171] on button "Create appointment" at bounding box center [57, 173] width 79 height 10
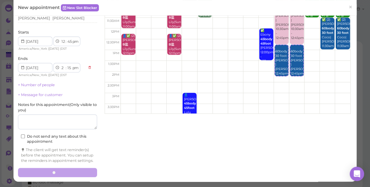
scroll to position [0, 0]
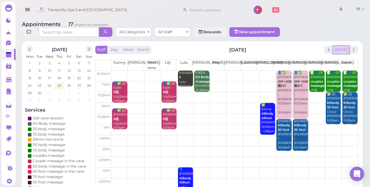
click at [341, 46] on button "[DATE]" at bounding box center [341, 50] width 16 height 8
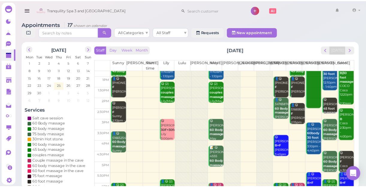
scroll to position [108, 0]
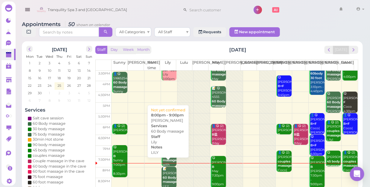
click at [164, 176] on b "60 Body massage" at bounding box center [170, 180] width 14 height 8
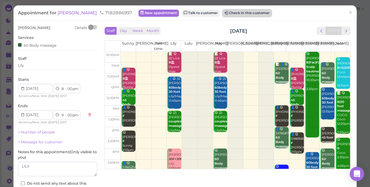
click at [222, 16] on button "Check in this customer" at bounding box center [246, 13] width 49 height 7
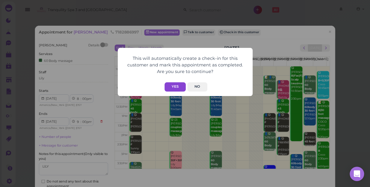
click at [175, 86] on button "Yes" at bounding box center [174, 86] width 21 height 9
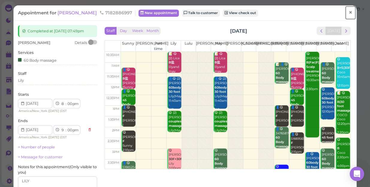
click at [348, 13] on span "×" at bounding box center [350, 12] width 4 height 8
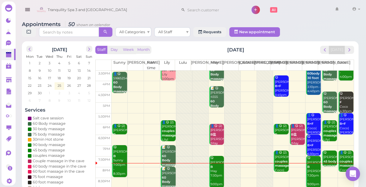
scroll to position [2, 0]
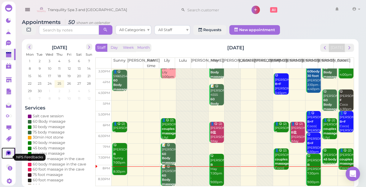
click at [6, 156] on icon at bounding box center [8, 153] width 5 height 5
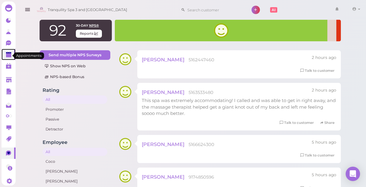
click at [6, 56] on polygon at bounding box center [8, 55] width 5 height 4
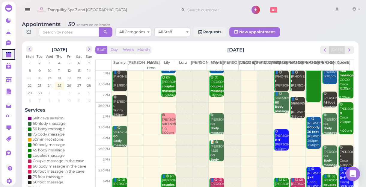
scroll to position [108, 0]
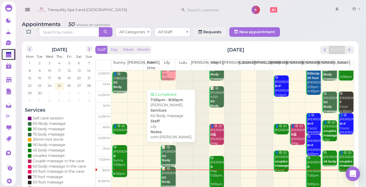
click at [165, 157] on b "60 Body massage" at bounding box center [169, 160] width 14 height 13
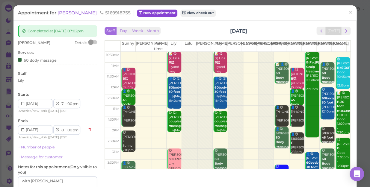
click at [140, 14] on link "New appointment" at bounding box center [157, 13] width 40 height 7
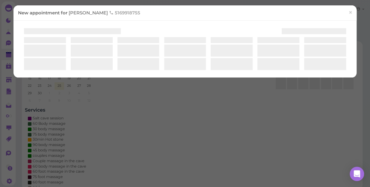
select select "1"
select select "00"
select select "am"
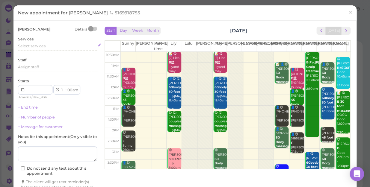
click at [51, 48] on div "Select services" at bounding box center [57, 45] width 79 height 5
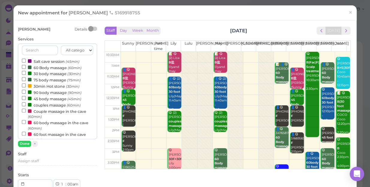
click at [49, 47] on input "text" at bounding box center [40, 51] width 36 height 10
click at [43, 65] on label "60 Body massage (60min)" at bounding box center [52, 67] width 60 height 6
click at [26, 65] on input "60 Body massage (60min)" at bounding box center [24, 67] width 4 height 4
click at [24, 144] on button "Done" at bounding box center [24, 144] width 13 height 6
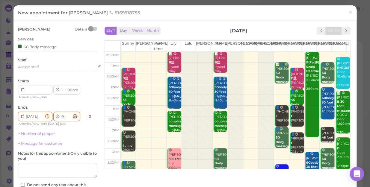
click at [43, 66] on div "Assign staff" at bounding box center [57, 66] width 79 height 5
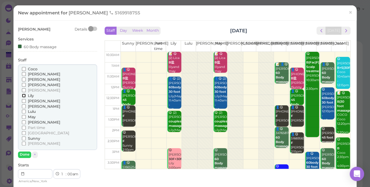
click at [23, 95] on input "Lily" at bounding box center [24, 96] width 4 height 4
click at [23, 153] on button "Done" at bounding box center [24, 154] width 13 height 6
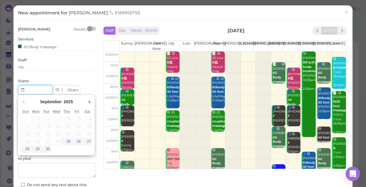
click at [35, 92] on input "Use the arrow keys to pick a date" at bounding box center [35, 90] width 34 height 10
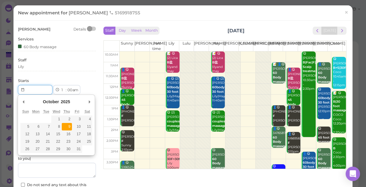
type input "2025-10-09"
type input "Invalid date"
select select "00"
select select
select select "am"
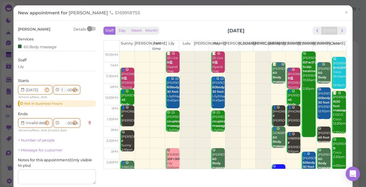
click at [61, 90] on select "1 2 3 4 5 6 7 8 9 10 11 12" at bounding box center [62, 90] width 5 height 6
select select "7"
click at [60, 87] on select "1 2 3 4 5 6 7 8 9 10 11 12" at bounding box center [62, 90] width 5 height 6
type input "2025-10-09"
select select "8"
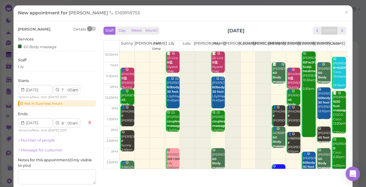
click at [75, 89] on select "am pm" at bounding box center [75, 90] width 7 height 6
select select "pm"
click at [72, 87] on select "am pm" at bounding box center [75, 90] width 7 height 6
select select "pm"
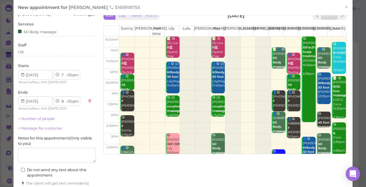
scroll to position [54, 0]
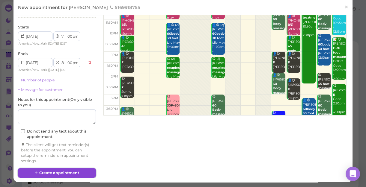
click at [67, 173] on button "Create appointment" at bounding box center [57, 173] width 78 height 10
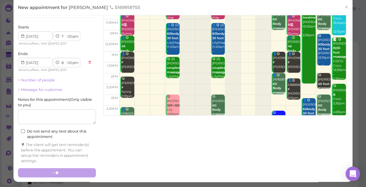
scroll to position [53, 0]
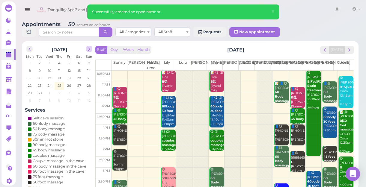
click at [88, 50] on span "next" at bounding box center [89, 49] width 6 height 6
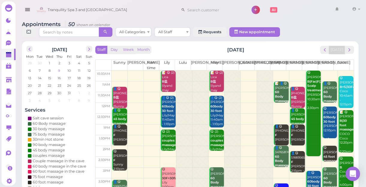
click at [60, 71] on span "9" at bounding box center [58, 70] width 3 height 5
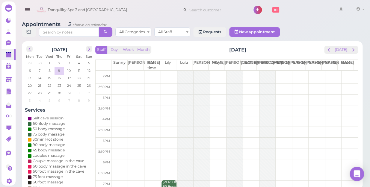
scroll to position [108, 0]
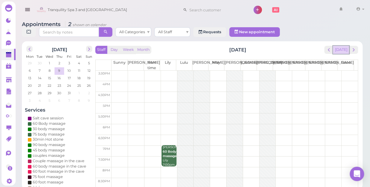
click at [341, 46] on button "[DATE]" at bounding box center [341, 50] width 16 height 8
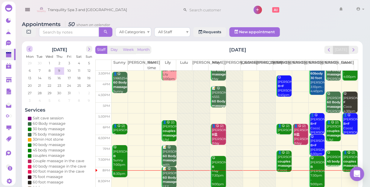
click at [28, 46] on span "prev" at bounding box center [30, 49] width 6 height 6
click at [30, 90] on span "29" at bounding box center [29, 92] width 5 height 5
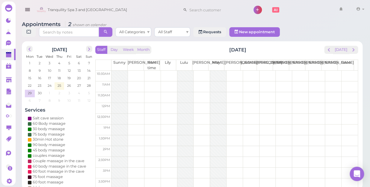
click at [279, 71] on td at bounding box center [234, 76] width 246 height 11
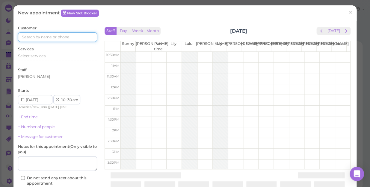
click at [64, 37] on input at bounding box center [57, 37] width 79 height 10
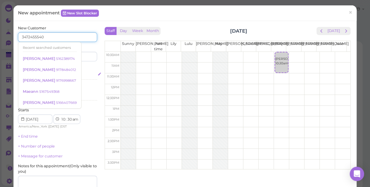
type input "3472455540"
click at [81, 74] on div "Select services" at bounding box center [57, 74] width 79 height 5
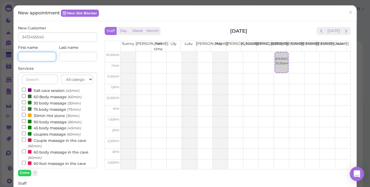
click at [41, 57] on input at bounding box center [37, 57] width 38 height 10
type input "Hector"
click at [22, 134] on input "couples massage (60min)" at bounding box center [24, 133] width 4 height 4
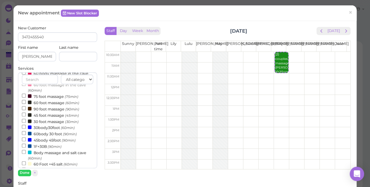
scroll to position [81, 0]
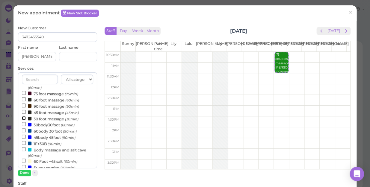
click at [22, 119] on input "30 foot massage (30min)" at bounding box center [24, 118] width 4 height 4
select select "12"
select select "00"
select select "pm"
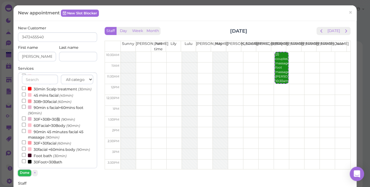
click at [22, 171] on button "Done" at bounding box center [24, 173] width 13 height 6
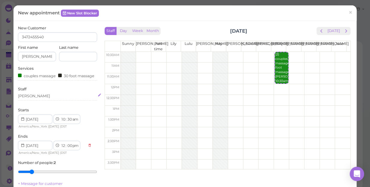
click at [33, 98] on div "[PERSON_NAME]" at bounding box center [57, 95] width 79 height 5
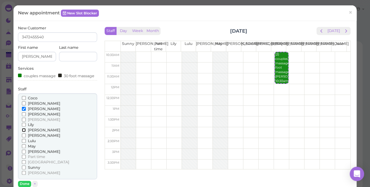
click at [22, 132] on input "[PERSON_NAME]" at bounding box center [24, 130] width 4 height 4
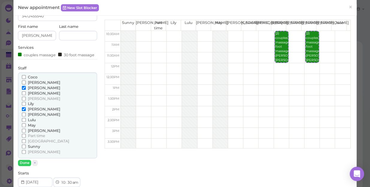
scroll to position [54, 0]
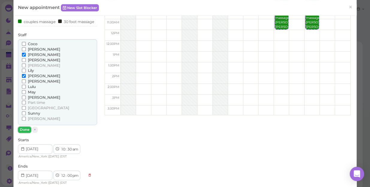
click at [24, 133] on button "Done" at bounding box center [24, 130] width 13 height 6
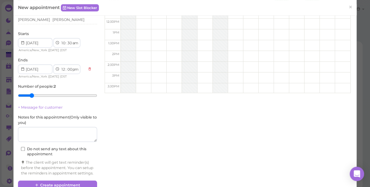
scroll to position [99, 0]
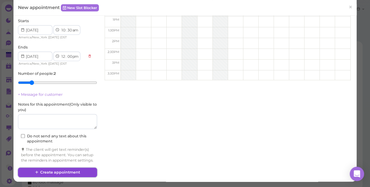
click at [71, 170] on button "Create appointment" at bounding box center [57, 173] width 79 height 10
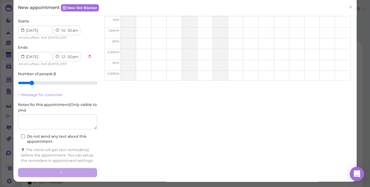
scroll to position [0, 0]
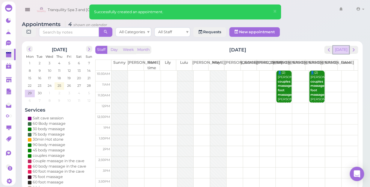
click at [339, 46] on button "[DATE]" at bounding box center [341, 50] width 16 height 8
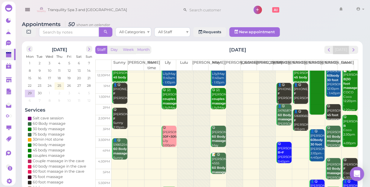
scroll to position [108, 0]
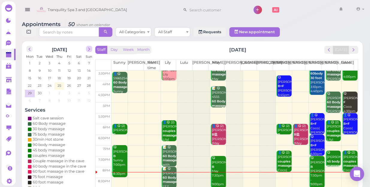
click at [90, 46] on span "next" at bounding box center [89, 49] width 6 height 6
click at [89, 60] on span "5" at bounding box center [88, 62] width 3 height 5
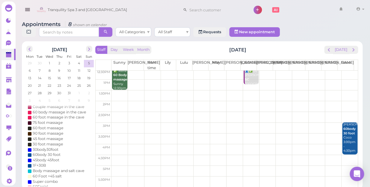
scroll to position [54, 0]
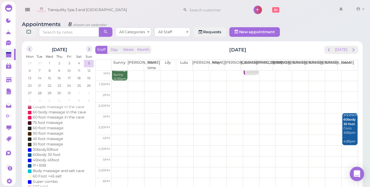
click at [330, 113] on td at bounding box center [234, 118] width 246 height 11
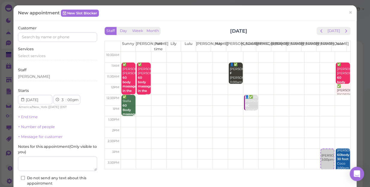
click at [78, 32] on div "Customer" at bounding box center [57, 33] width 79 height 16
click at [71, 36] on input at bounding box center [57, 37] width 79 height 10
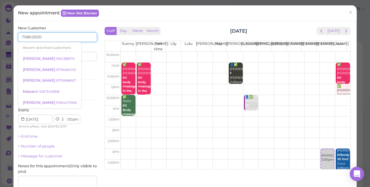
type input "7188125051"
click at [82, 69] on div "Services Select services" at bounding box center [57, 74] width 79 height 16
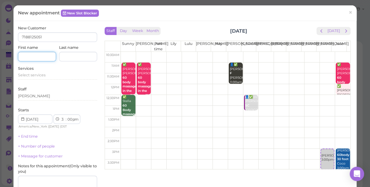
click at [42, 56] on input at bounding box center [37, 57] width 38 height 10
type input "Ariana"
click at [44, 75] on span "Select services" at bounding box center [32, 75] width 28 height 4
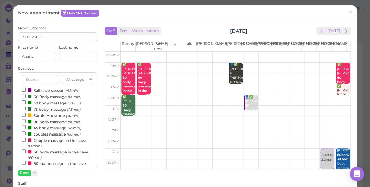
click at [36, 98] on label "60 Body massage (60min)" at bounding box center [52, 96] width 60 height 6
click at [26, 98] on input "60 Body massage (60min)" at bounding box center [24, 96] width 4 height 4
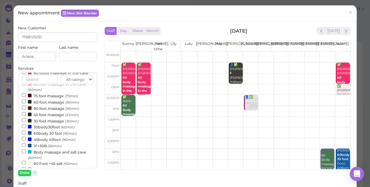
scroll to position [109, 0]
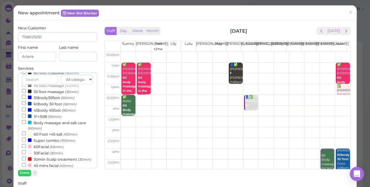
click at [41, 161] on label "30min Scalp treatment (30min)" at bounding box center [56, 159] width 69 height 6
click at [26, 160] on input "30min Scalp treatment (30min)" at bounding box center [24, 159] width 4 height 4
select select "30"
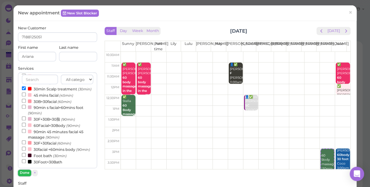
click at [24, 172] on button "Done" at bounding box center [24, 173] width 13 height 6
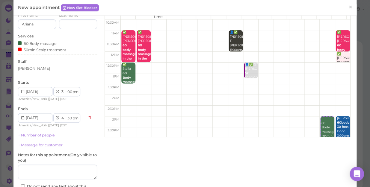
scroll to position [81, 0]
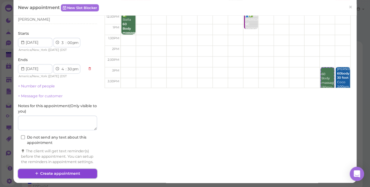
click at [50, 177] on button "Create appointment" at bounding box center [57, 174] width 79 height 10
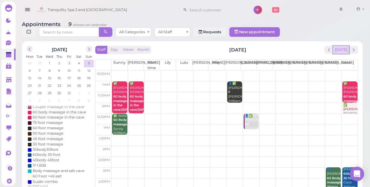
click at [338, 46] on button "[DATE]" at bounding box center [341, 50] width 16 height 8
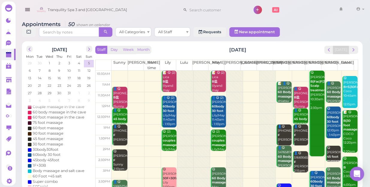
scroll to position [108, 0]
